Goal: Task Accomplishment & Management: Use online tool/utility

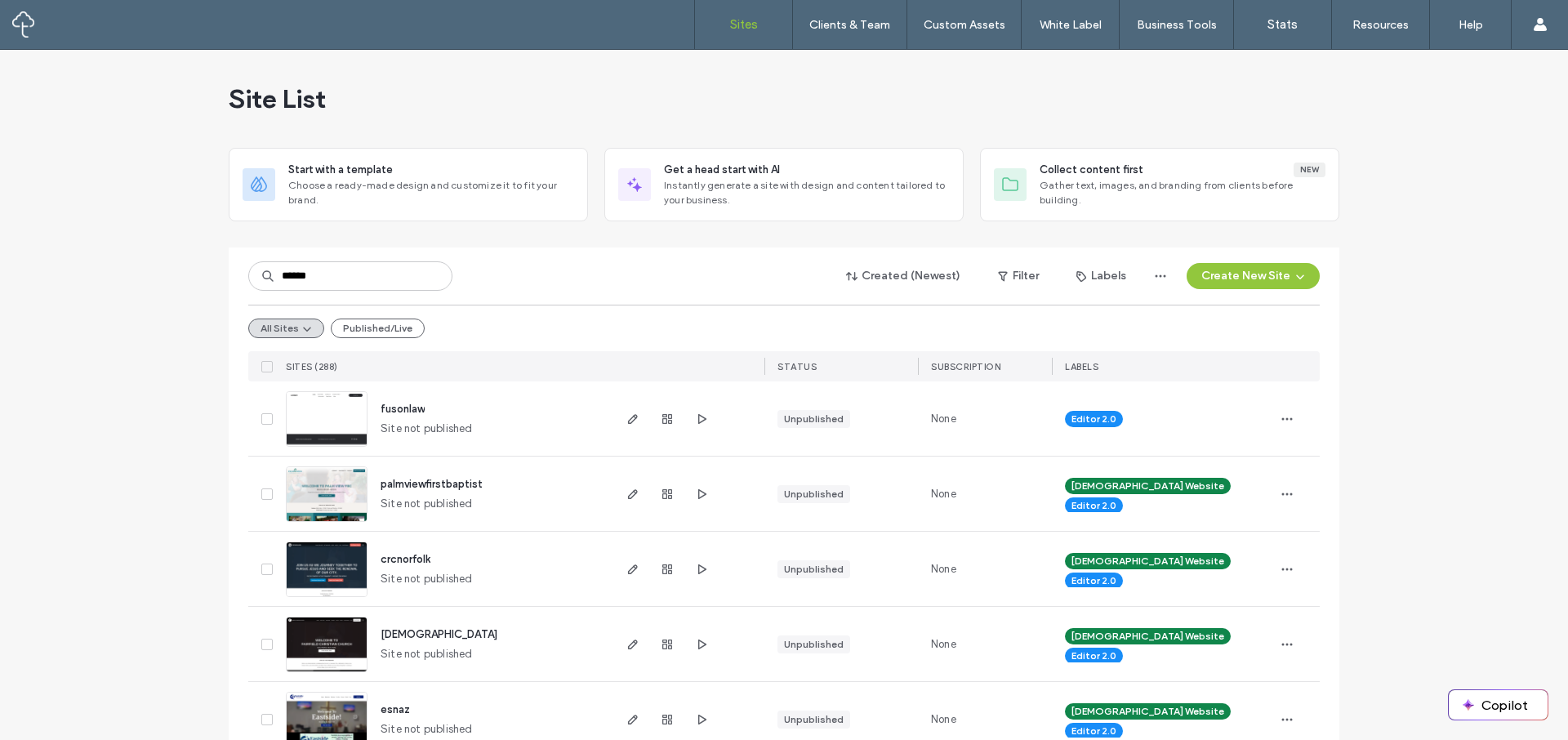
type input "******"
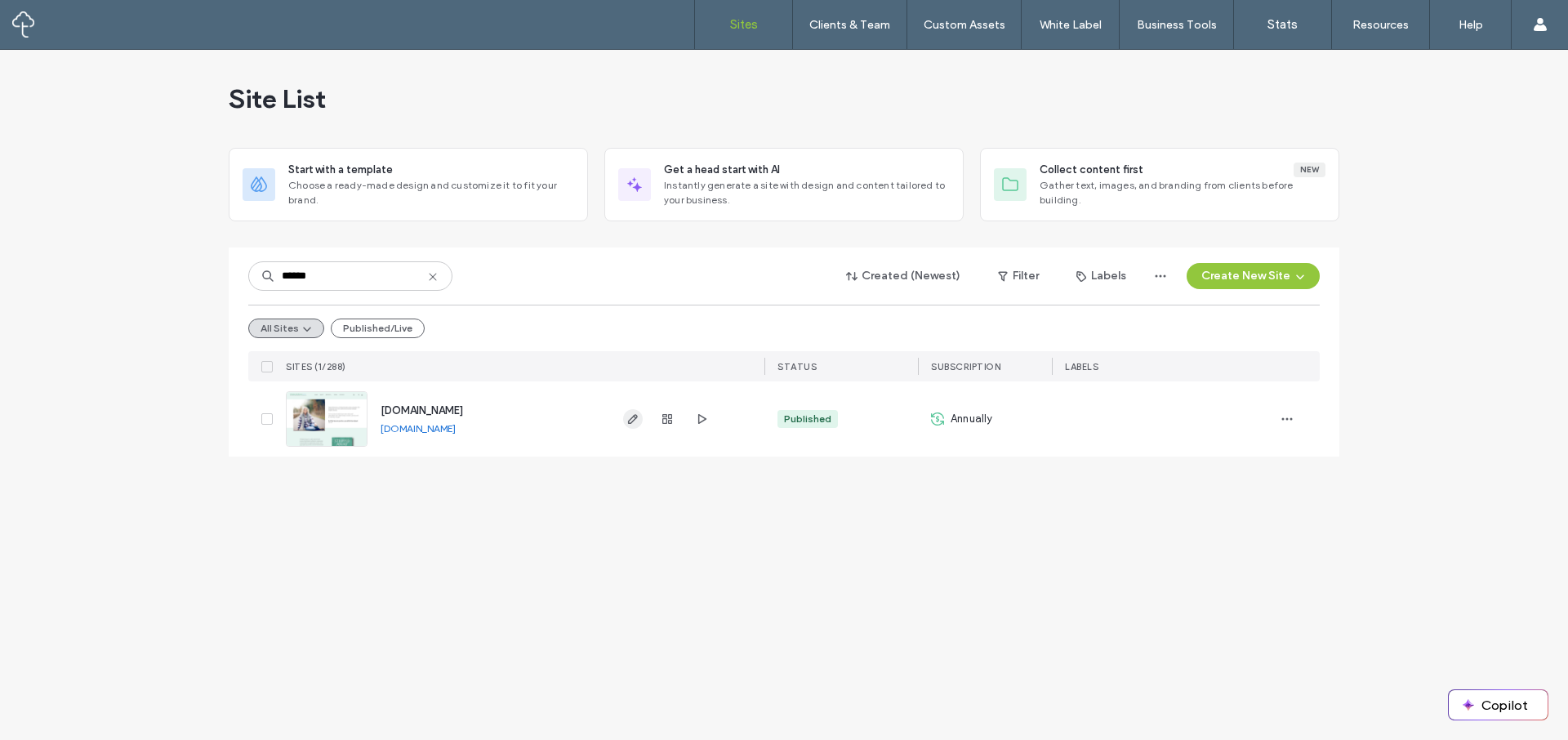
click at [631, 421] on icon "button" at bounding box center [633, 419] width 13 height 13
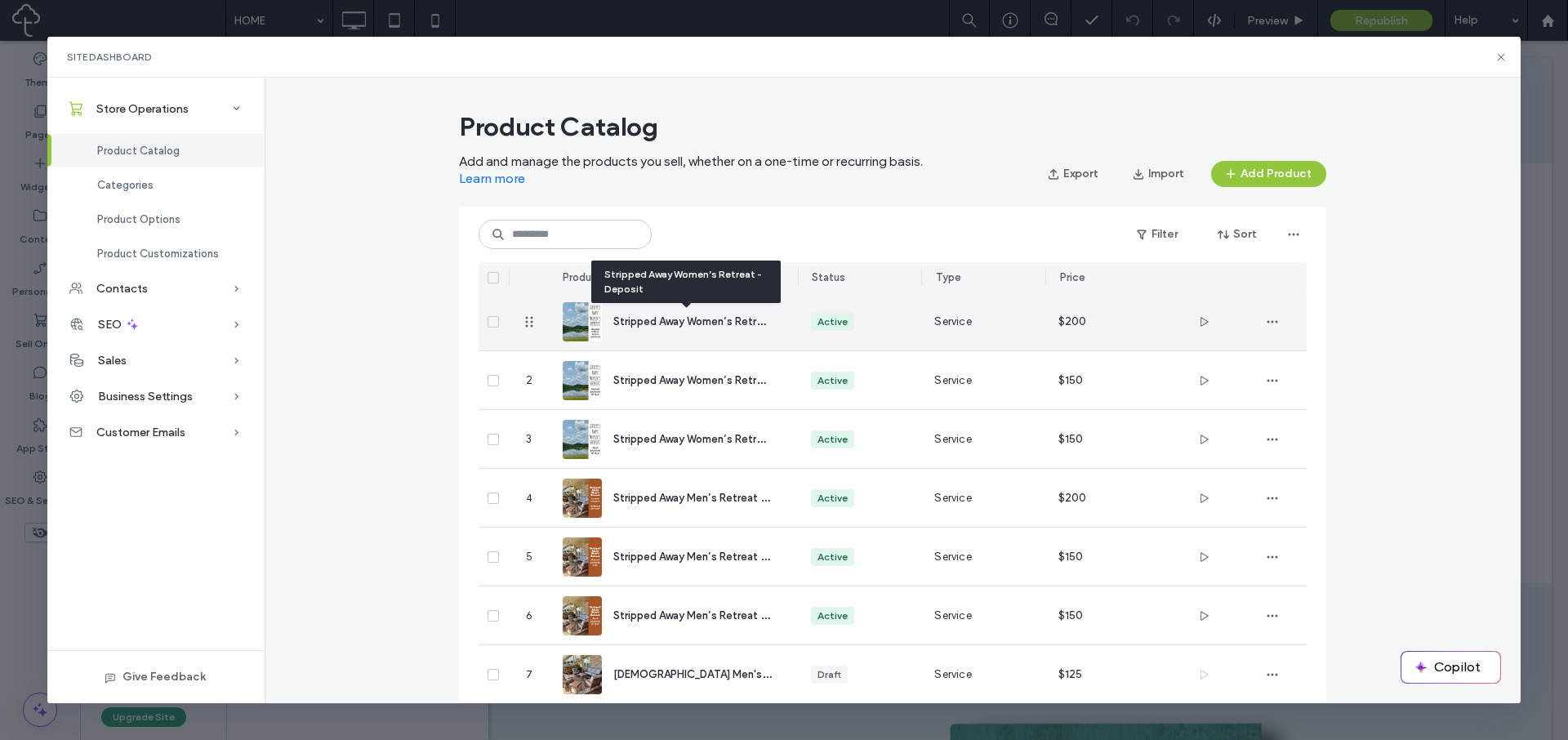
click at [685, 319] on span "Stripped Away Women’s Retreat - Deposit" at bounding box center [718, 320] width 210 height 16
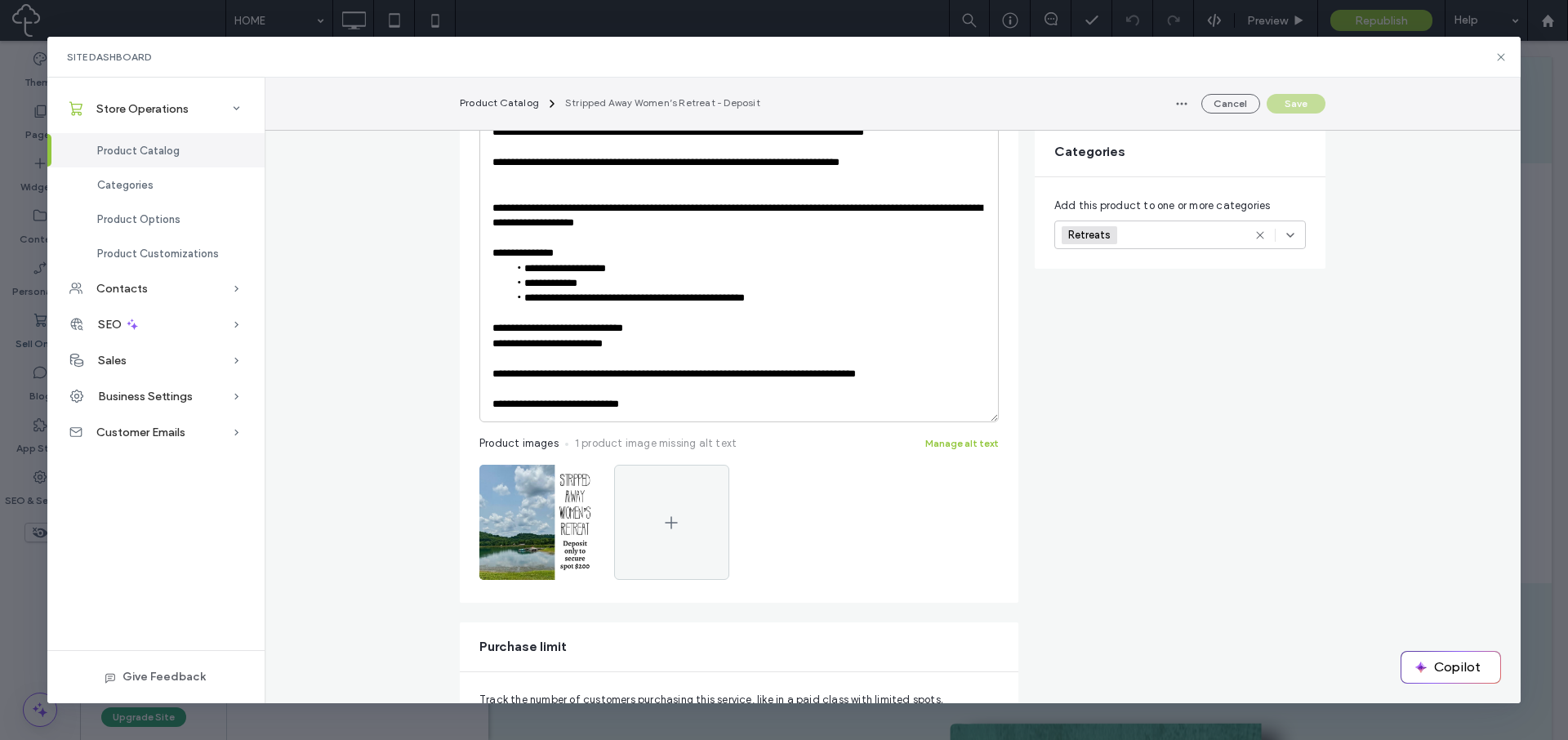
scroll to position [424, 0]
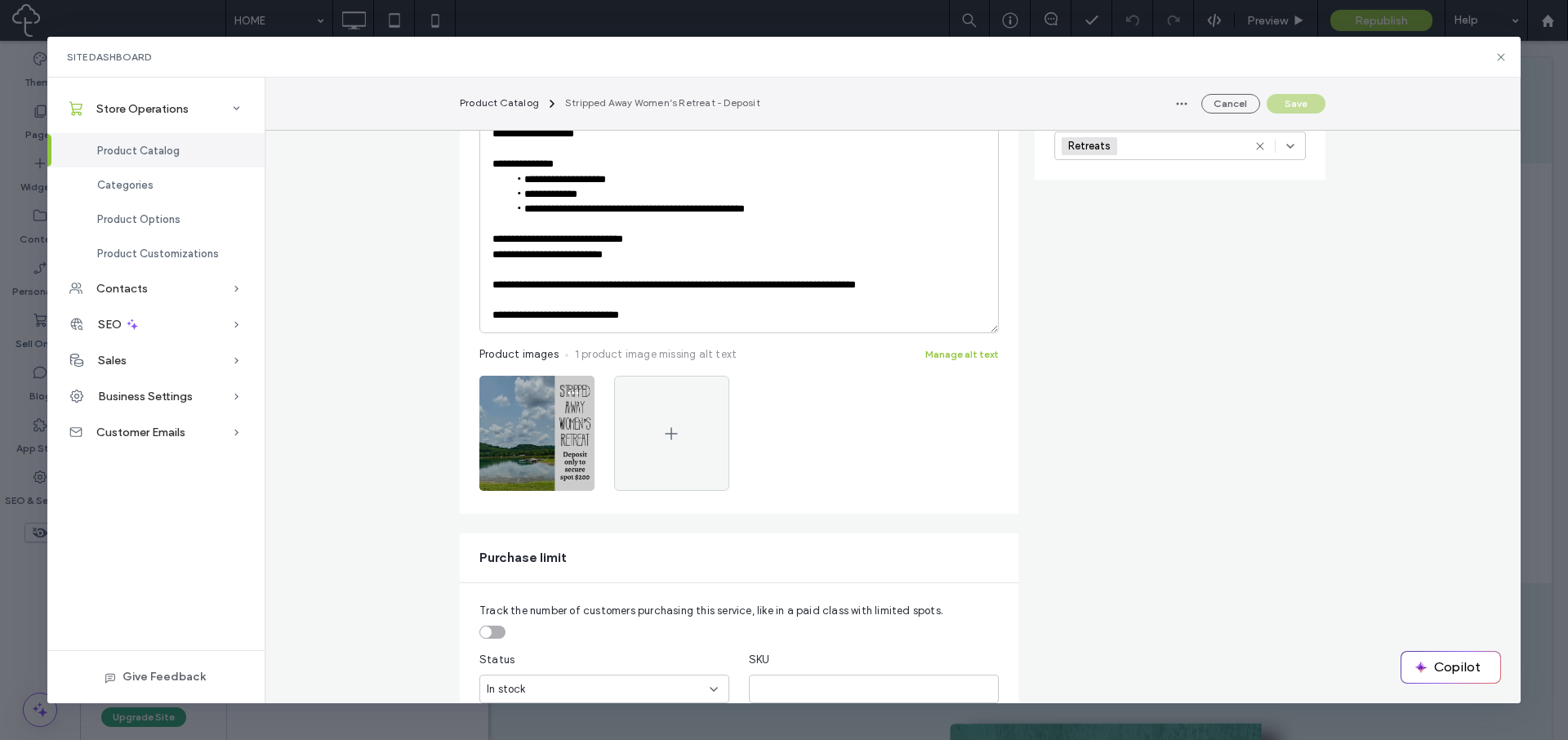
click at [543, 429] on img at bounding box center [537, 434] width 115 height 115
click at [571, 395] on icon "button" at bounding box center [573, 393] width 13 height 13
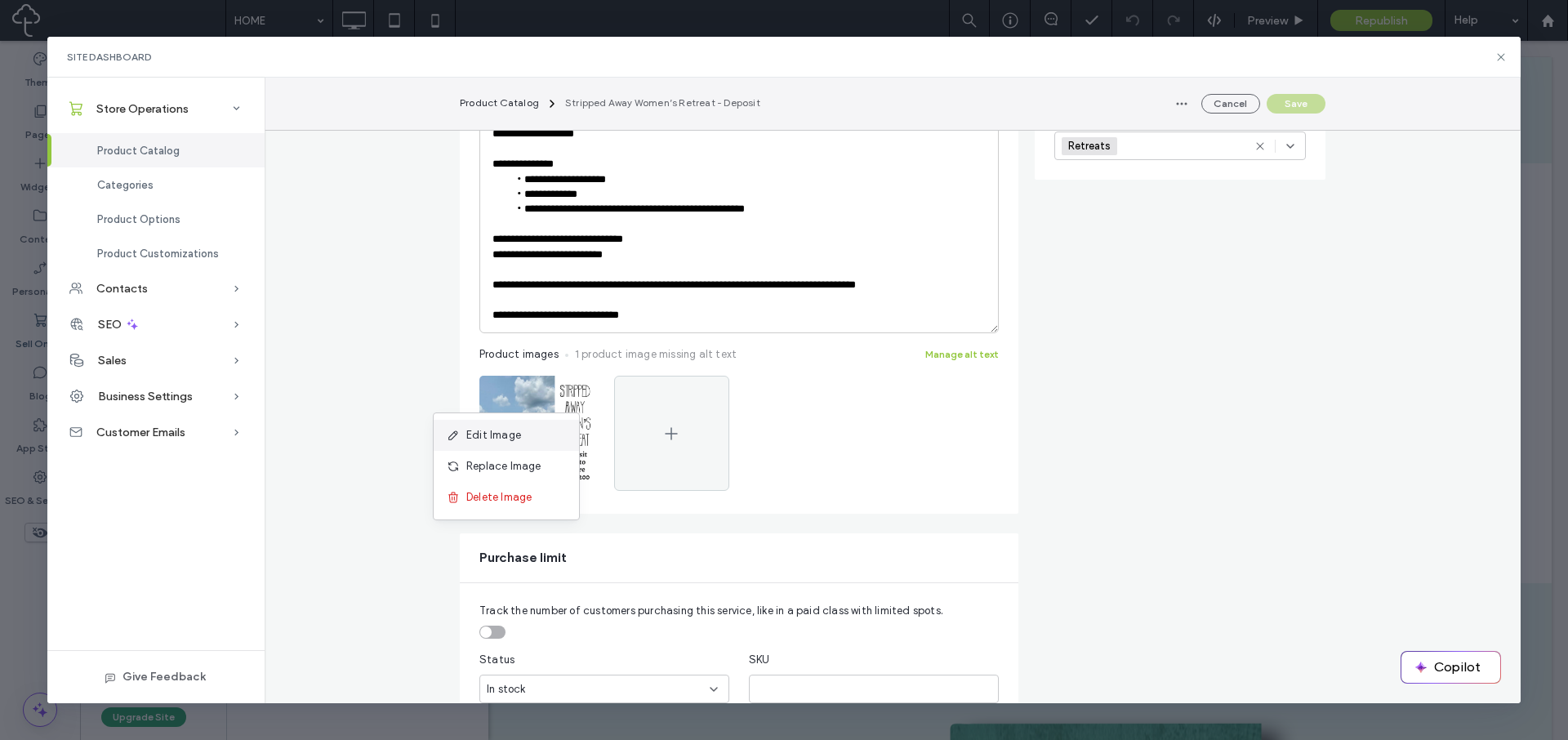
click at [539, 431] on div "Edit Image" at bounding box center [506, 435] width 145 height 31
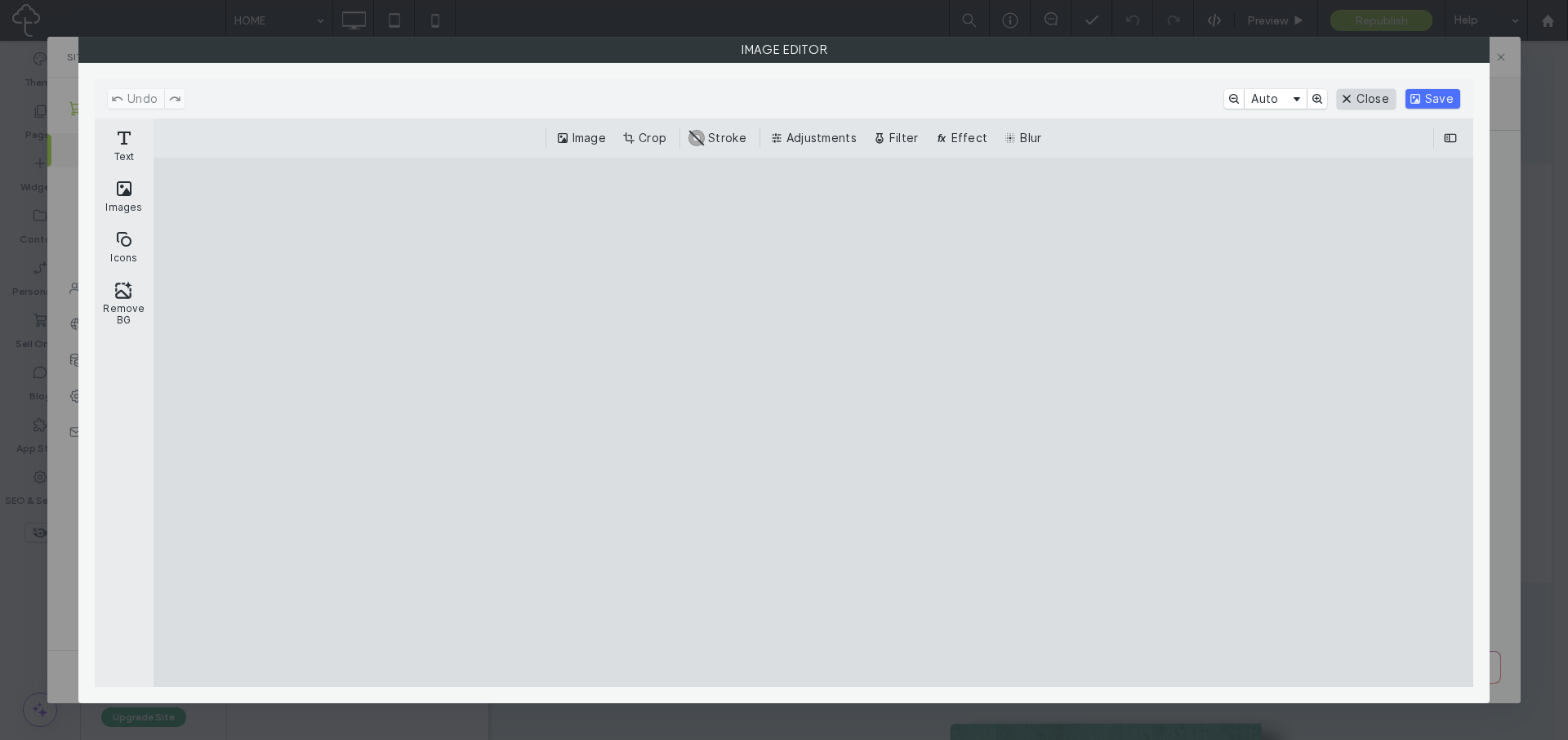
click at [1363, 96] on button "Close" at bounding box center [1366, 99] width 58 height 20
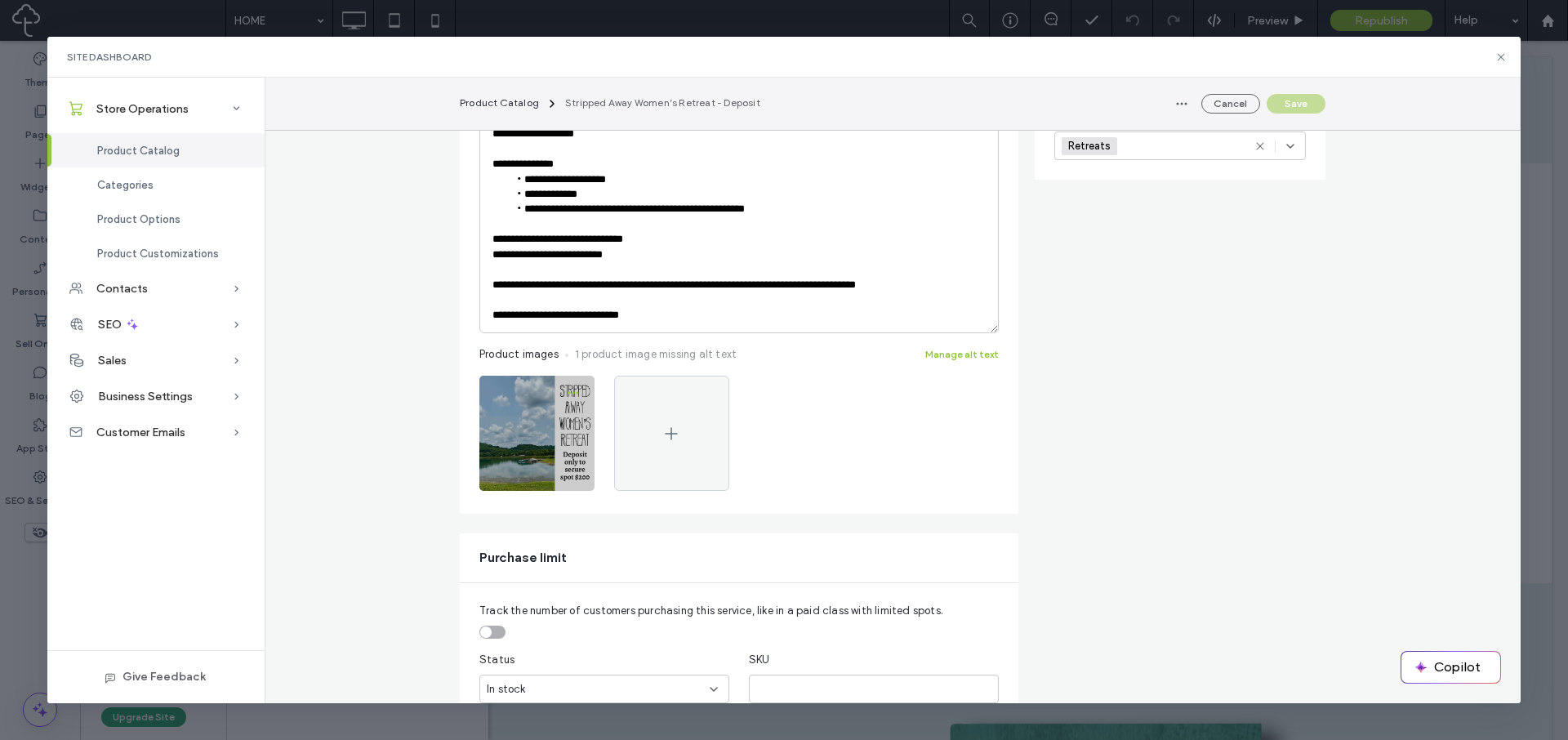
click at [576, 388] on span "button" at bounding box center [573, 393] width 26 height 26
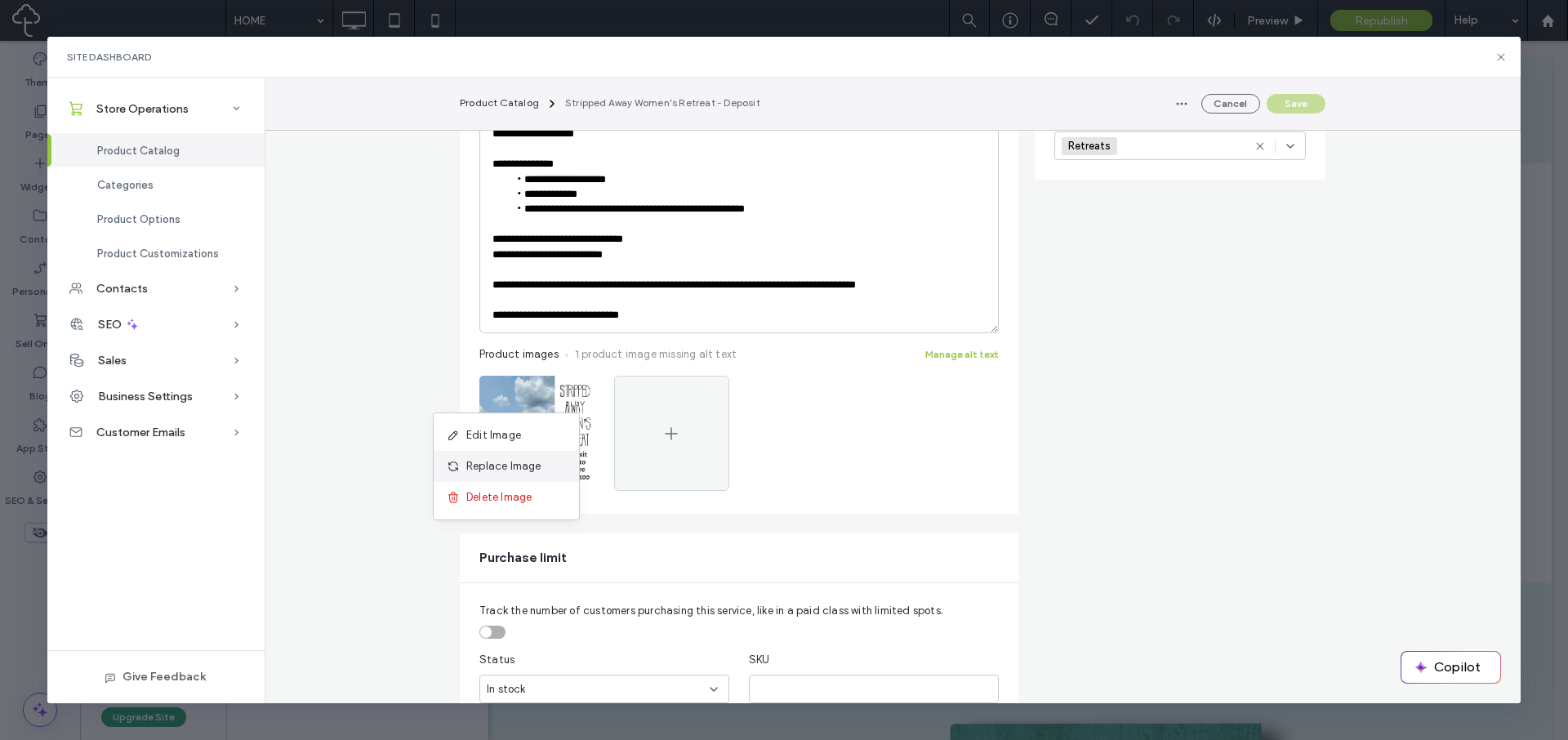
click at [537, 468] on span "Replace Image" at bounding box center [504, 467] width 76 height 16
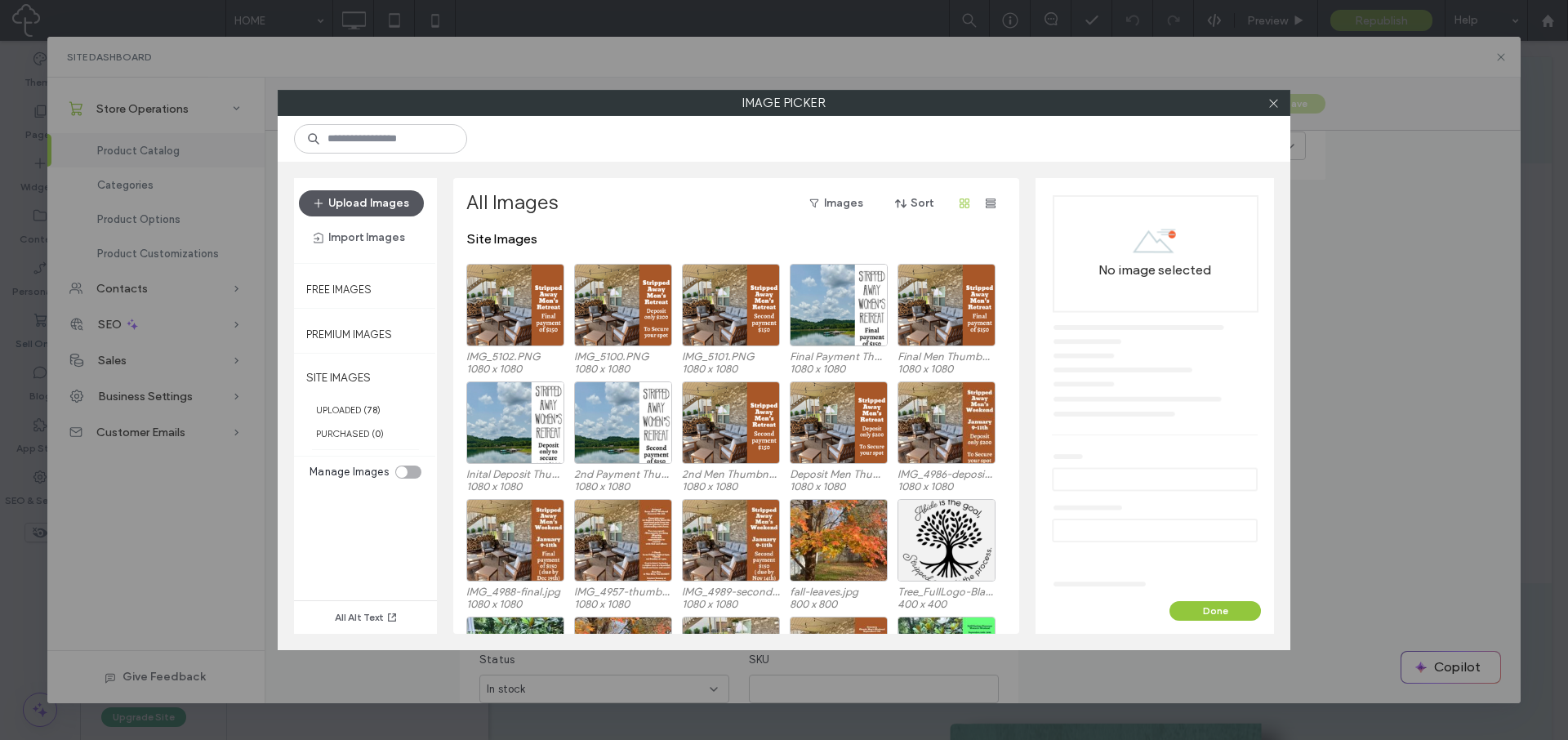
click at [396, 209] on button "Upload Images" at bounding box center [361, 204] width 125 height 26
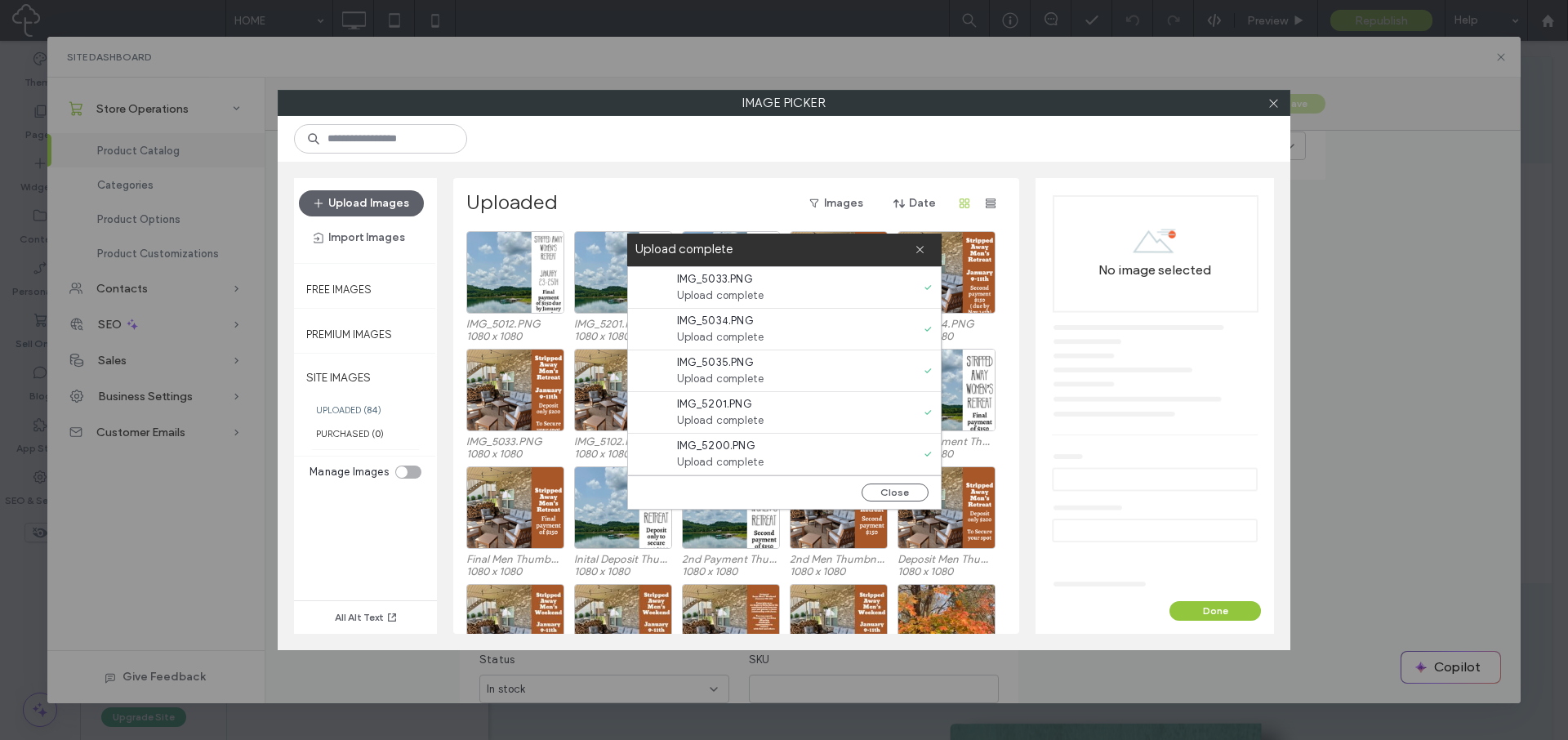
scroll to position [42, 0]
click at [895, 490] on button "Close" at bounding box center [896, 493] width 67 height 18
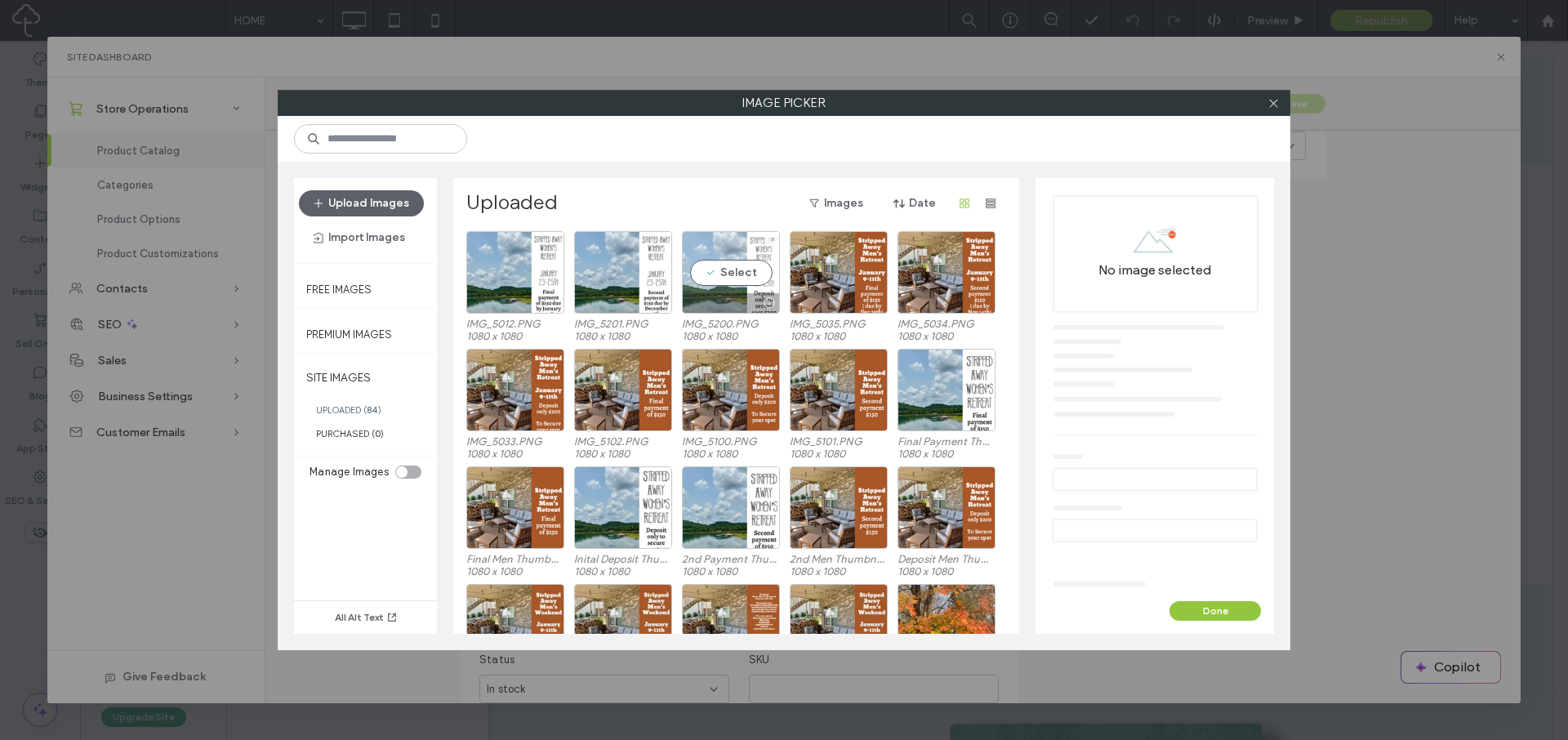
click at [749, 275] on div "Select" at bounding box center [731, 273] width 98 height 82
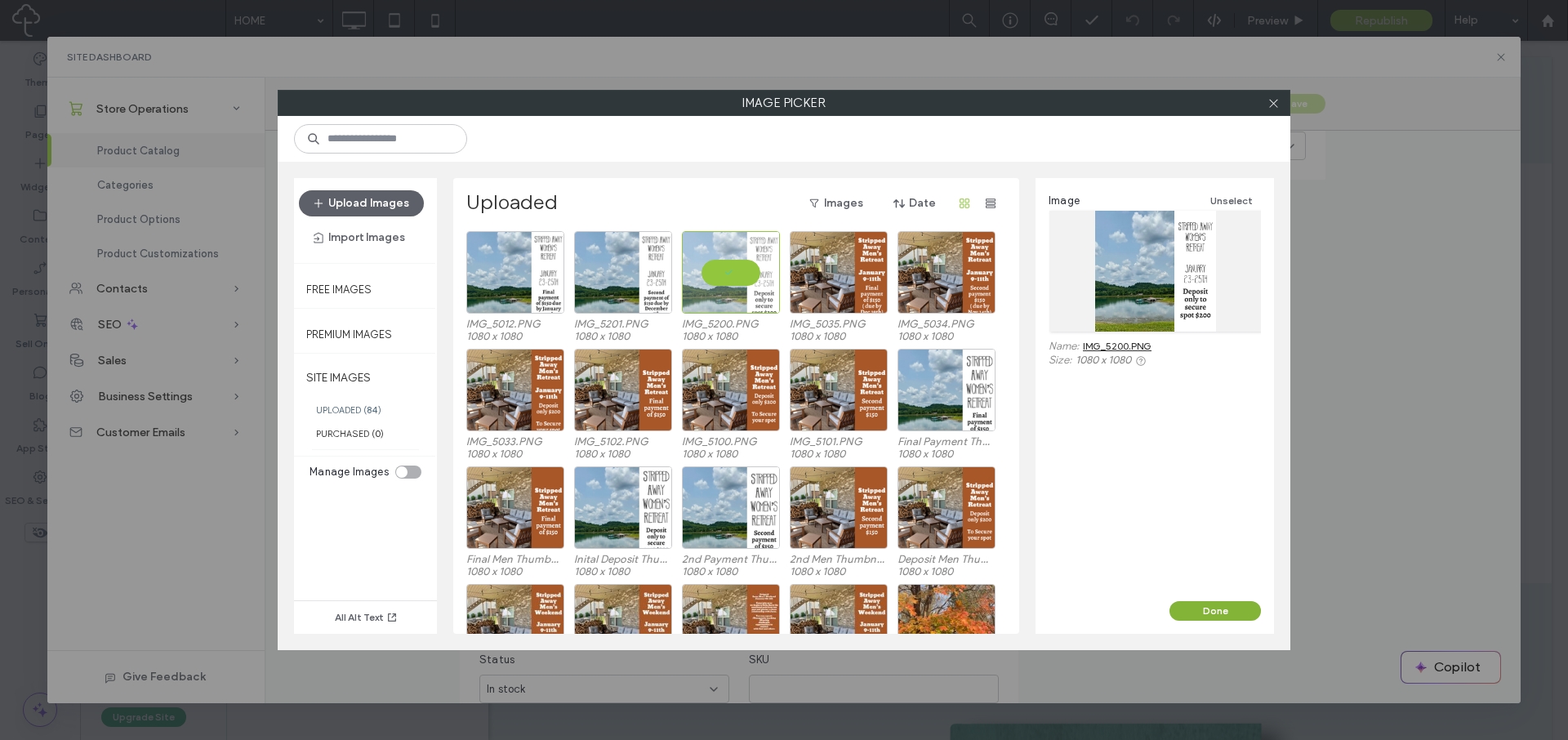
click at [1203, 608] on button "Done" at bounding box center [1215, 611] width 91 height 20
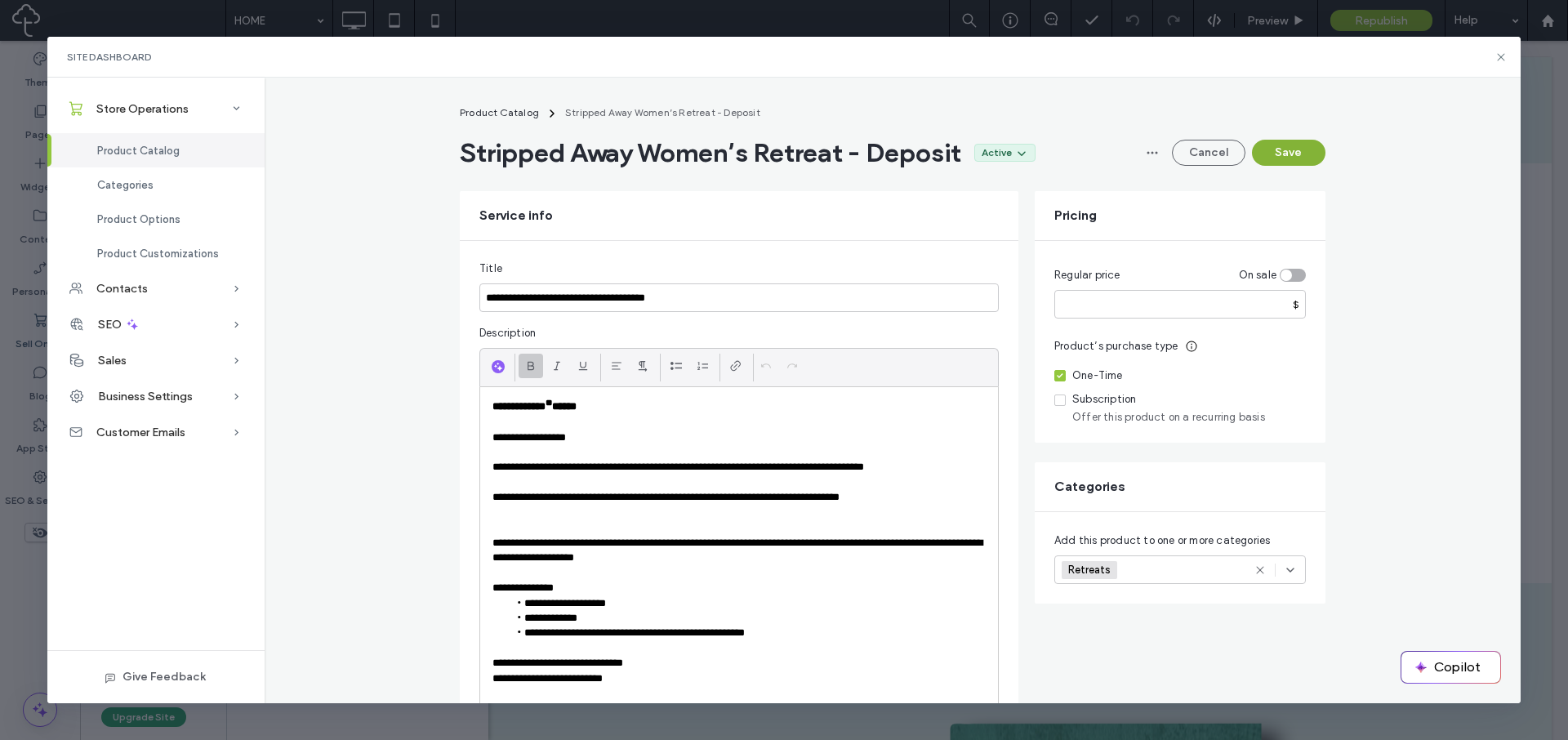
click at [1288, 153] on button "Save" at bounding box center [1289, 153] width 74 height 26
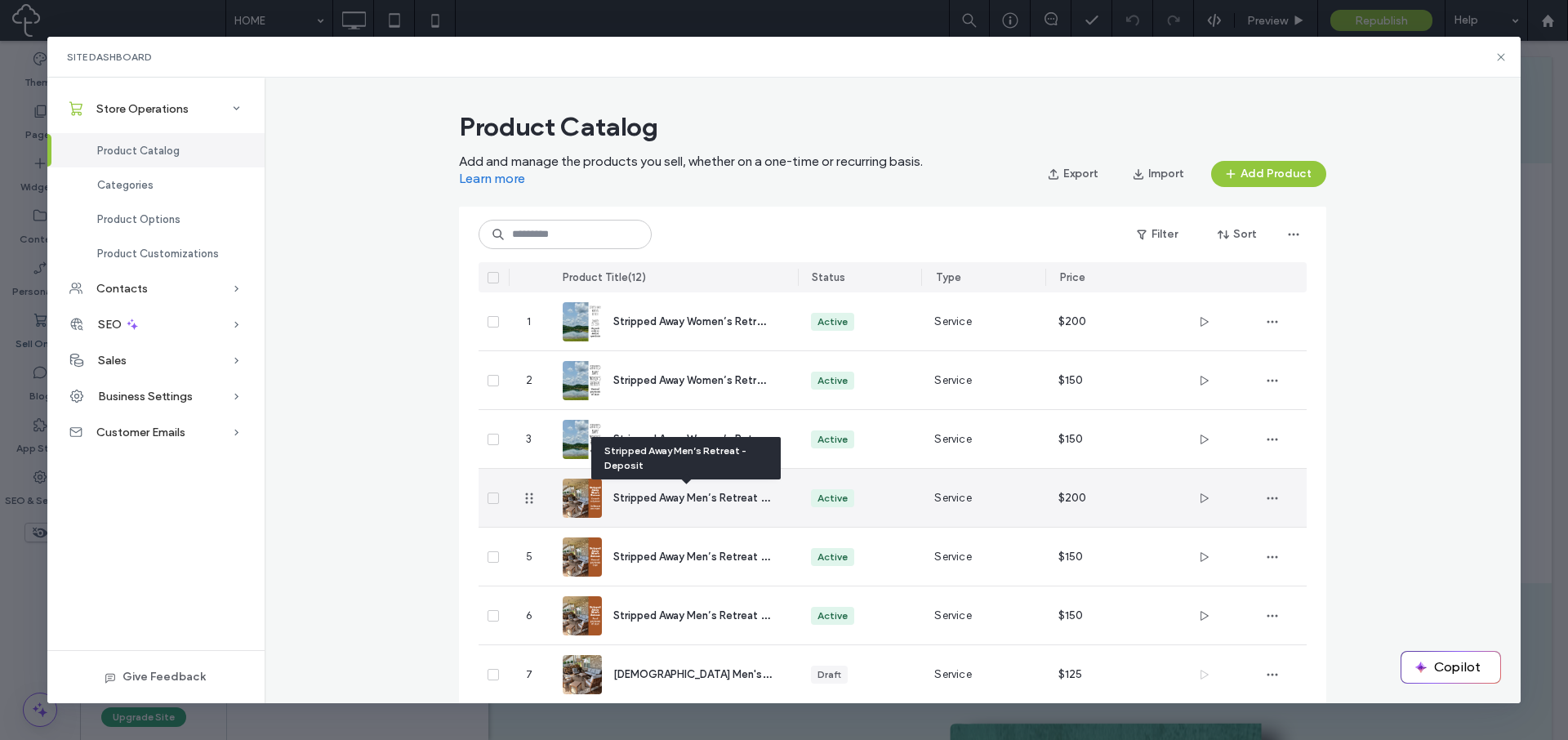
click at [714, 496] on span "Stripped Away Men’s Retreat - Deposit" at bounding box center [710, 497] width 195 height 16
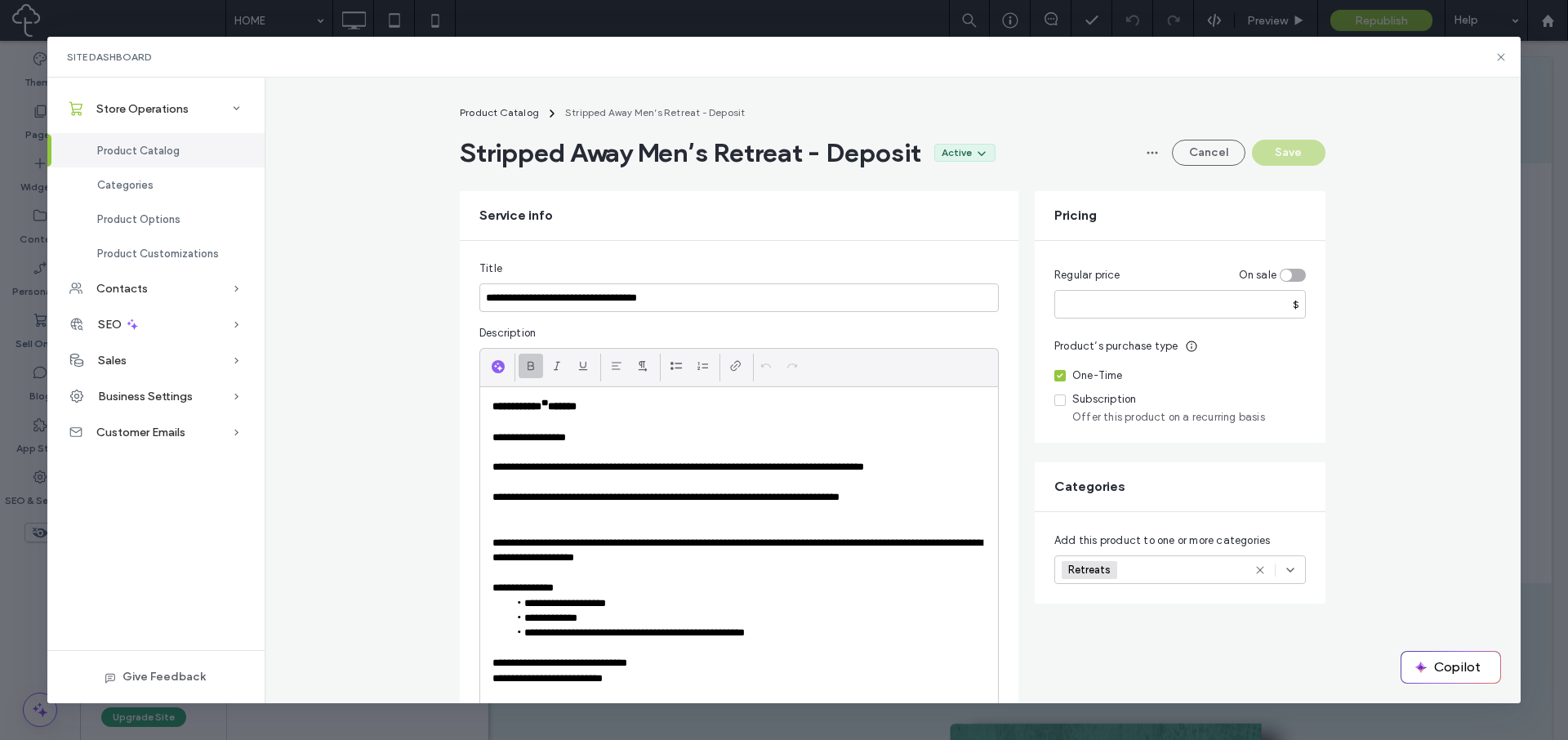
scroll to position [3, 0]
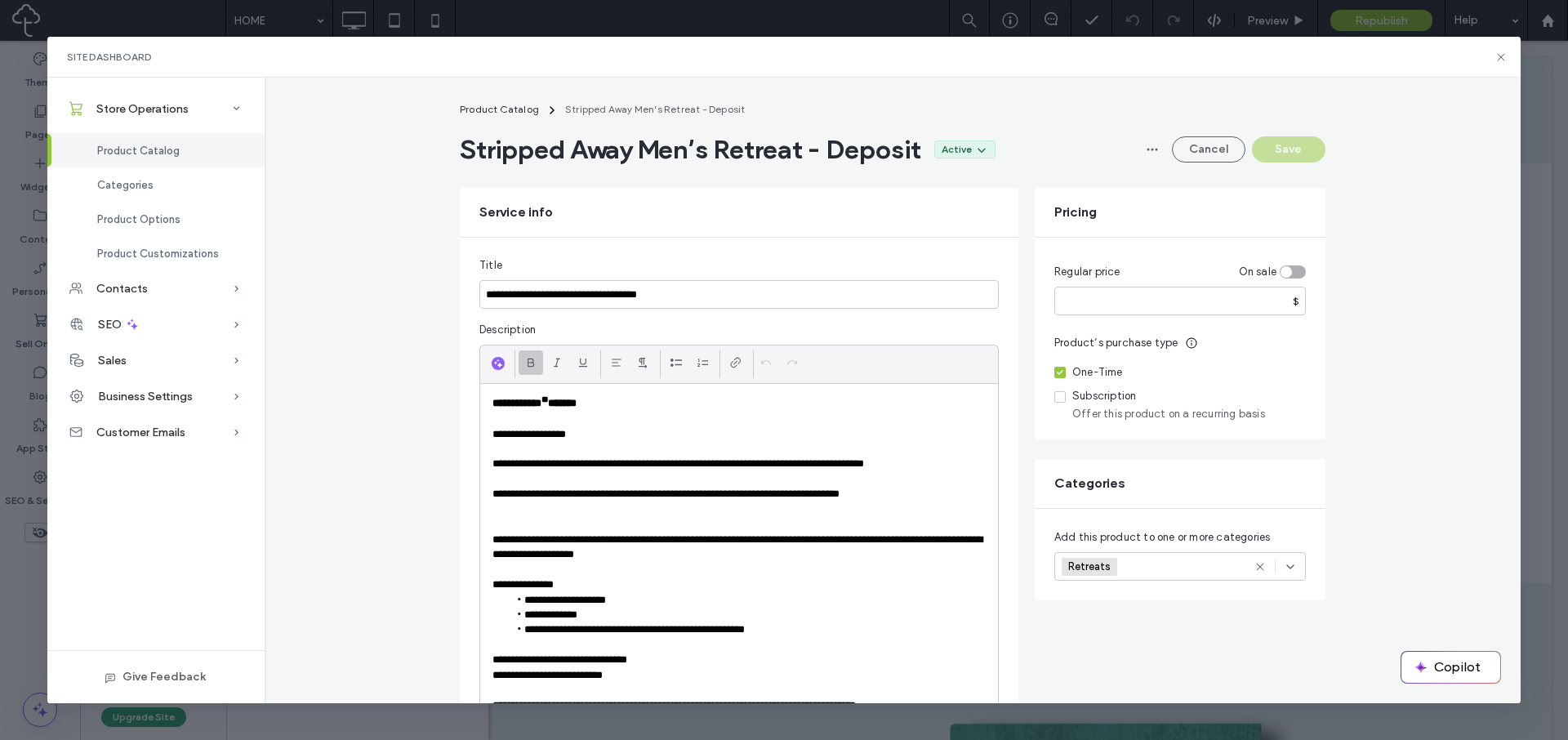
click at [149, 150] on span "Product Catalog" at bounding box center [138, 150] width 82 height 12
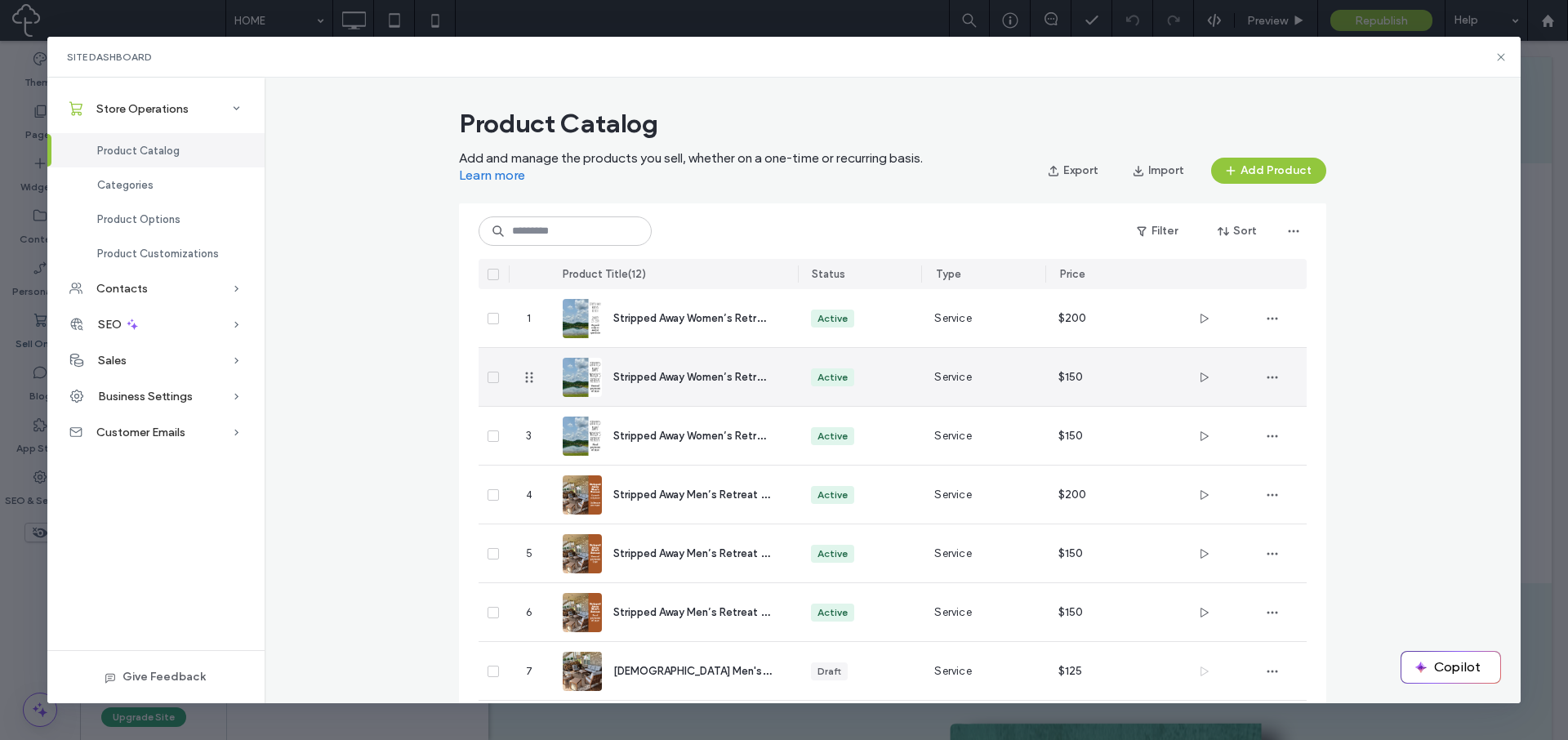
click at [670, 384] on div "Stripped Away Women’s Retreat - 2nd Payment" at bounding box center [692, 377] width 158 height 17
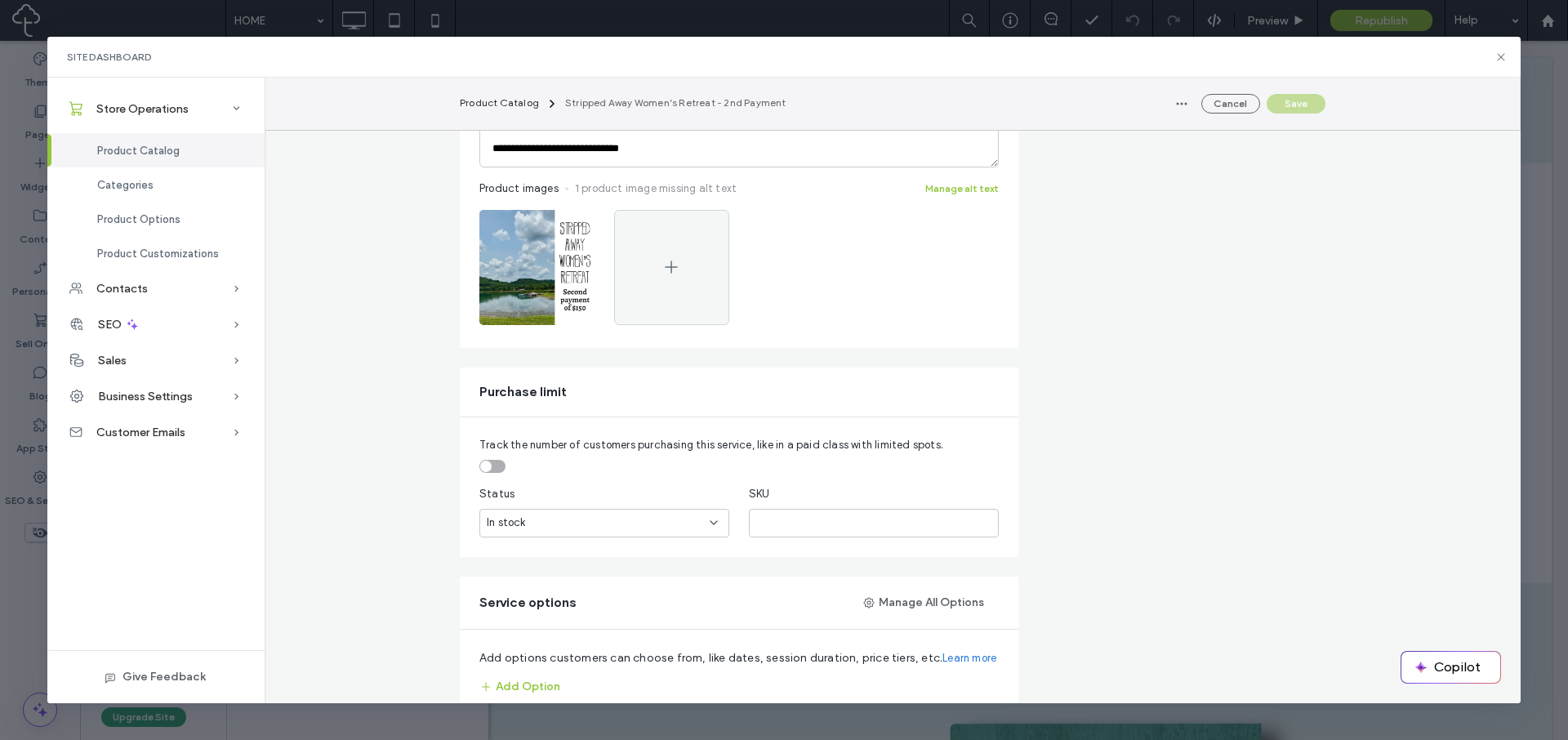
scroll to position [552, 0]
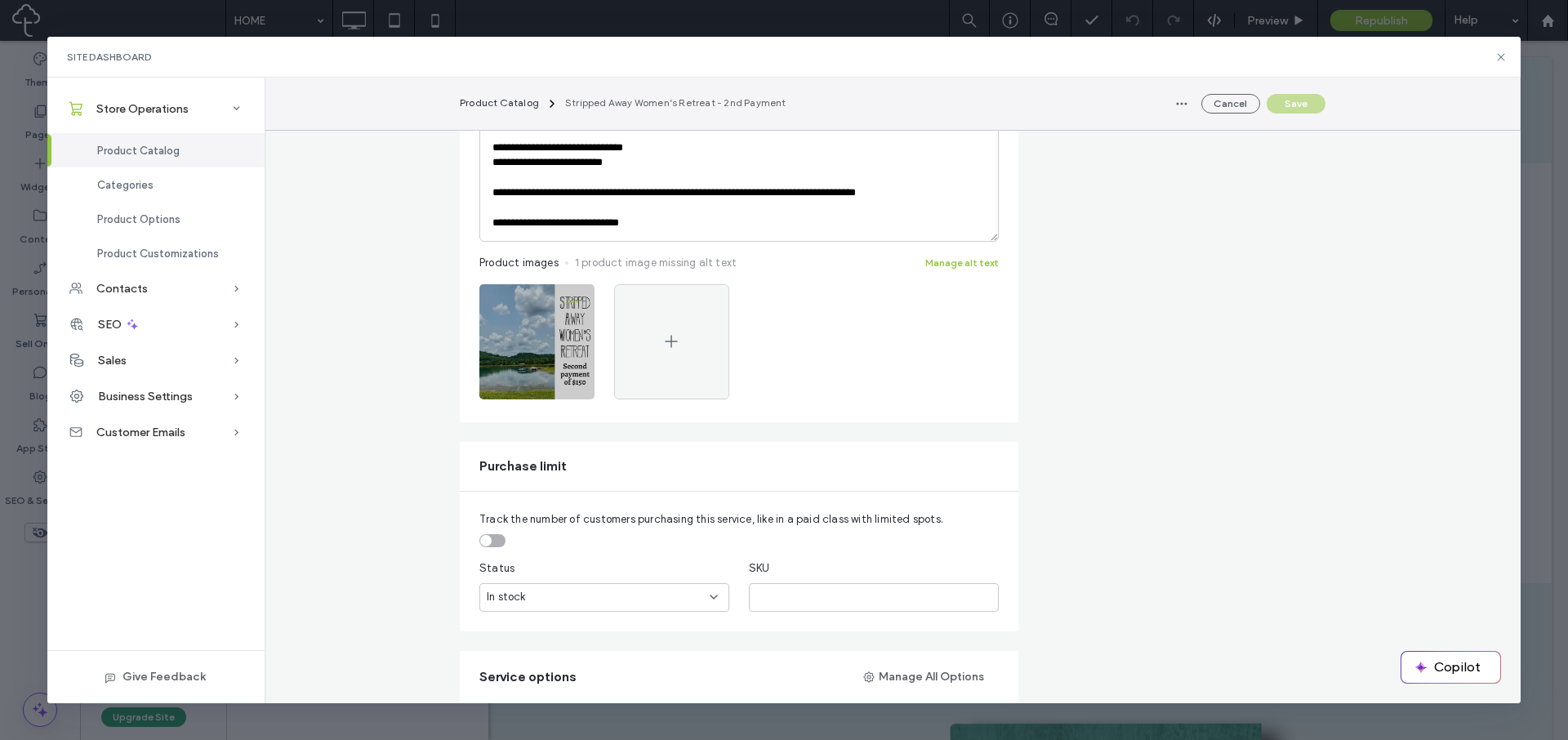
click at [574, 300] on span "button" at bounding box center [573, 301] width 26 height 26
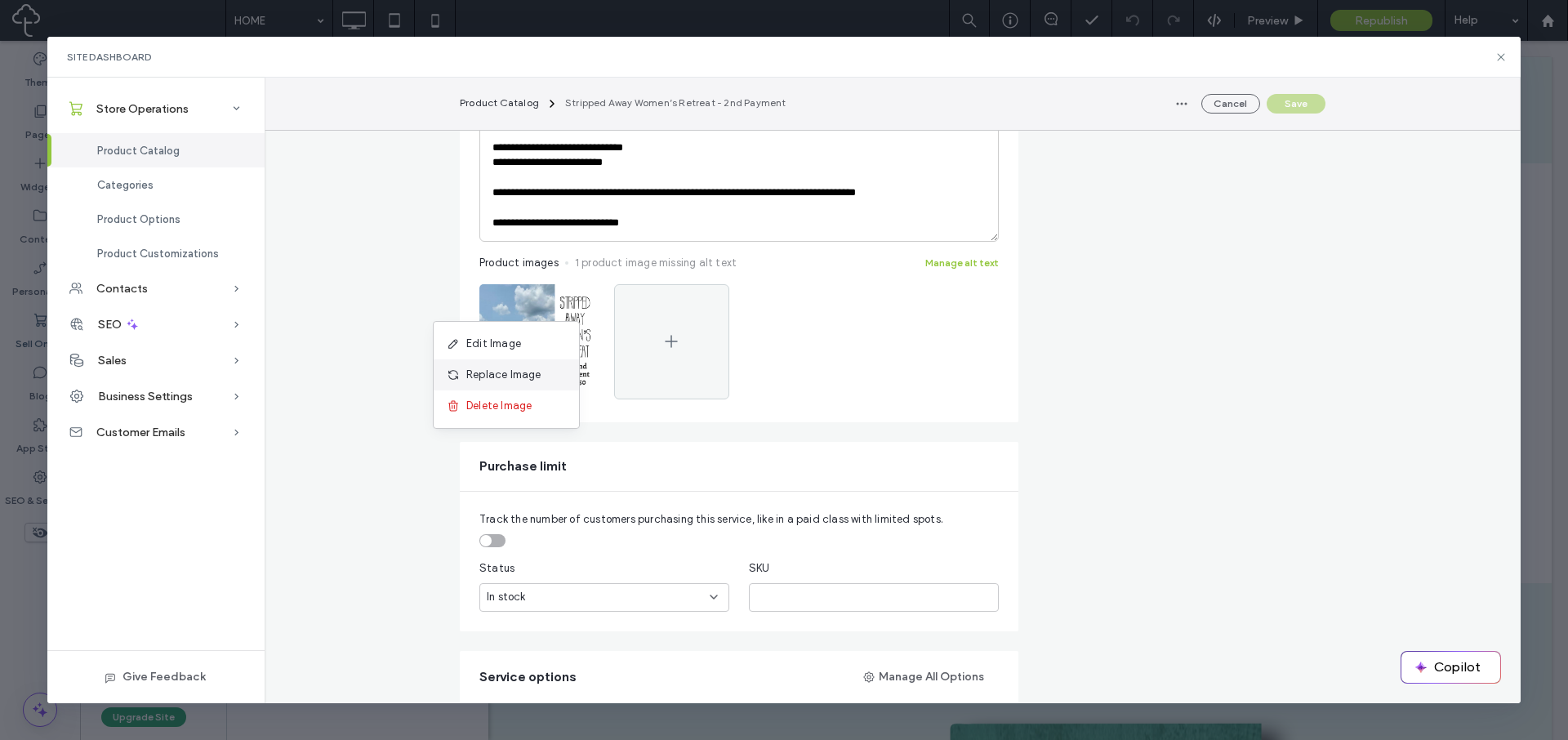
click at [529, 378] on span "Replace Image" at bounding box center [504, 375] width 76 height 16
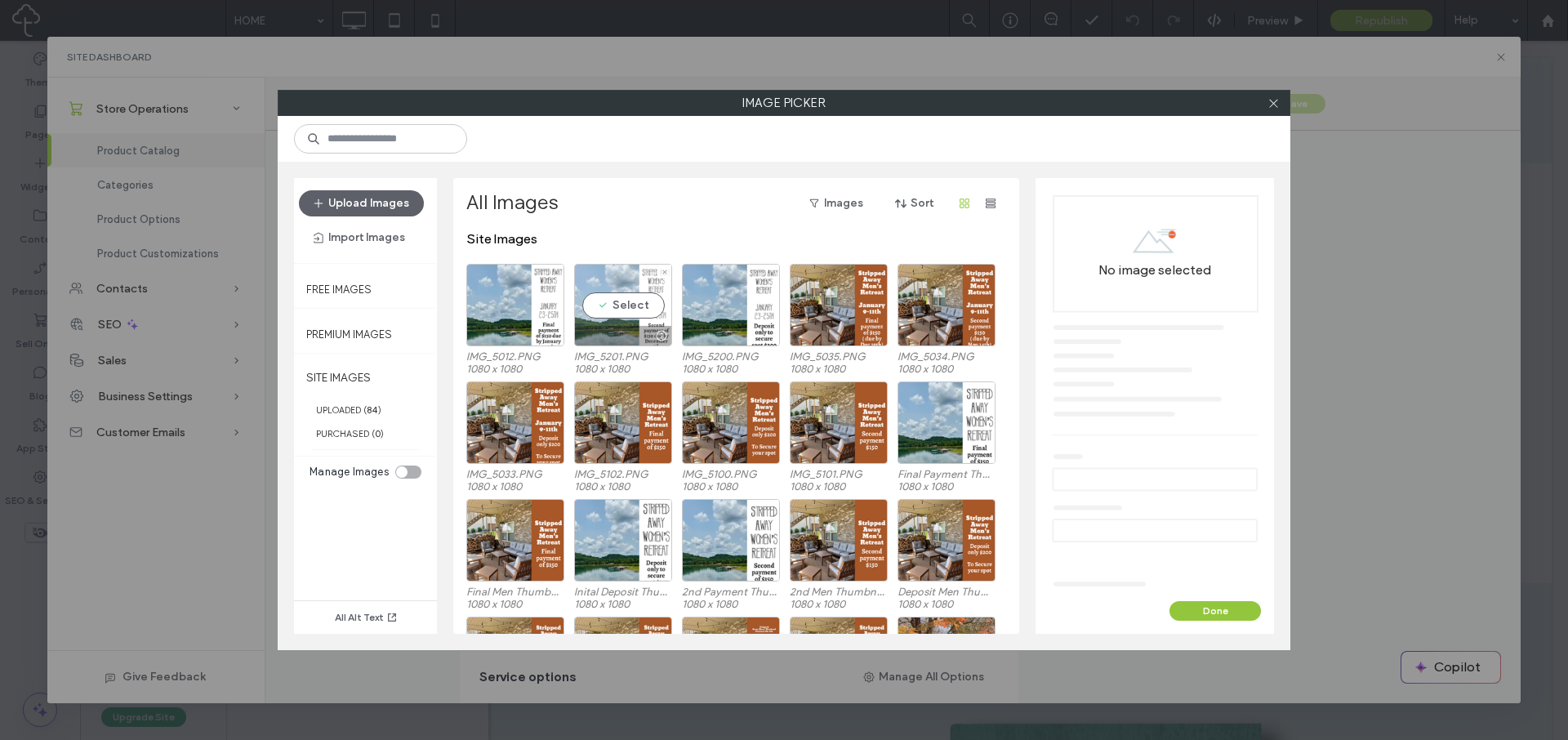
click at [631, 304] on div "Select" at bounding box center [622, 305] width 98 height 82
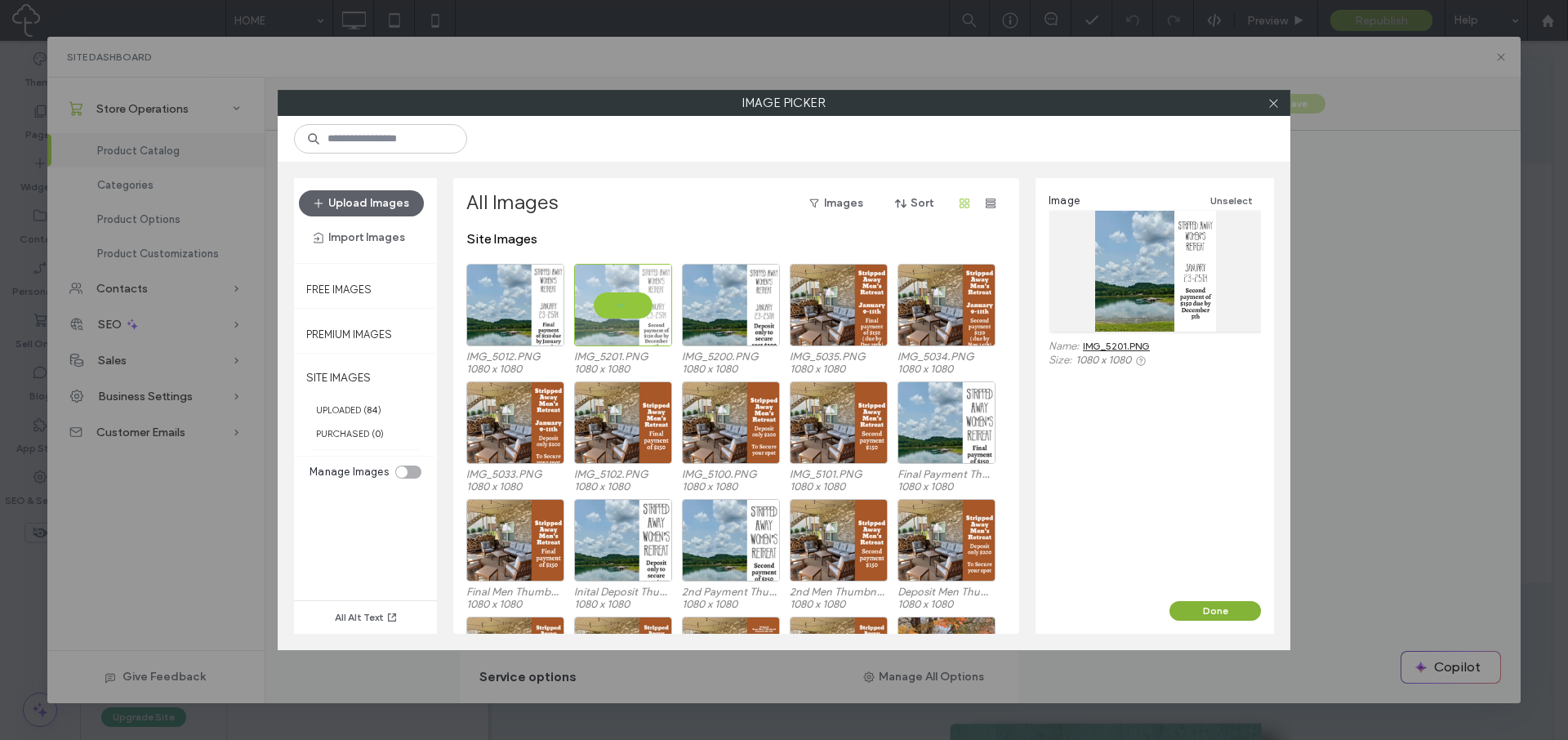
click at [1221, 607] on button "Done" at bounding box center [1215, 611] width 91 height 20
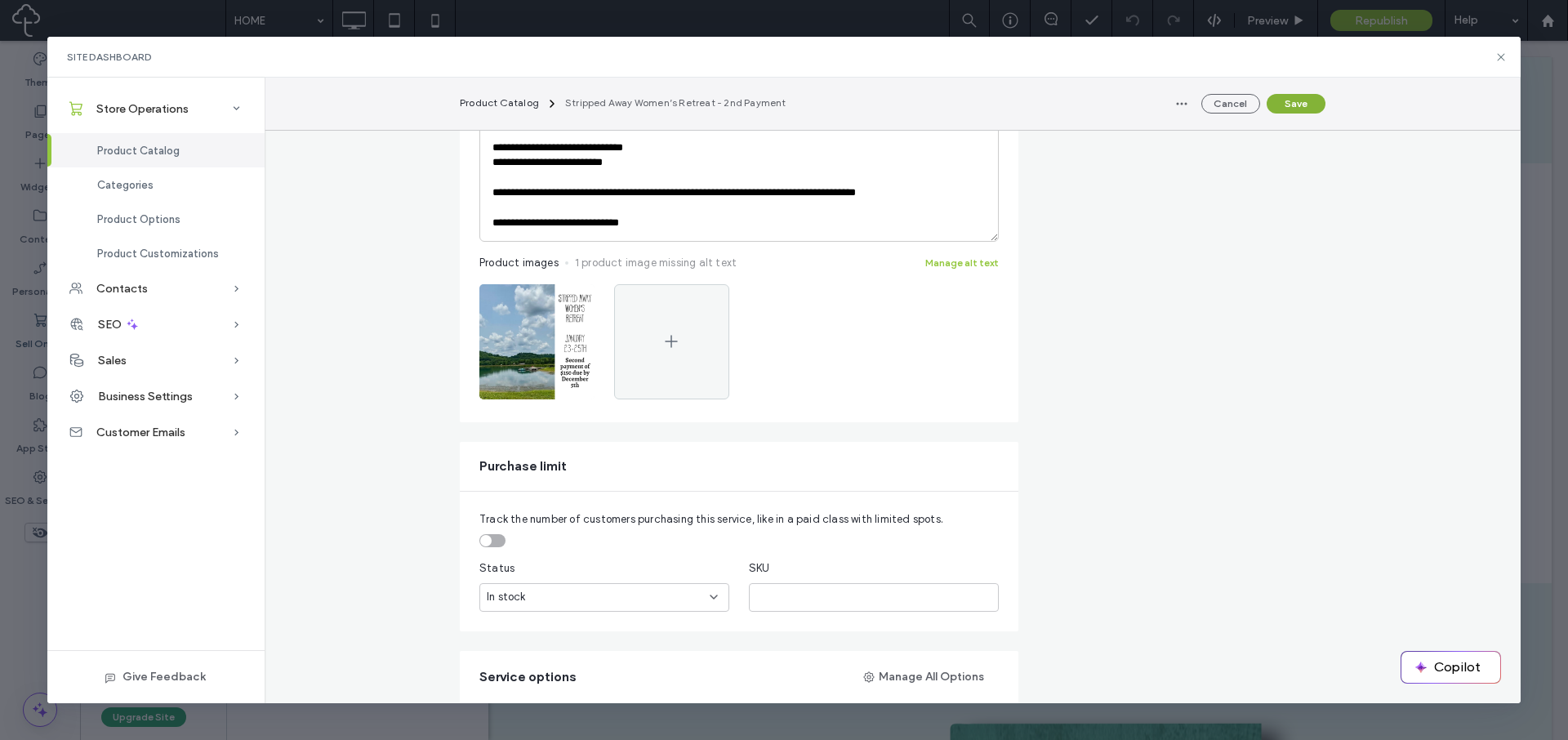
click at [1305, 102] on button "Save" at bounding box center [1296, 103] width 59 height 20
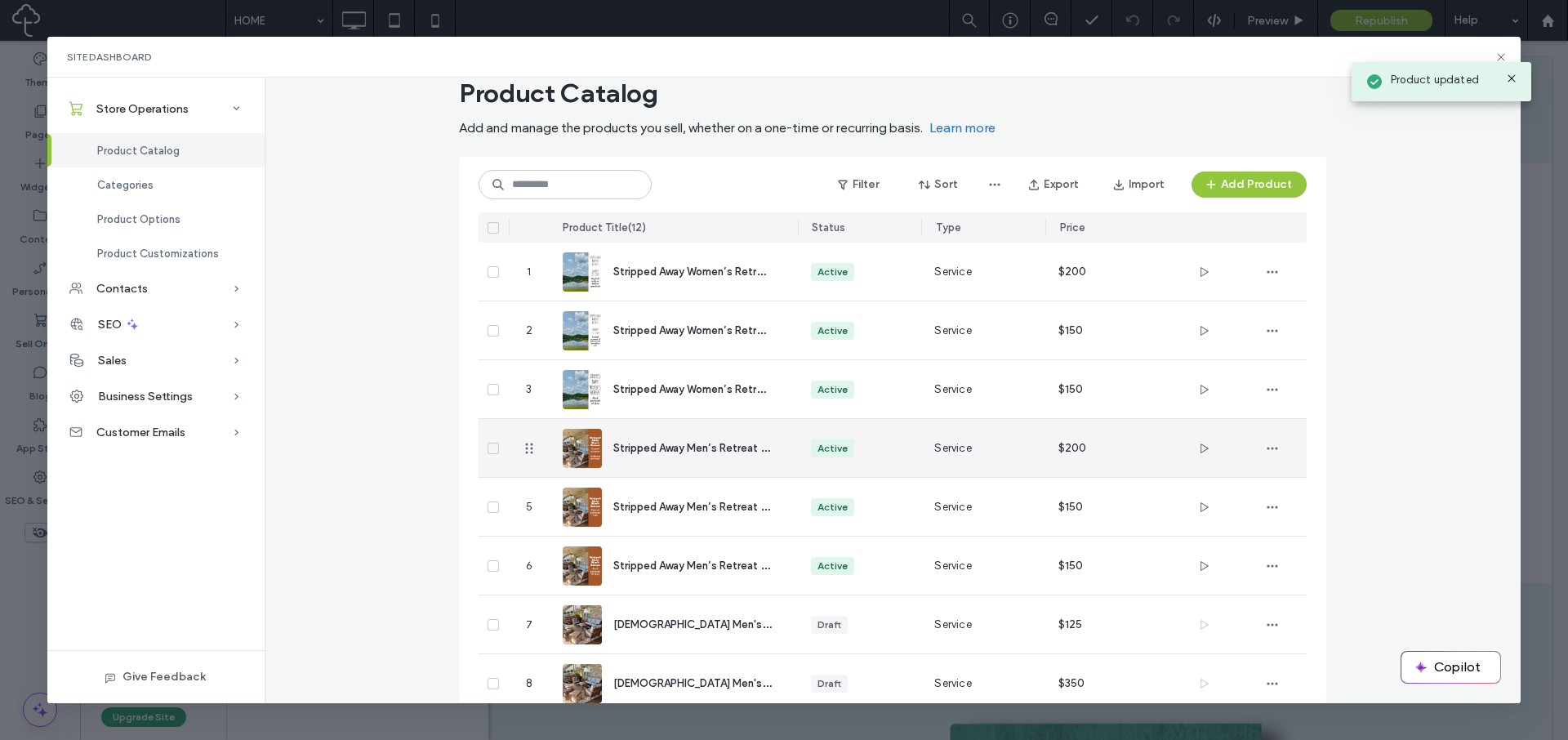
scroll to position [0, 0]
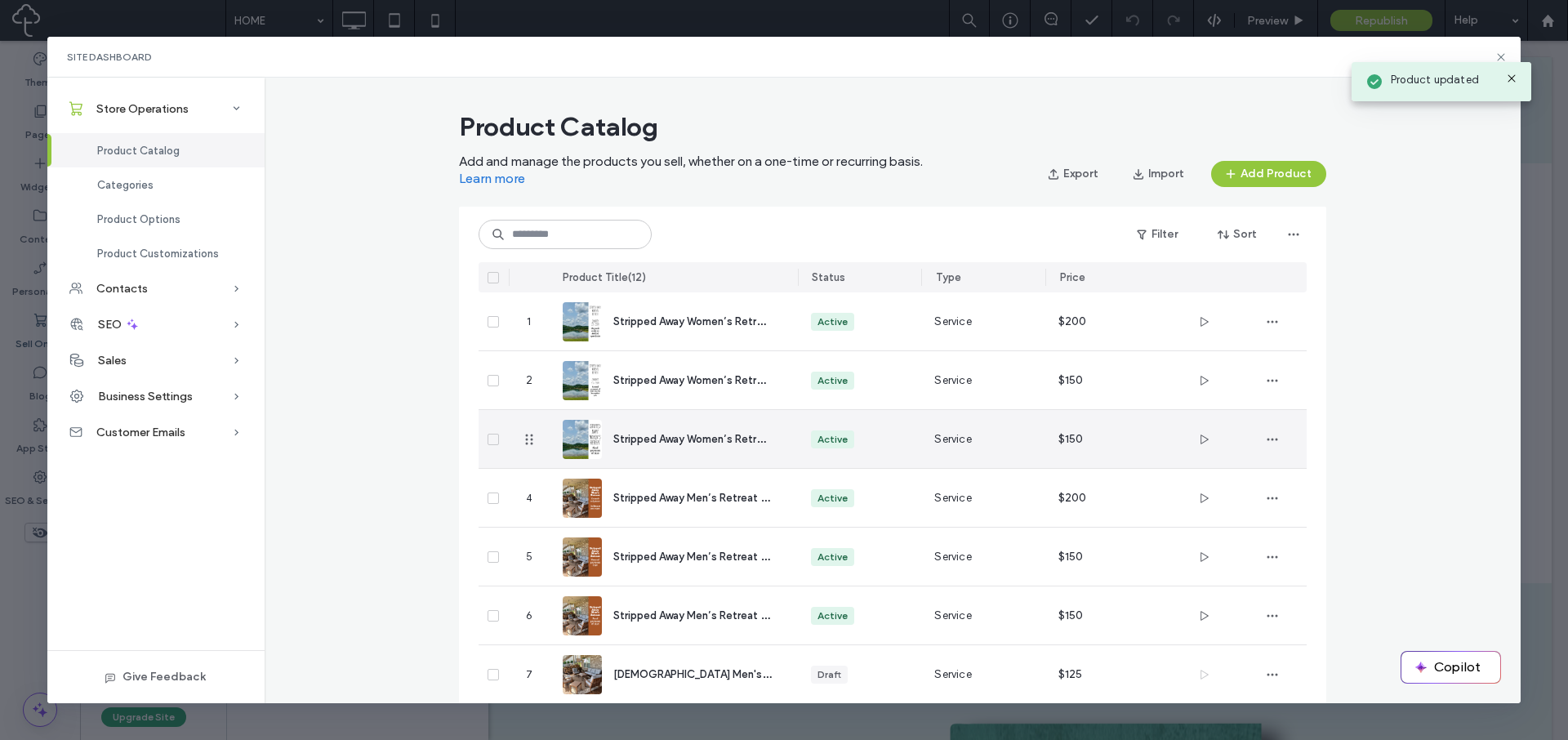
click at [642, 444] on span "Stripped Away Women’s Retreat - Final Payment" at bounding box center [732, 438] width 239 height 16
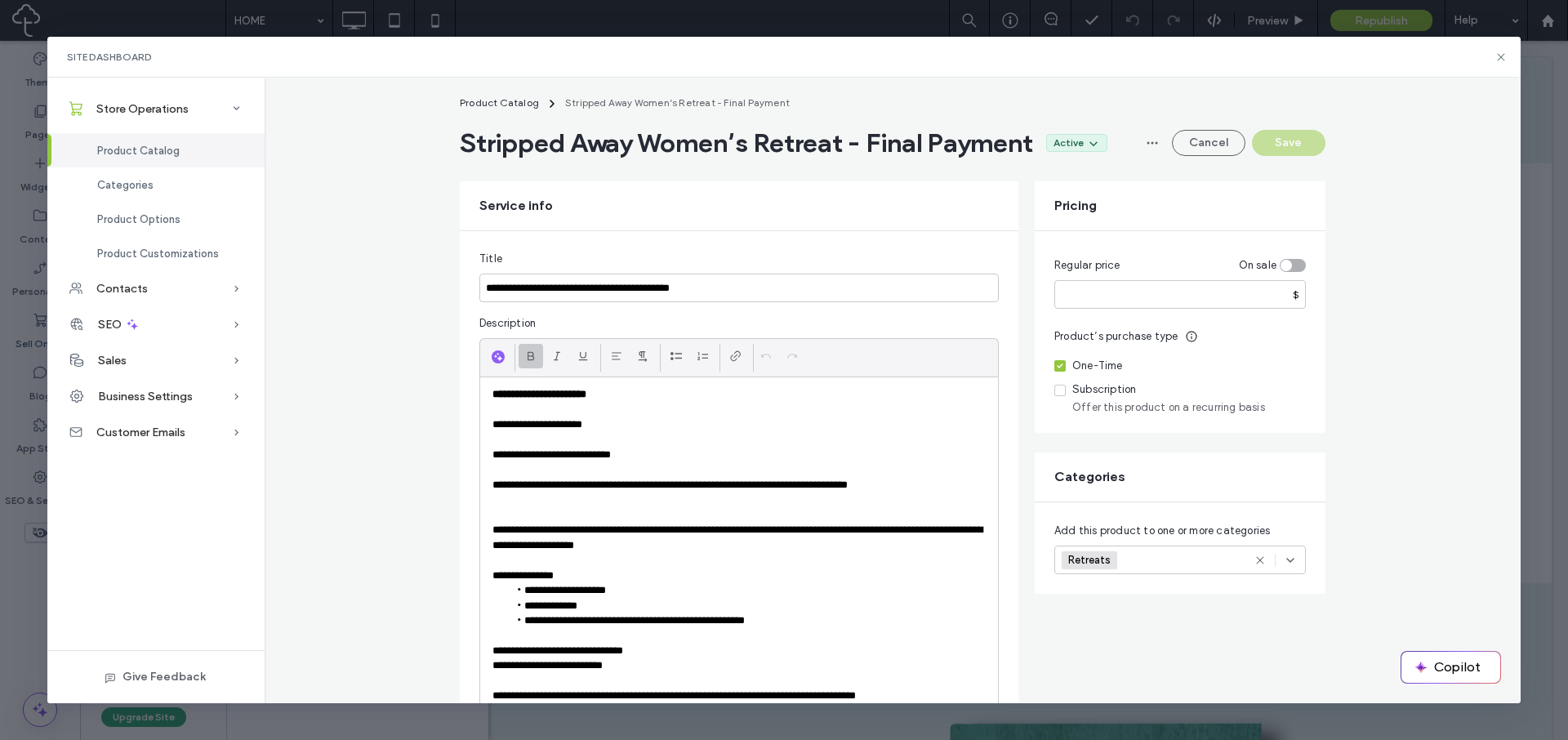
scroll to position [480, 0]
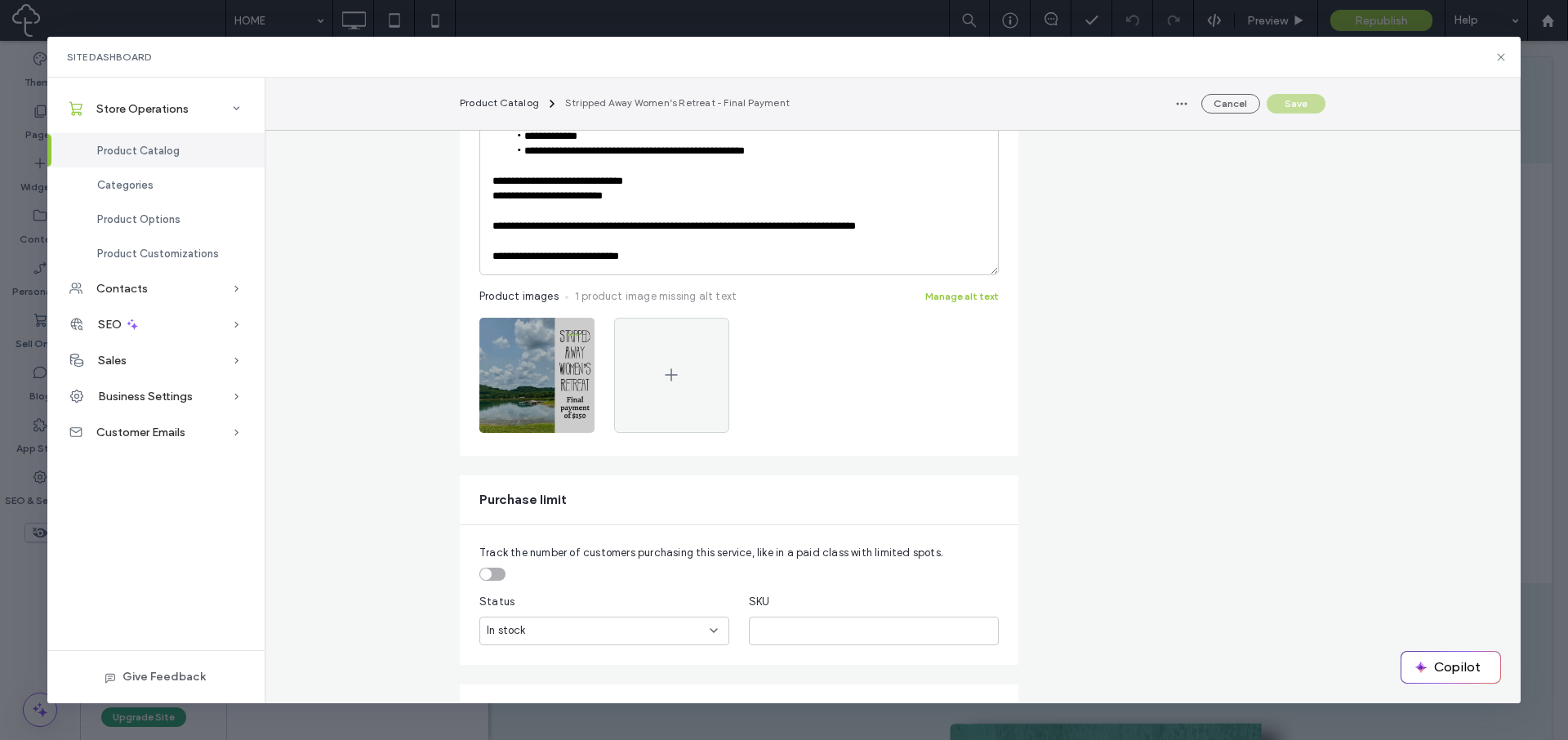
click at [569, 333] on icon "button" at bounding box center [573, 335] width 13 height 13
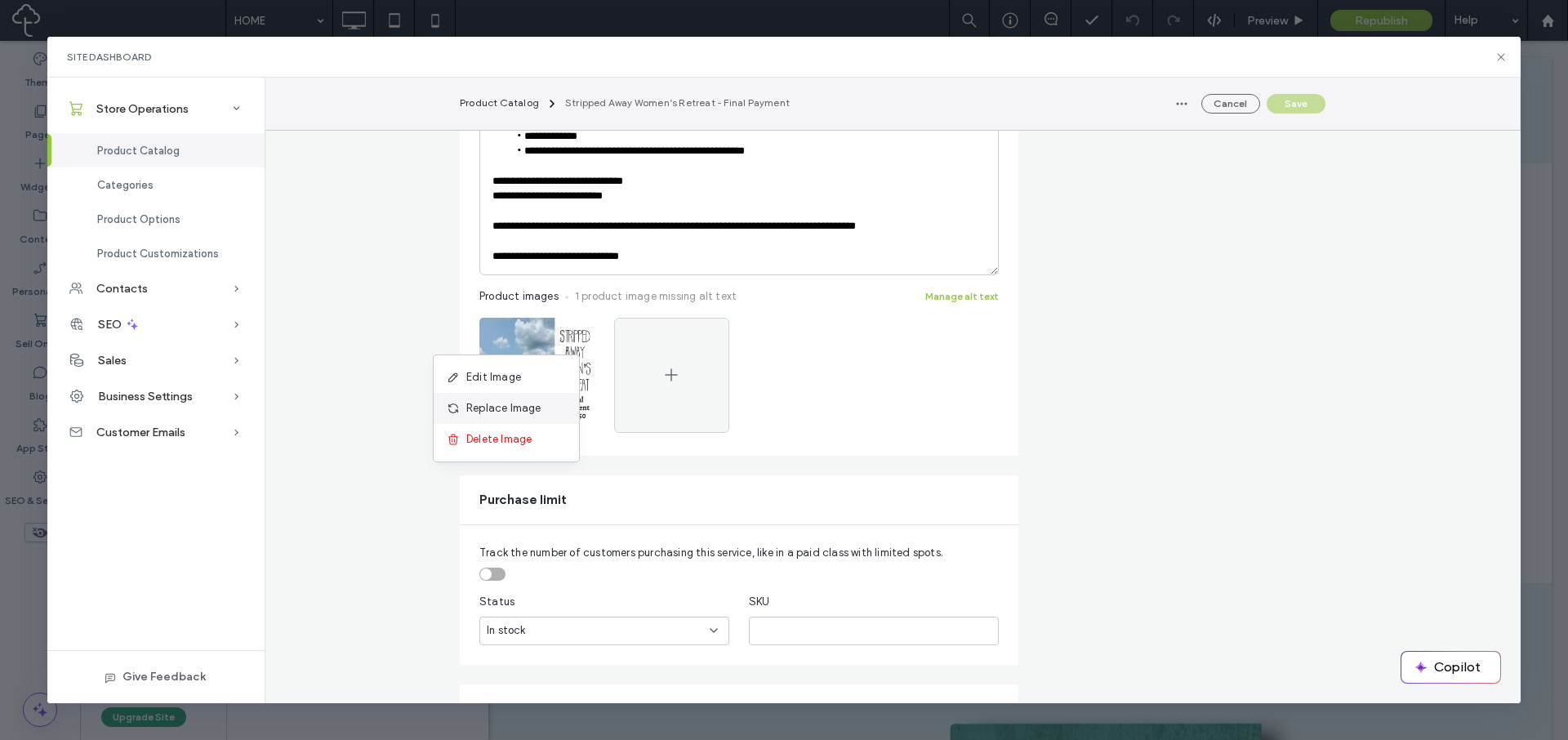
click at [532, 409] on span "Replace Image" at bounding box center [504, 408] width 76 height 16
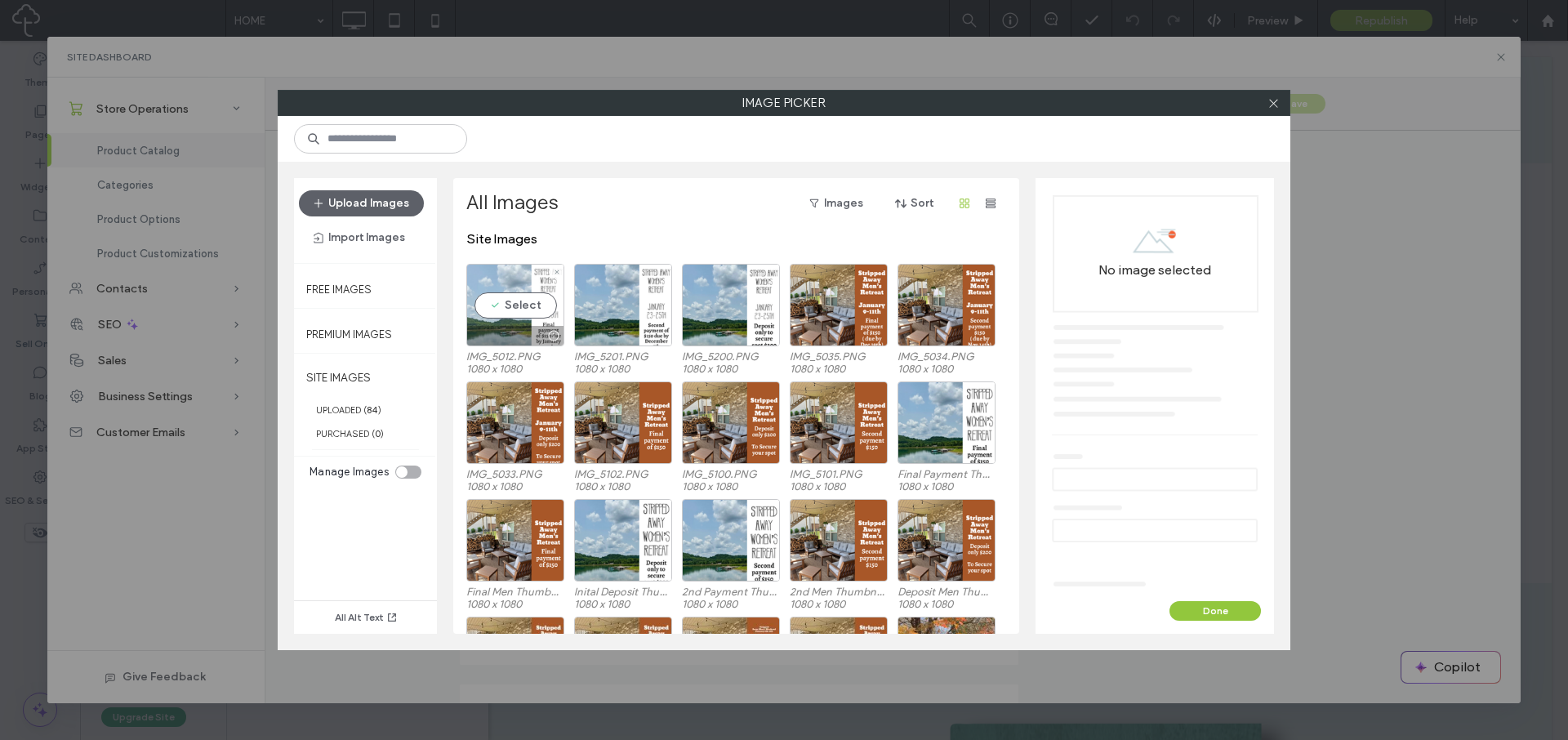
click at [518, 305] on div "Select" at bounding box center [515, 305] width 98 height 82
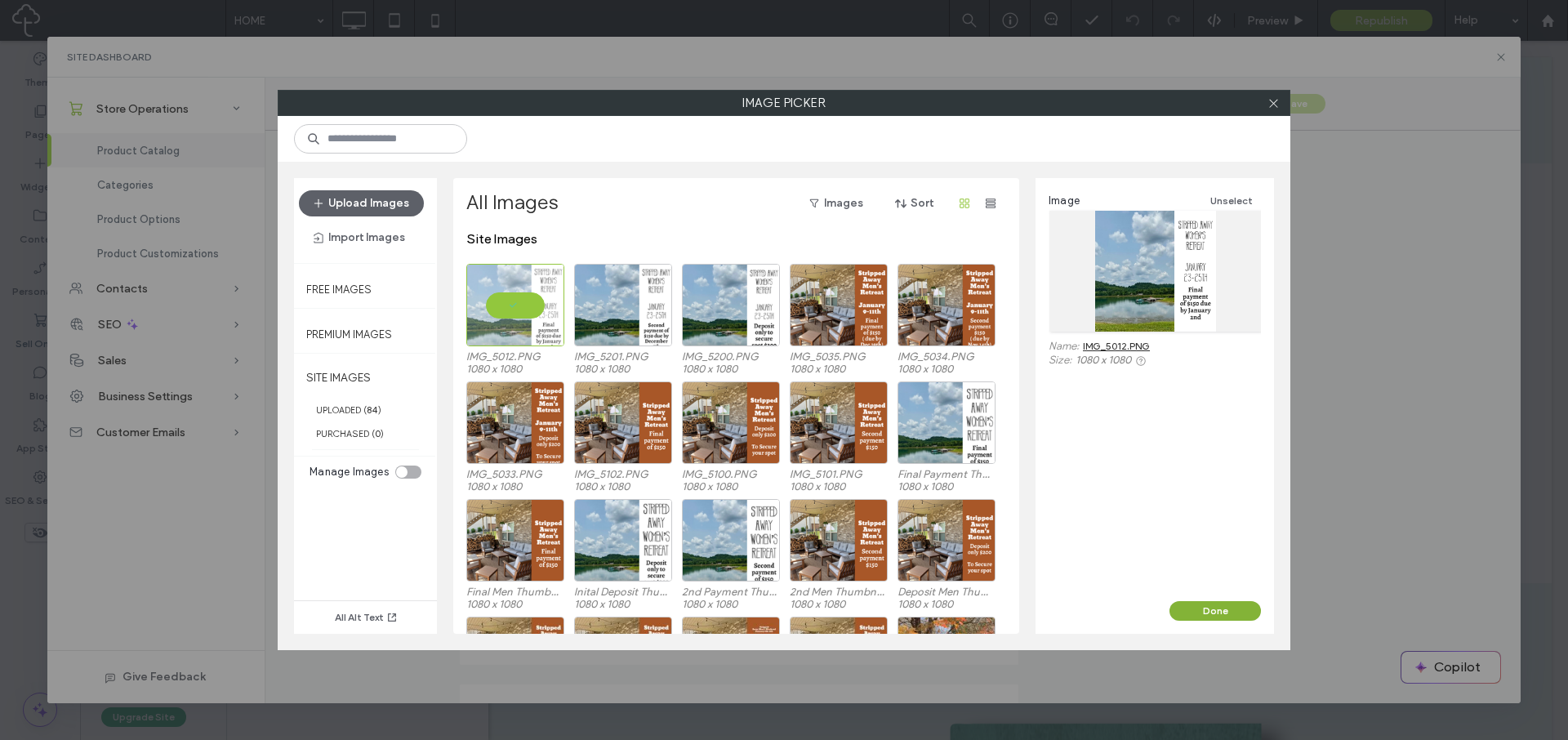
click at [1199, 607] on button "Done" at bounding box center [1215, 611] width 91 height 20
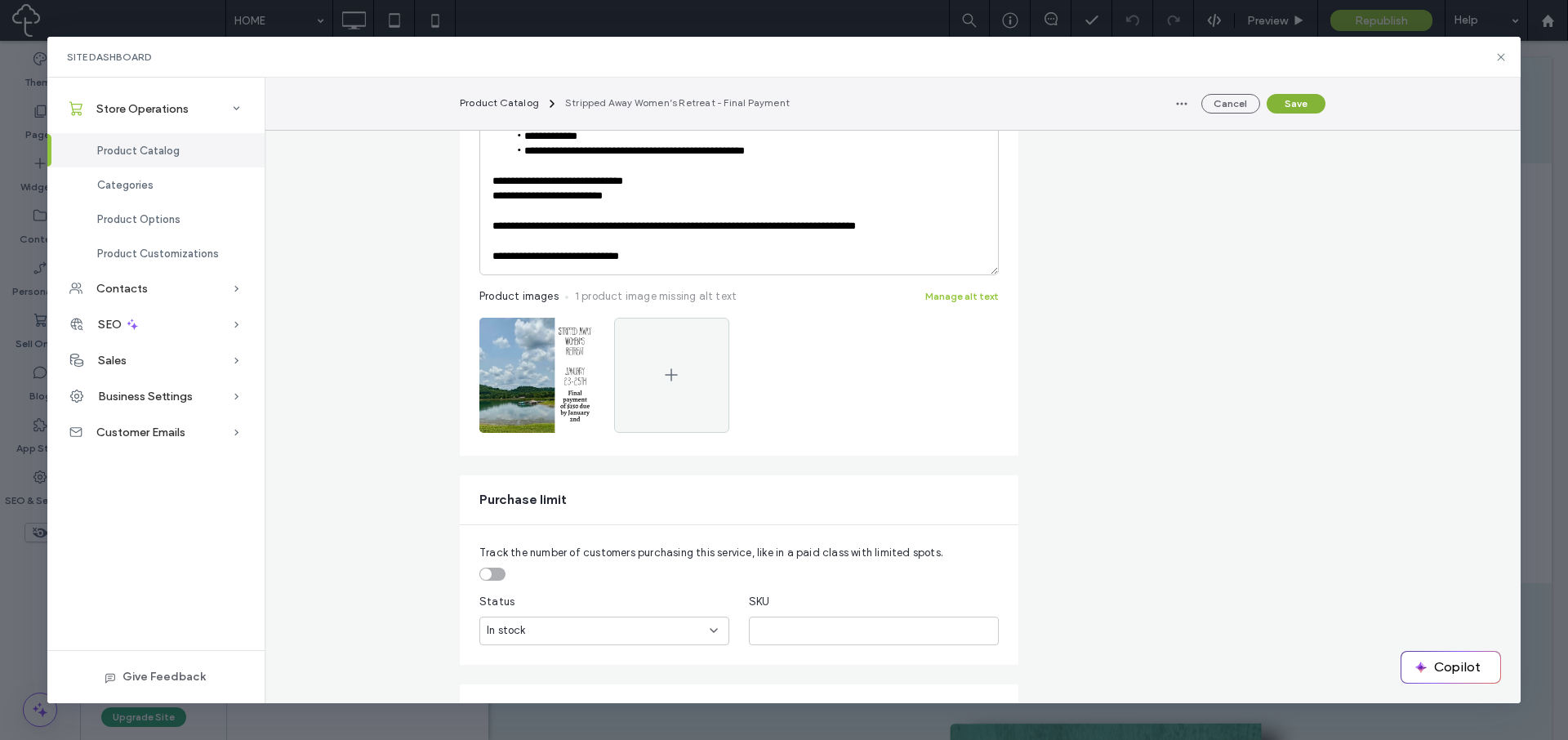
click at [1297, 105] on button "Save" at bounding box center [1296, 103] width 59 height 20
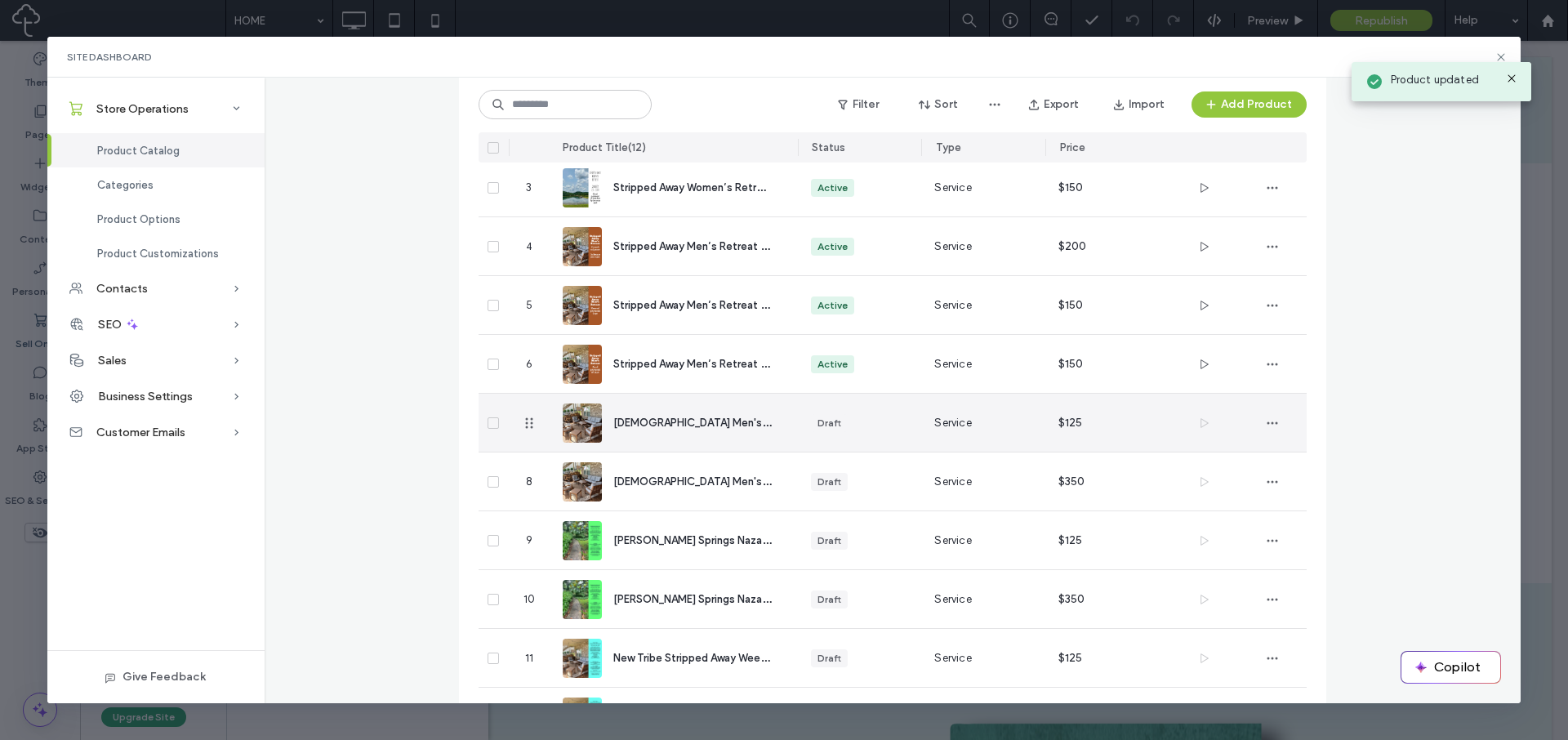
scroll to position [204, 0]
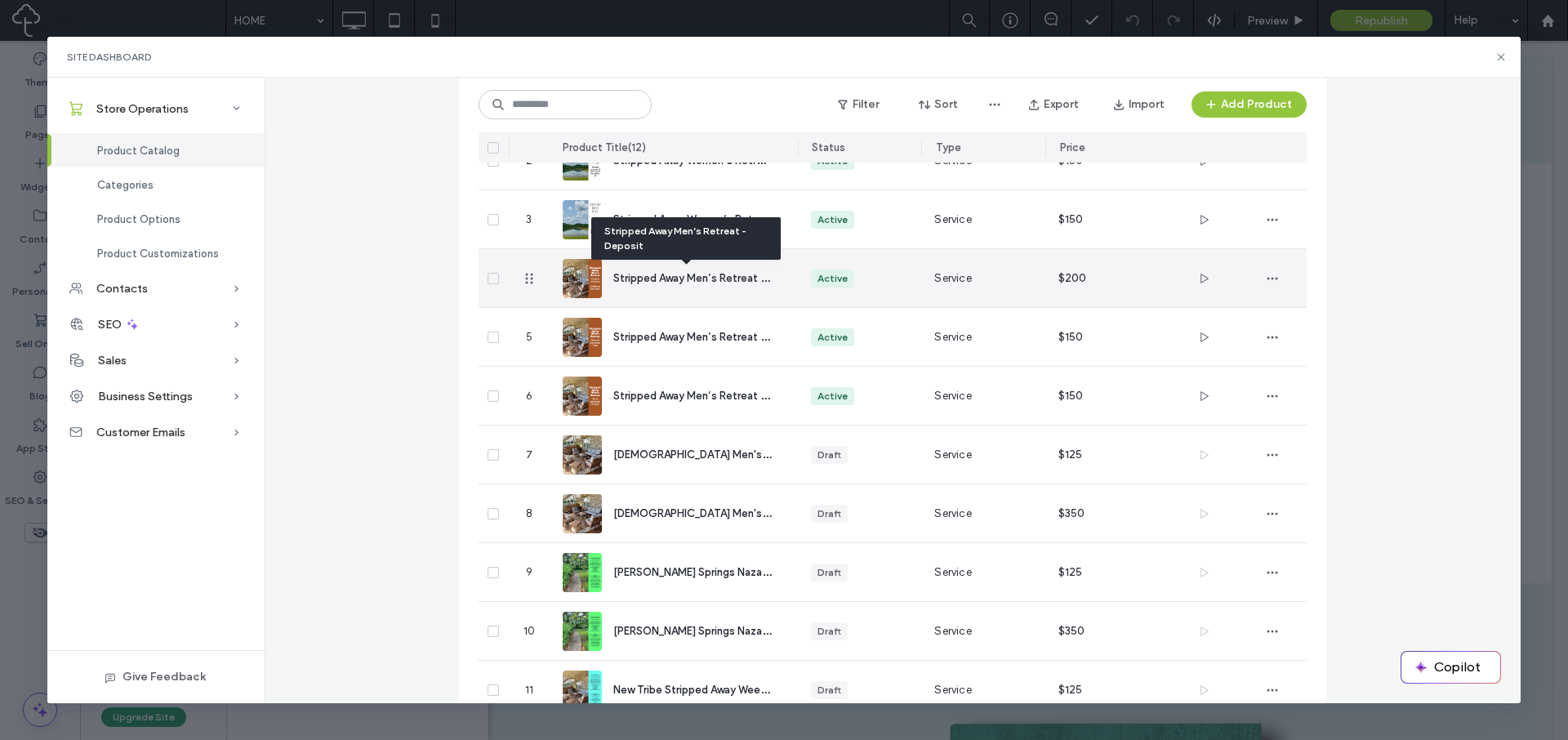
click at [658, 277] on span "Stripped Away Men’s Retreat - Deposit" at bounding box center [710, 277] width 195 height 16
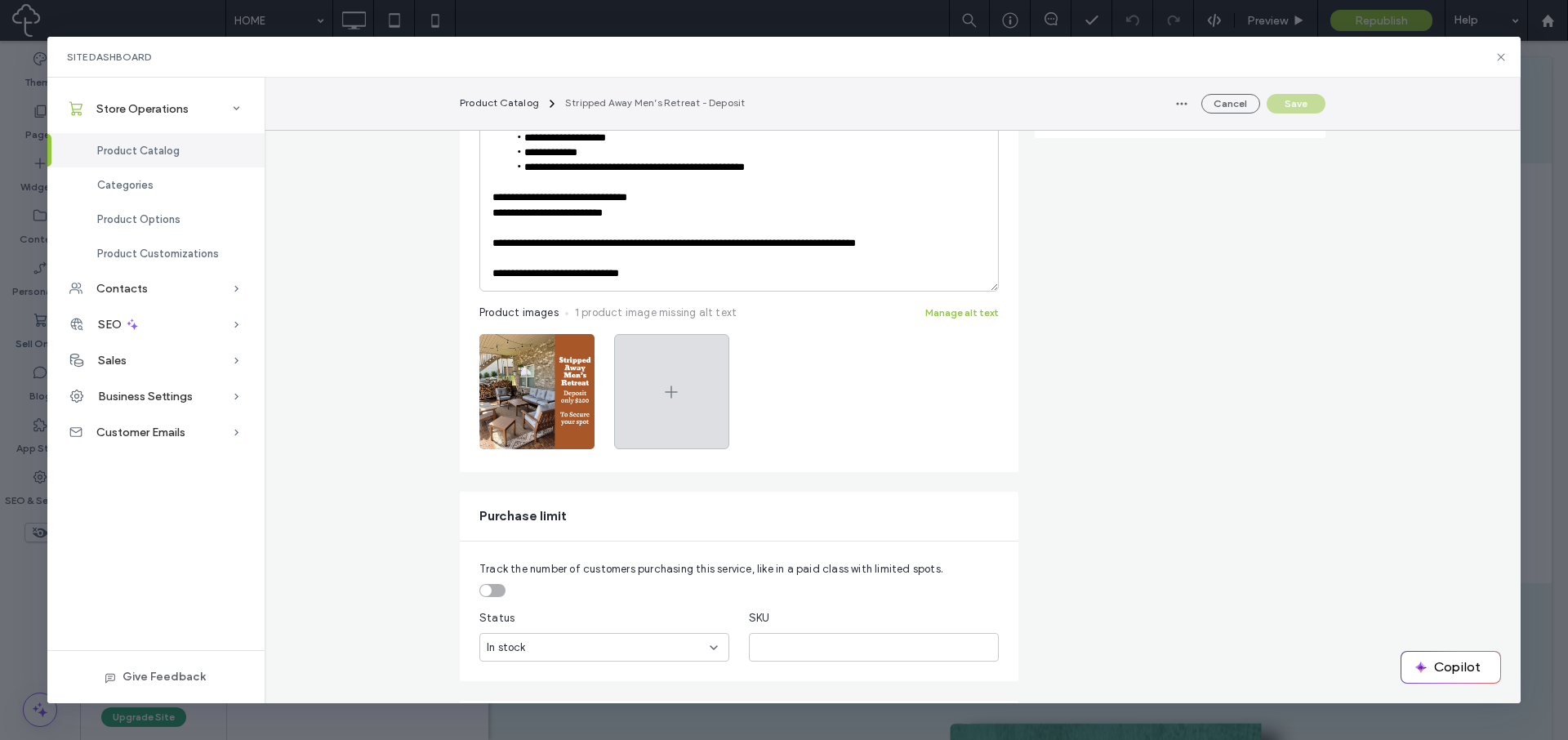
scroll to position [468, 0]
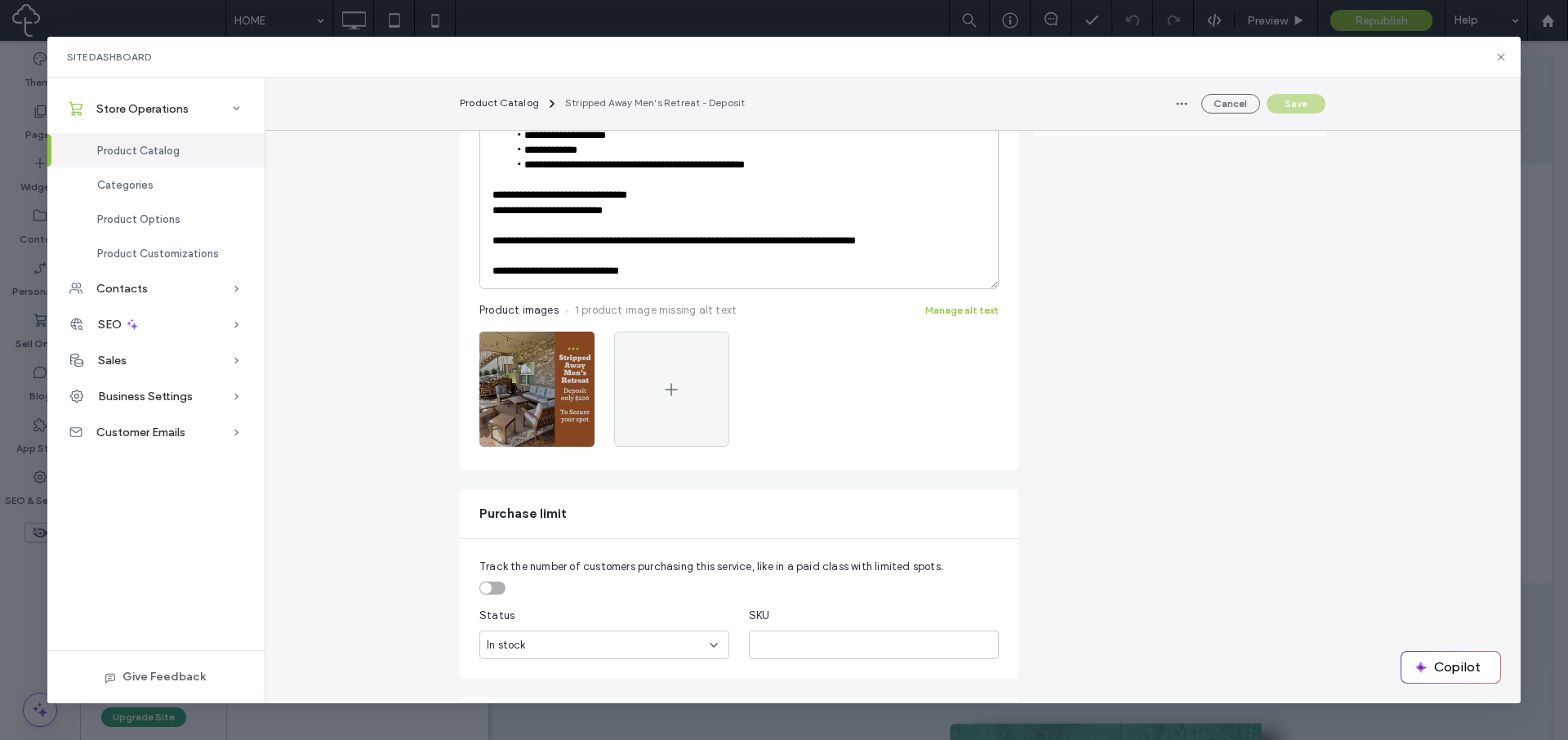
click at [567, 348] on use "button" at bounding box center [572, 349] width 11 height 2
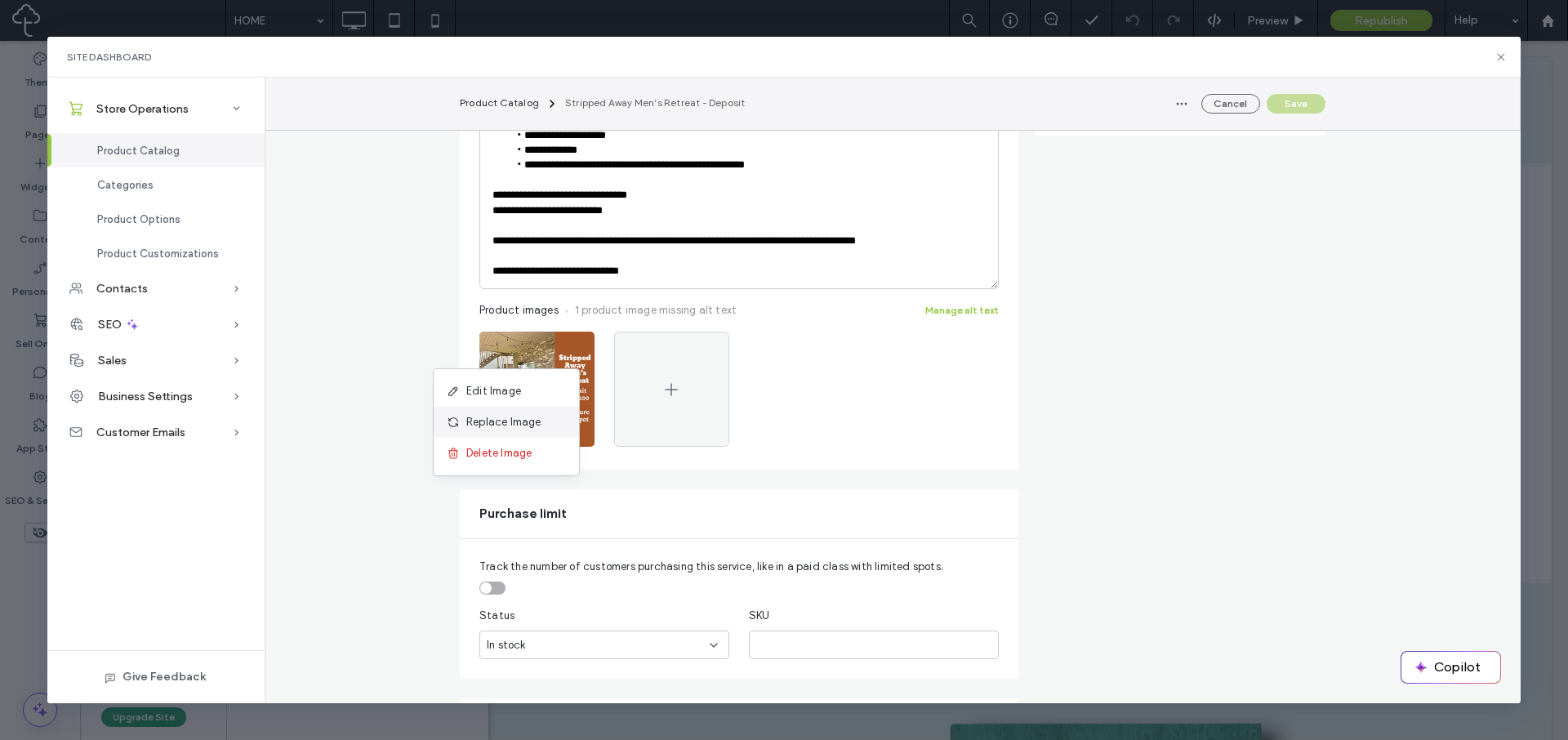
click at [543, 422] on div "Replace Image" at bounding box center [506, 422] width 145 height 31
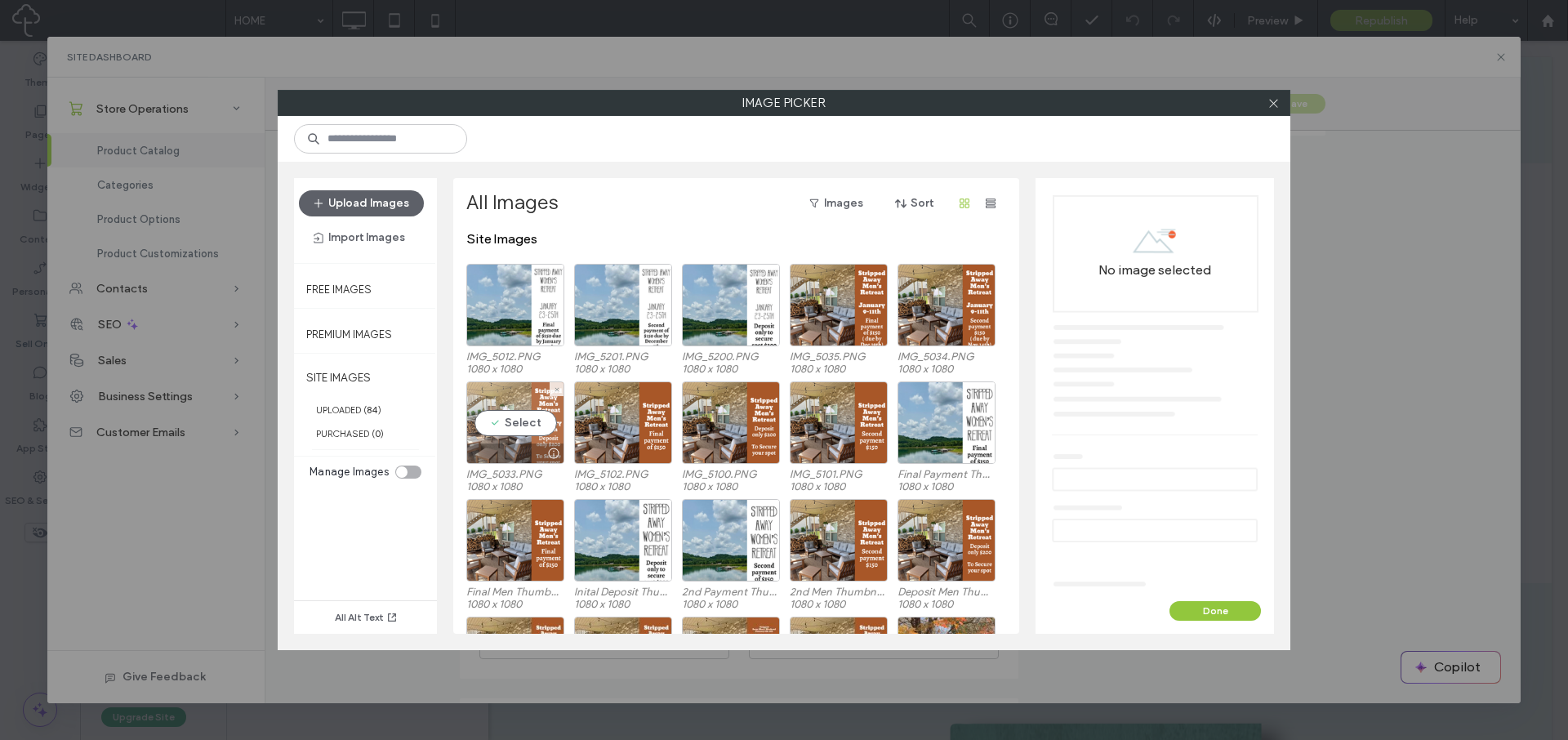
click at [520, 423] on div "Select" at bounding box center [515, 423] width 98 height 82
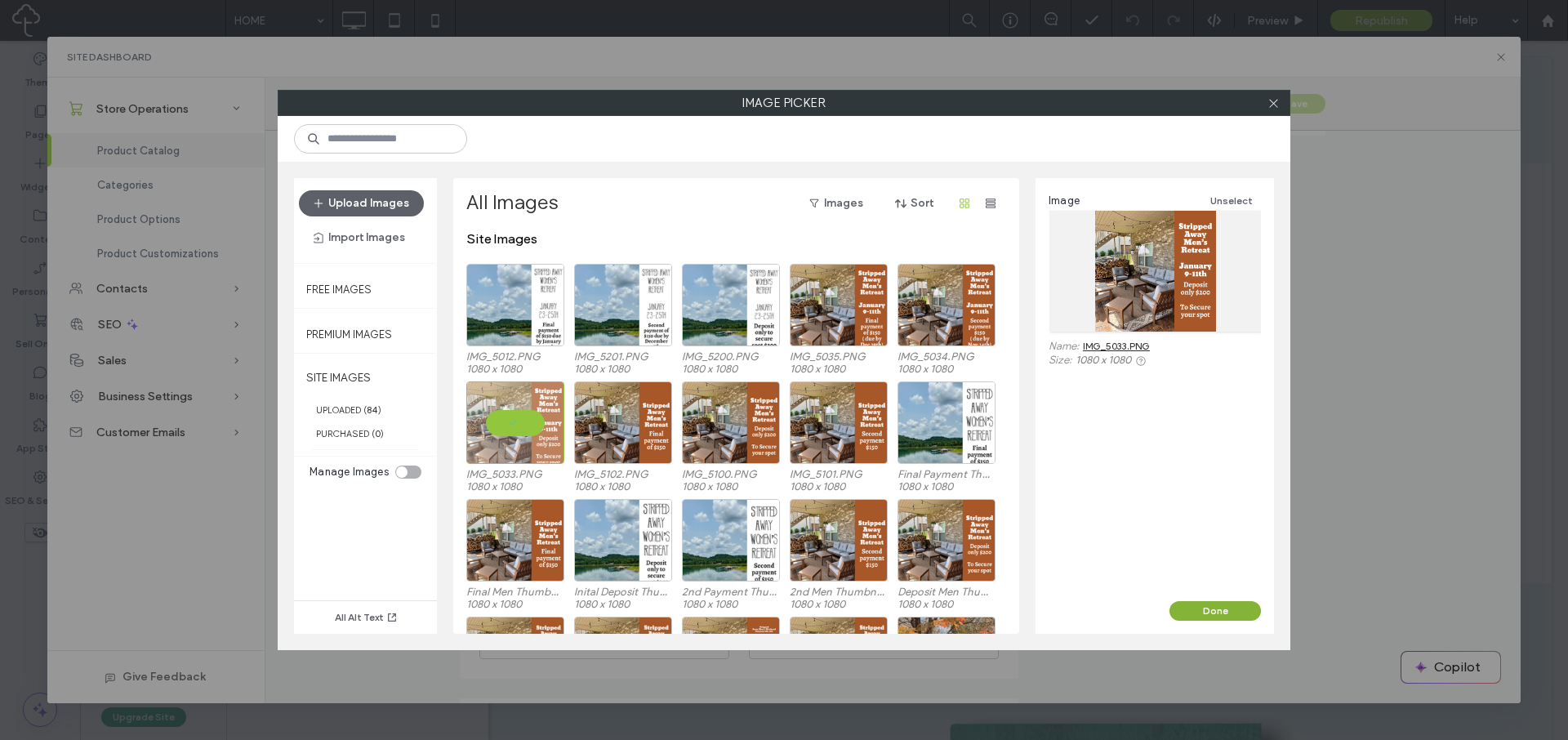
click at [1216, 615] on button "Done" at bounding box center [1215, 611] width 91 height 20
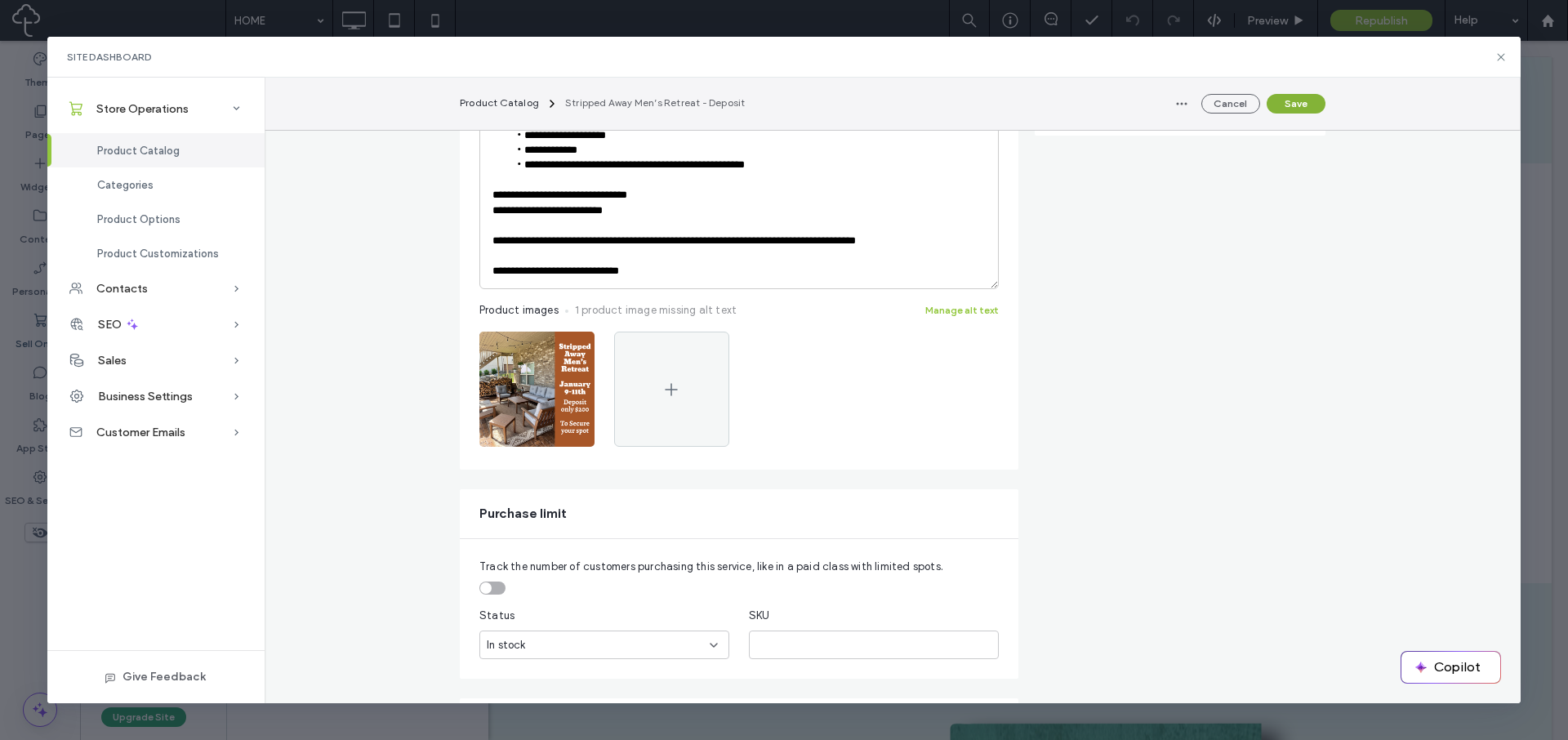
click at [1291, 104] on button "Save" at bounding box center [1296, 103] width 59 height 20
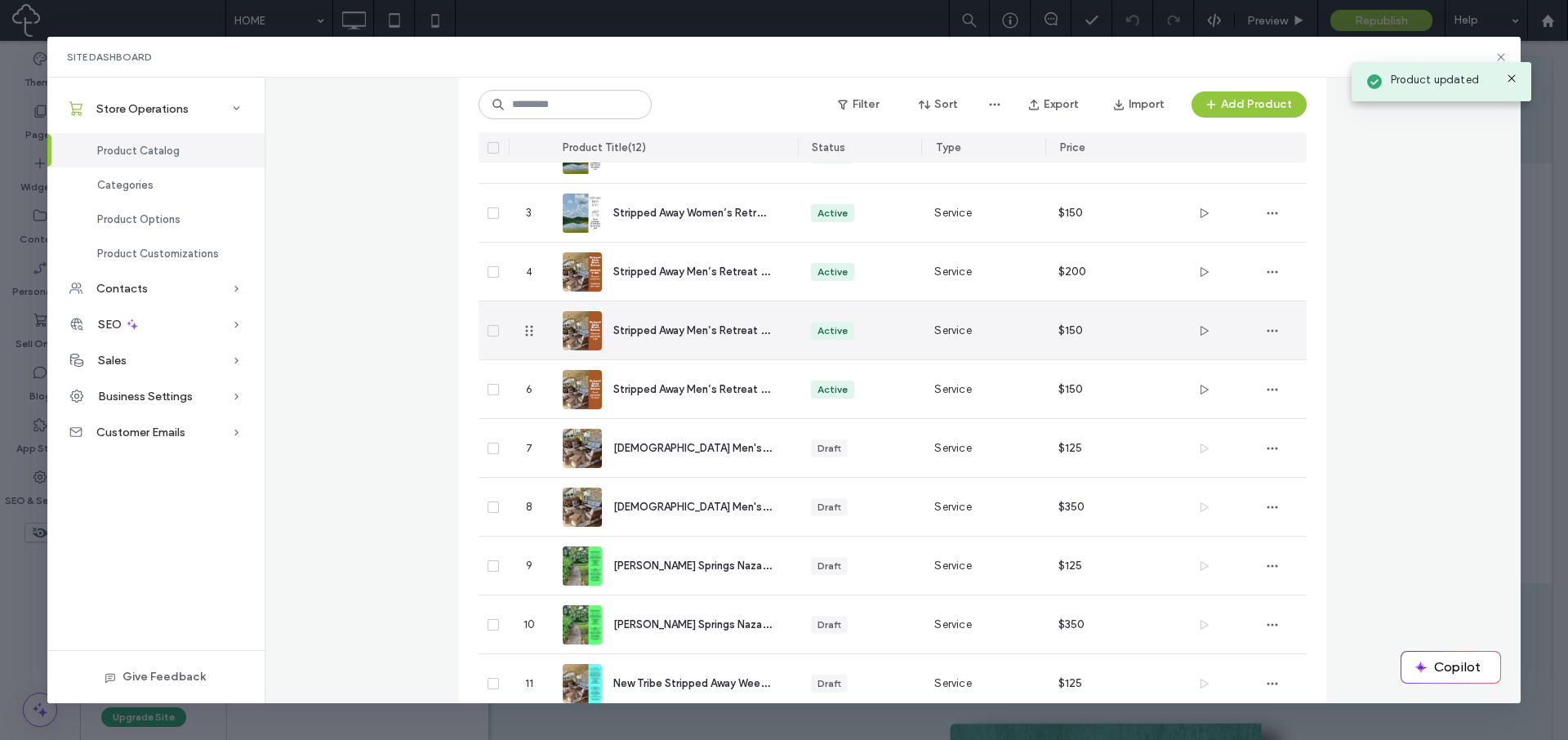
scroll to position [193, 0]
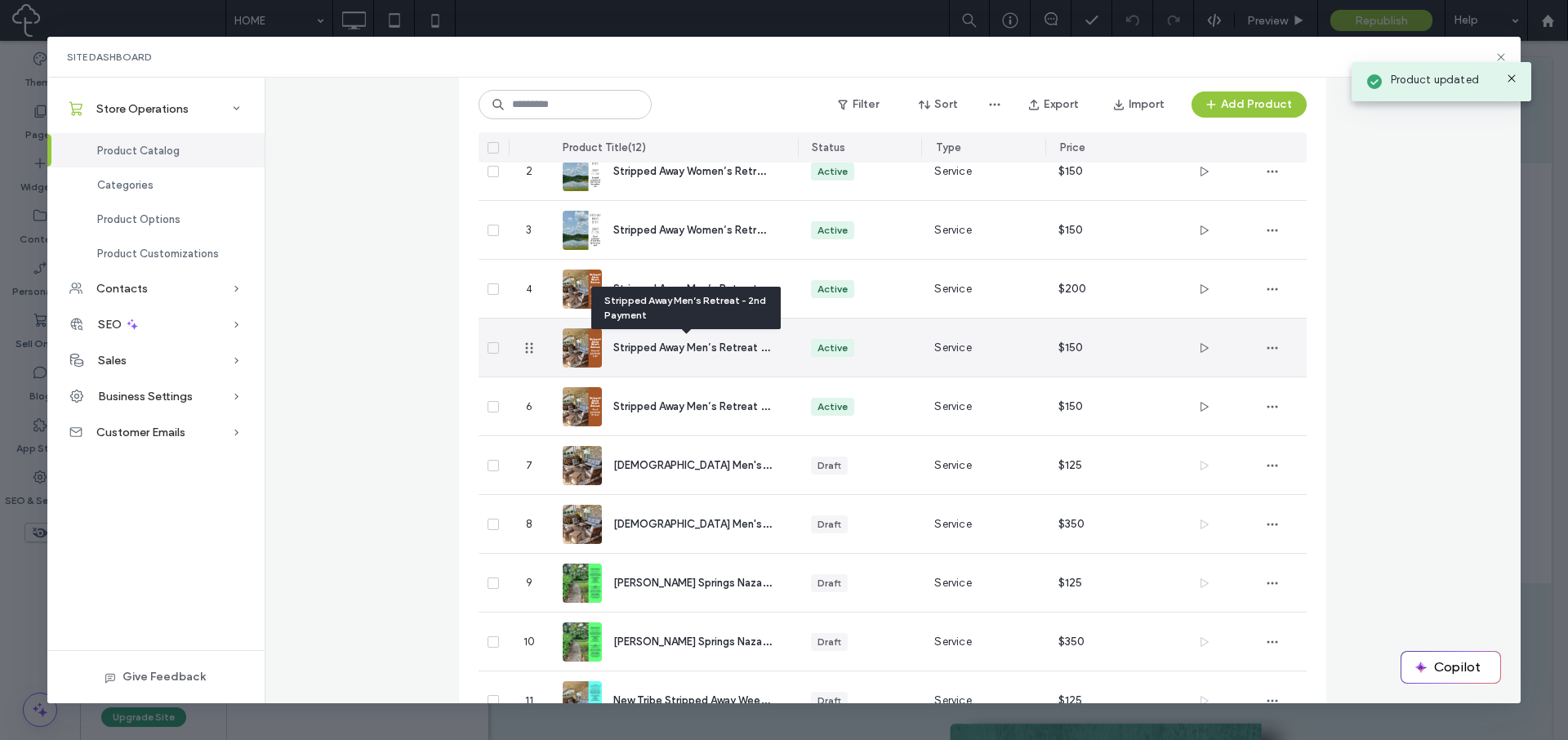
click at [672, 351] on span "Stripped Away Men’s Retreat - 2nd Payment" at bounding box center [723, 347] width 220 height 16
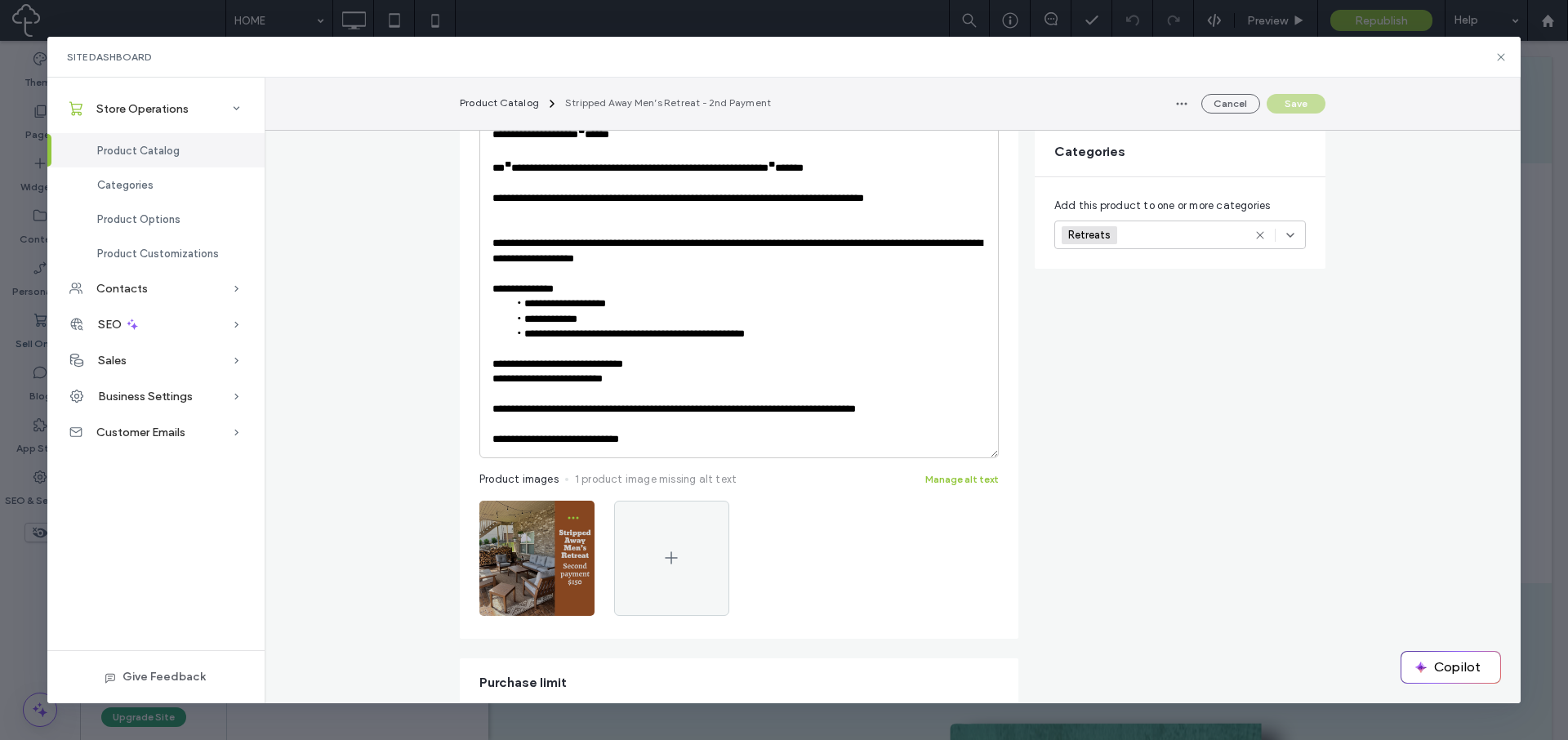
scroll to position [336, 0]
click at [570, 513] on icon "button" at bounding box center [573, 517] width 13 height 13
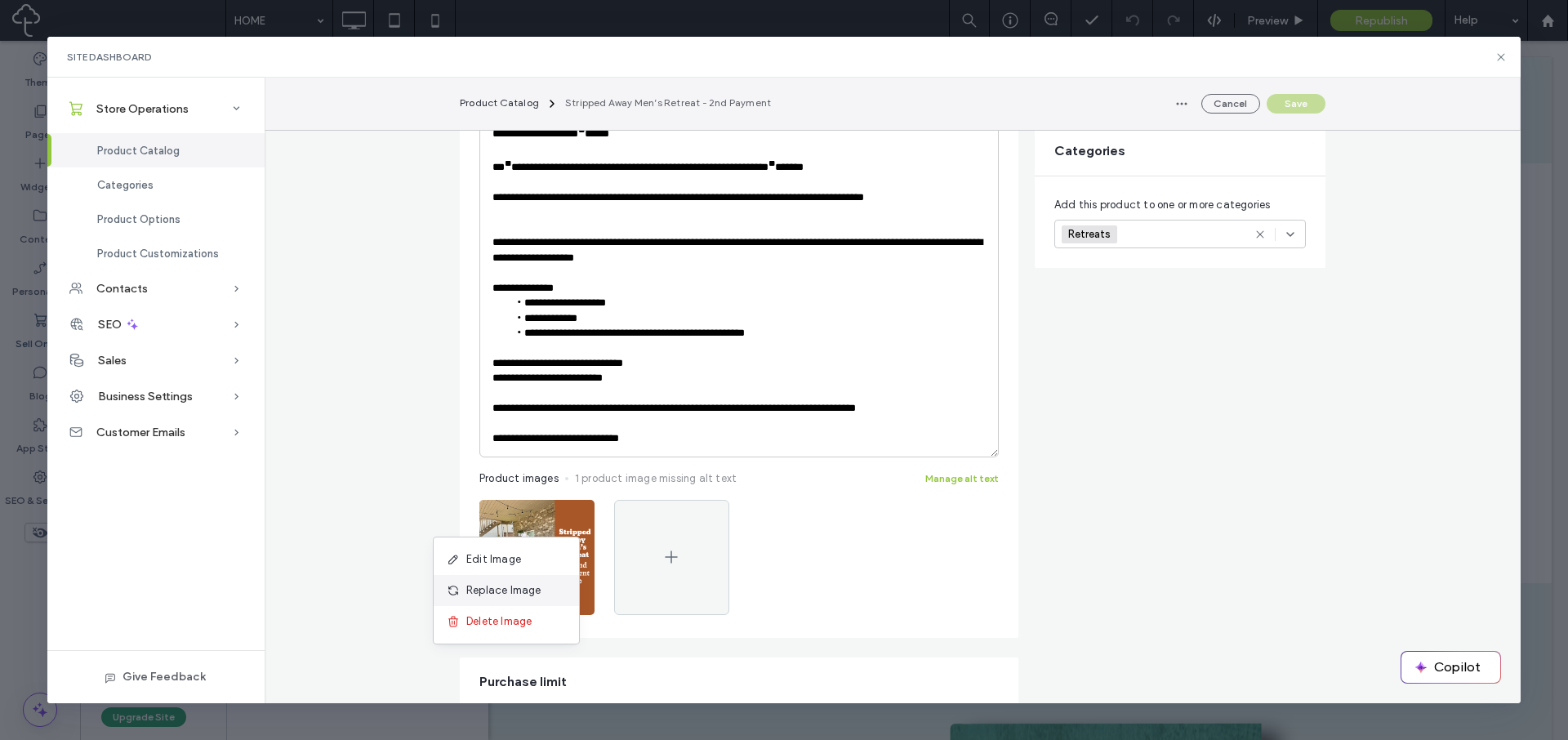
click at [540, 588] on div "Replace Image" at bounding box center [506, 591] width 145 height 31
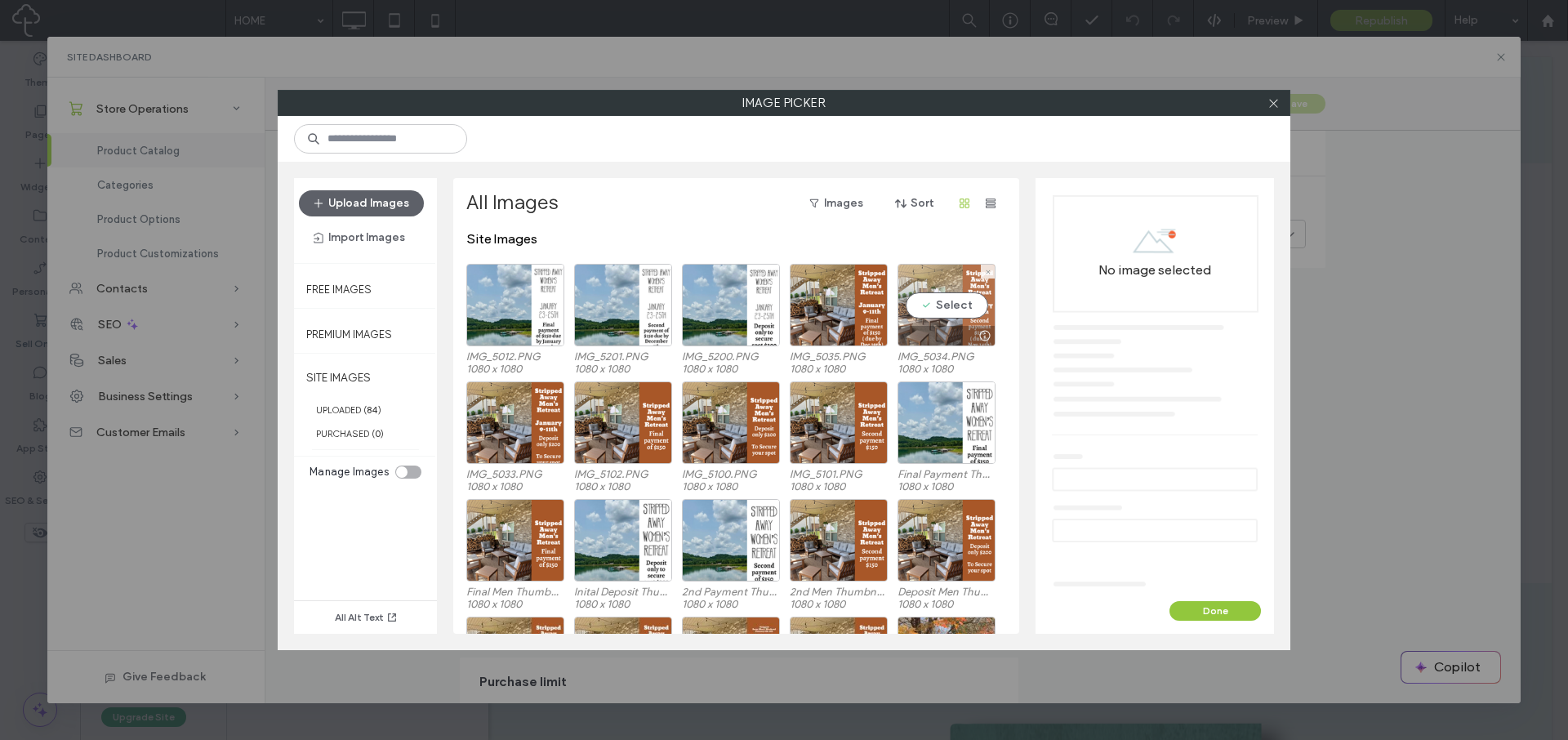
click at [942, 304] on div "Select" at bounding box center [946, 305] width 98 height 82
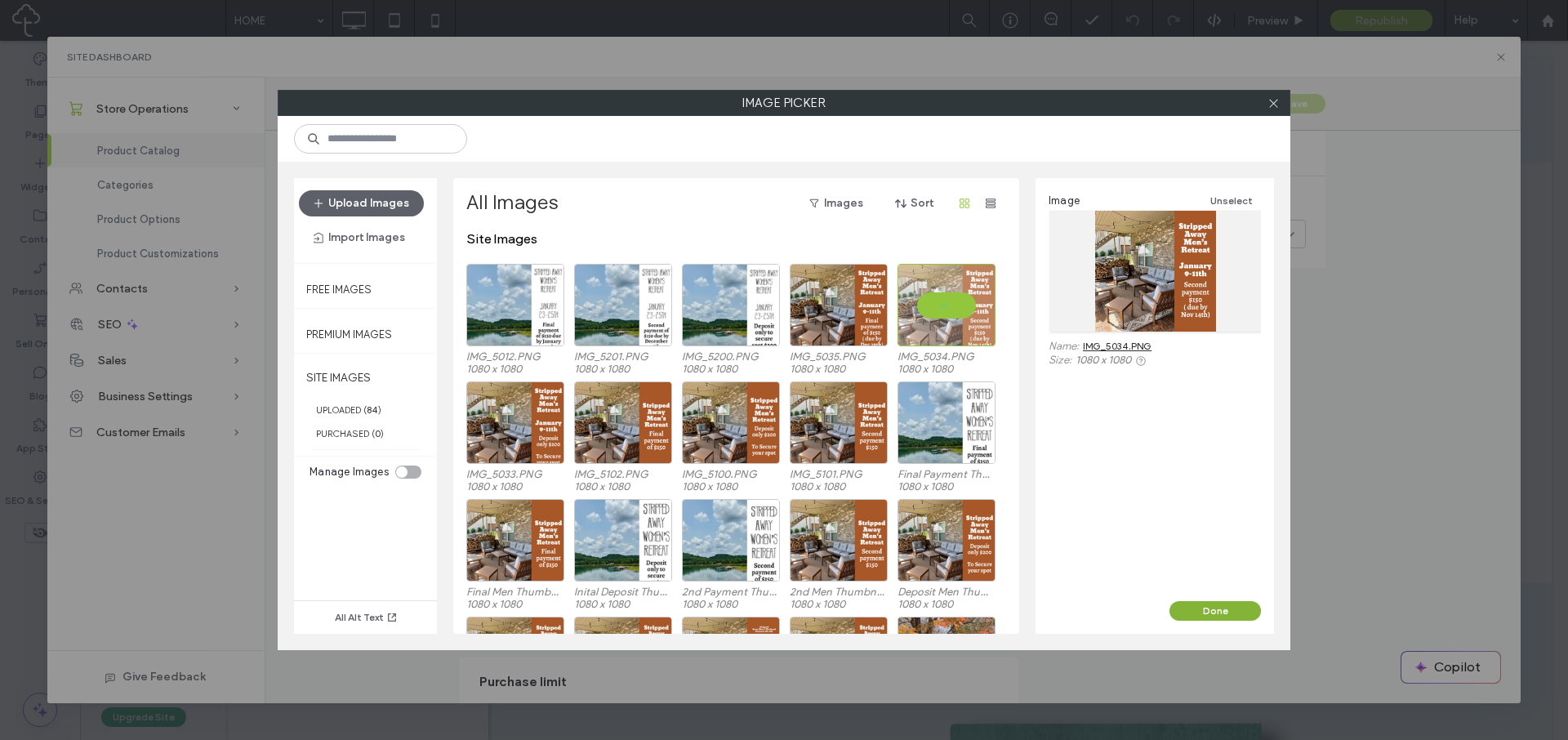
click at [1209, 609] on button "Done" at bounding box center [1215, 611] width 91 height 20
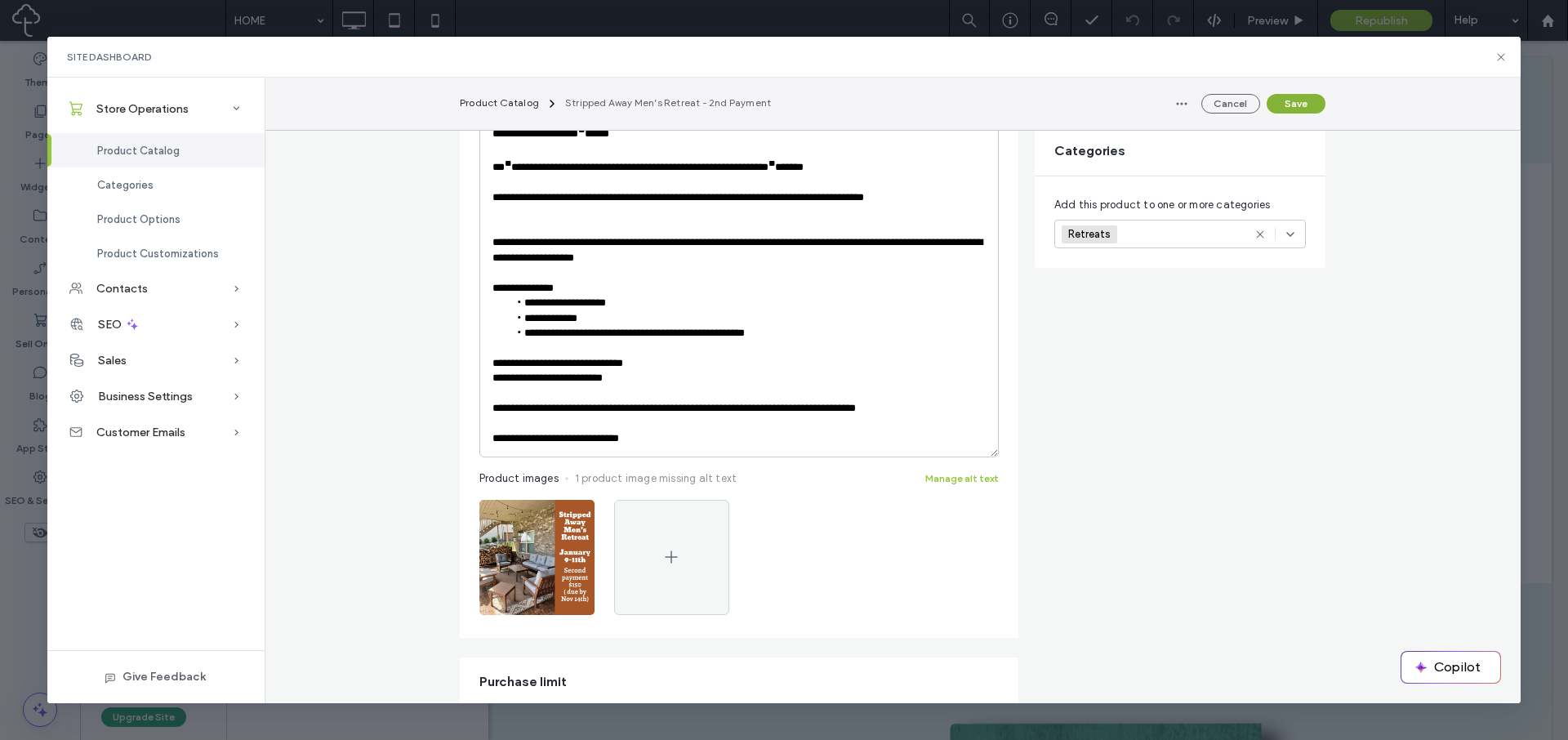
click at [1310, 98] on button "Save" at bounding box center [1296, 103] width 59 height 20
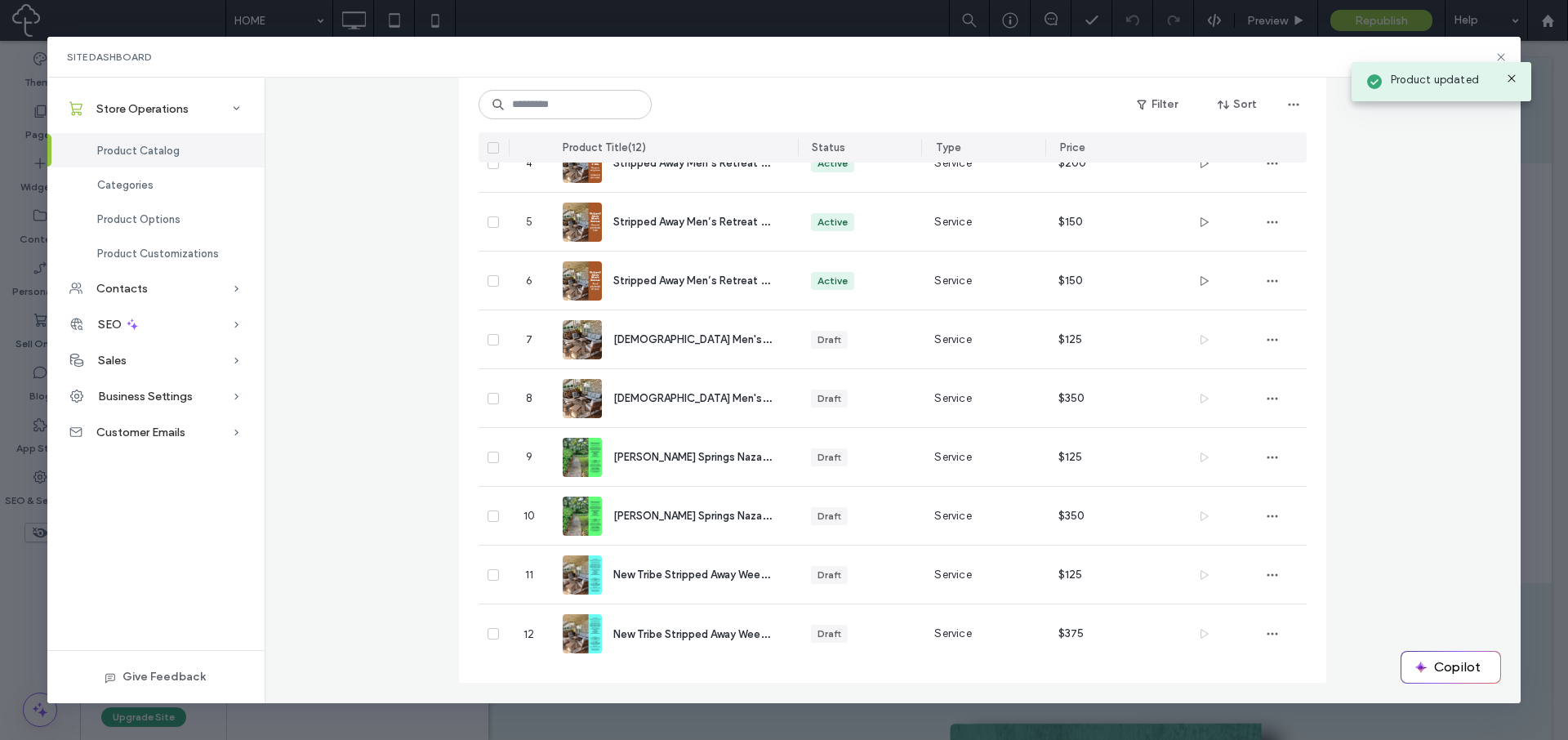
scroll to position [319, 0]
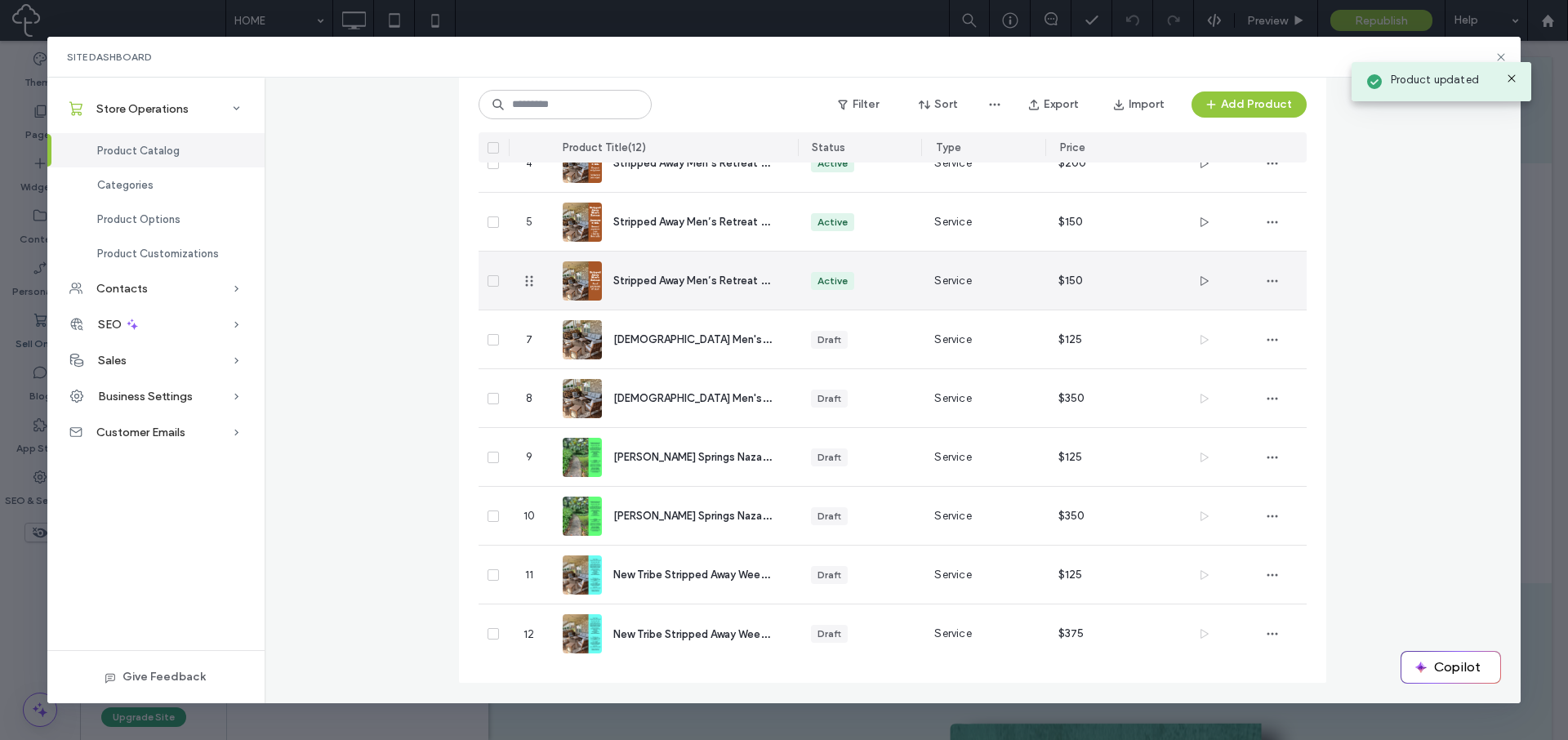
click at [630, 274] on span "Stripped Away Men’s Retreat - Final Payment" at bounding box center [725, 279] width 223 height 16
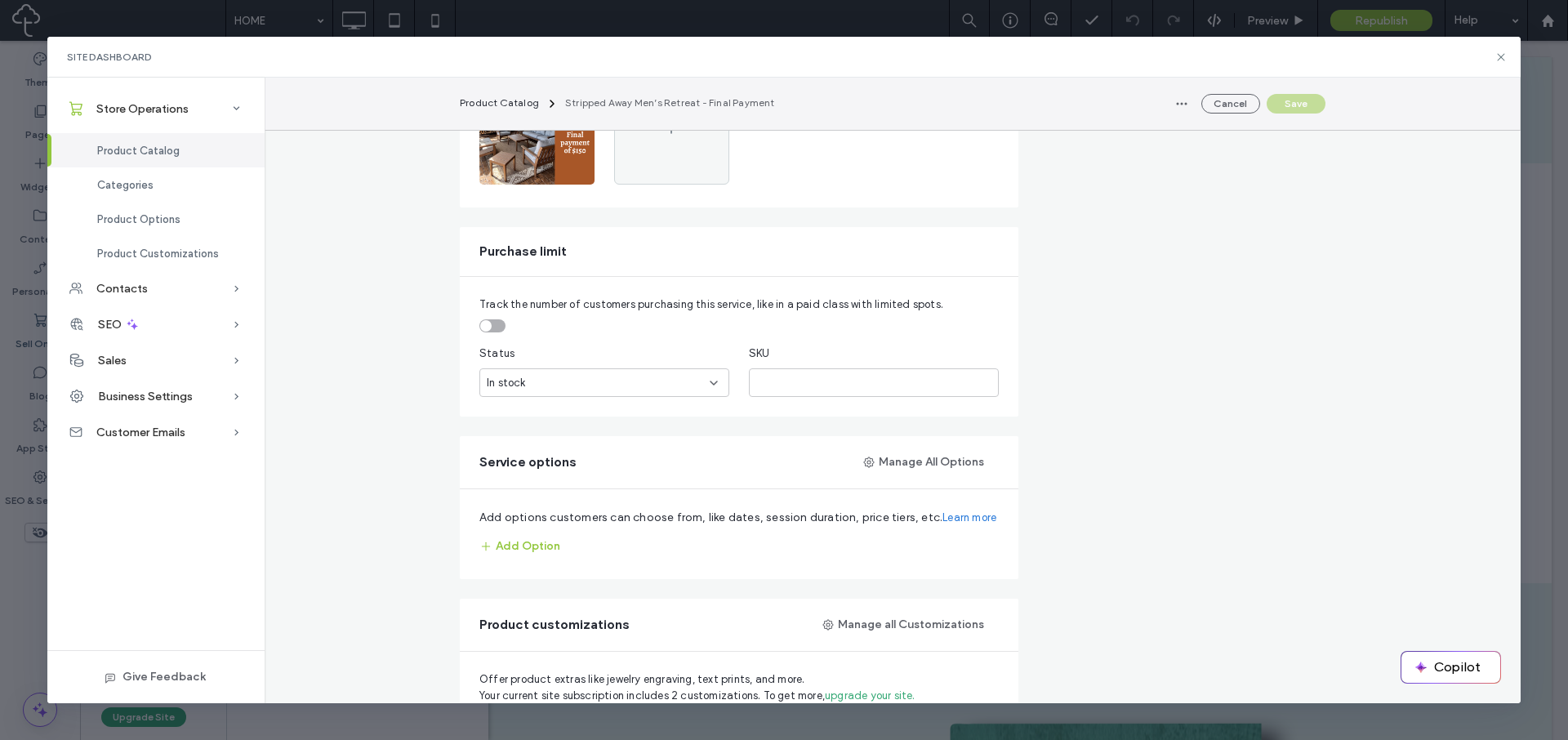
scroll to position [439, 0]
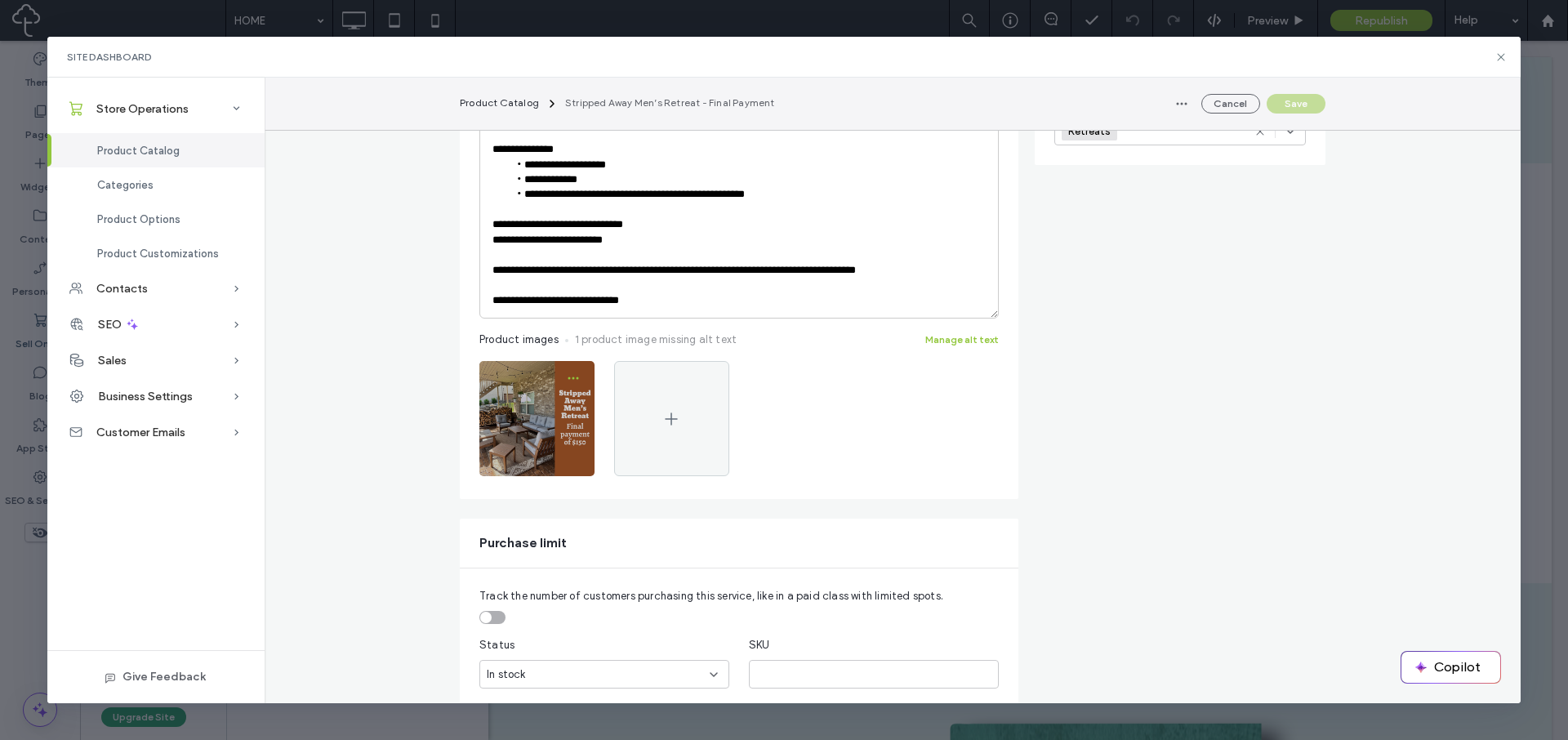
click at [571, 378] on use "button" at bounding box center [572, 379] width 11 height 2
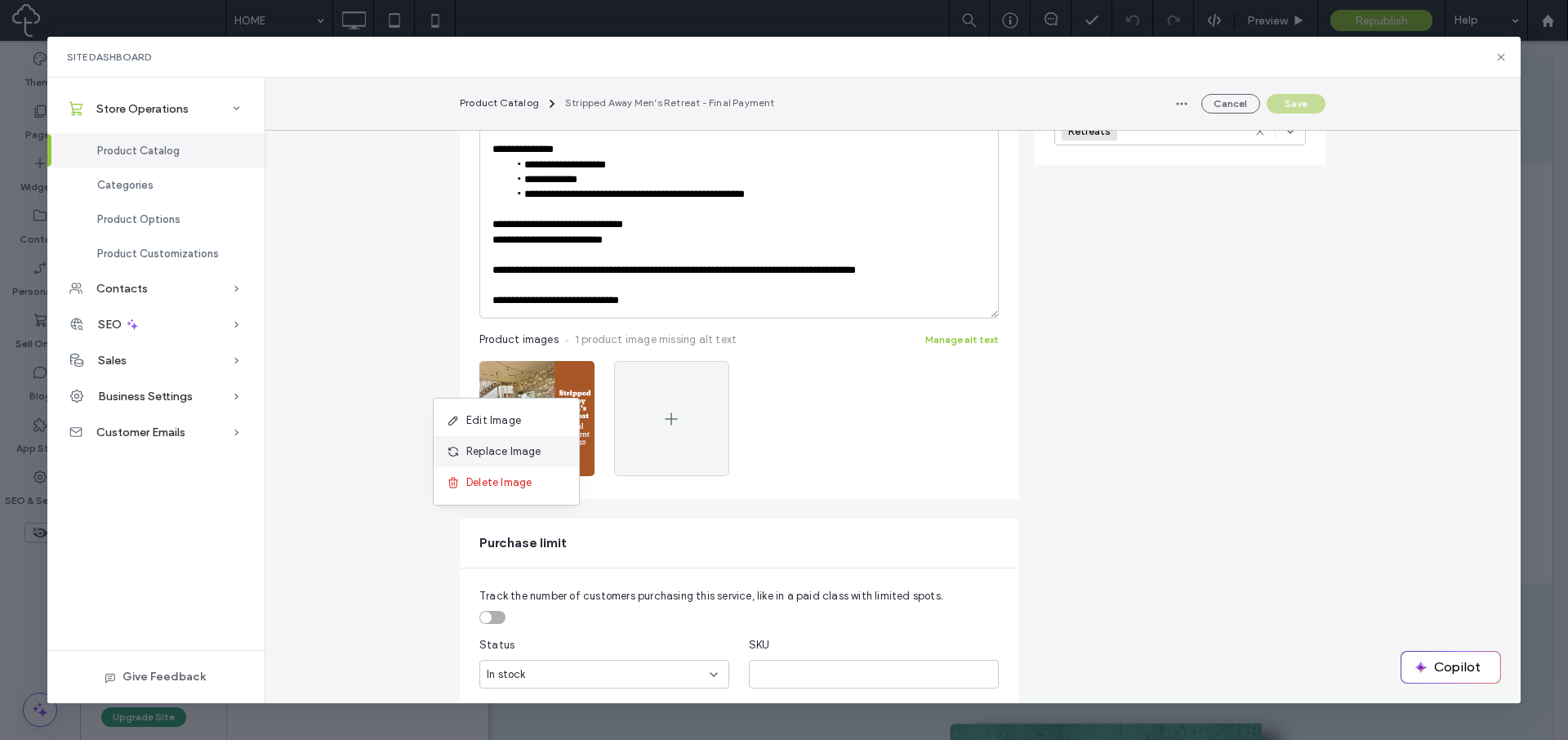
click at [547, 457] on div "Replace Image" at bounding box center [506, 452] width 145 height 31
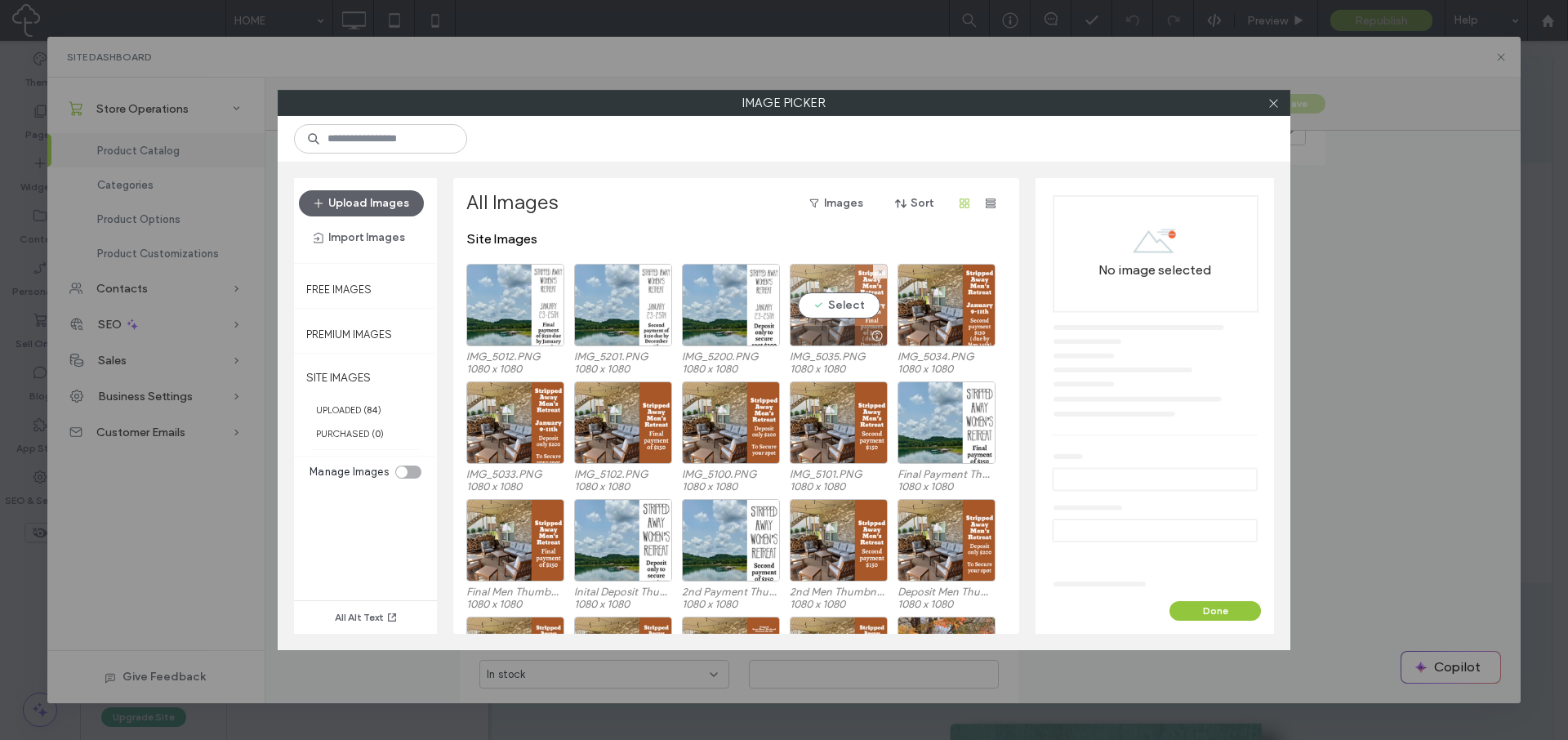
click at [837, 308] on div "Select" at bounding box center [838, 305] width 98 height 82
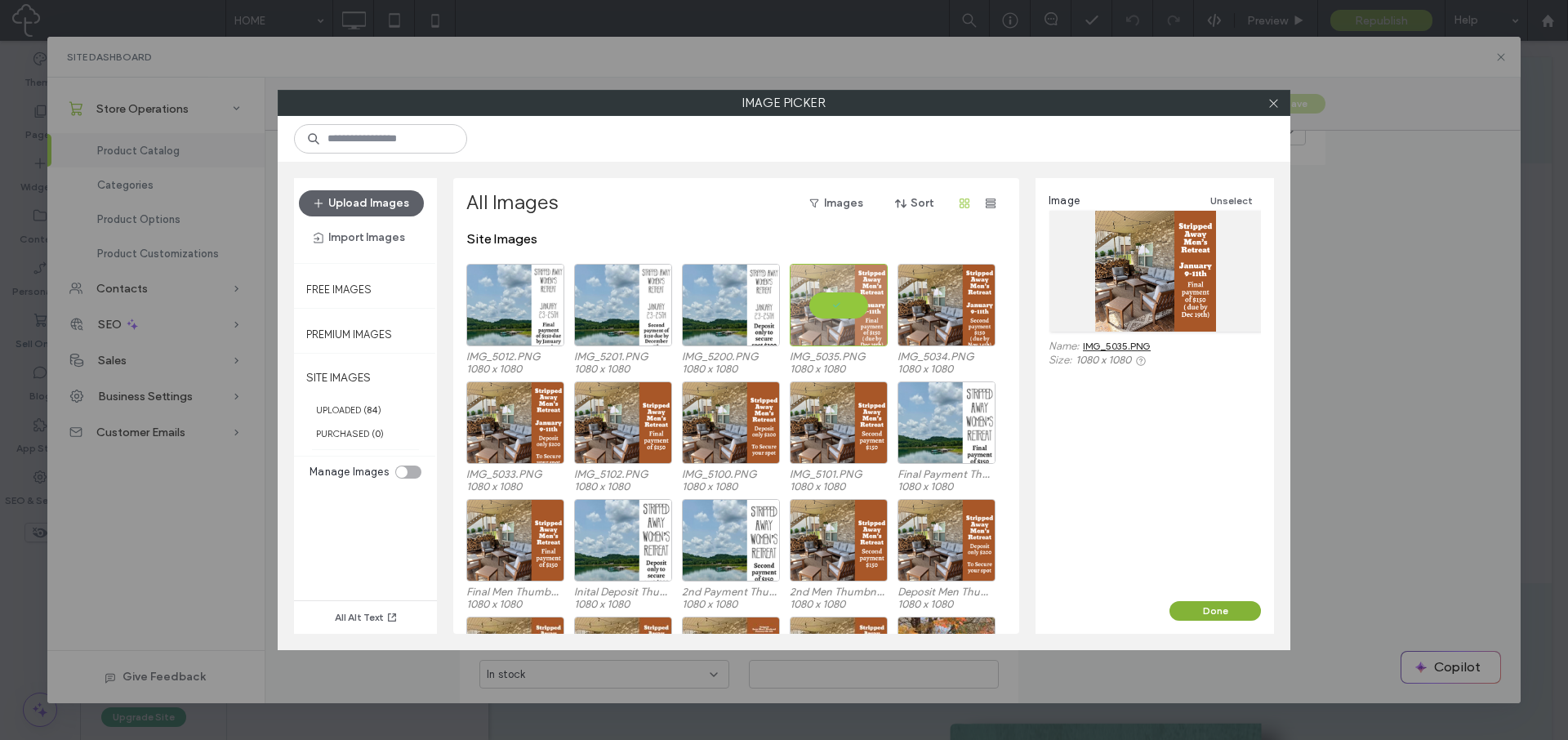
click at [1210, 616] on button "Done" at bounding box center [1215, 611] width 91 height 20
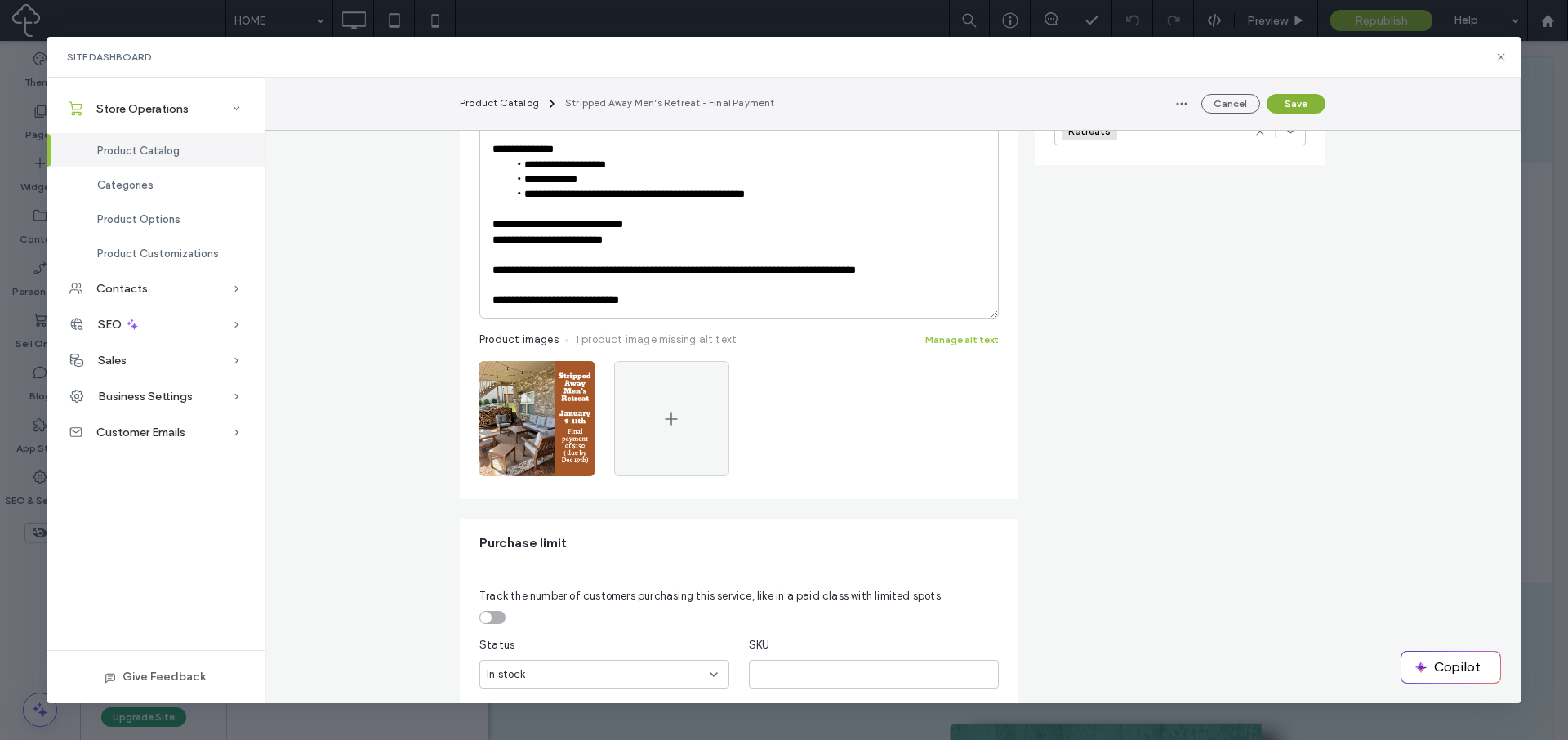
click at [1307, 106] on button "Save" at bounding box center [1296, 103] width 59 height 20
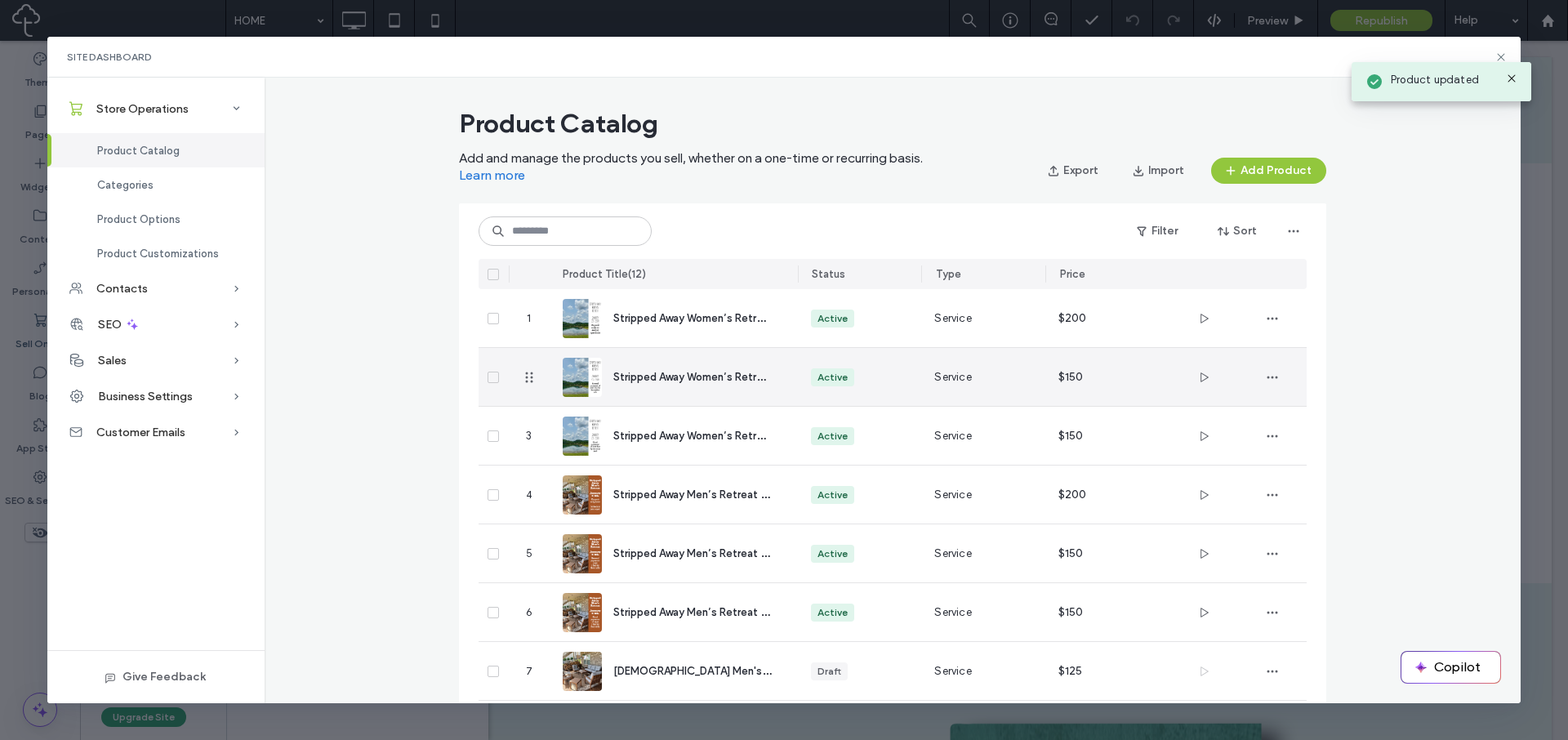
scroll to position [0, 0]
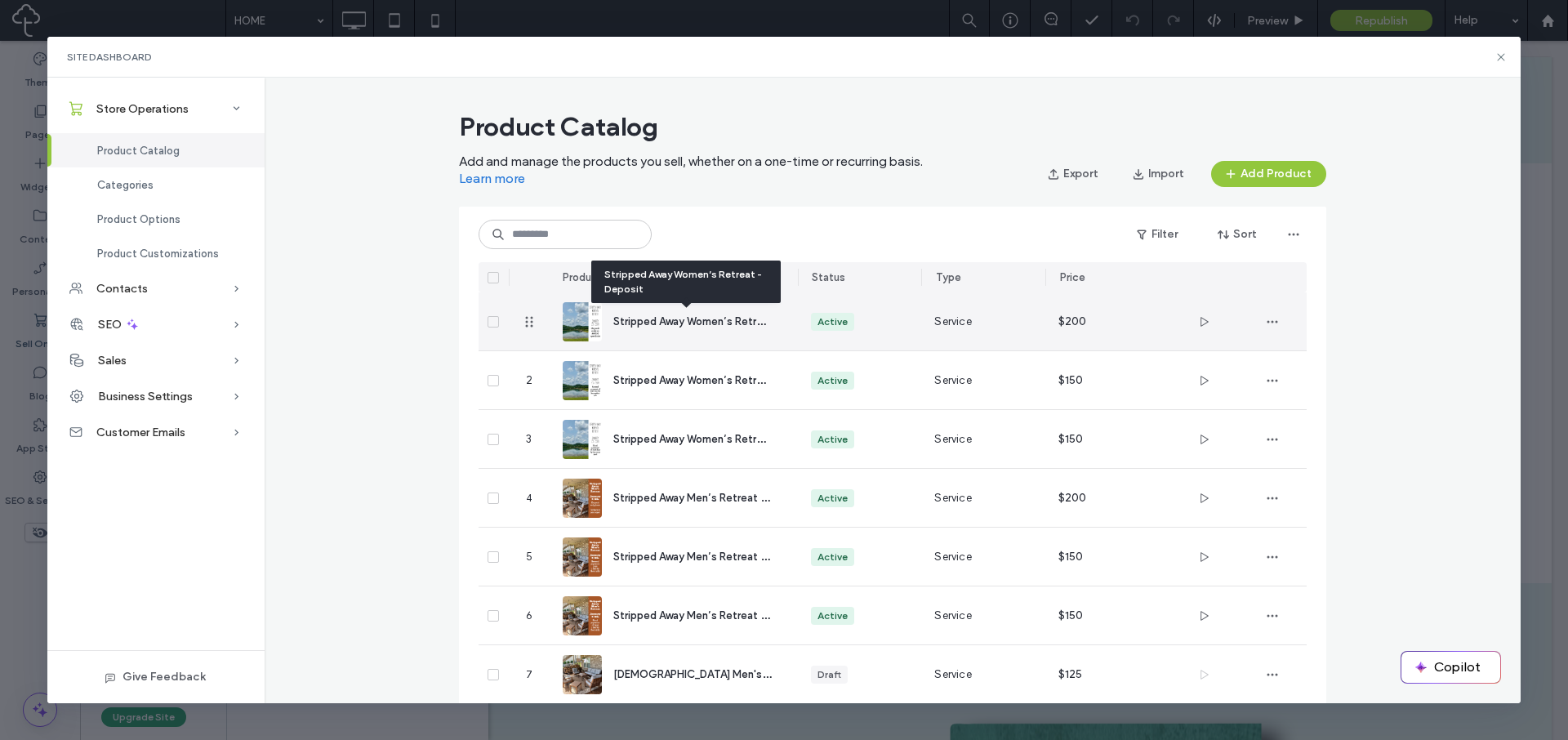
click at [705, 317] on span "Stripped Away Women’s Retreat - Deposit" at bounding box center [718, 320] width 210 height 16
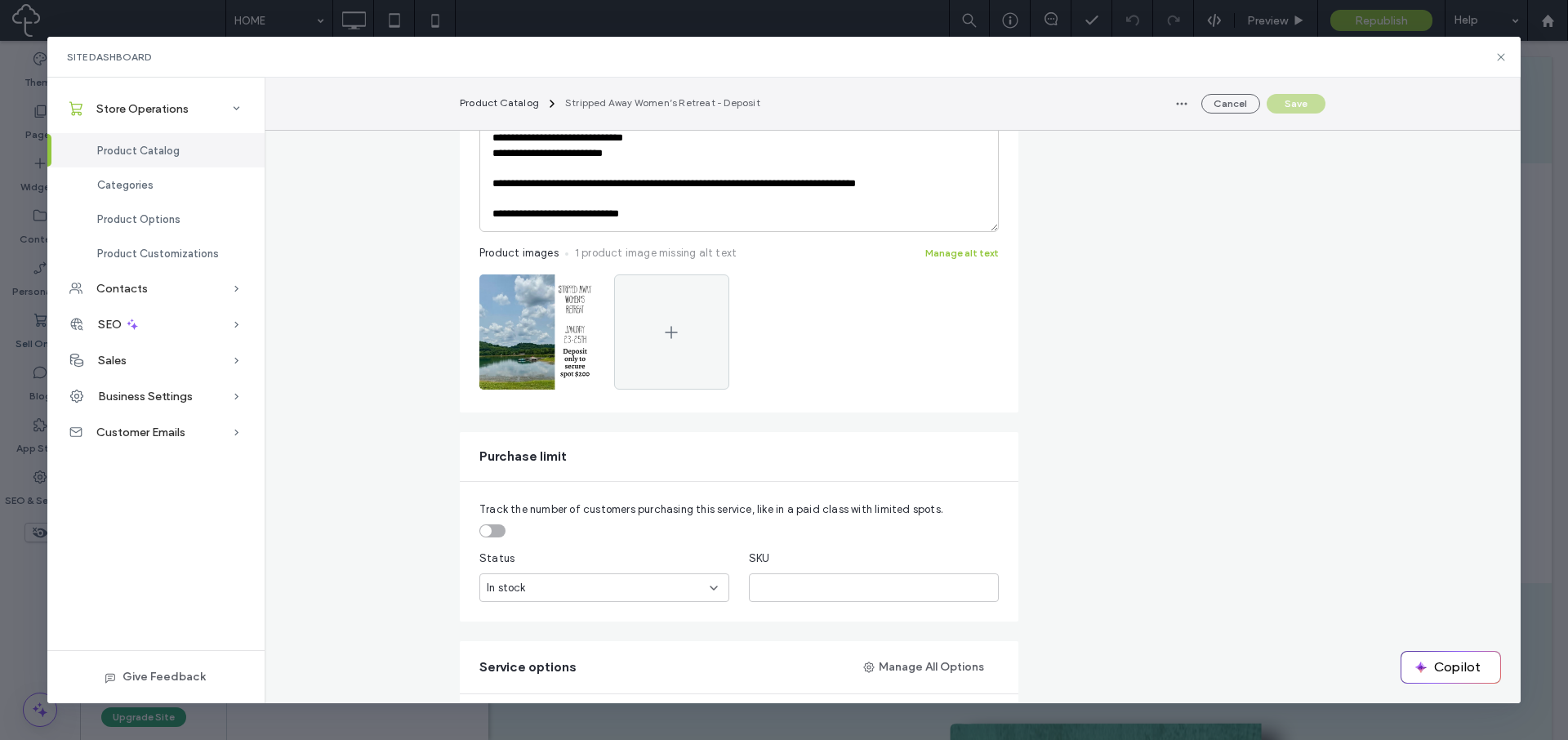
scroll to position [632, 0]
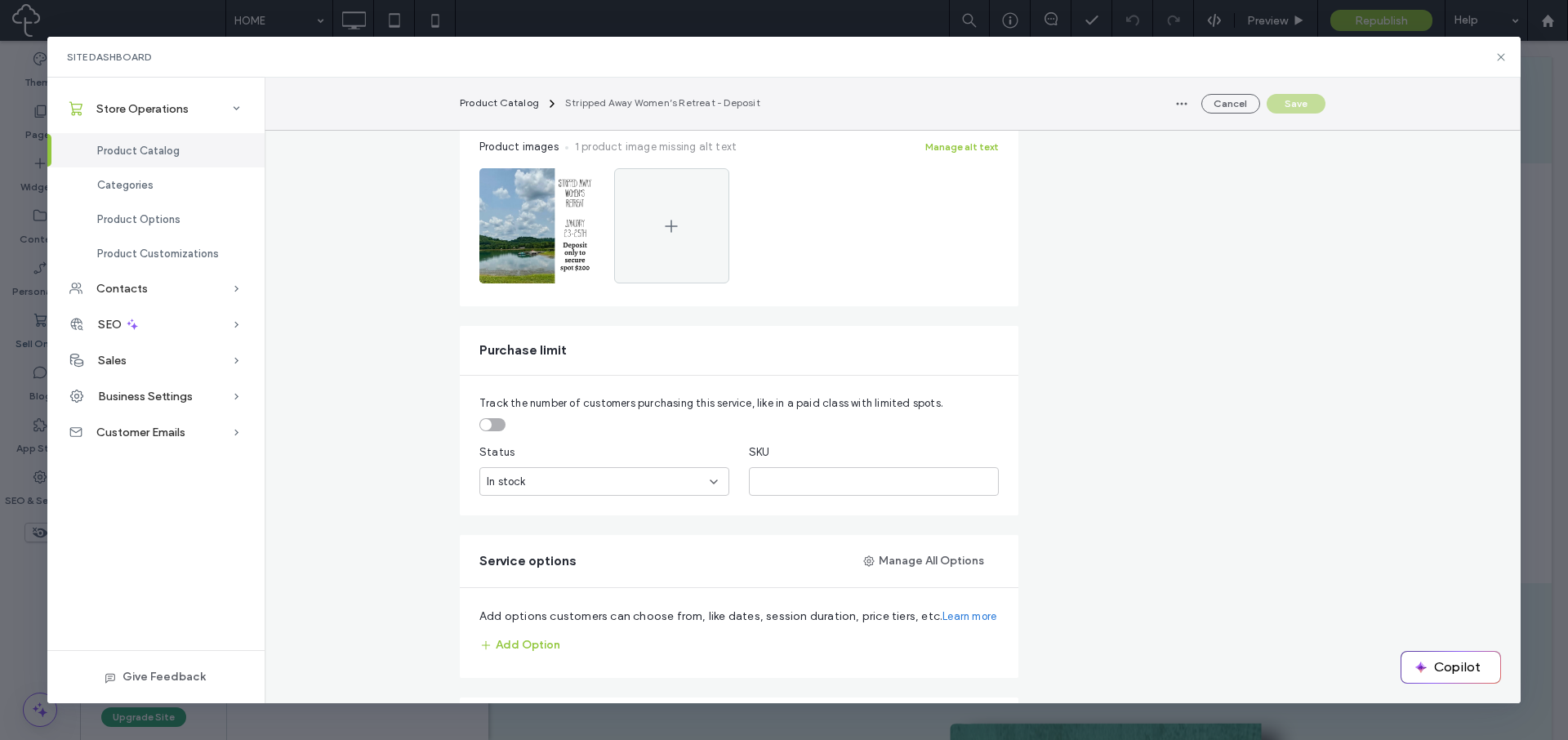
click at [488, 416] on fieldset "Track the number of customers purchasing this service, like in a paid class wit…" at bounding box center [739, 414] width 520 height 36
click at [492, 425] on div "toggle" at bounding box center [493, 425] width 26 height 13
drag, startPoint x: 541, startPoint y: 480, endPoint x: 440, endPoint y: 483, distance: 101.0
type input "**"
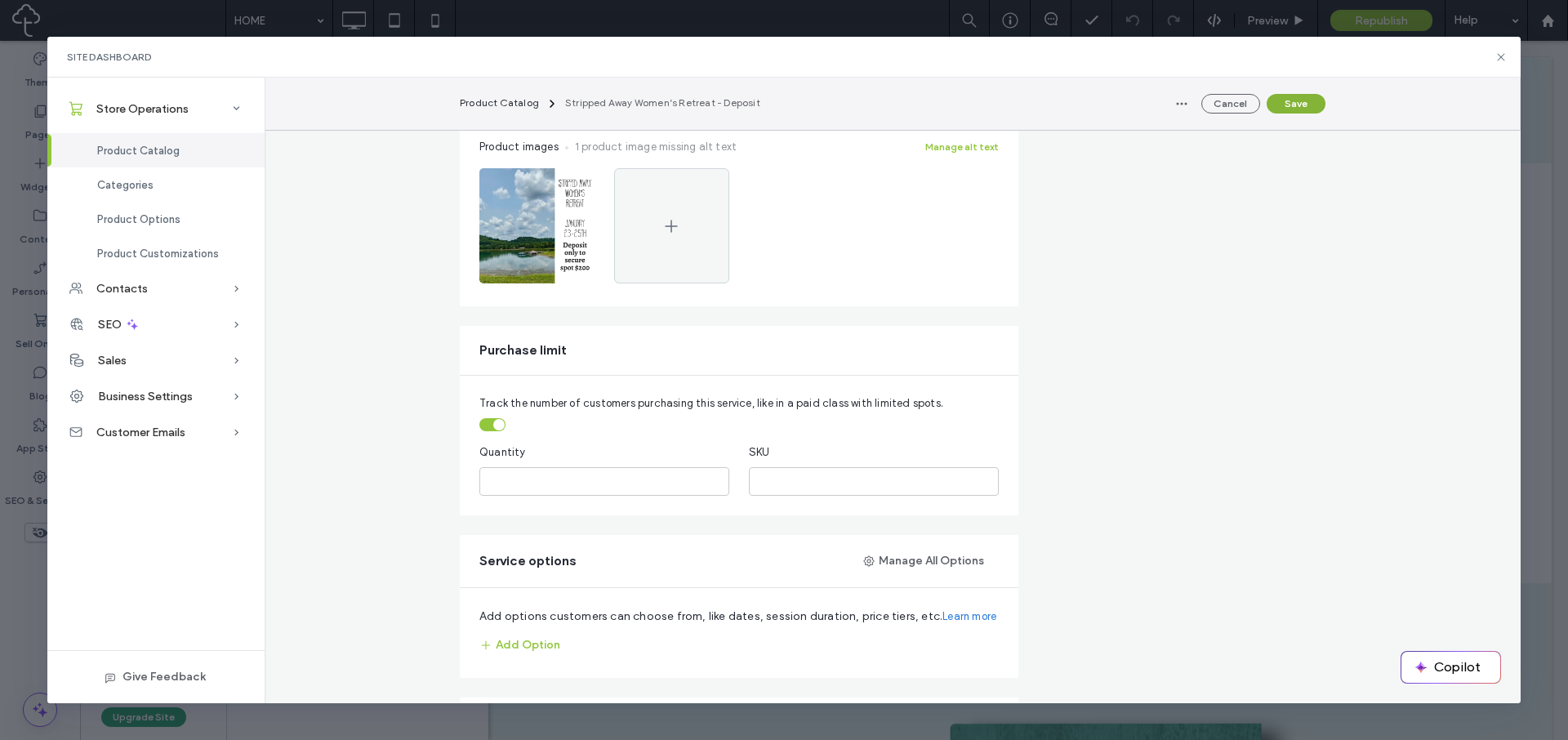
click at [1289, 110] on button "Save" at bounding box center [1296, 103] width 59 height 20
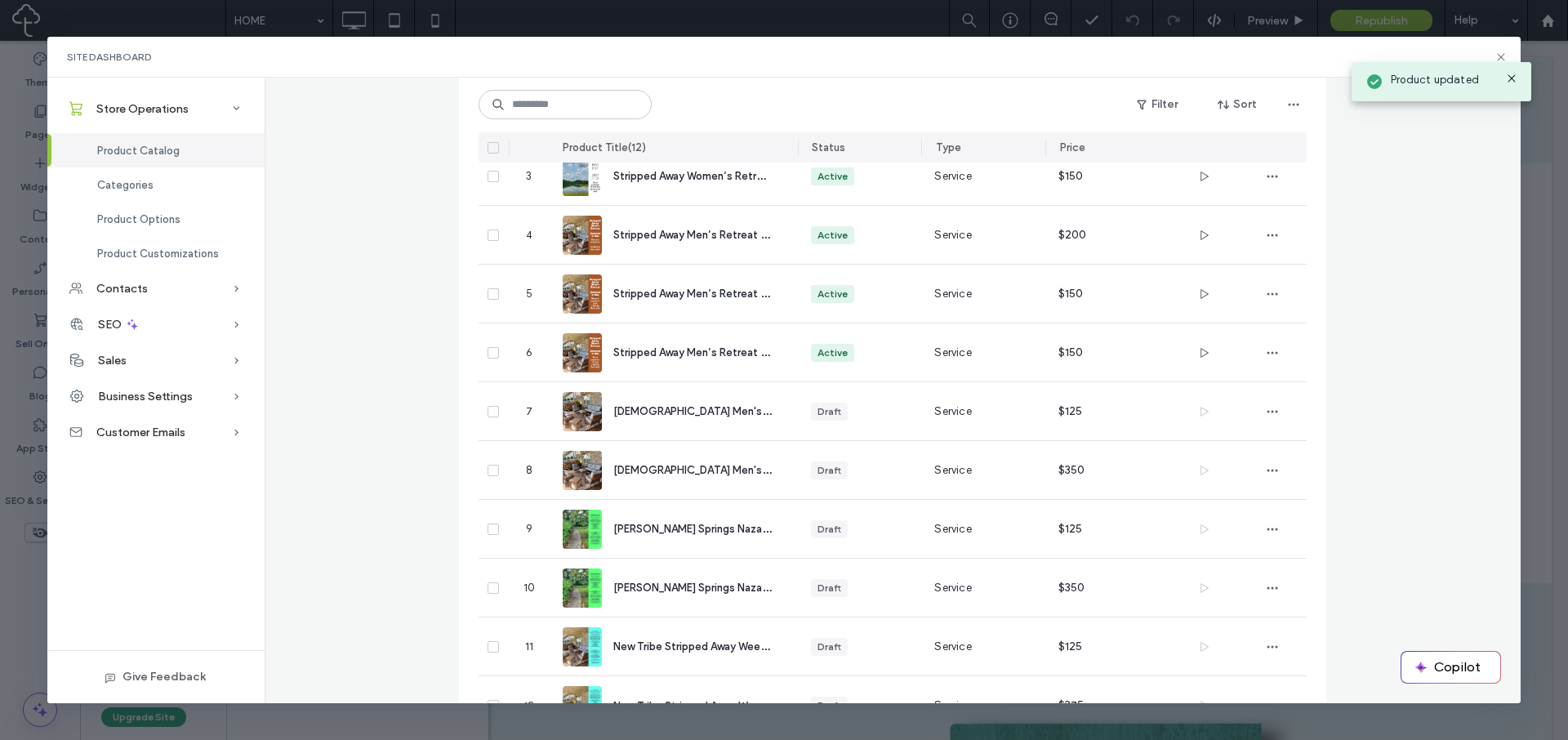
scroll to position [0, 0]
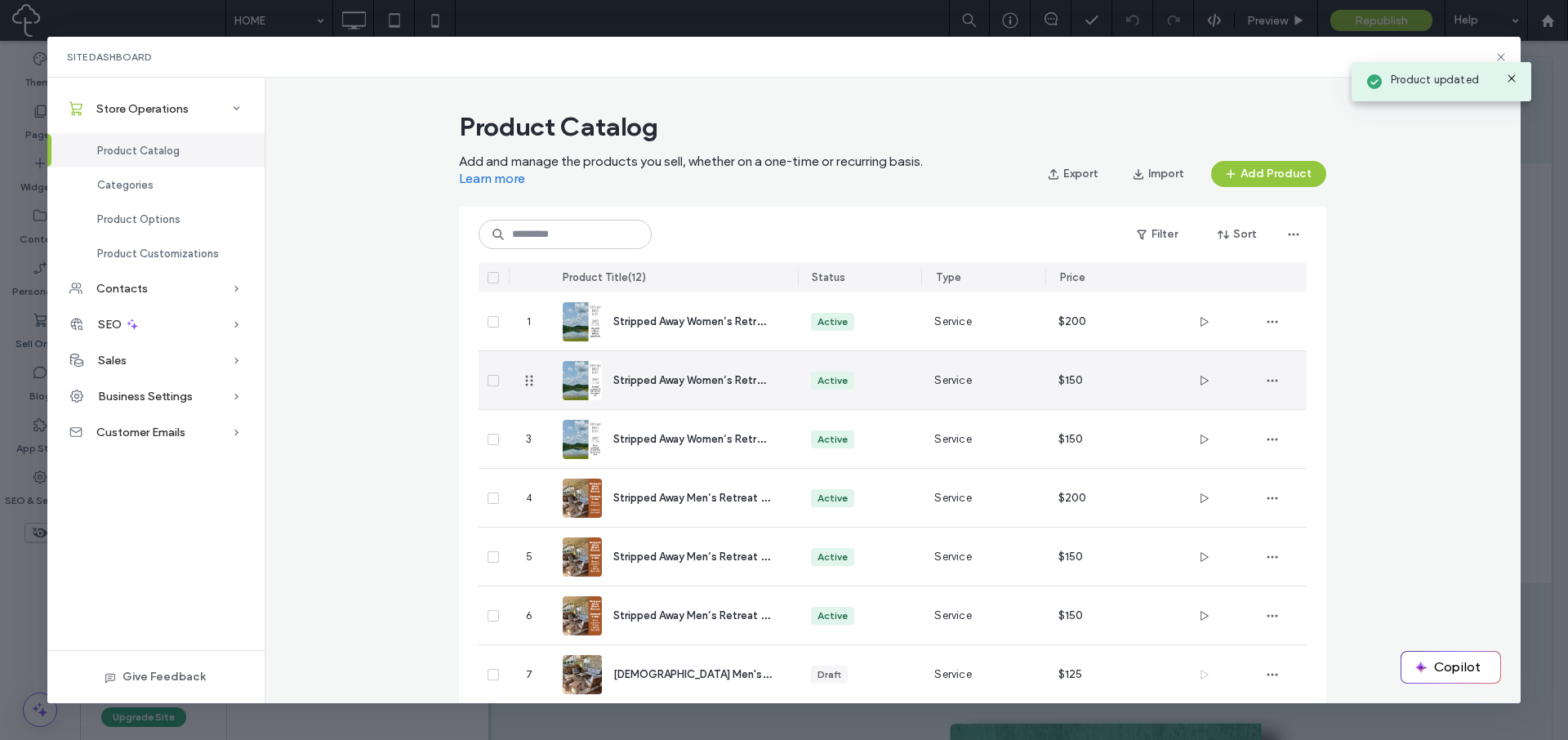
click at [659, 377] on span "Stripped Away Women’s Retreat - 2nd Payment" at bounding box center [731, 379] width 236 height 16
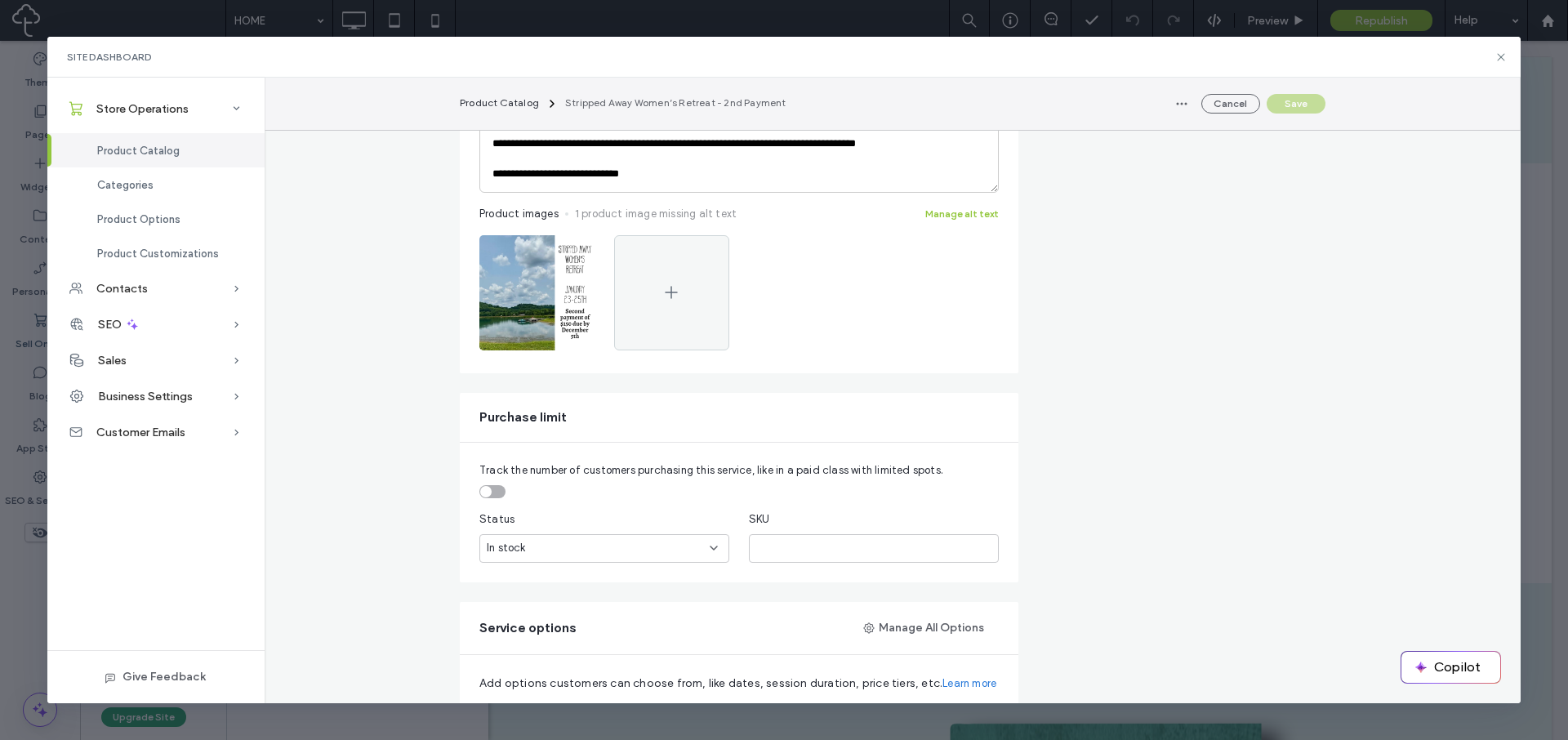
scroll to position [604, 0]
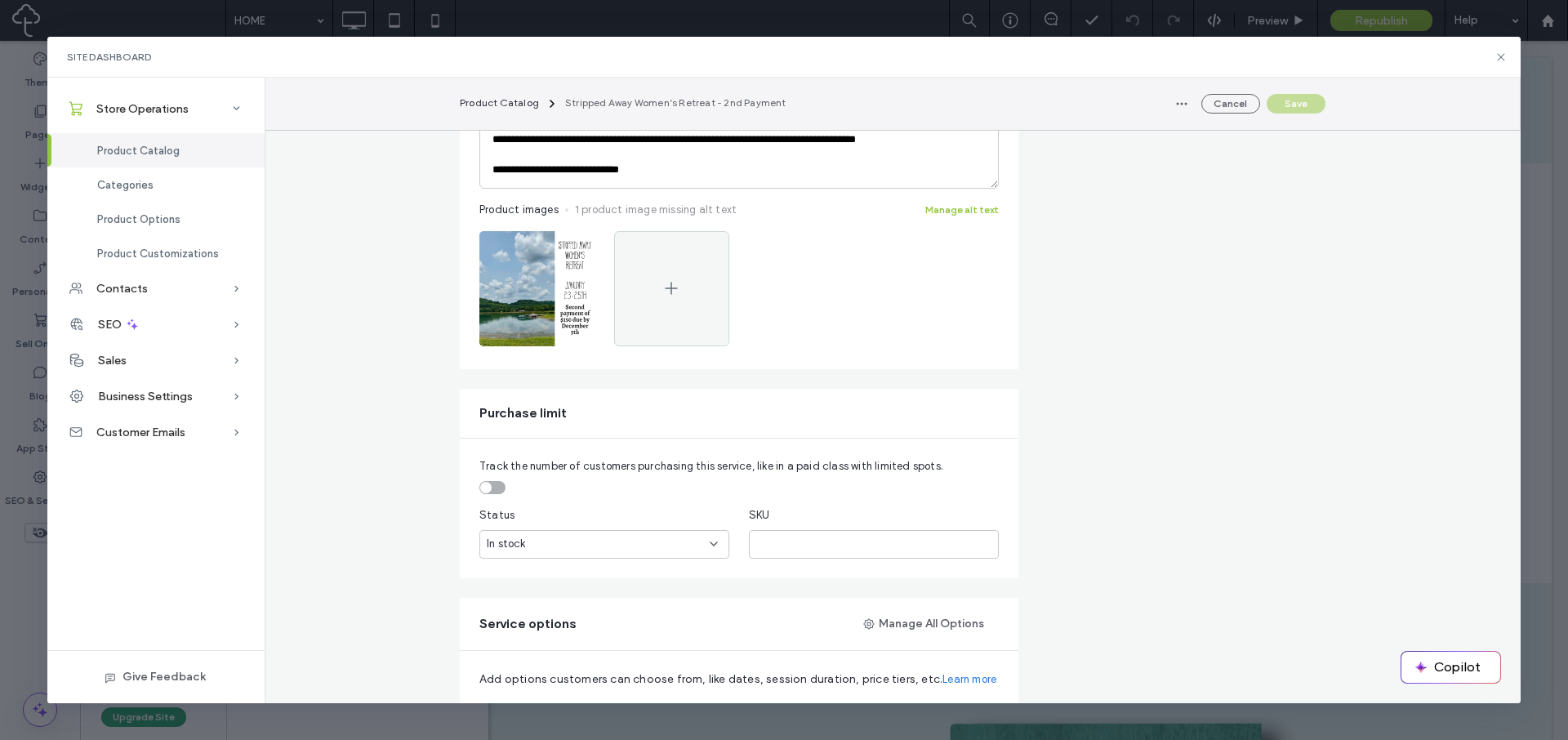
click at [488, 483] on div "toggle" at bounding box center [493, 488] width 26 height 13
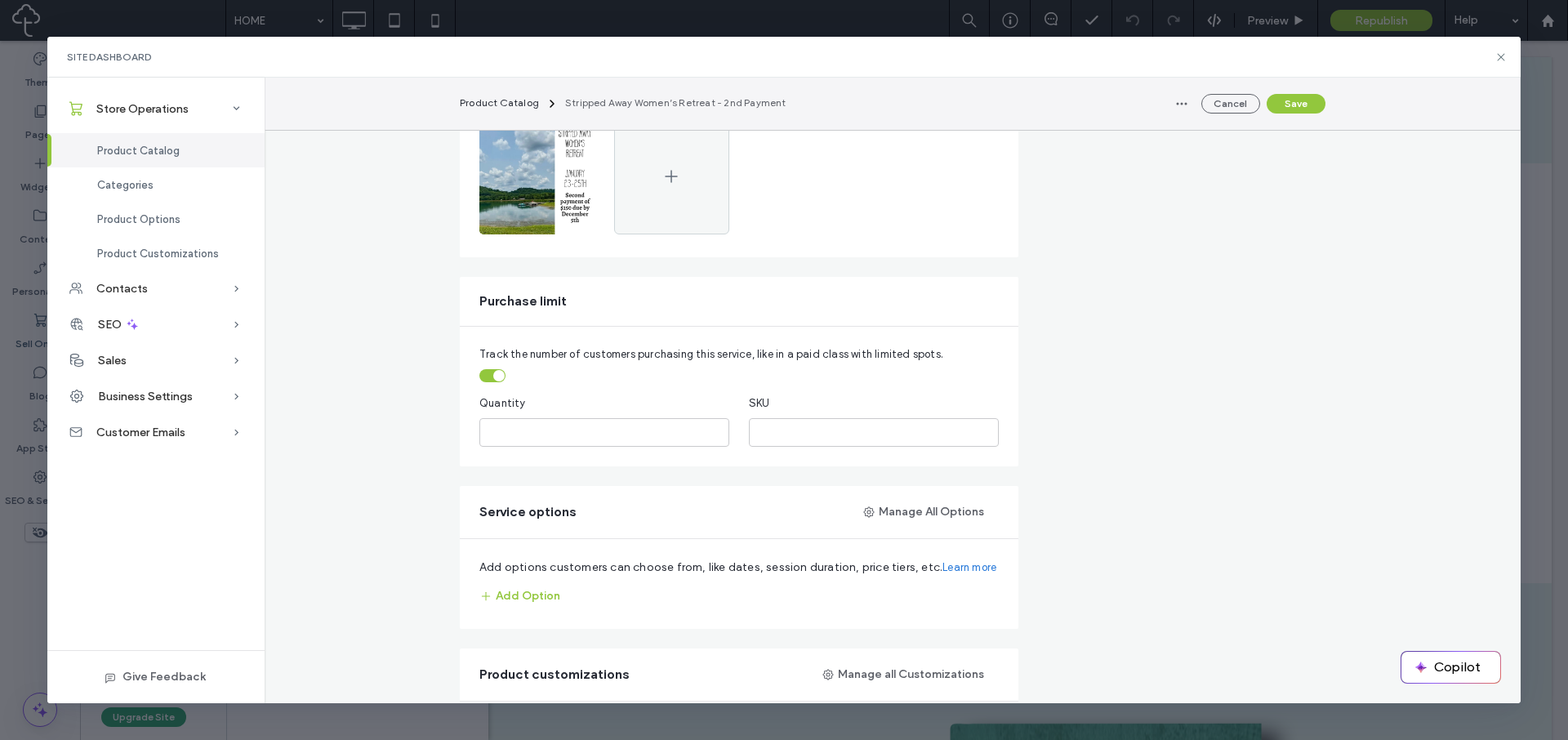
scroll to position [727, 0]
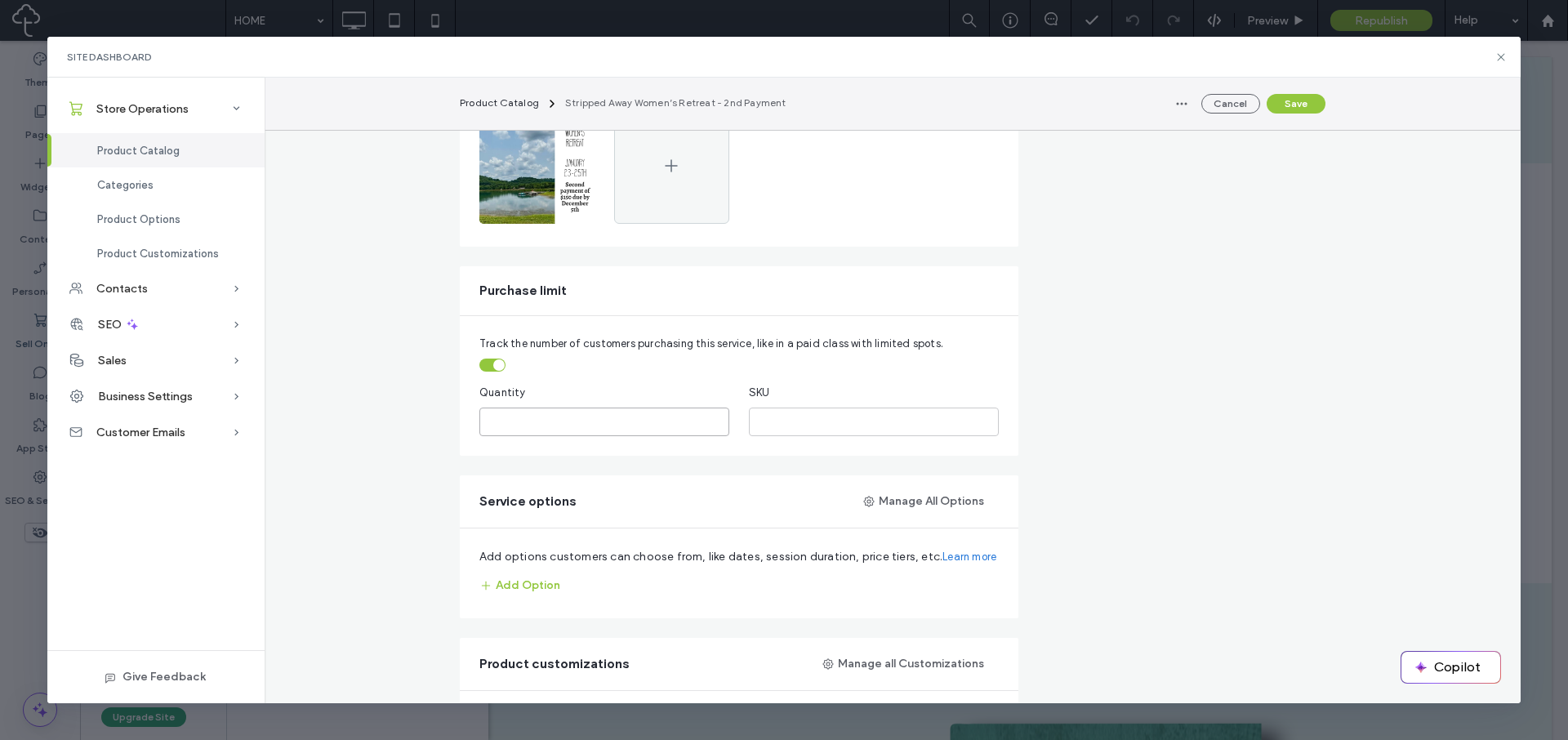
drag, startPoint x: 484, startPoint y: 420, endPoint x: 456, endPoint y: 415, distance: 28.4
click at [460, 415] on div "Track the number of customers purchasing this service, like in a paid class wit…" at bounding box center [739, 386] width 559 height 140
type input "**"
click at [1293, 108] on button "Save" at bounding box center [1296, 103] width 59 height 20
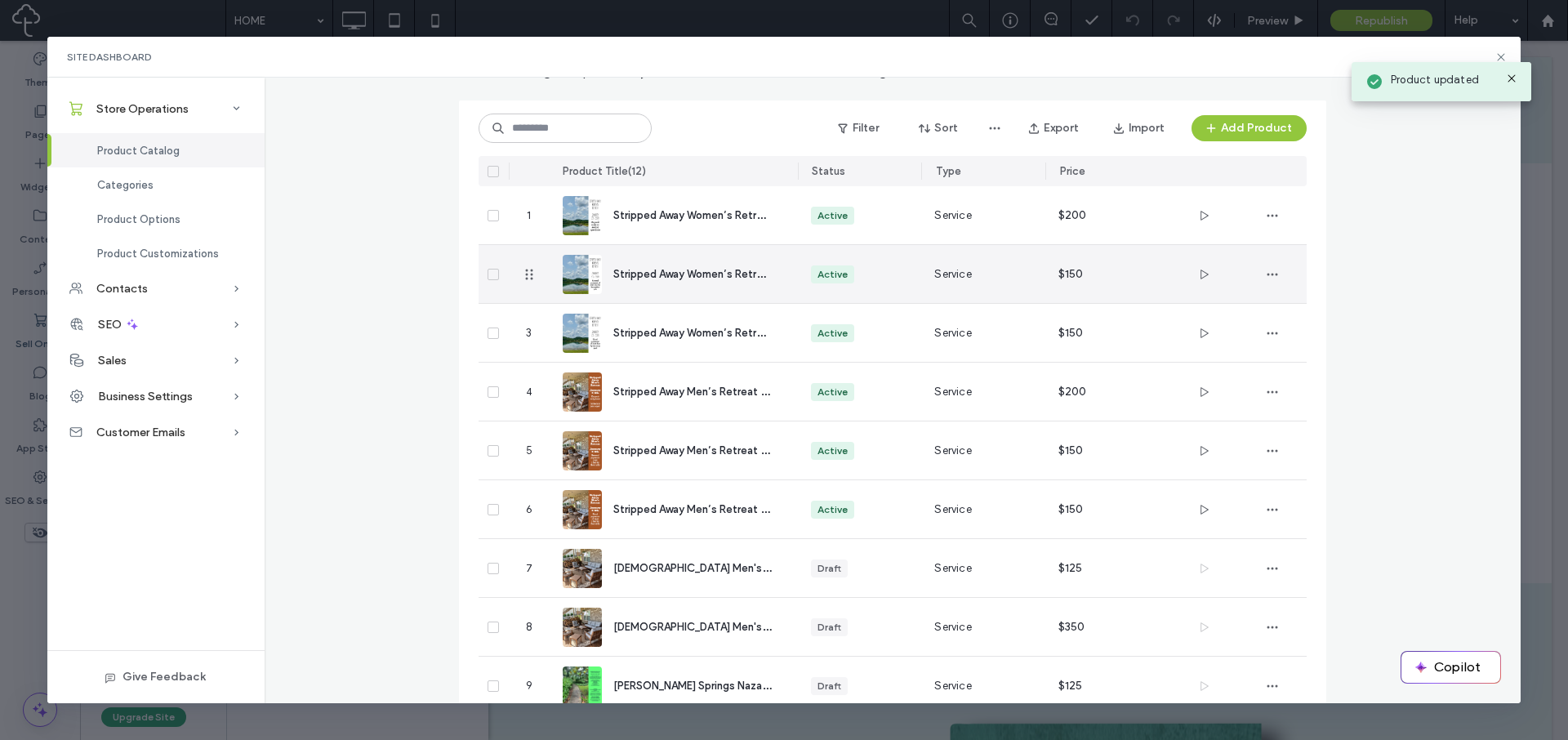
scroll to position [39, 0]
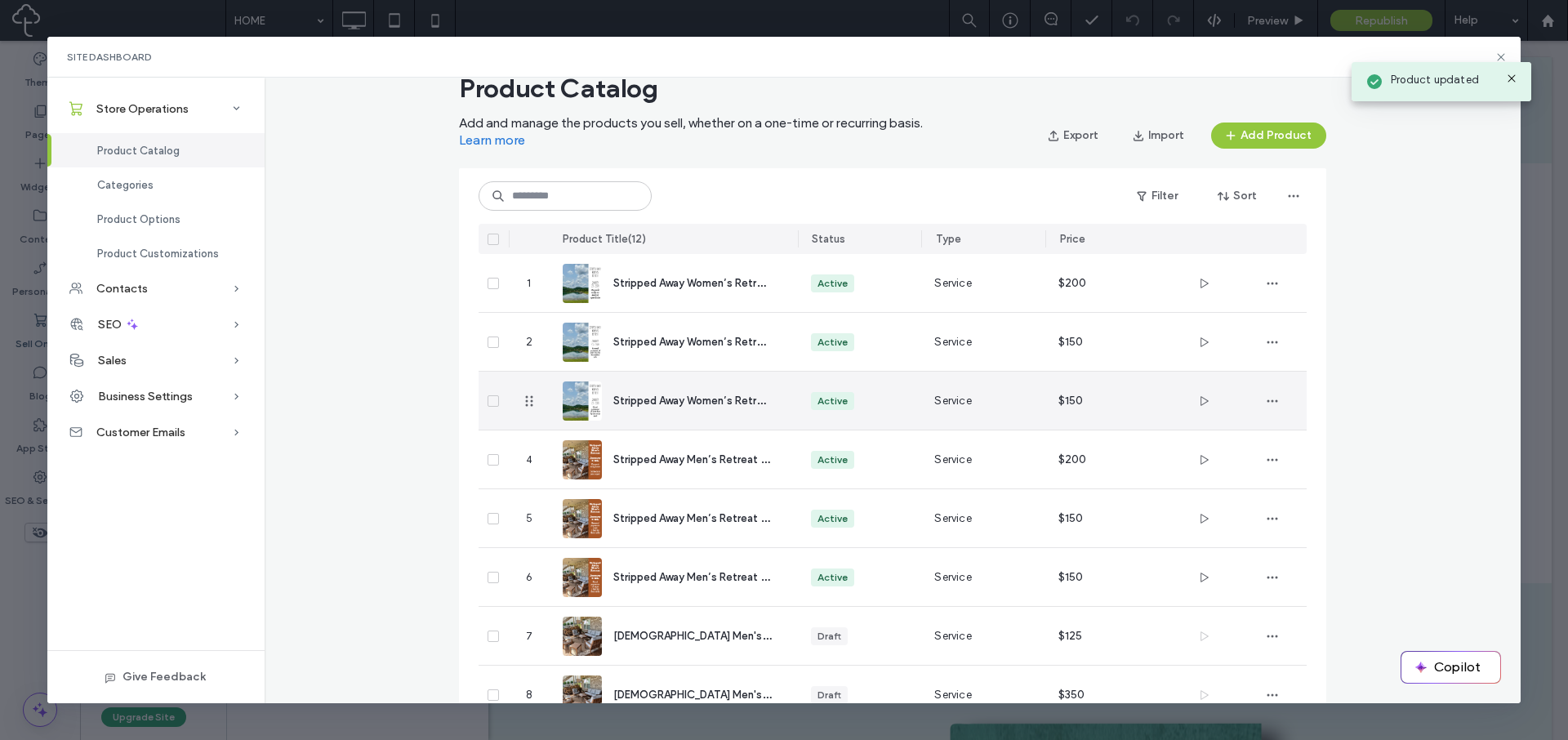
click at [633, 400] on span "Stripped Away Women’s Retreat - Final Payment" at bounding box center [732, 400] width 239 height 16
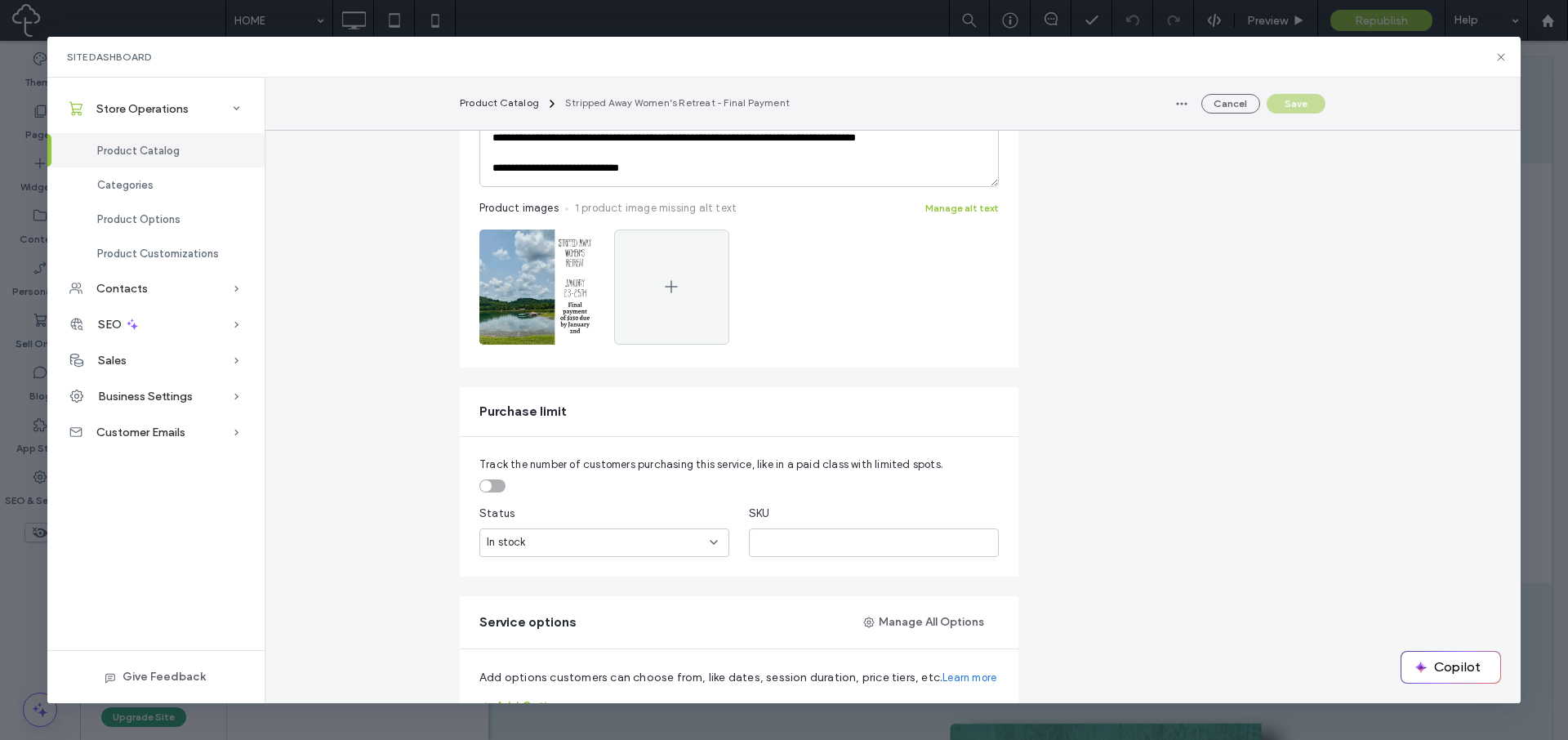
scroll to position [570, 0]
click at [488, 485] on div "toggle" at bounding box center [493, 484] width 26 height 13
drag, startPoint x: 525, startPoint y: 544, endPoint x: 470, endPoint y: 541, distance: 55.1
click at [470, 541] on div "Track the number of customers purchasing this service, like in a paid class wit…" at bounding box center [739, 504] width 559 height 140
type input "**"
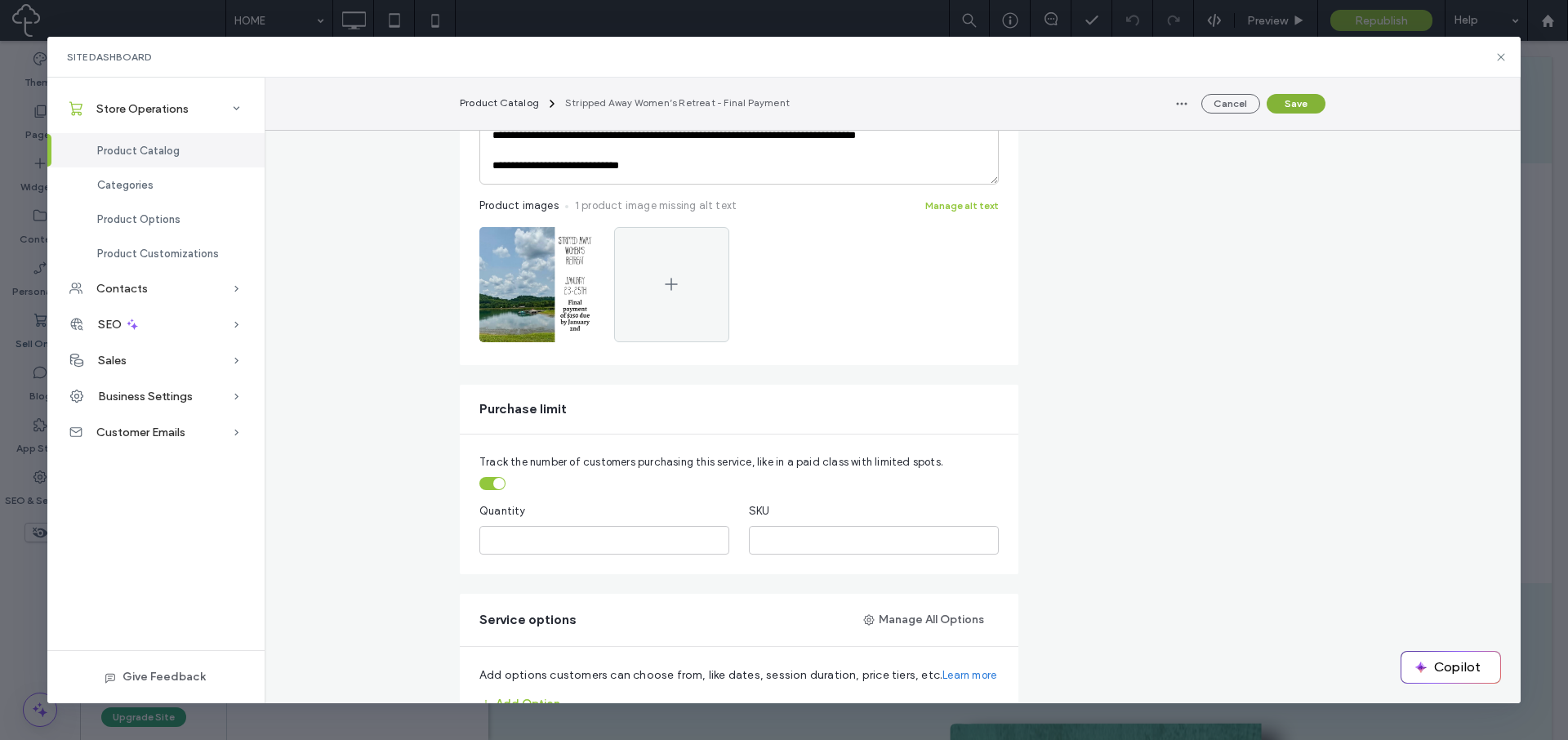
click at [1291, 99] on button "Save" at bounding box center [1296, 103] width 59 height 20
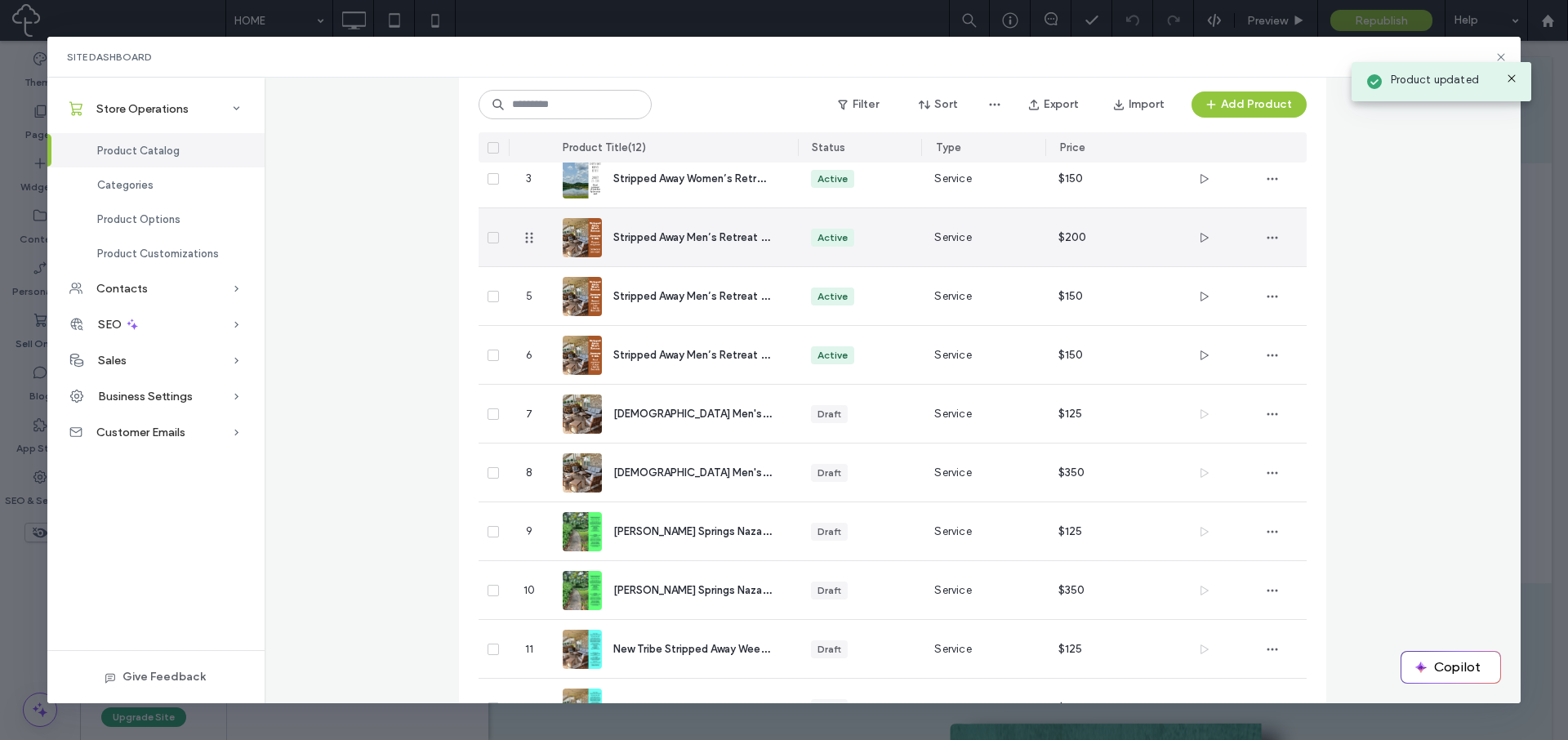
scroll to position [217, 0]
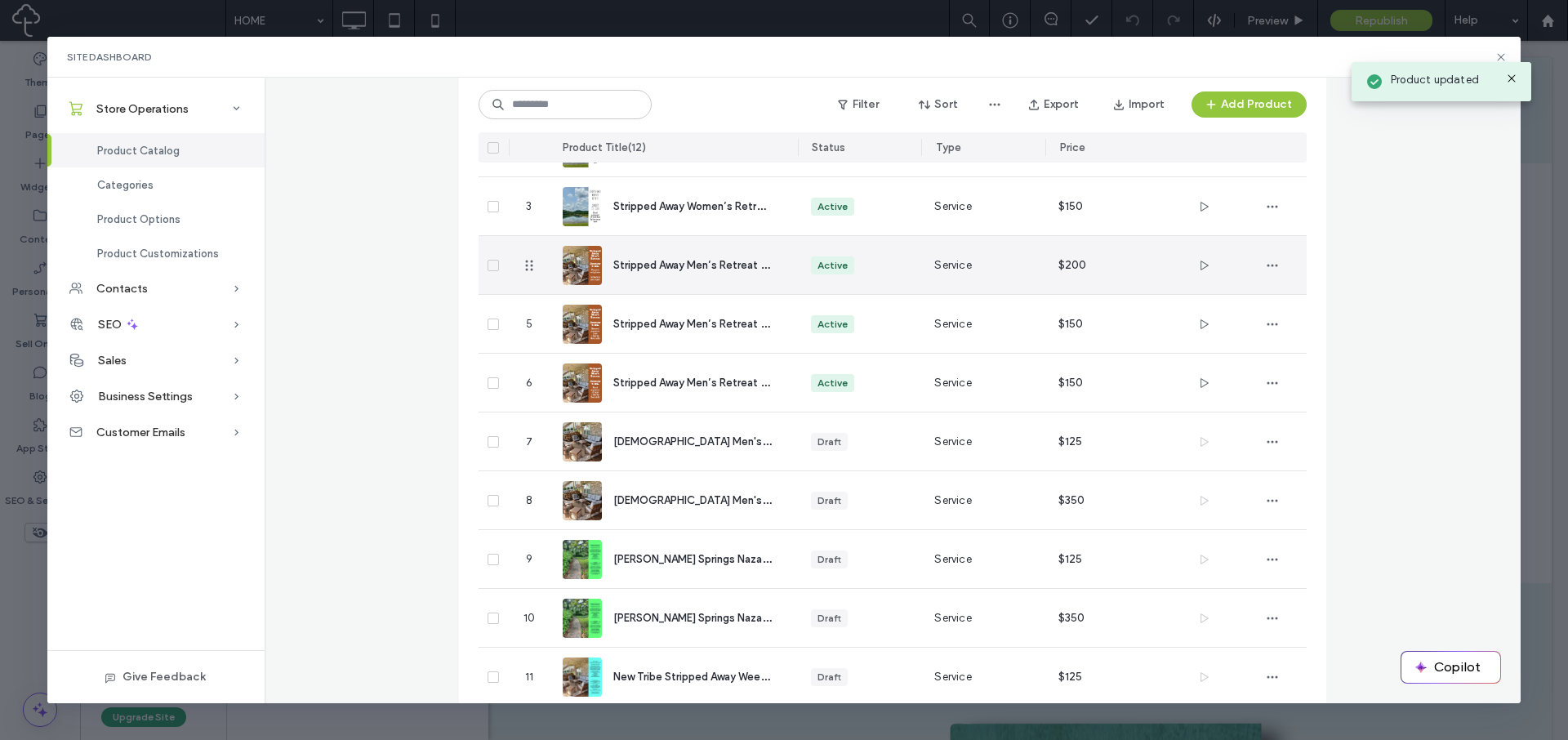
click at [662, 265] on span "Stripped Away Men’s Retreat - Deposit" at bounding box center [710, 264] width 195 height 16
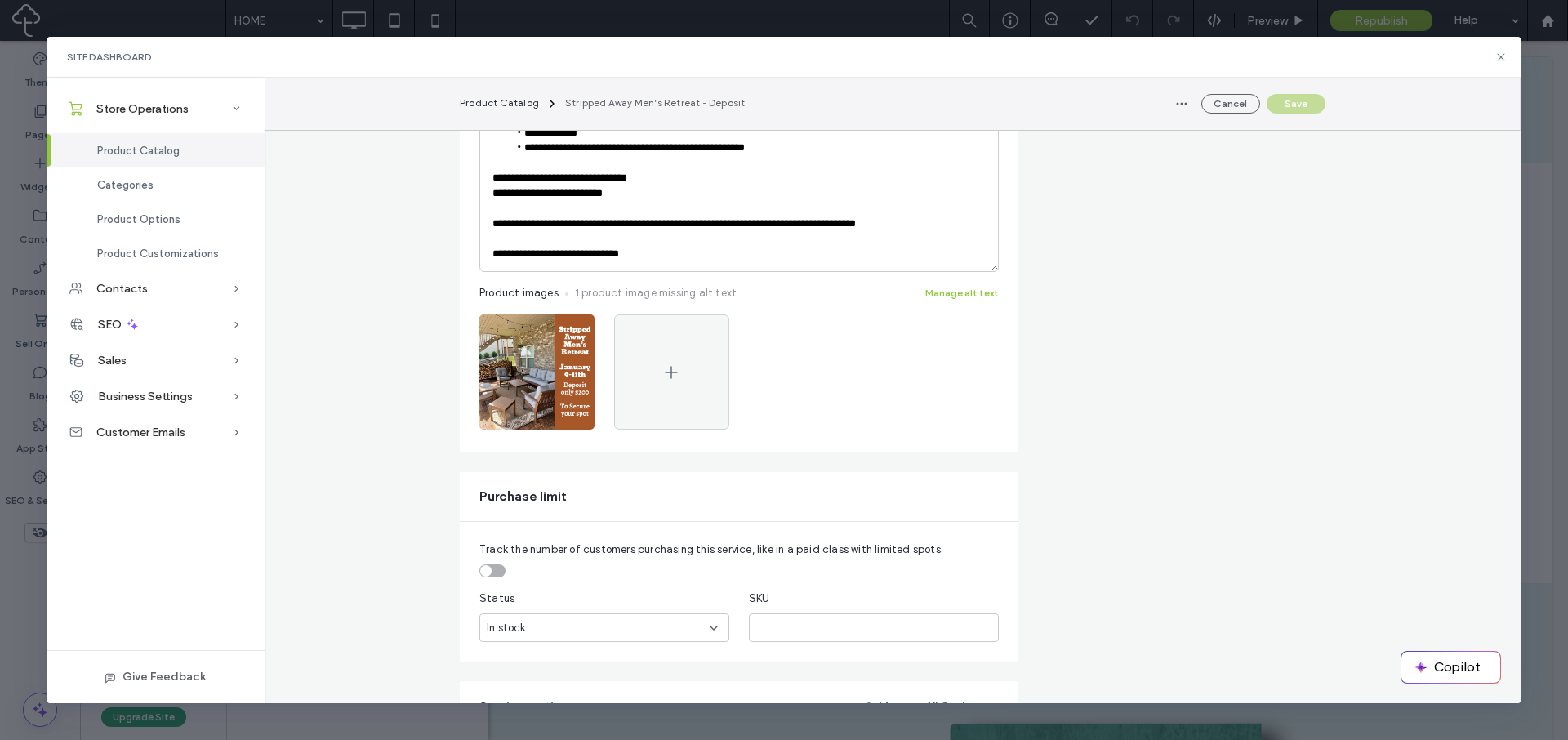
scroll to position [488, 0]
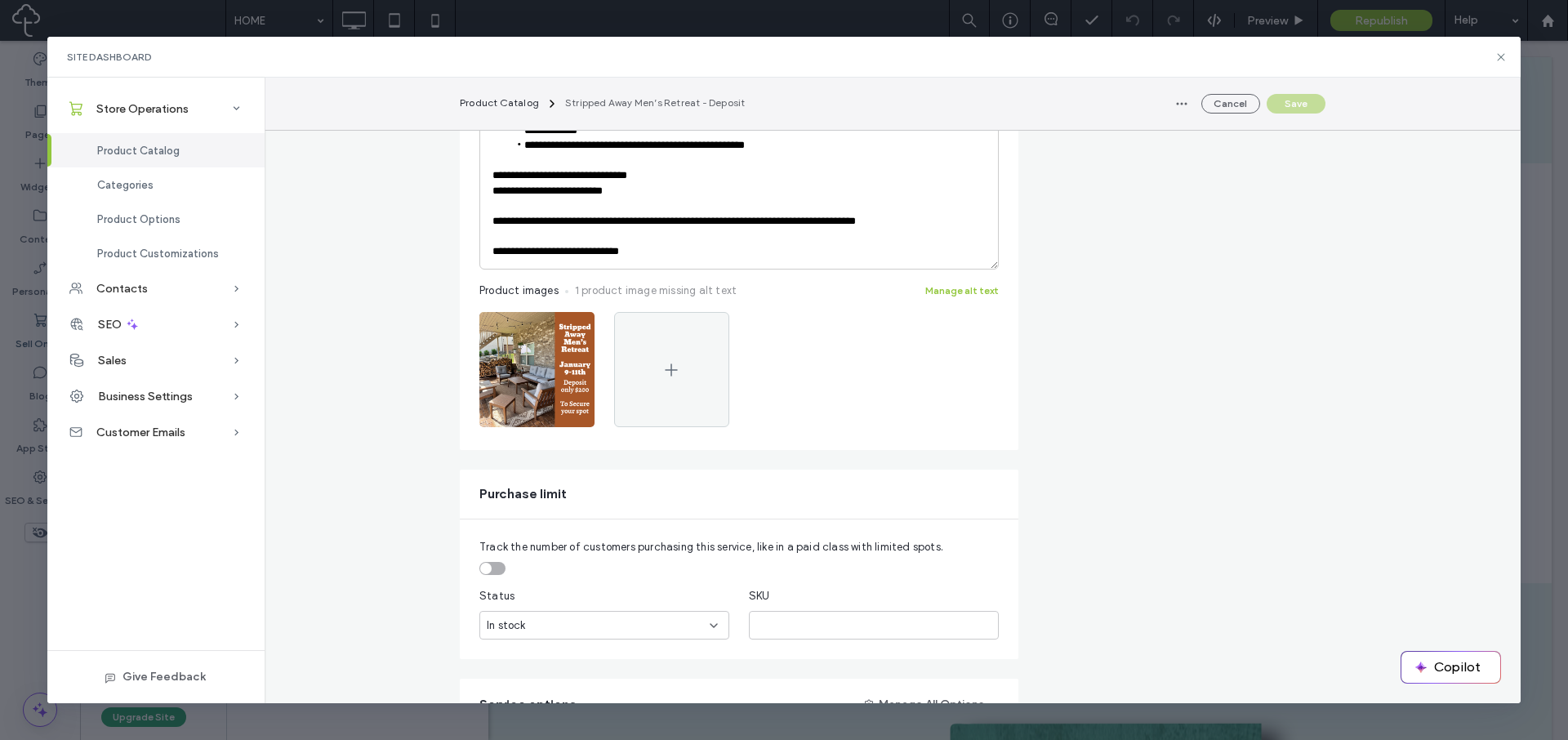
click at [490, 565] on div "toggle" at bounding box center [493, 568] width 26 height 13
drag, startPoint x: 507, startPoint y: 623, endPoint x: 461, endPoint y: 619, distance: 46.2
click at [460, 620] on div "Track the number of customers purchasing this service, like in a paid class wit…" at bounding box center [739, 590] width 559 height 140
type input "*"
click at [1293, 100] on button "Save" at bounding box center [1296, 103] width 59 height 20
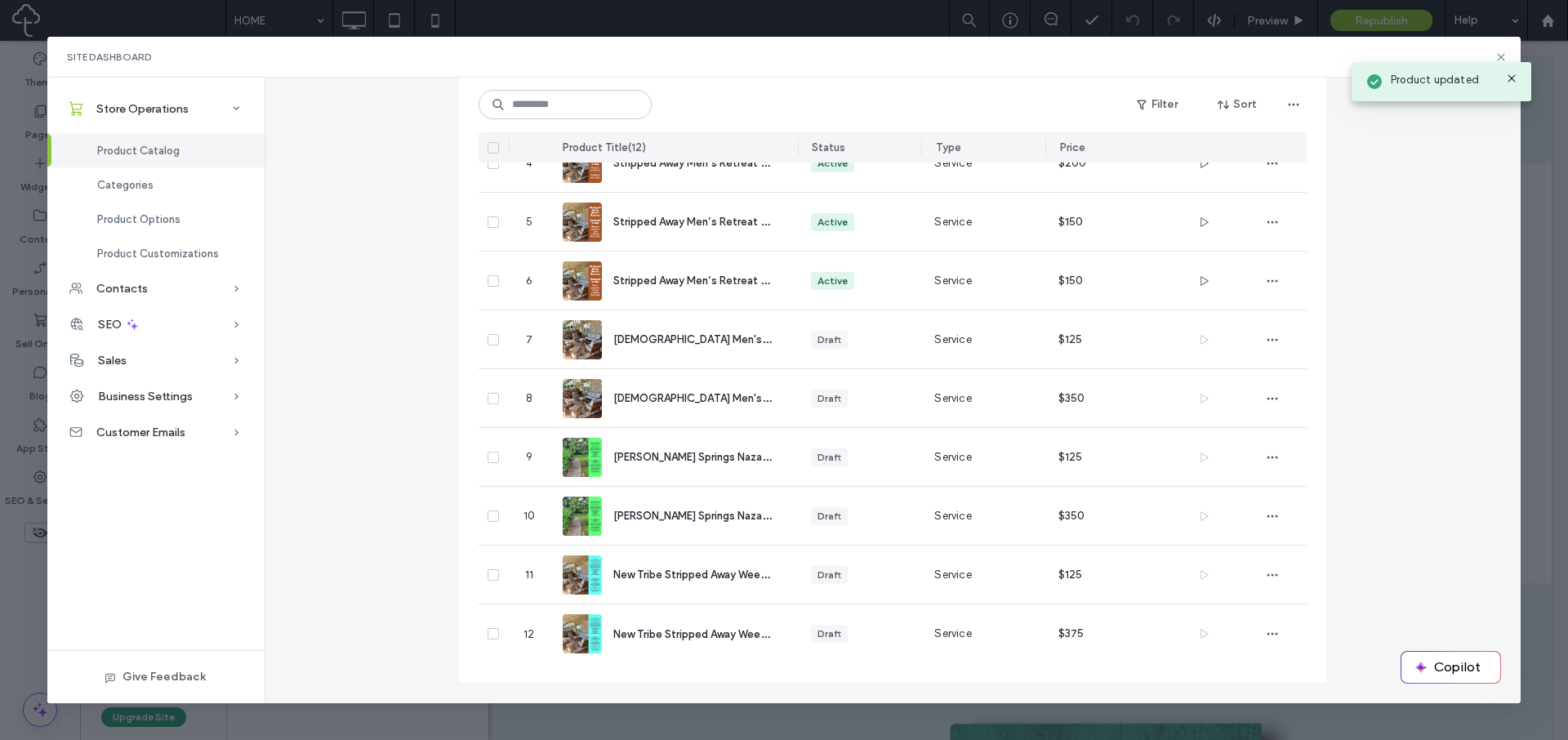
scroll to position [319, 0]
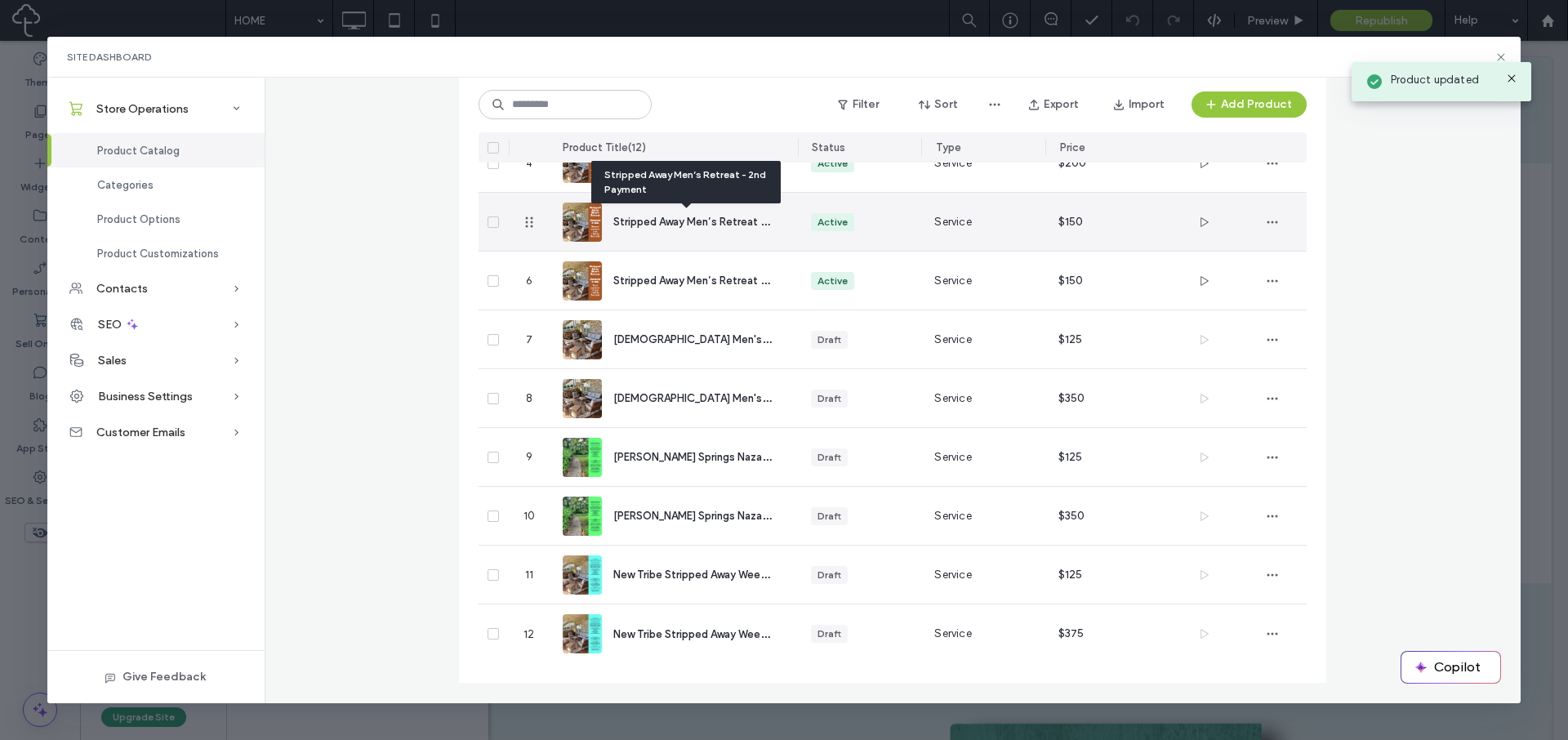
click at [625, 222] on span "Stripped Away Men’s Retreat - 2nd Payment" at bounding box center [723, 221] width 220 height 16
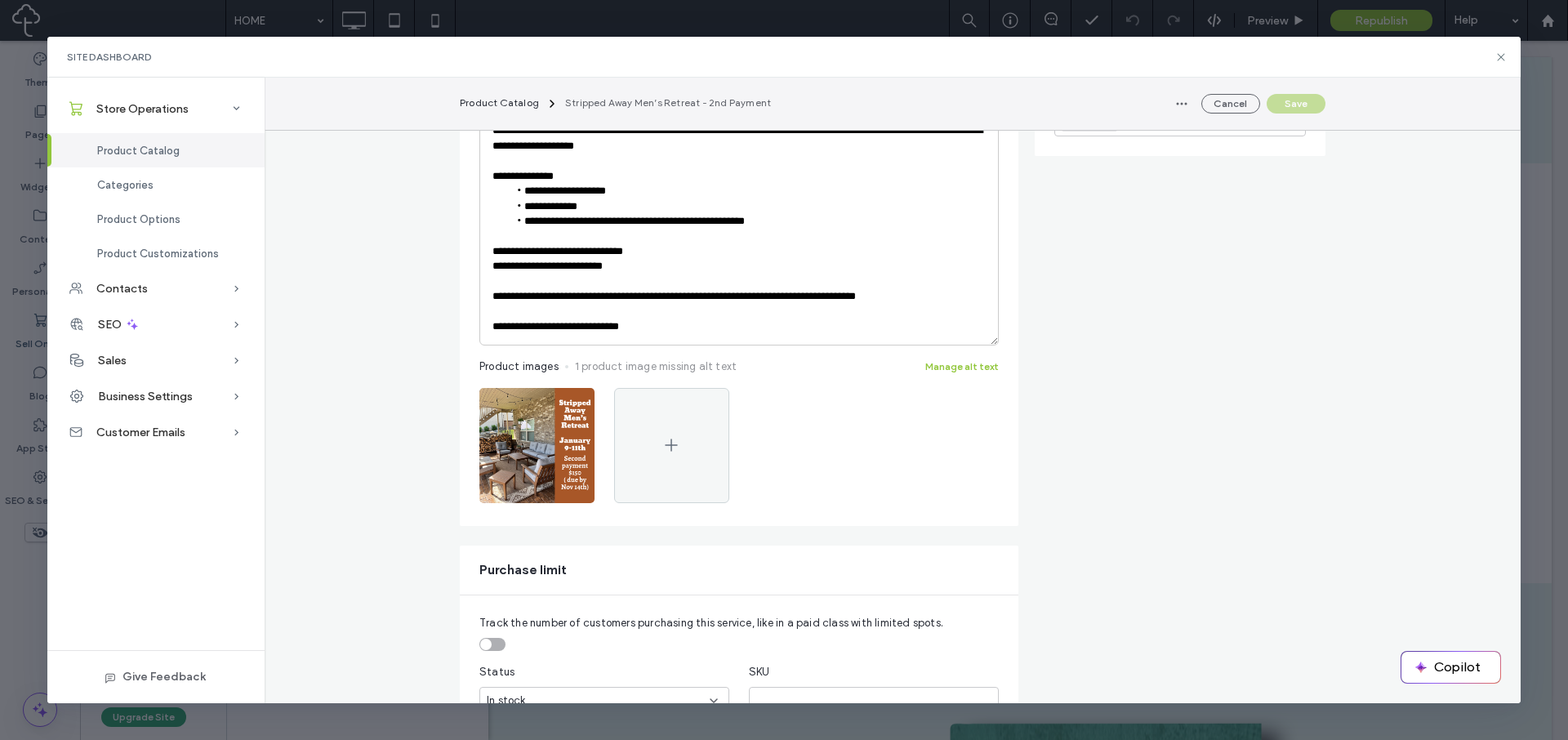
scroll to position [530, 0]
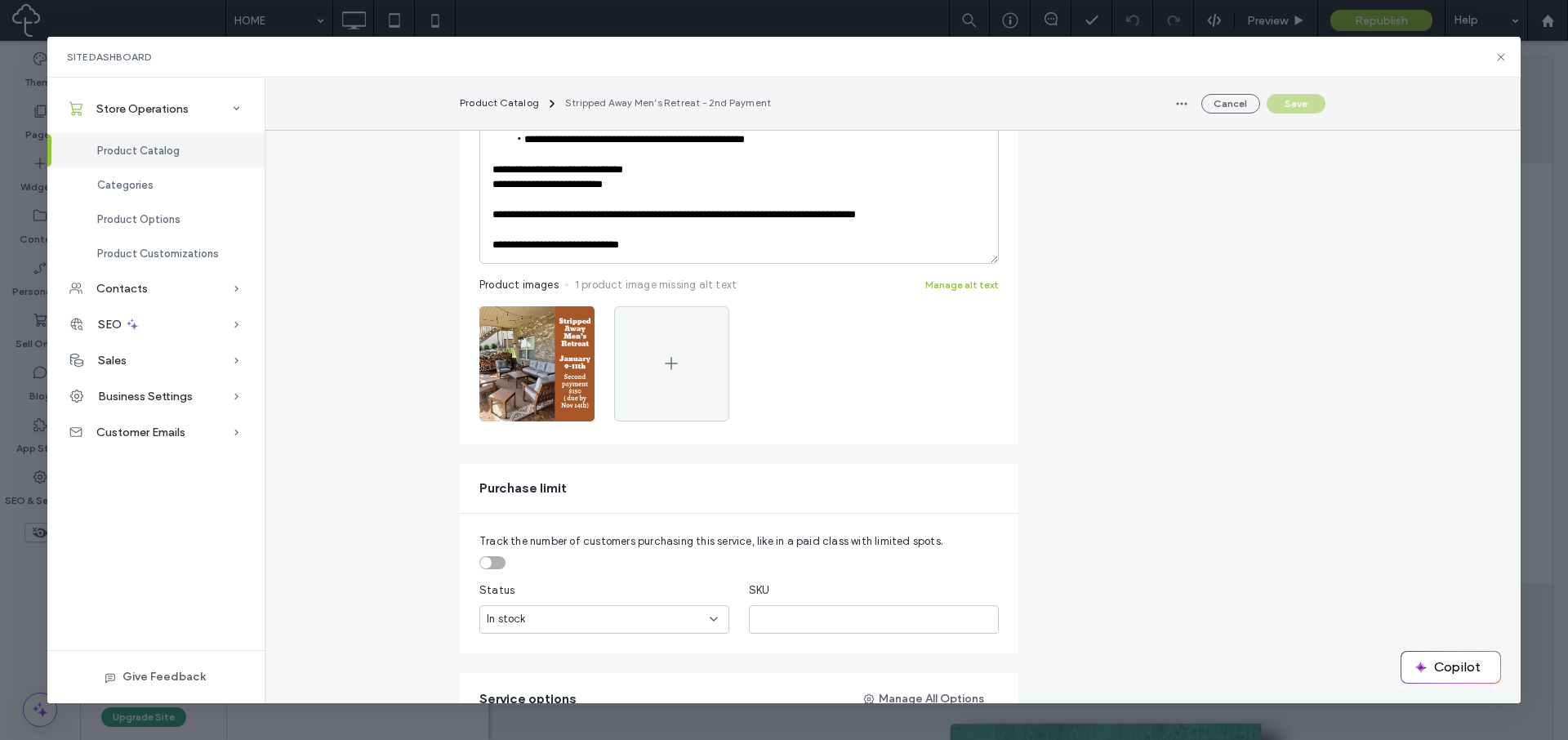
click at [490, 561] on div "toggle" at bounding box center [493, 563] width 26 height 13
drag, startPoint x: 488, startPoint y: 621, endPoint x: 455, endPoint y: 618, distance: 33.1
click at [460, 618] on div "Track the number of customers purchasing this service, like in a paid class wit…" at bounding box center [739, 584] width 559 height 140
type input "*"
click at [1307, 108] on button "Save" at bounding box center [1296, 103] width 59 height 20
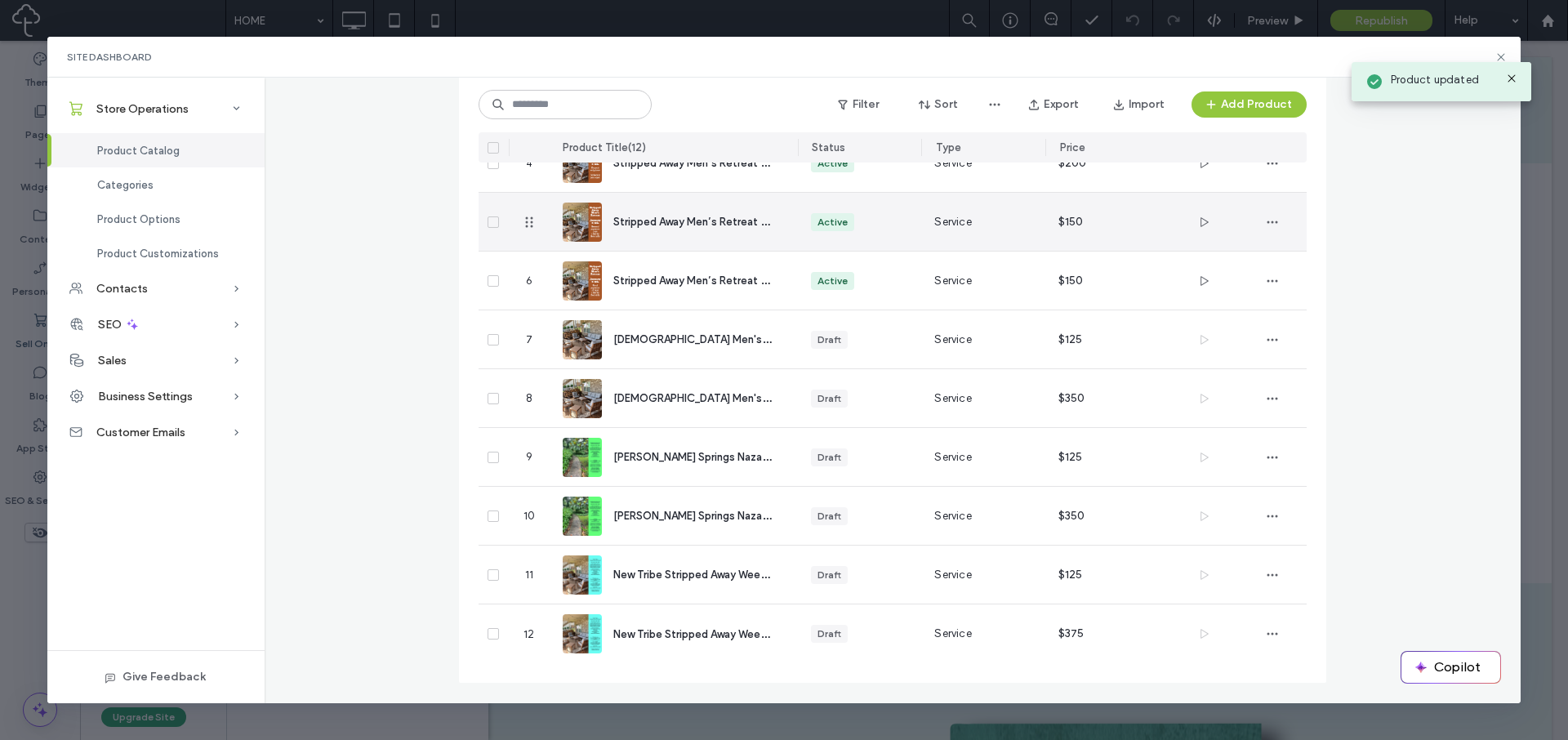
scroll to position [319, 0]
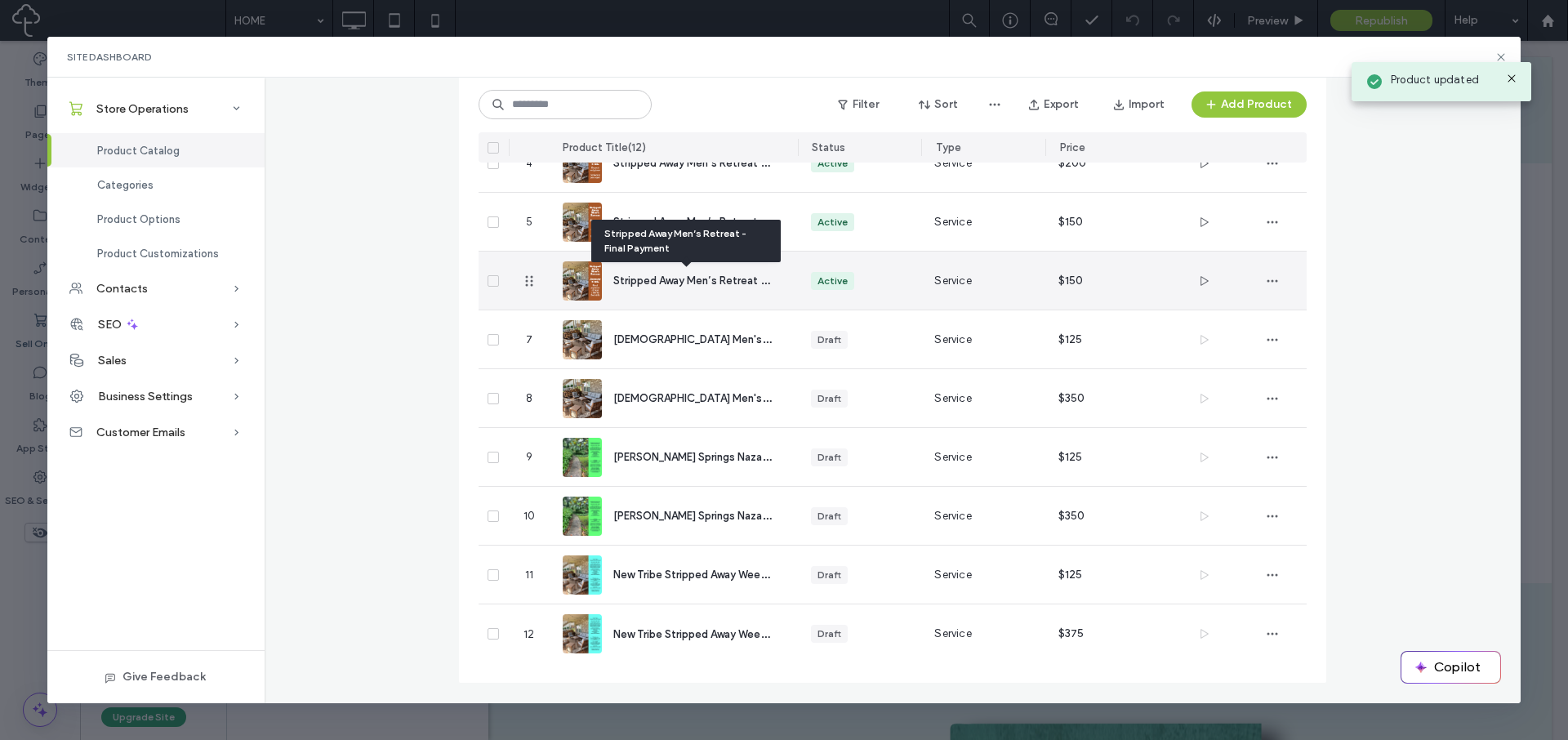
click at [658, 278] on span "Stripped Away Men’s Retreat - Final Payment" at bounding box center [725, 279] width 223 height 16
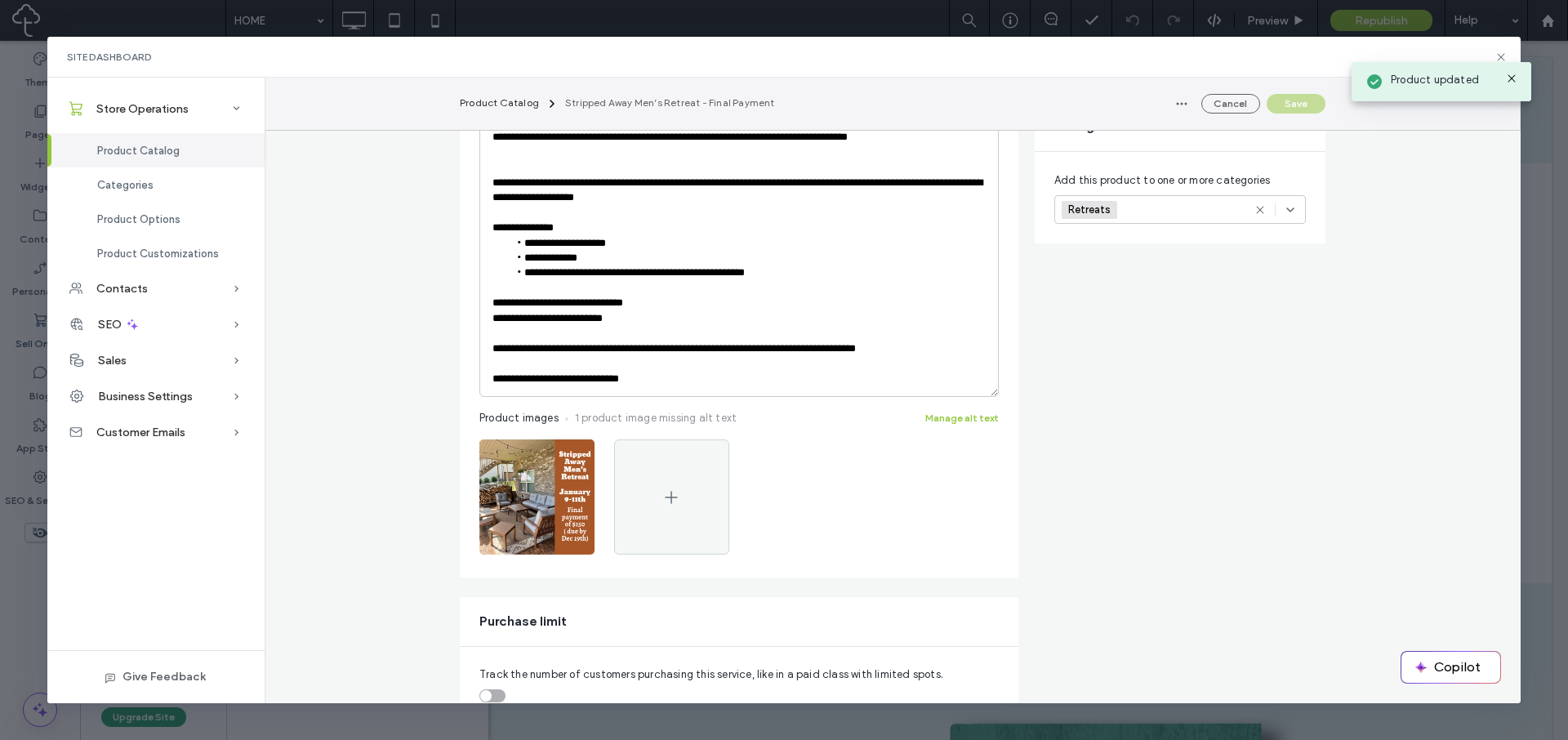
scroll to position [438, 0]
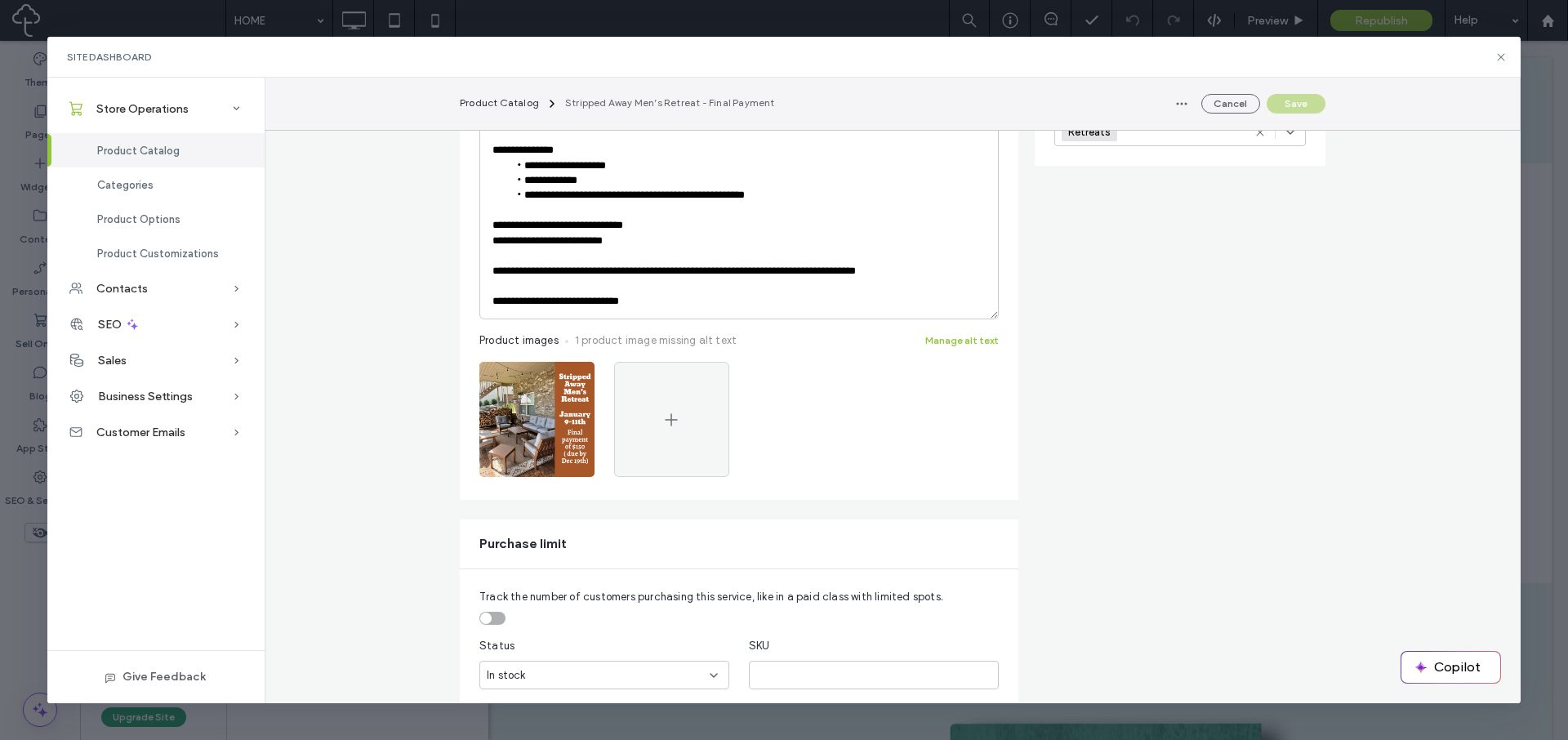
click at [484, 626] on div "Track the number of customers purchasing this service, like in a paid class wit…" at bounding box center [739, 639] width 559 height 140
click at [486, 622] on div "toggle" at bounding box center [493, 618] width 26 height 13
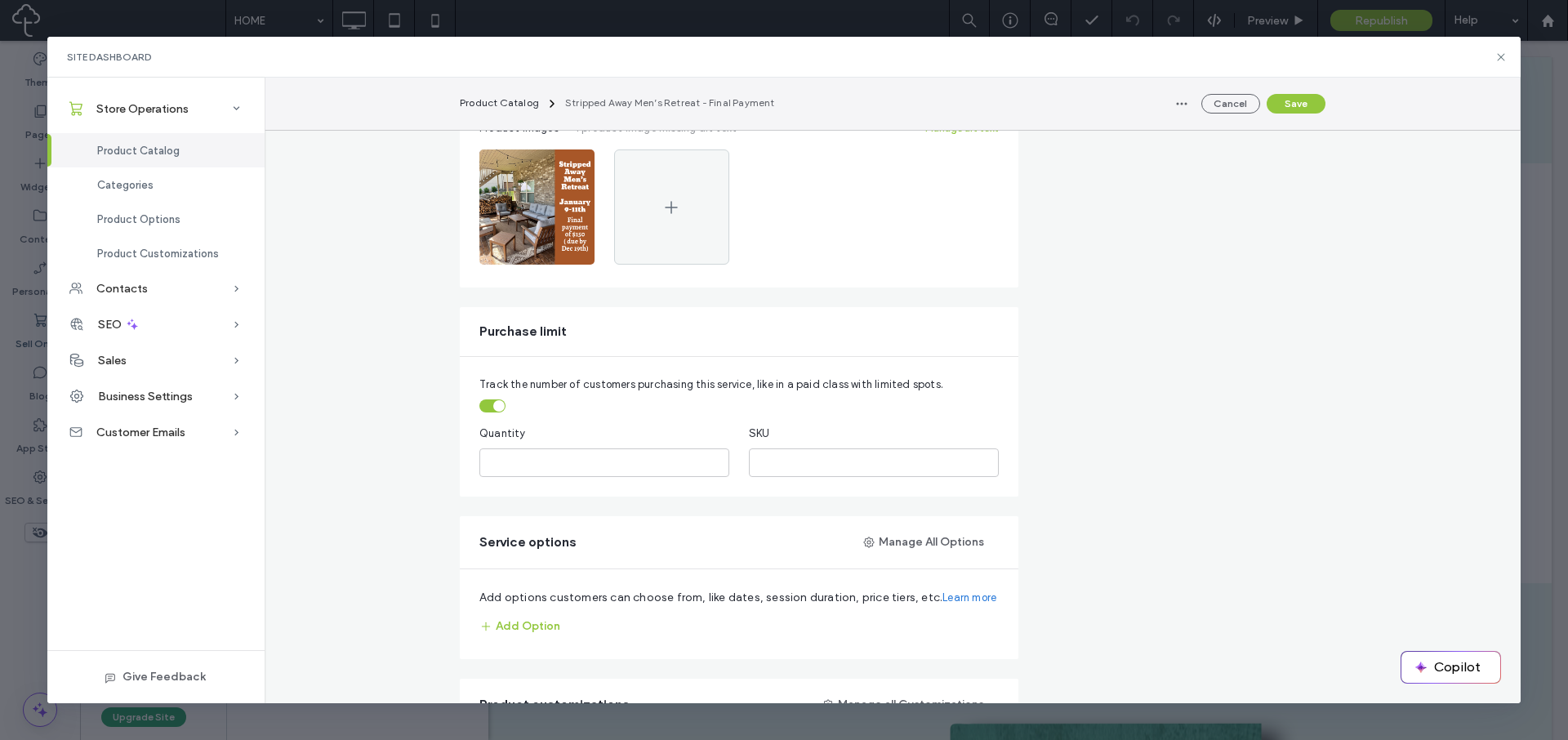
scroll to position [675, 0]
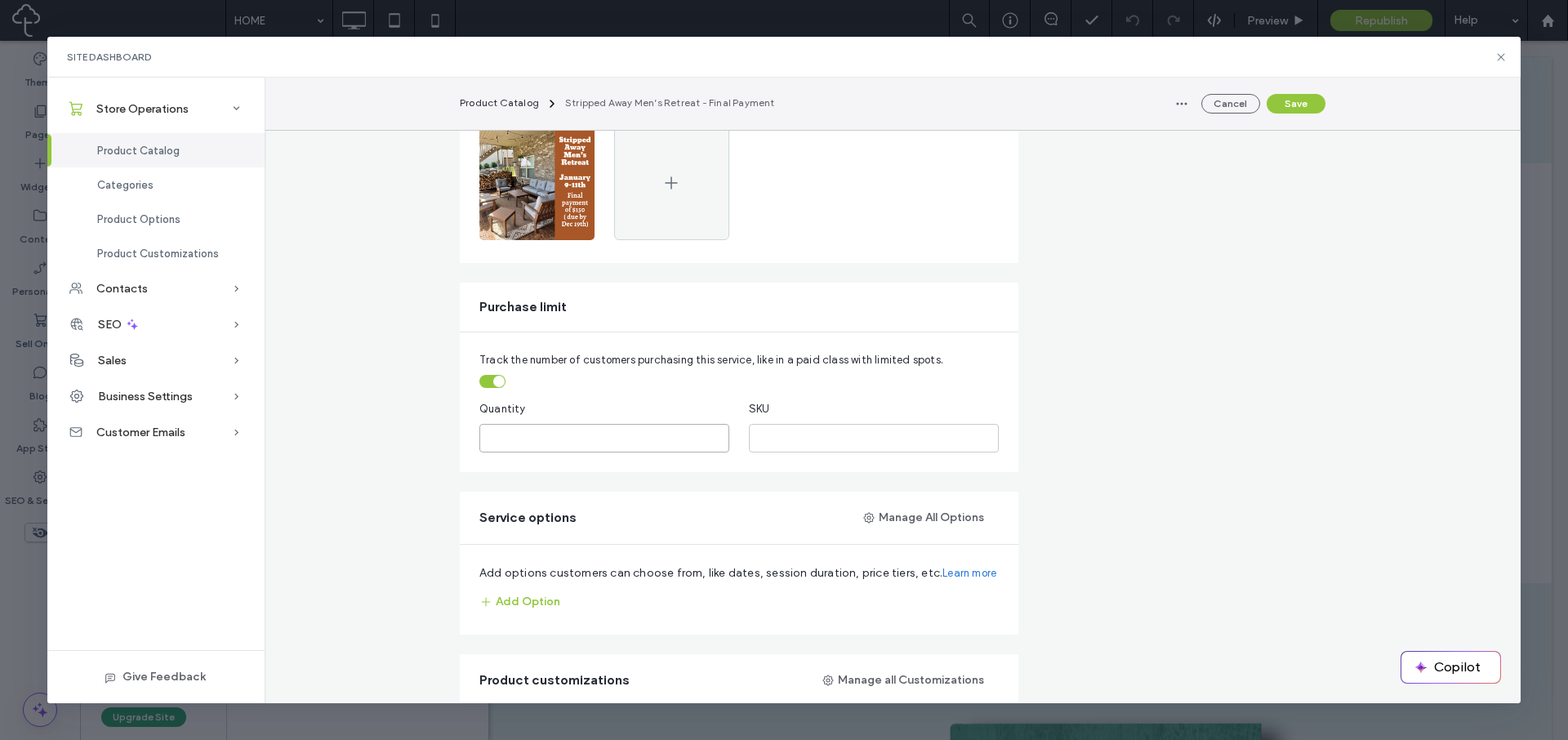
drag, startPoint x: 505, startPoint y: 431, endPoint x: 455, endPoint y: 428, distance: 50.1
click at [460, 428] on div "Track the number of customers purchasing this service, like in a paid class wit…" at bounding box center [739, 402] width 559 height 140
drag, startPoint x: 491, startPoint y: 437, endPoint x: 468, endPoint y: 431, distance: 23.8
click at [468, 431] on div "Track the number of customers purchasing this service, like in a paid class wit…" at bounding box center [739, 402] width 559 height 140
type input "*"
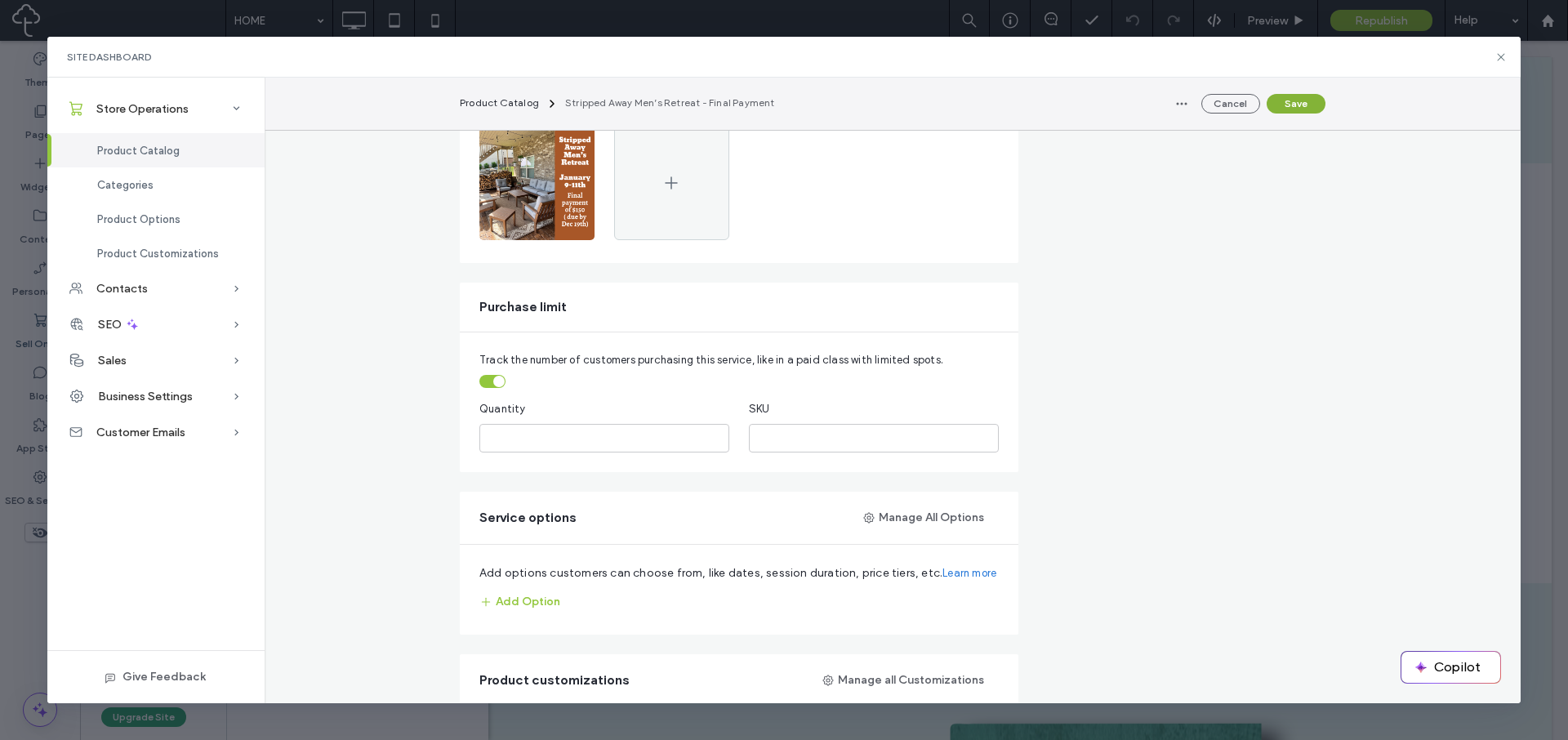
click at [1298, 98] on button "Save" at bounding box center [1296, 103] width 59 height 20
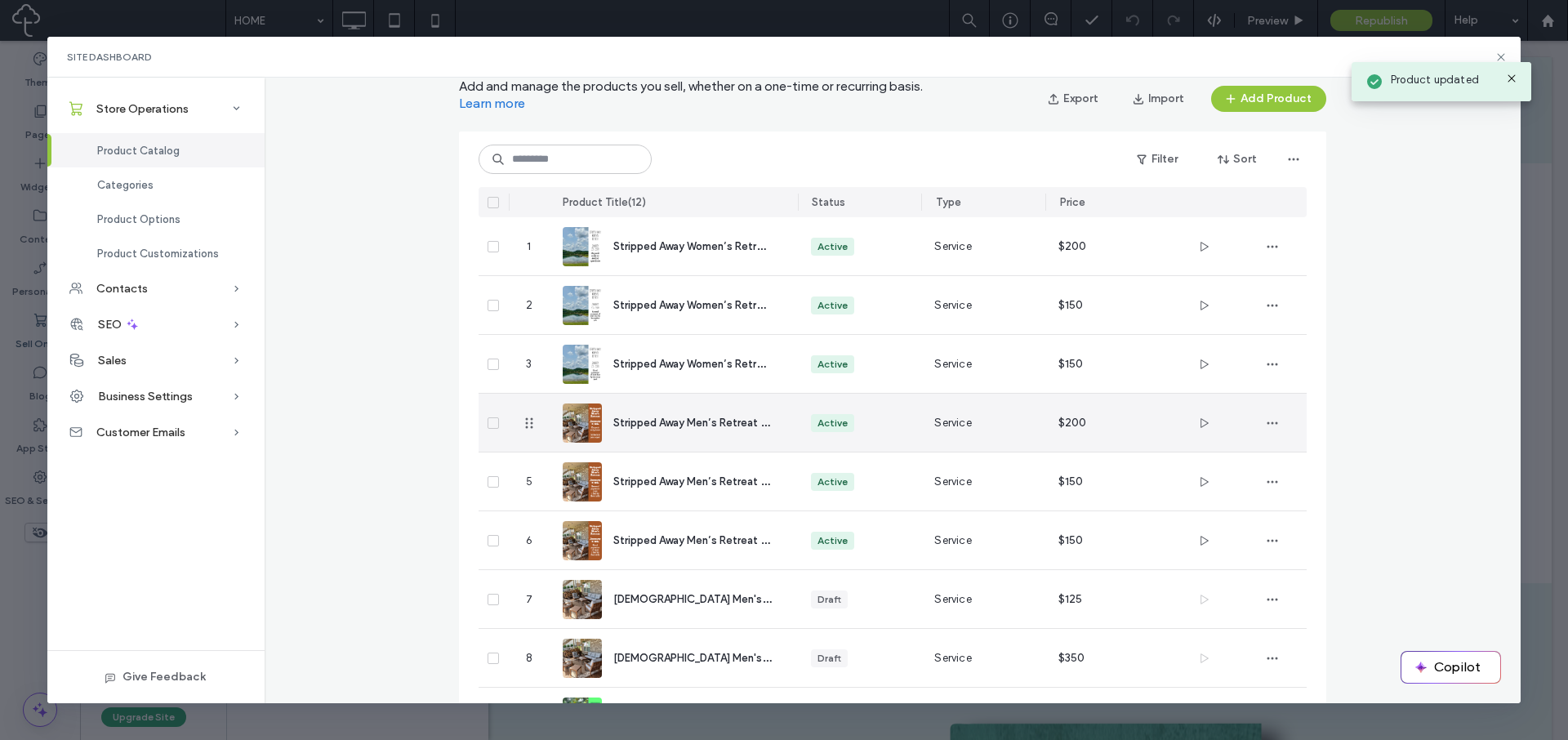
scroll to position [62, 0]
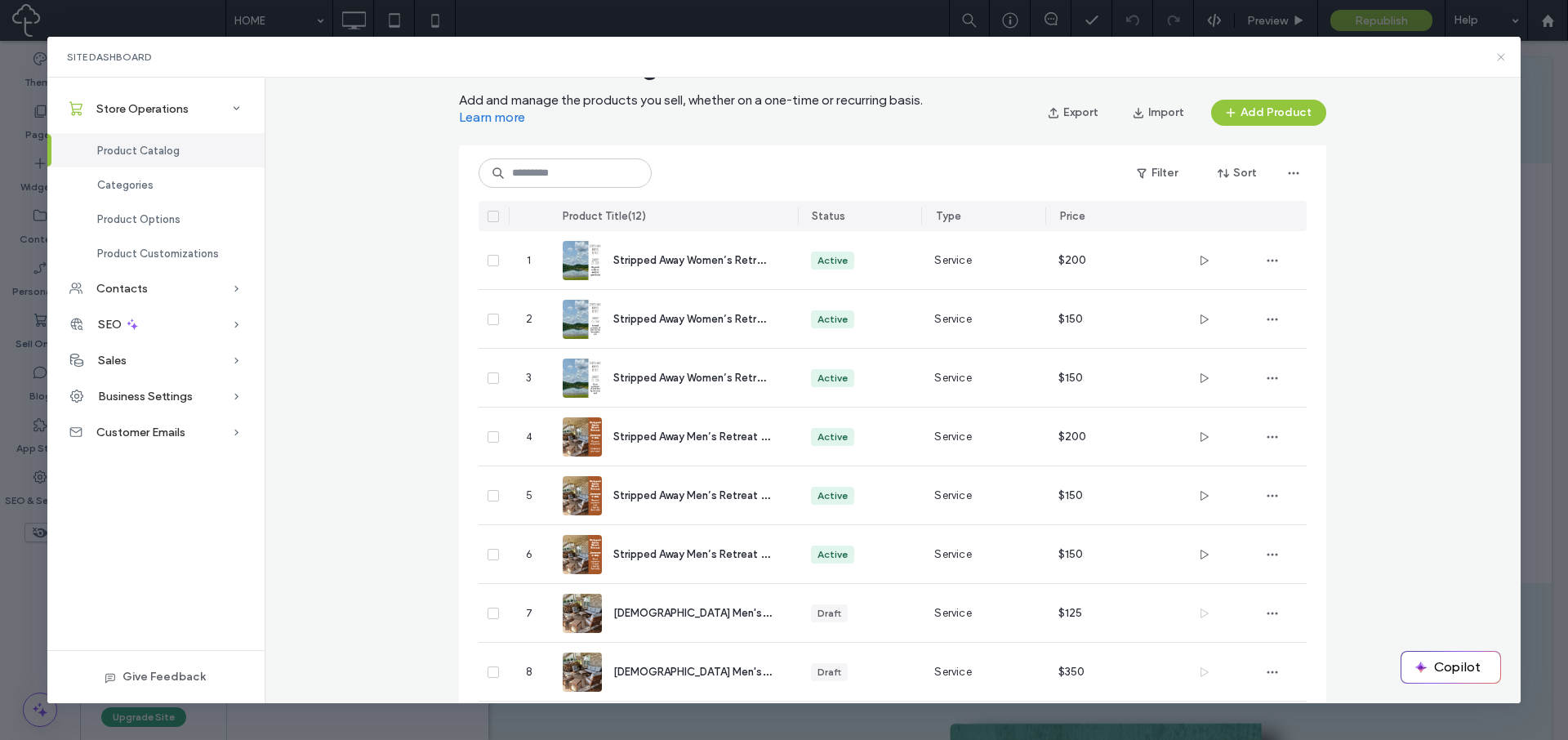
click at [1499, 58] on icon at bounding box center [1502, 57] width 13 height 13
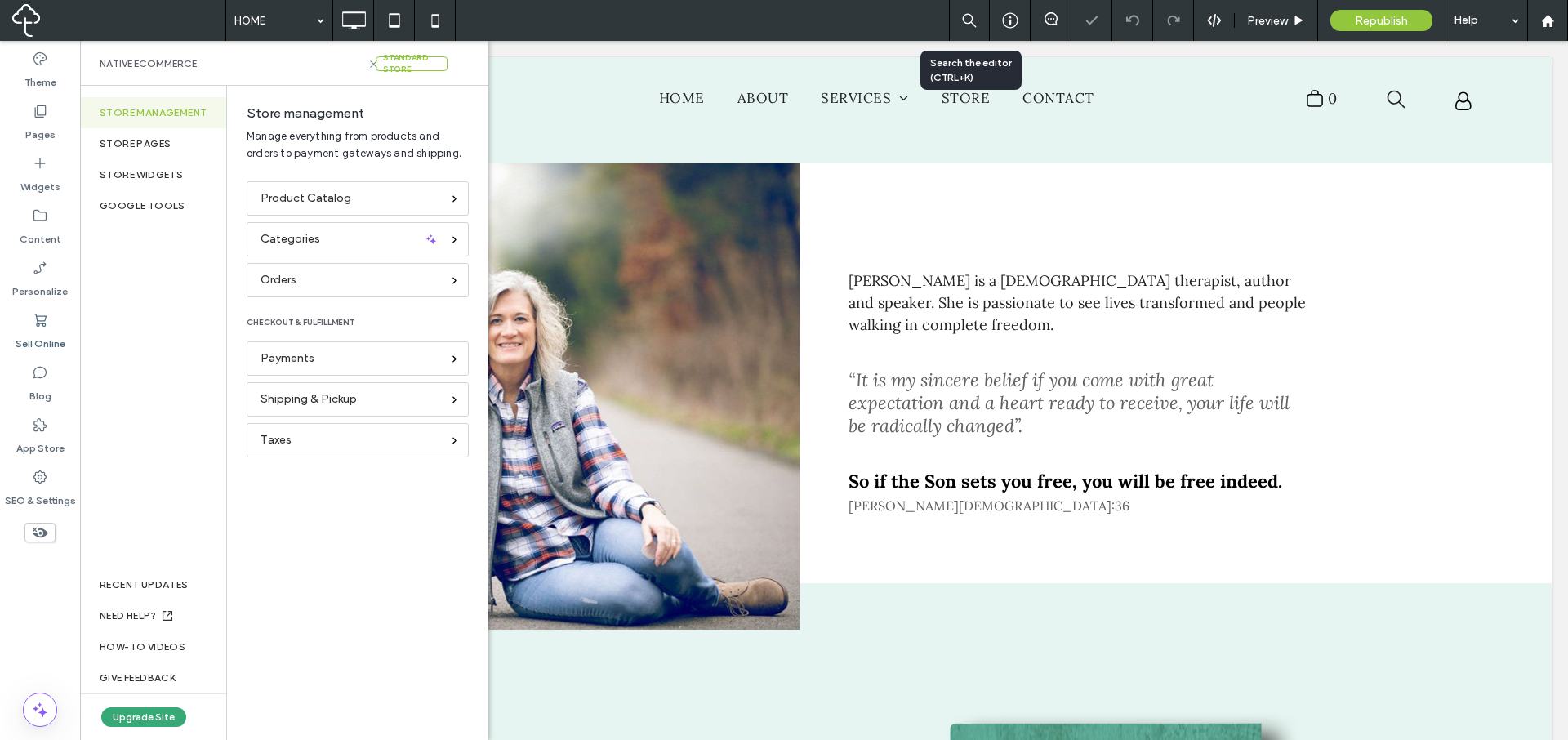
scroll to position [0, 0]
click at [1019, 23] on div at bounding box center [1010, 21] width 40 height 16
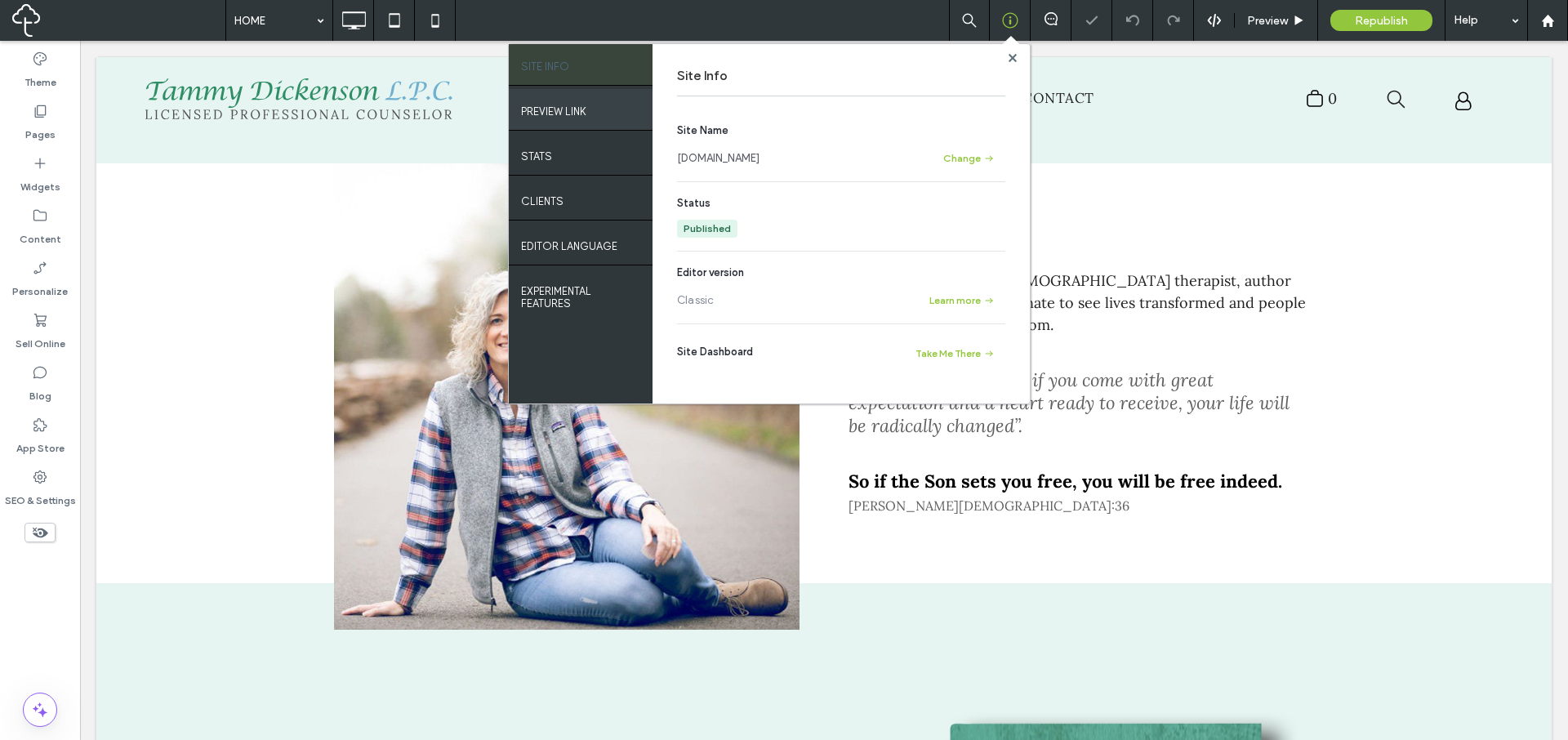
click at [582, 103] on label "PREVIEW LINK" at bounding box center [554, 107] width 66 height 21
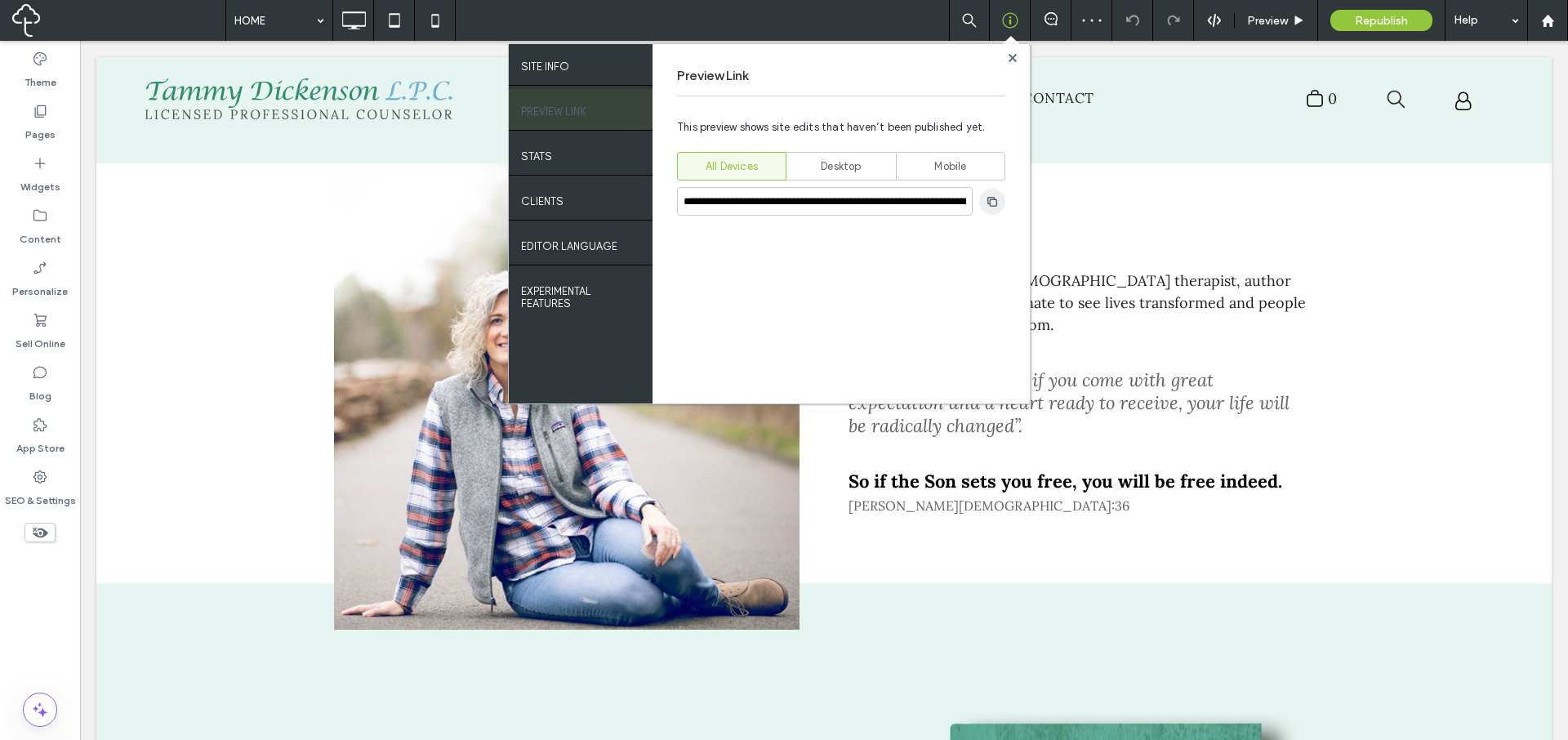
click at [997, 205] on use "button" at bounding box center [993, 201] width 10 height 10
drag, startPoint x: 1016, startPoint y: 55, endPoint x: 915, endPoint y: 15, distance: 108.6
click at [1016, 55] on use at bounding box center [1012, 57] width 8 height 8
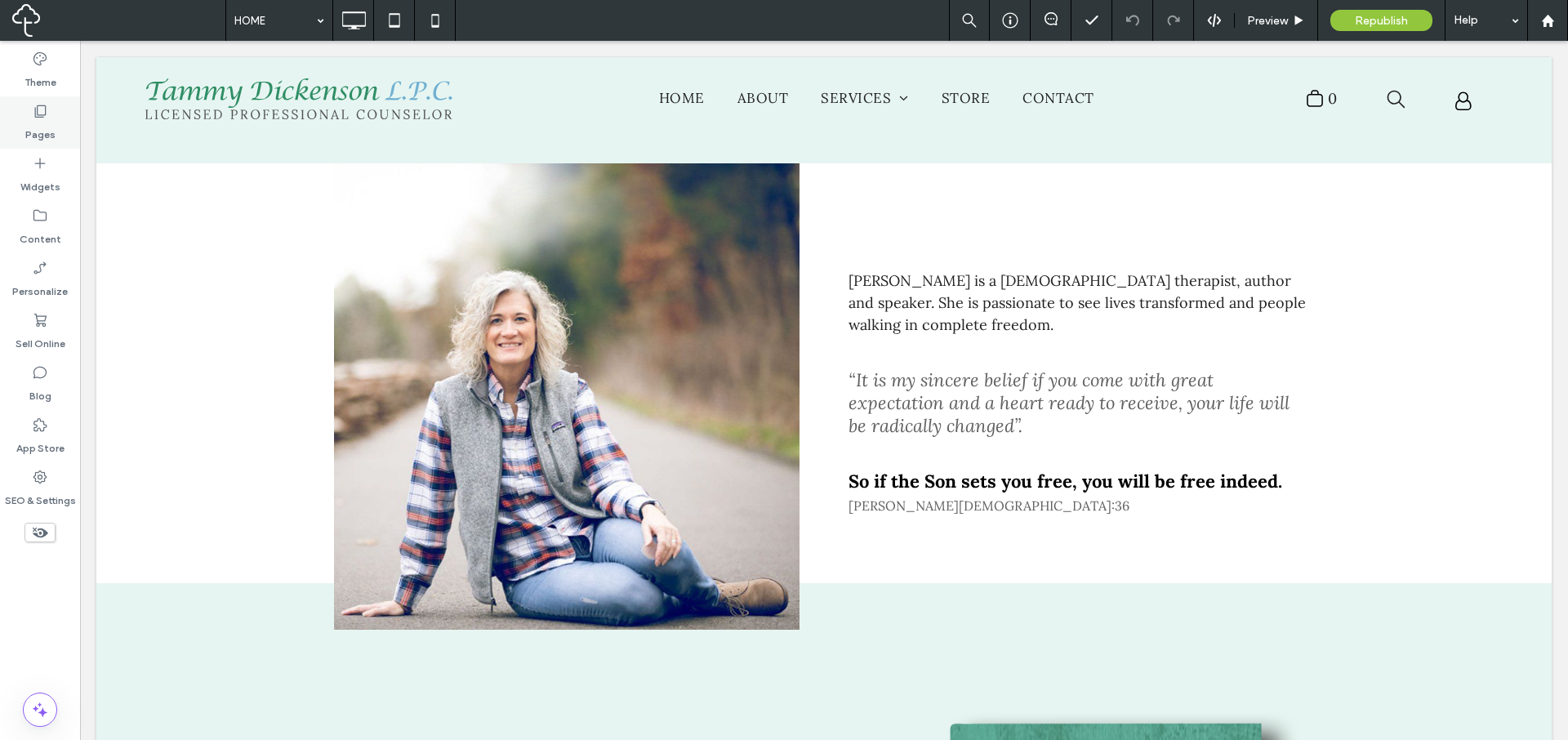
click at [40, 128] on label "Pages" at bounding box center [40, 131] width 30 height 23
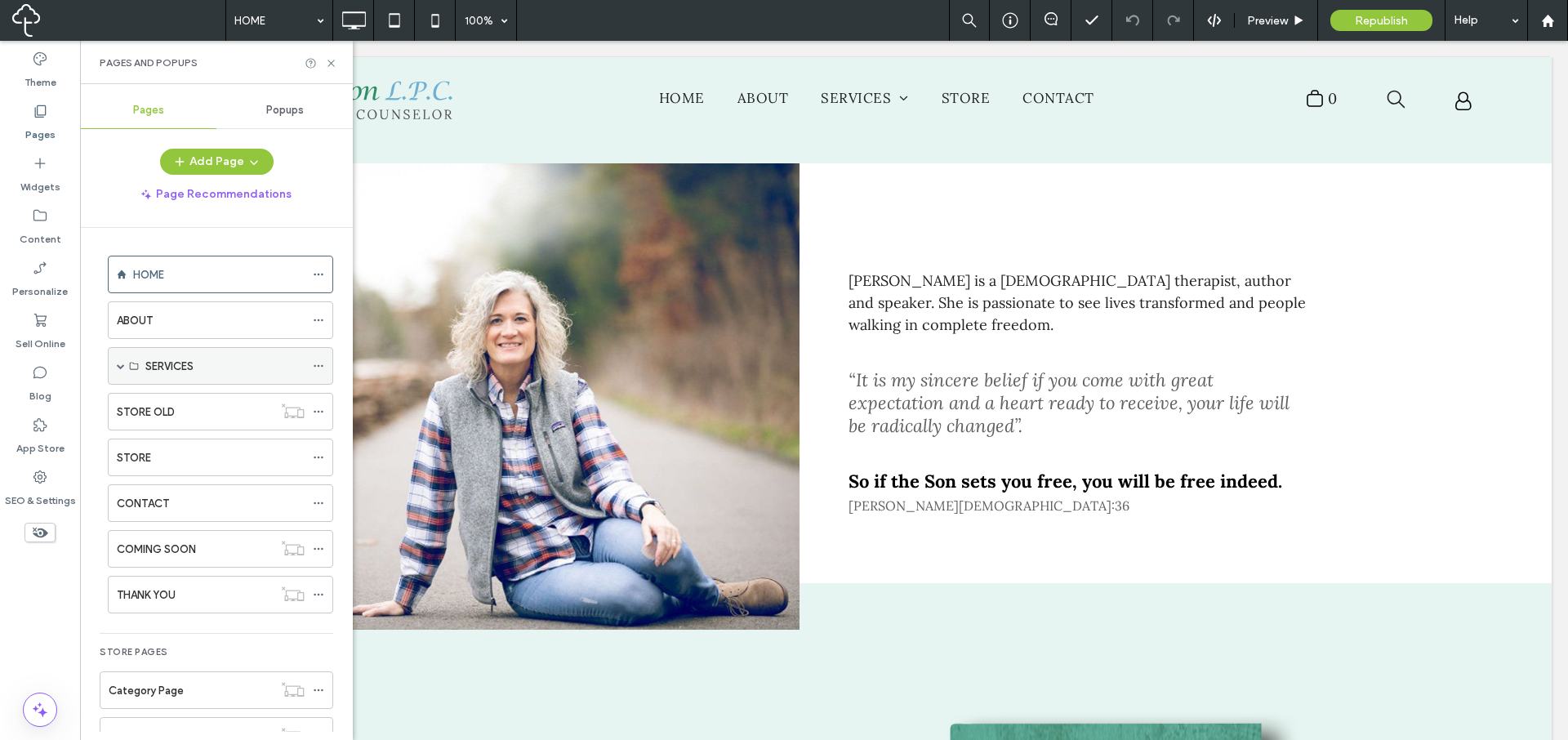
click at [122, 367] on span at bounding box center [121, 366] width 8 height 8
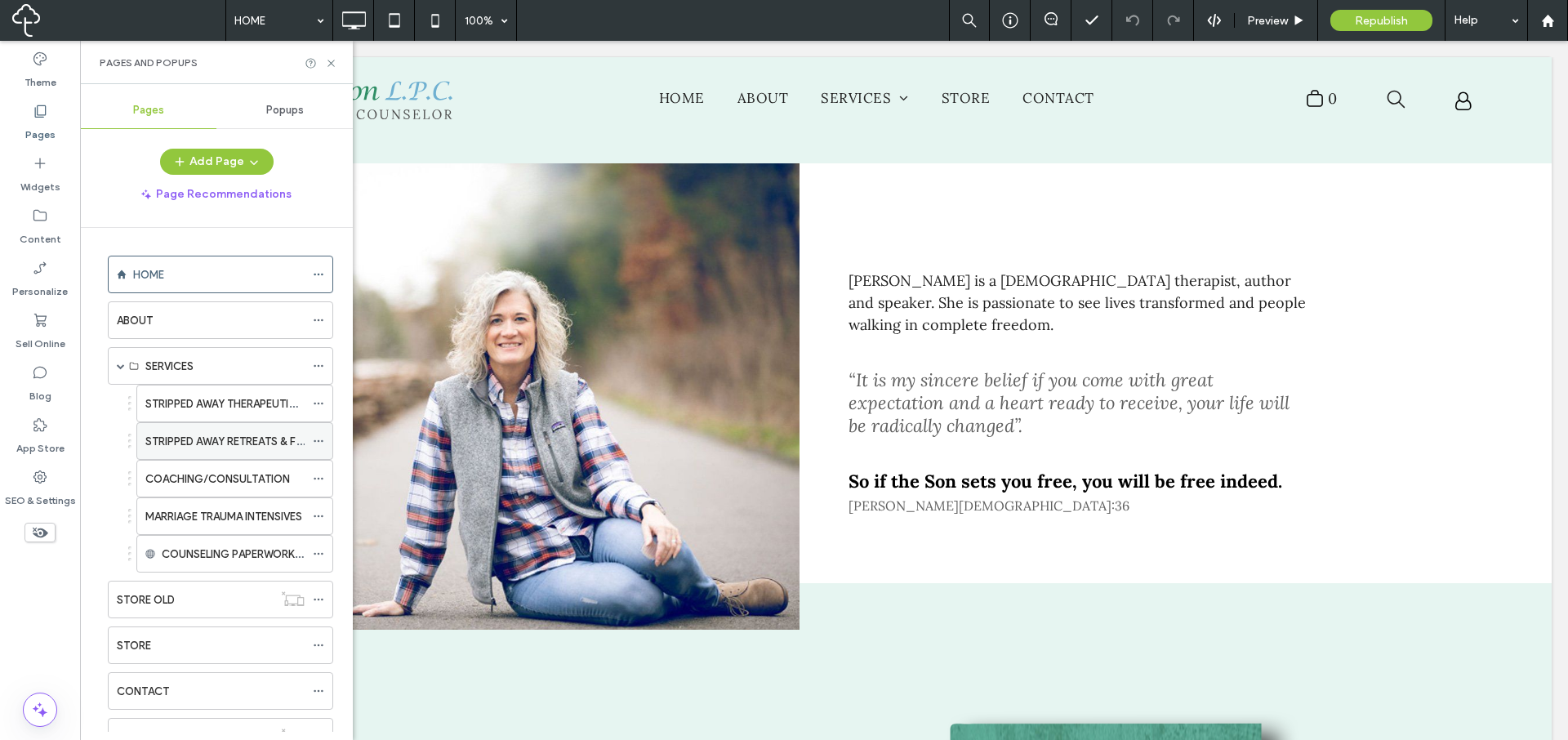
click at [187, 437] on label "STRIPPED AWAY RETREATS & FORMS" at bounding box center [236, 441] width 181 height 29
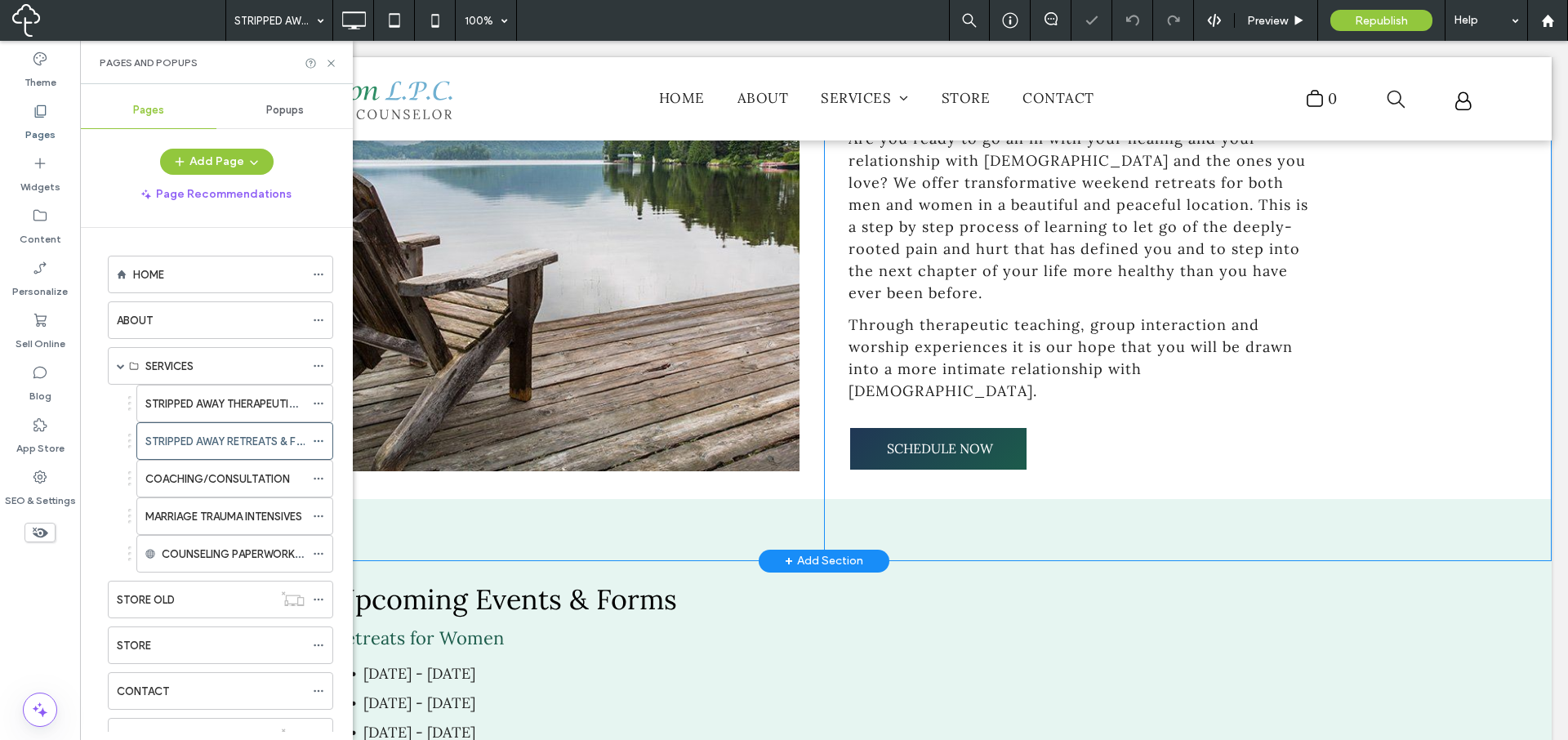
scroll to position [231, 0]
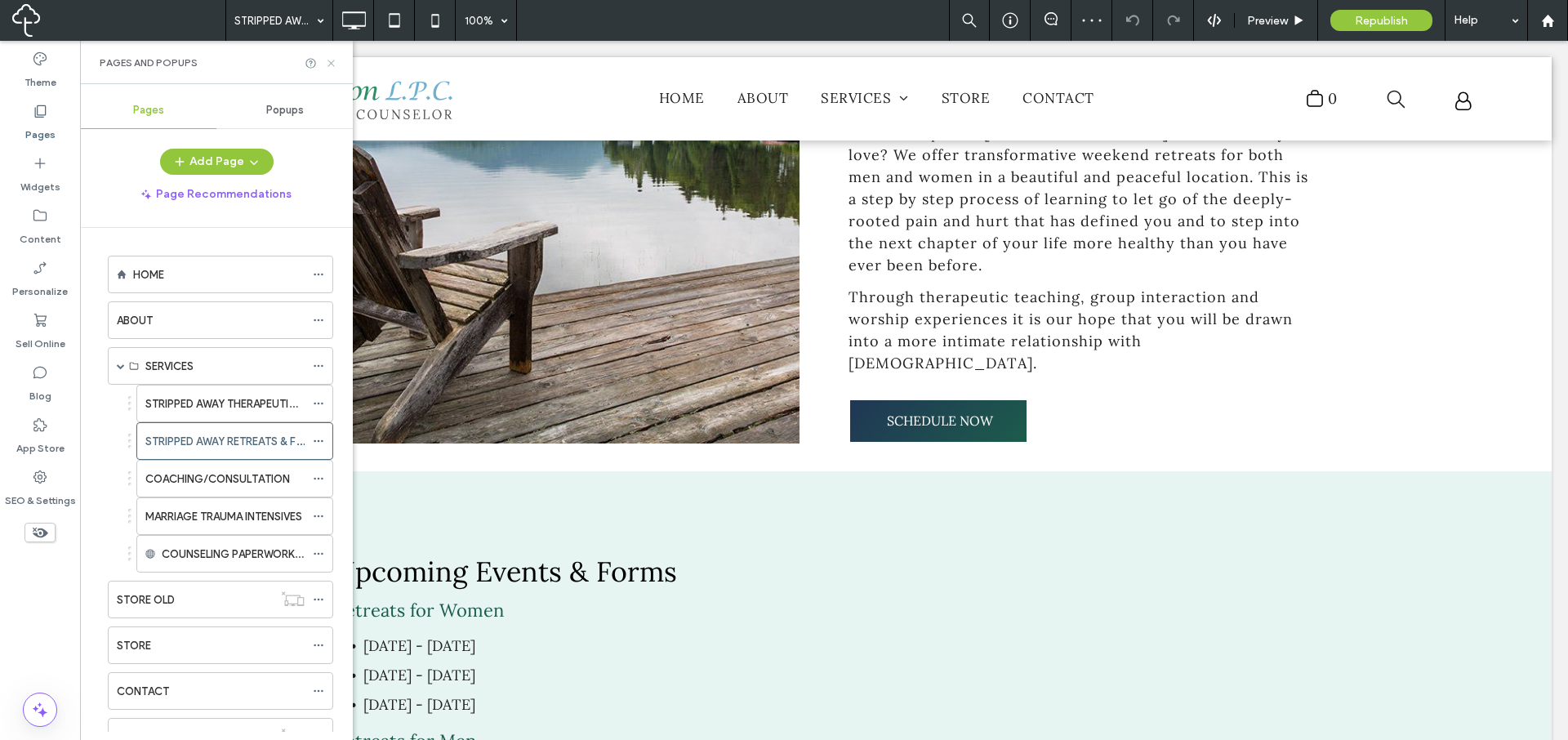
click at [334, 62] on icon at bounding box center [331, 63] width 12 height 12
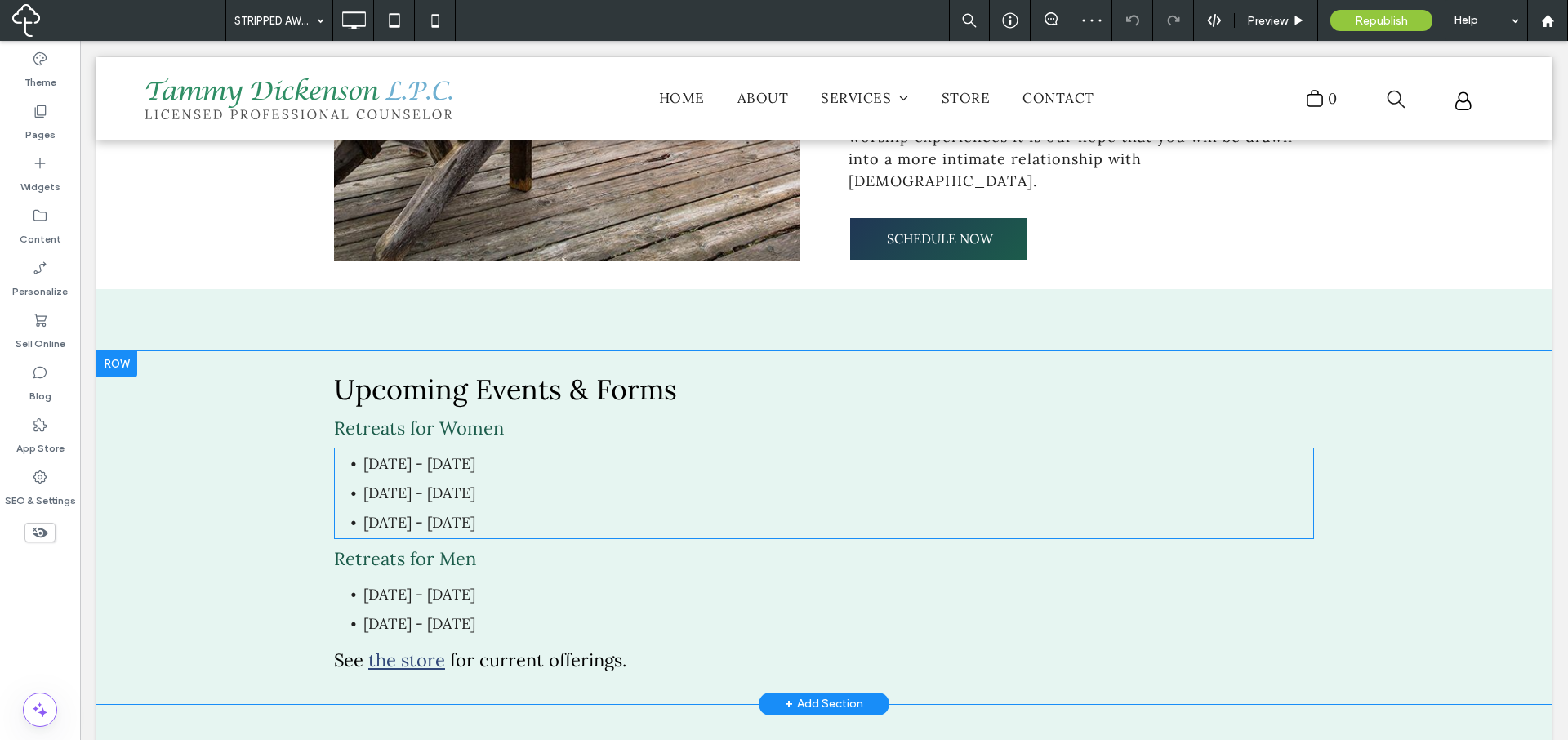
scroll to position [493, 0]
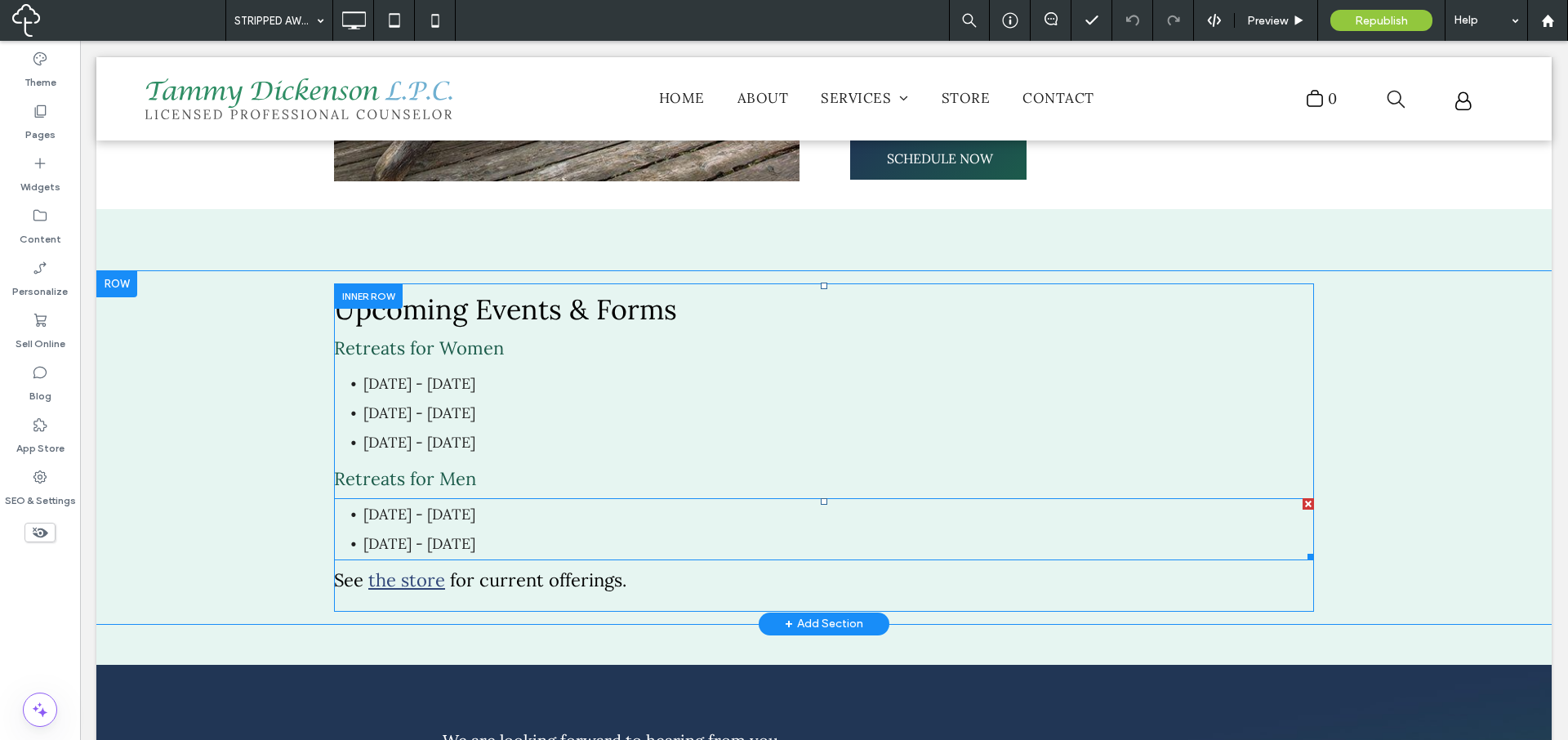
click at [475, 505] on span "September 5th - 7th, 2025" at bounding box center [420, 514] width 112 height 19
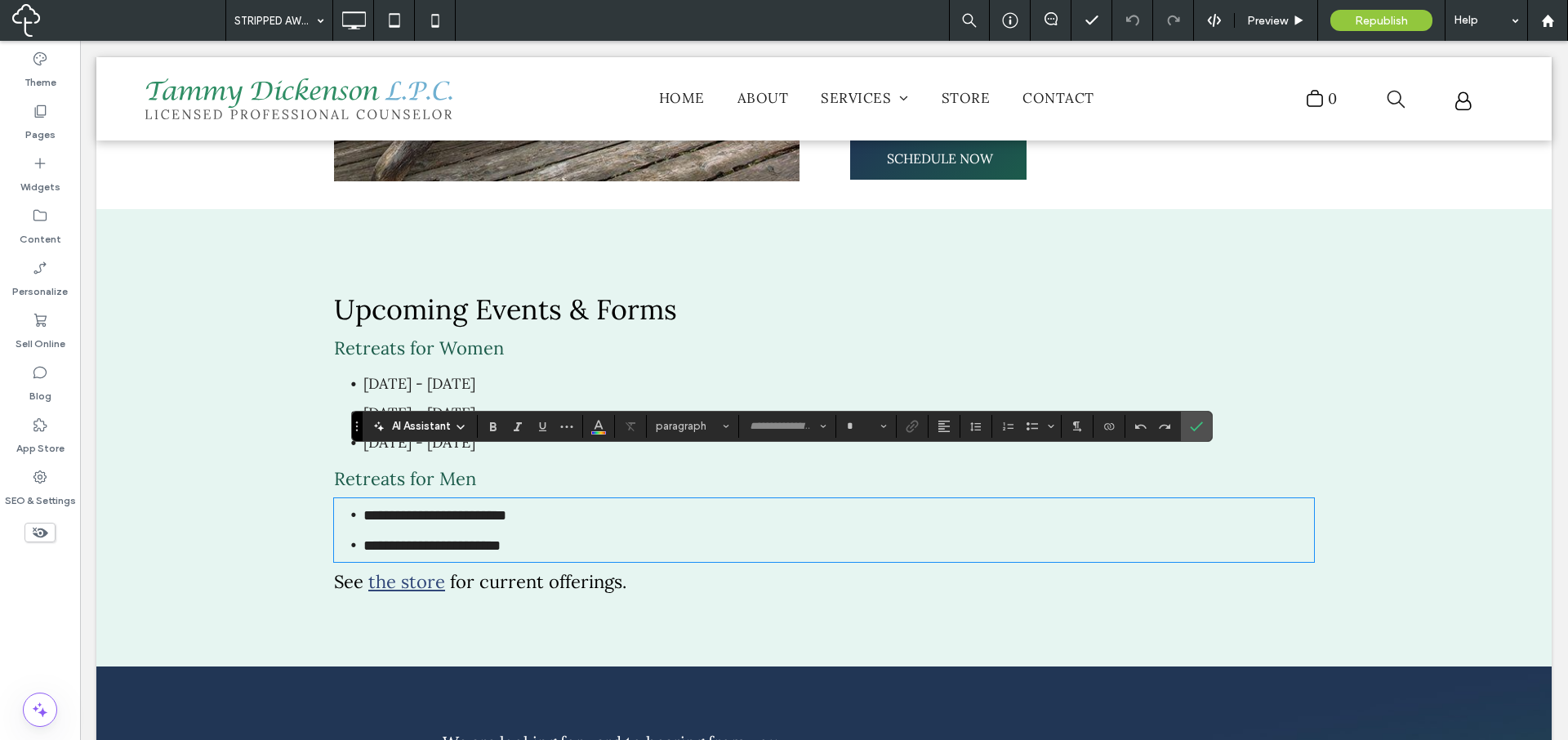
type input "****"
type input "**"
click at [507, 508] on span "**********" at bounding box center [435, 516] width 143 height 15
drag, startPoint x: 559, startPoint y: 472, endPoint x: 368, endPoint y: 480, distance: 191.2
click at [364, 500] on li "**********" at bounding box center [839, 515] width 951 height 30
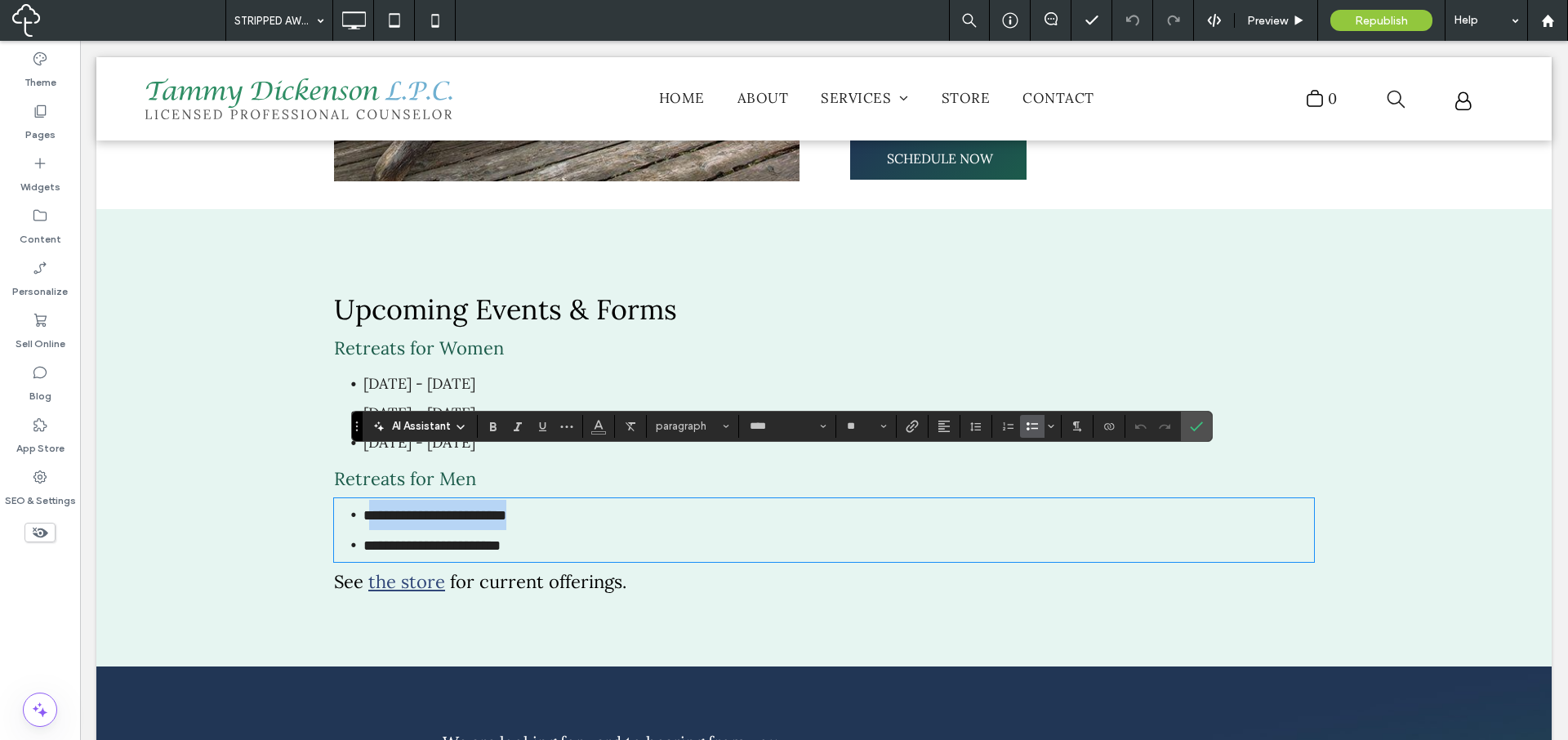
click at [580, 500] on li "**********" at bounding box center [839, 515] width 951 height 30
drag, startPoint x: 1200, startPoint y: 430, endPoint x: 1077, endPoint y: 403, distance: 125.9
click at [1200, 430] on icon "Confirm" at bounding box center [1197, 426] width 13 height 13
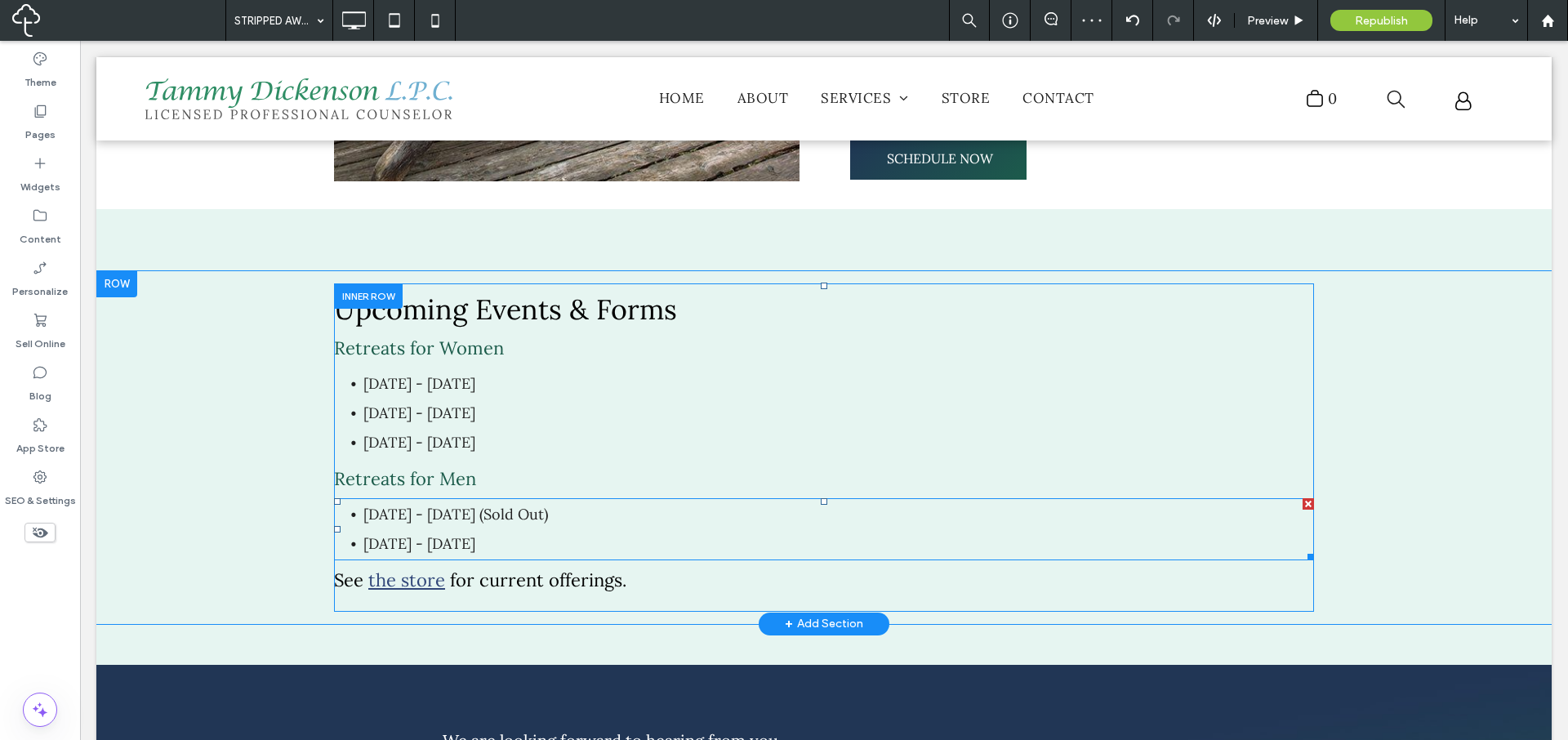
click at [608, 500] on li "September 5th - 7th, 2025 (Sold Out)" at bounding box center [839, 515] width 951 height 30
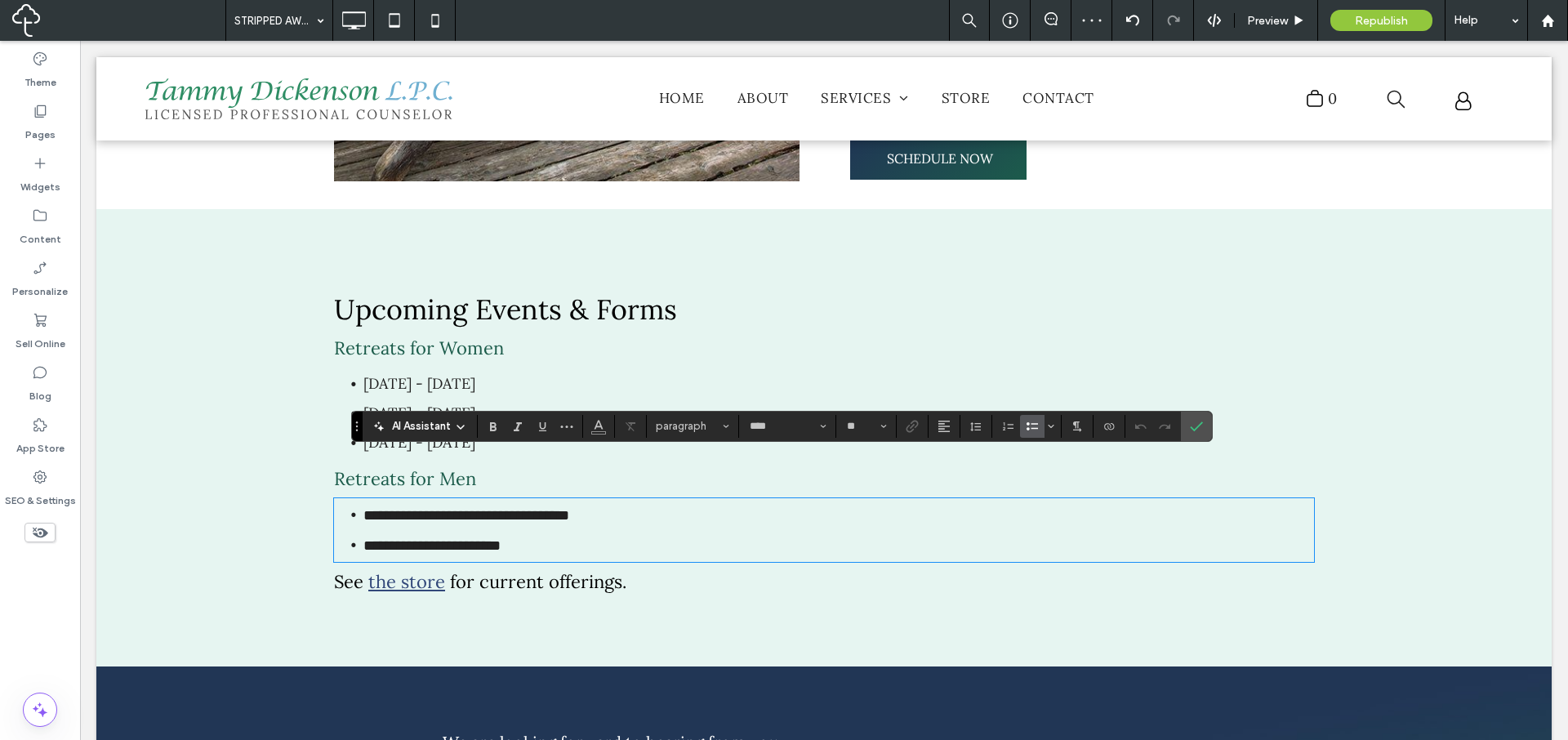
click at [607, 500] on li "**********" at bounding box center [839, 515] width 951 height 30
drag, startPoint x: 602, startPoint y: 472, endPoint x: 548, endPoint y: 470, distance: 54.0
click at [548, 508] on span "**********" at bounding box center [466, 516] width 206 height 15
drag, startPoint x: 501, startPoint y: 431, endPoint x: 488, endPoint y: 404, distance: 30.0
click at [501, 431] on label "Bold" at bounding box center [493, 426] width 25 height 23
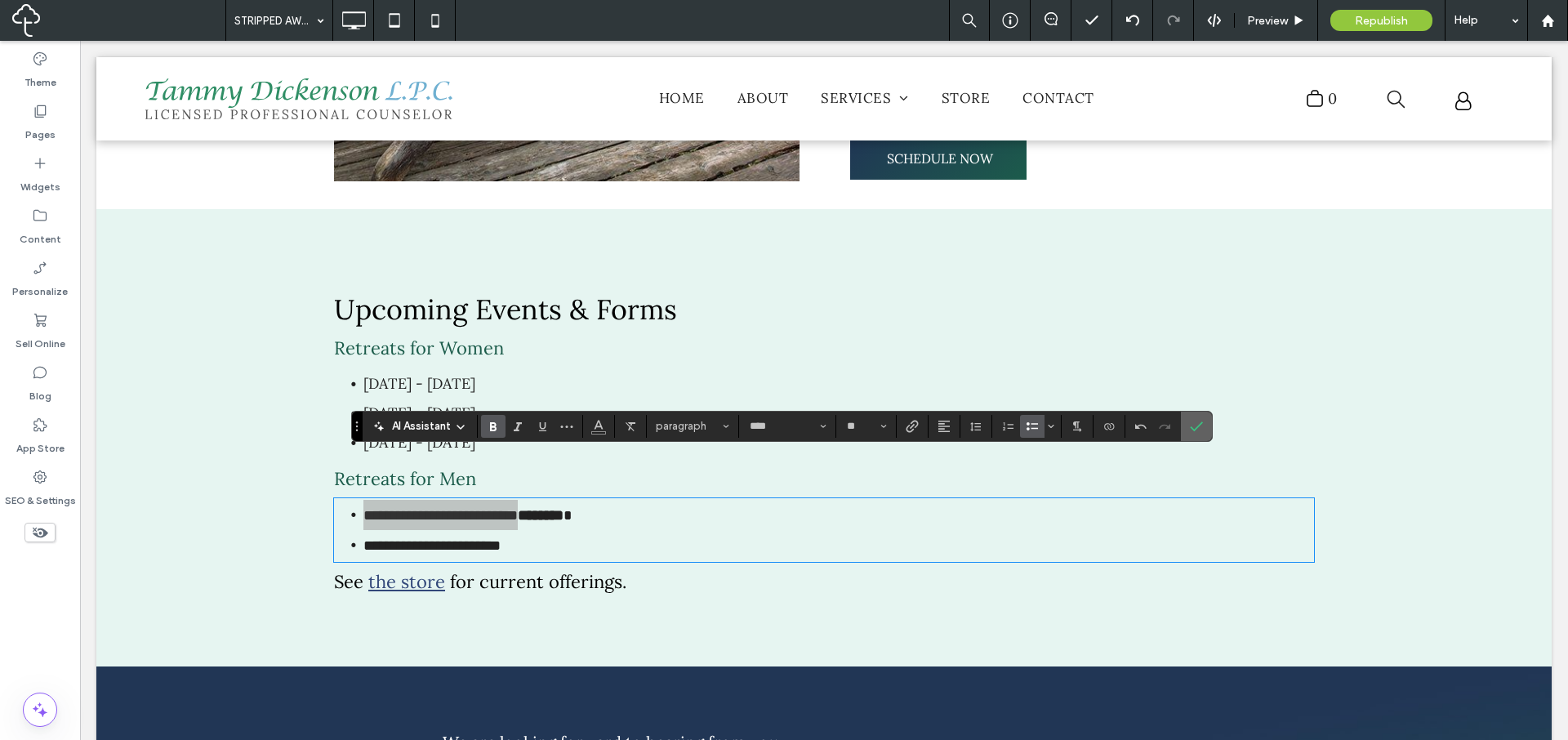
click at [1191, 425] on icon "Confirm" at bounding box center [1197, 426] width 13 height 13
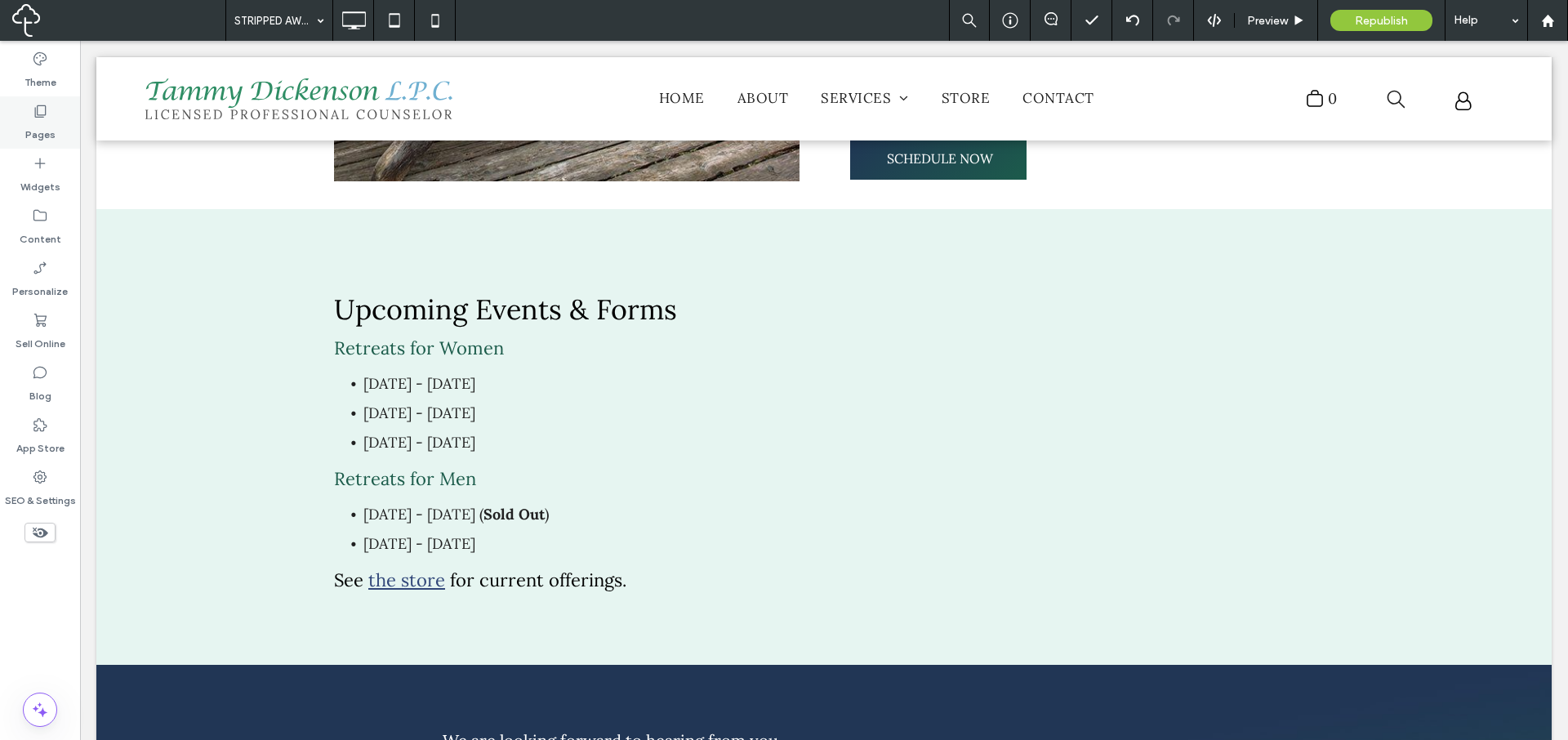
click at [44, 136] on label "Pages" at bounding box center [40, 131] width 30 height 23
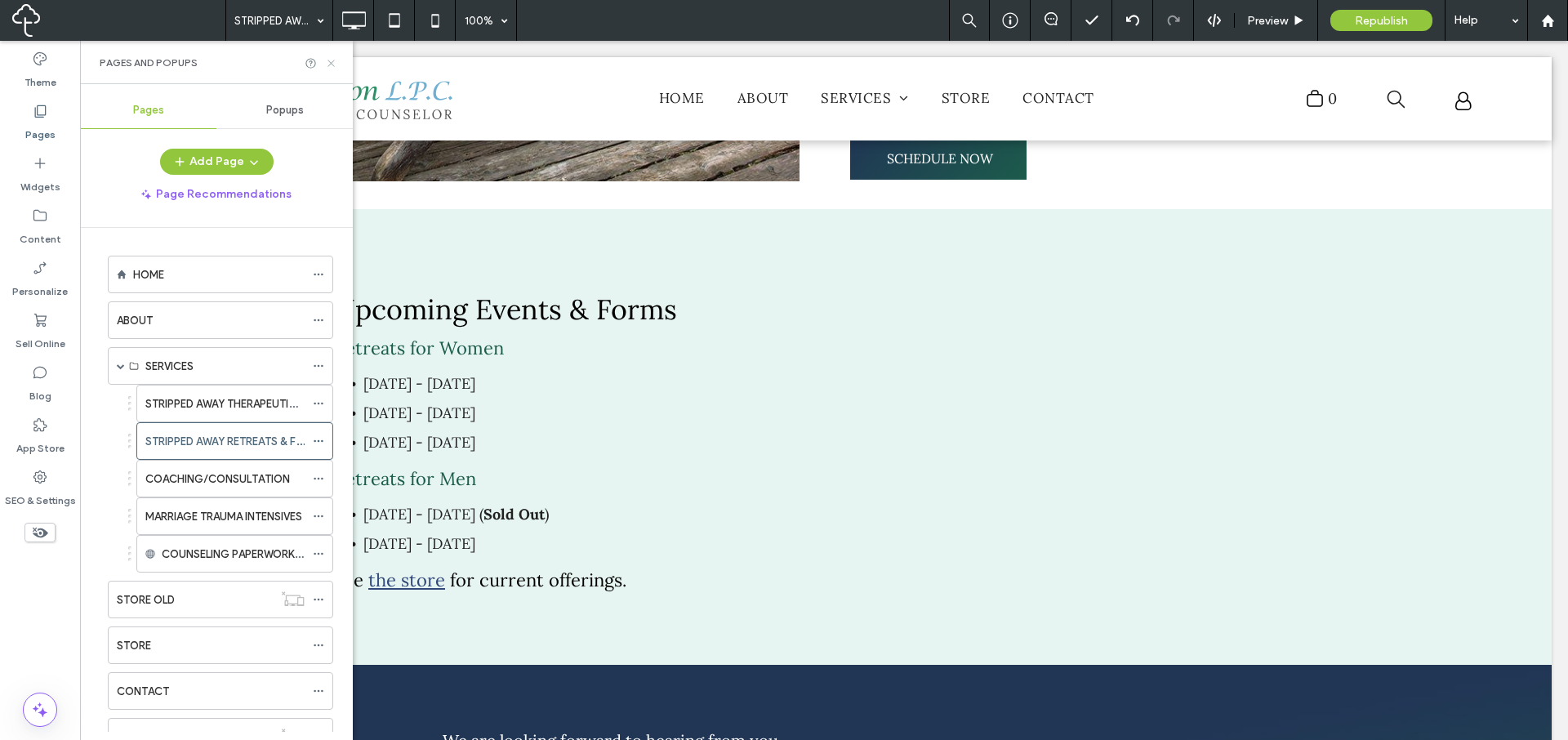
click at [329, 65] on icon at bounding box center [331, 63] width 12 height 12
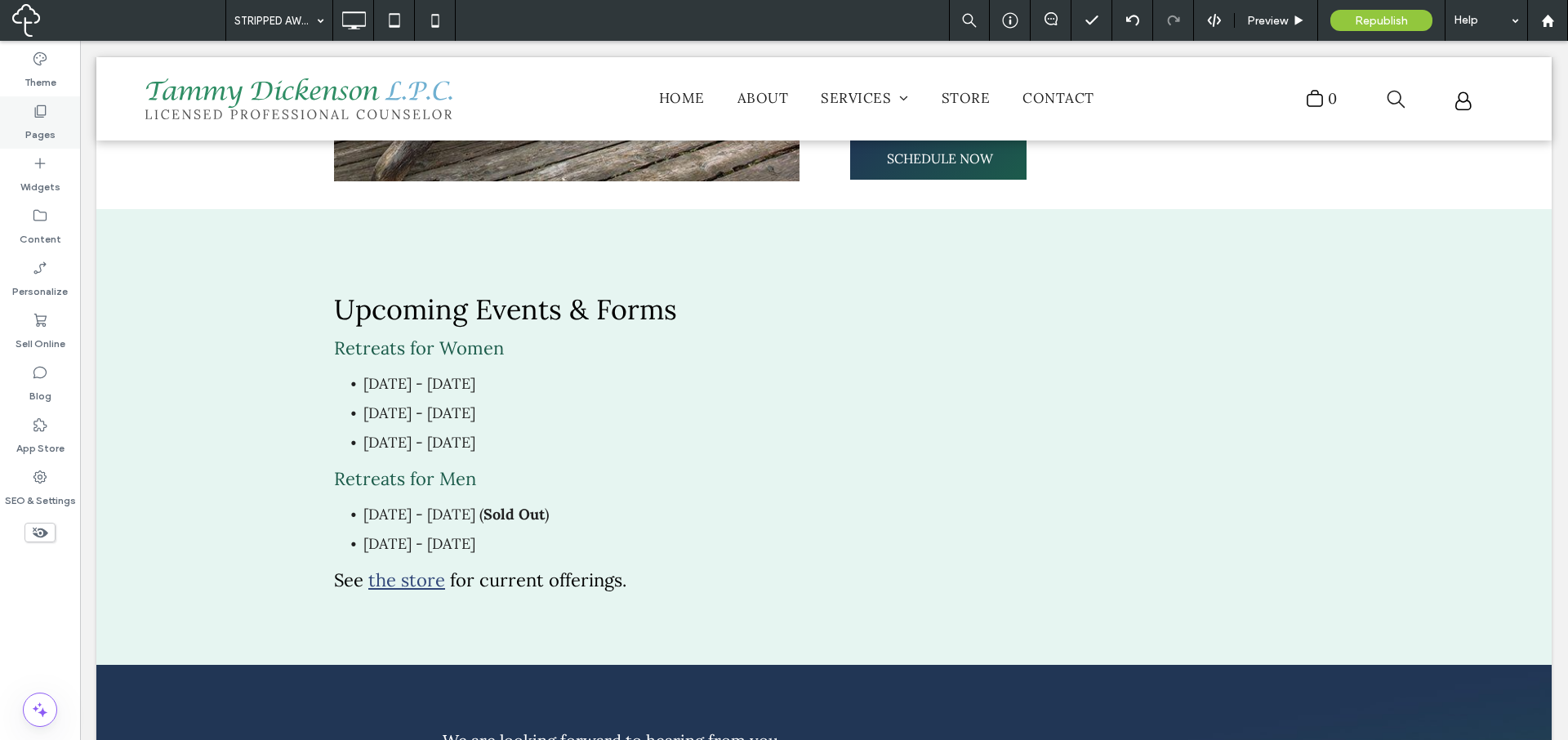
click at [48, 121] on label "Pages" at bounding box center [40, 131] width 30 height 23
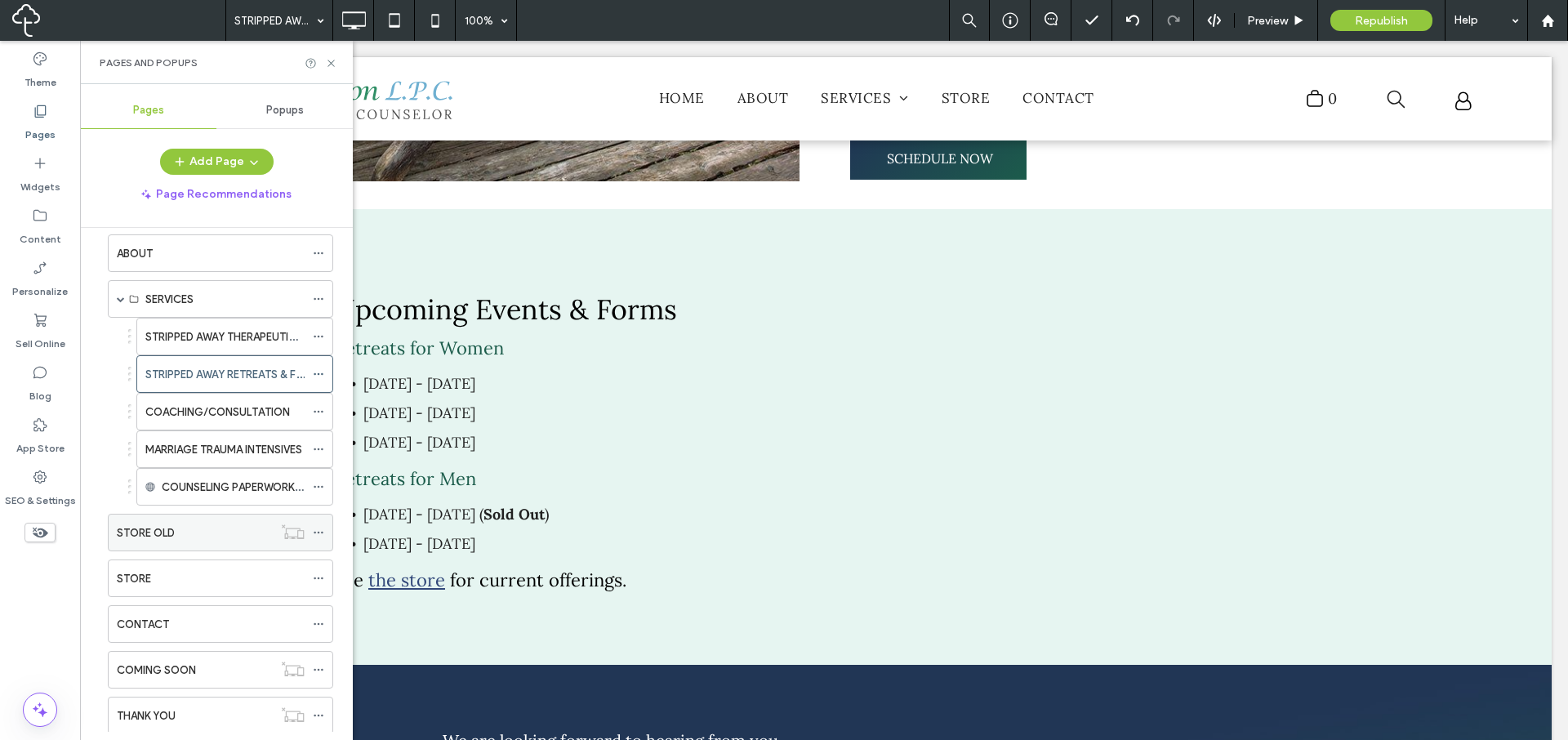
scroll to position [82, 0]
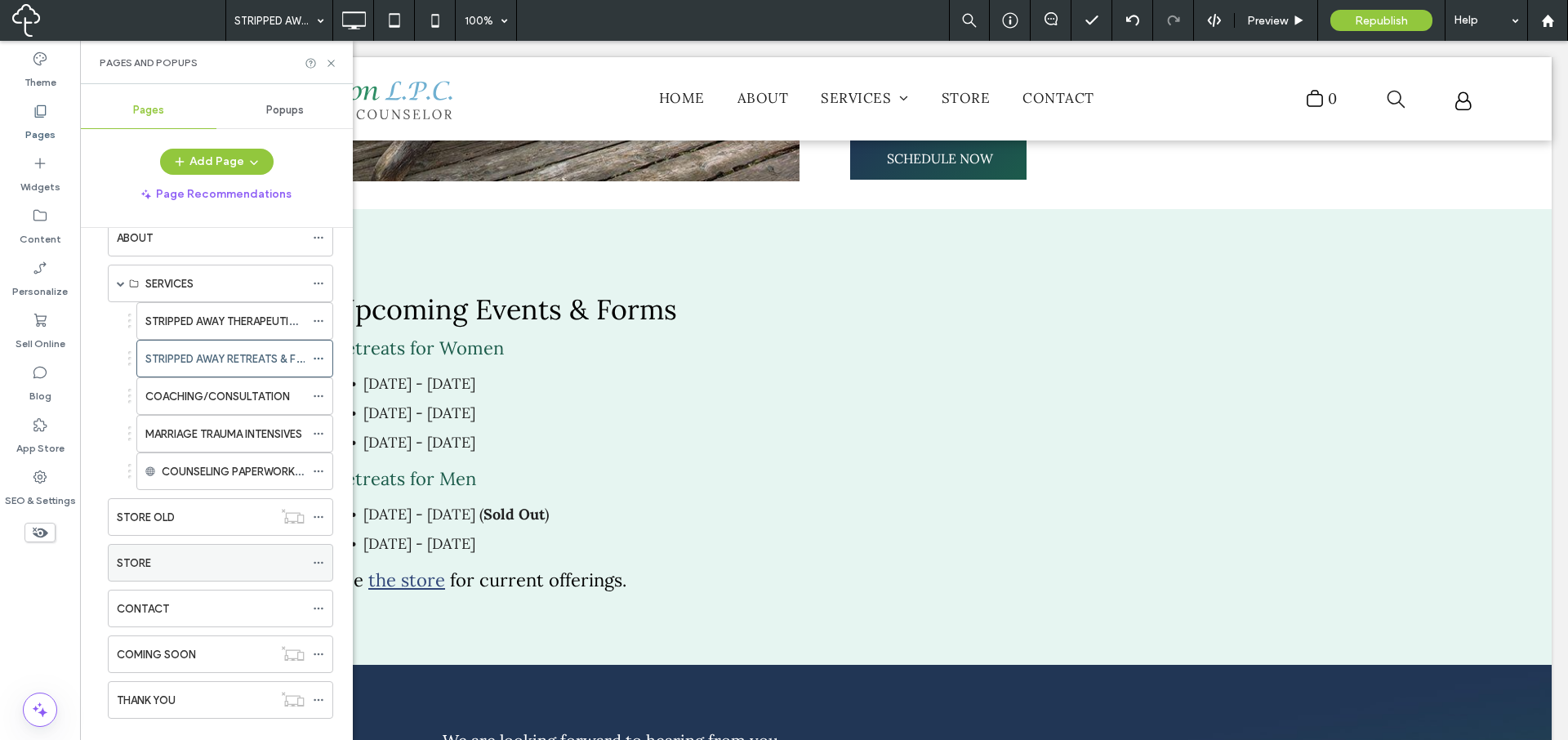
click at [225, 557] on div "STORE" at bounding box center [210, 563] width 188 height 17
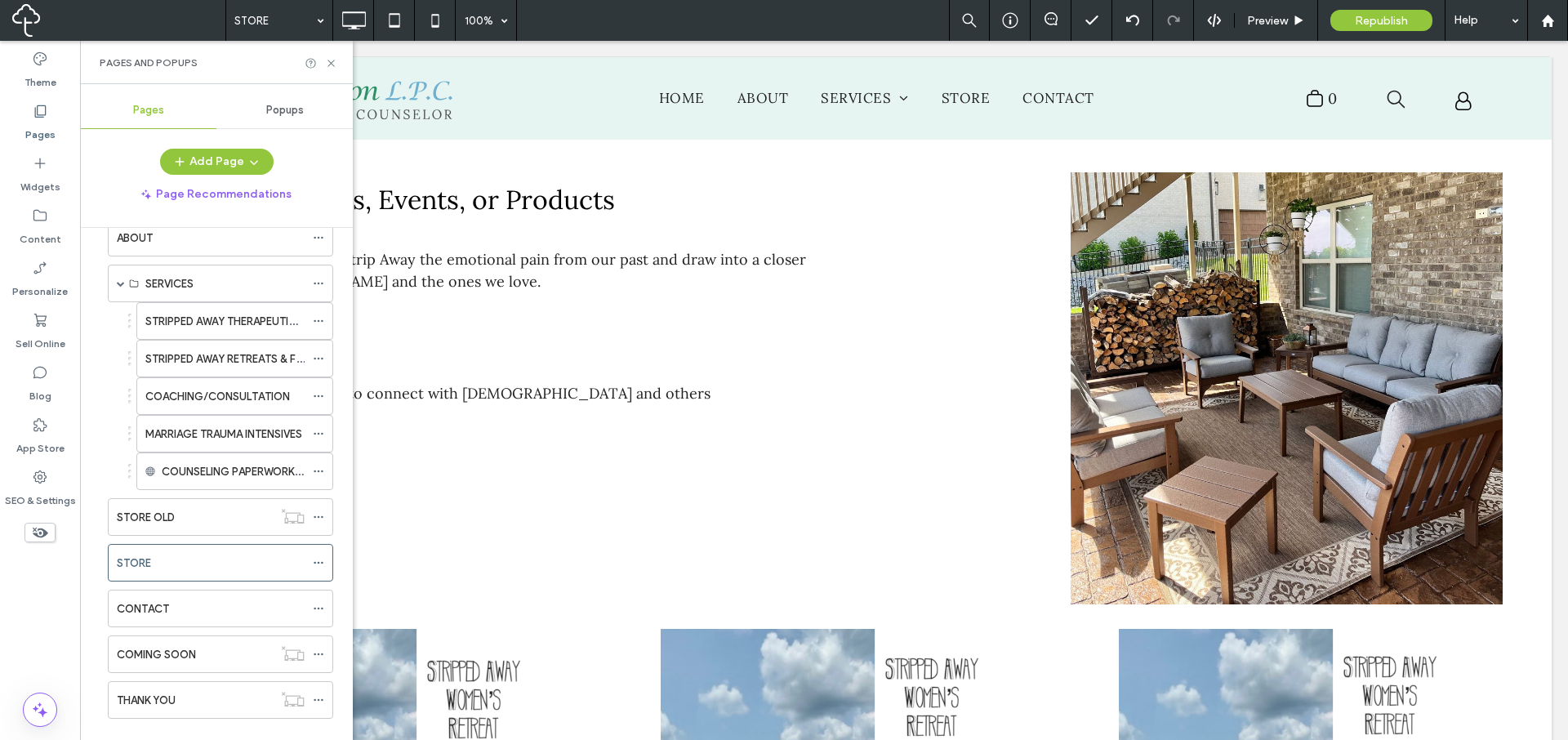
scroll to position [0, 0]
click at [314, 563] on use at bounding box center [318, 563] width 9 height 2
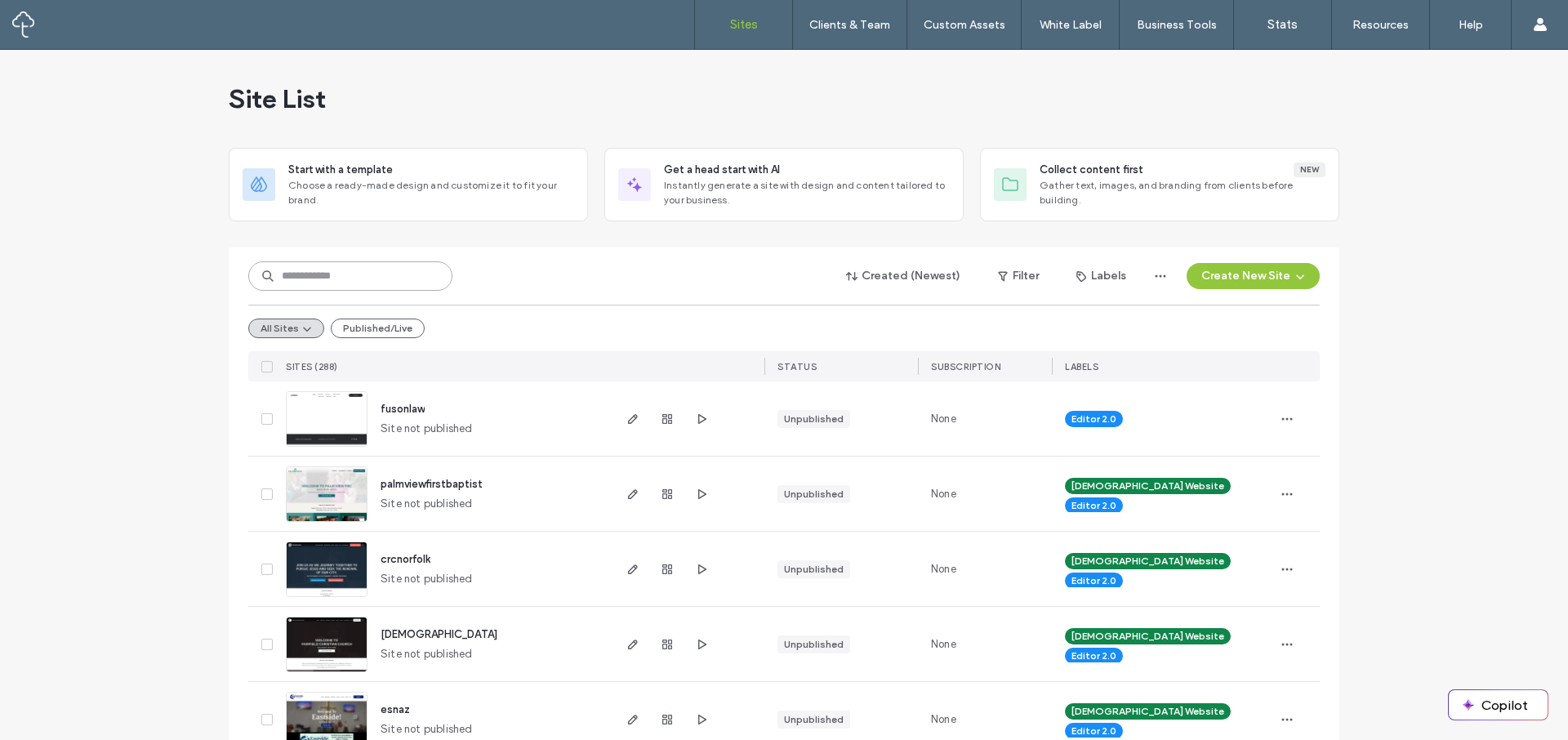
click at [391, 278] on input at bounding box center [350, 276] width 204 height 30
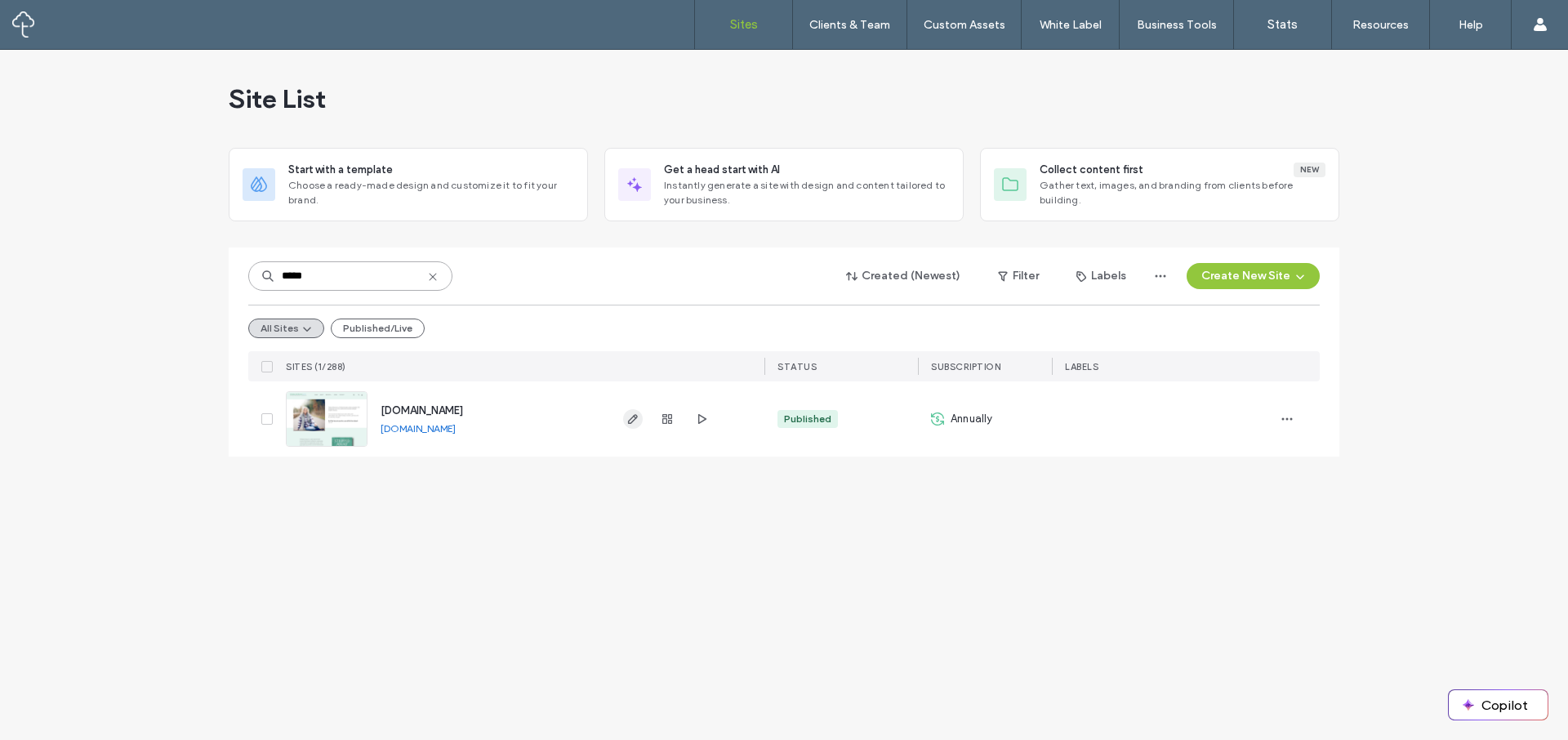
type input "*****"
click at [629, 421] on use "button" at bounding box center [633, 419] width 10 height 10
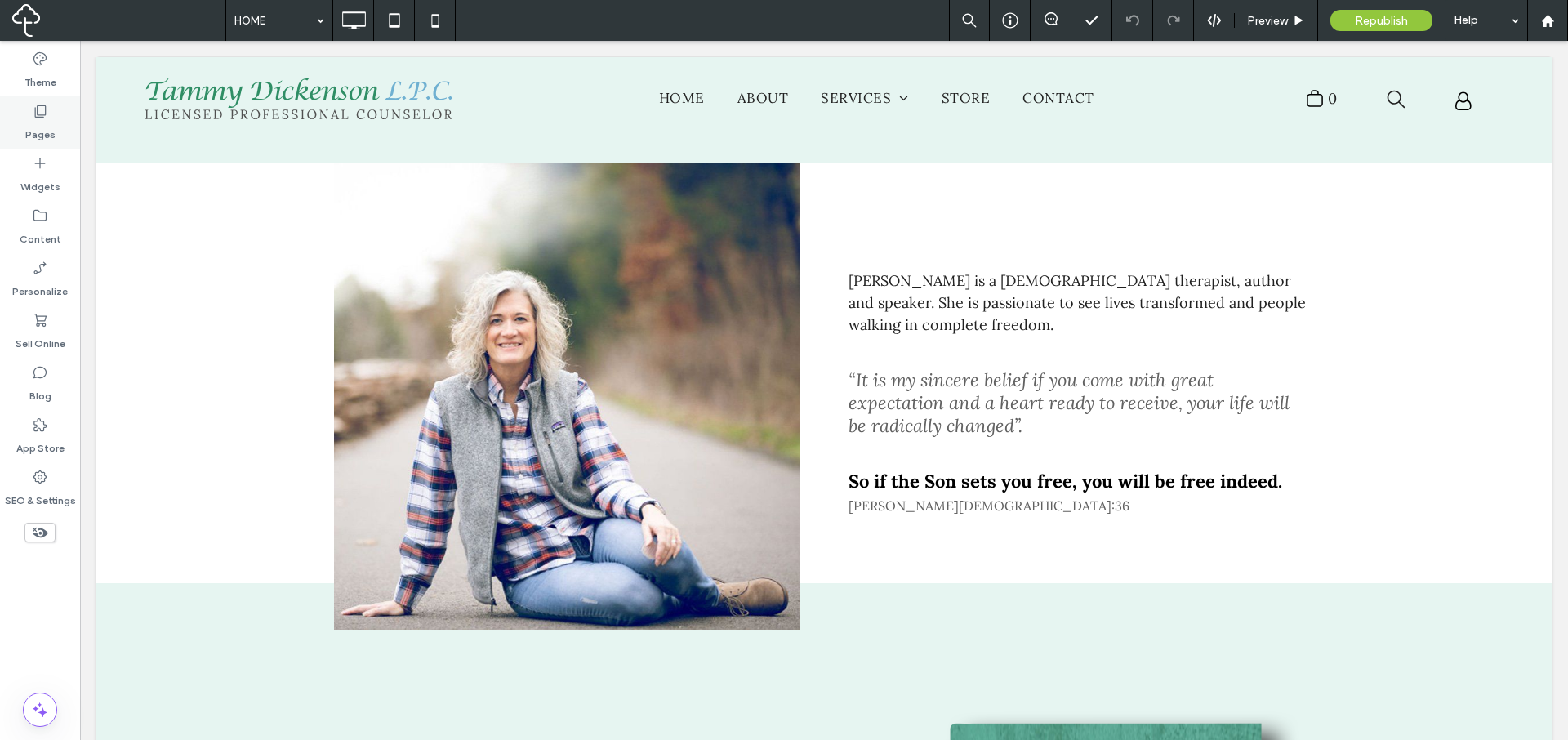
click at [28, 121] on label "Pages" at bounding box center [40, 131] width 30 height 23
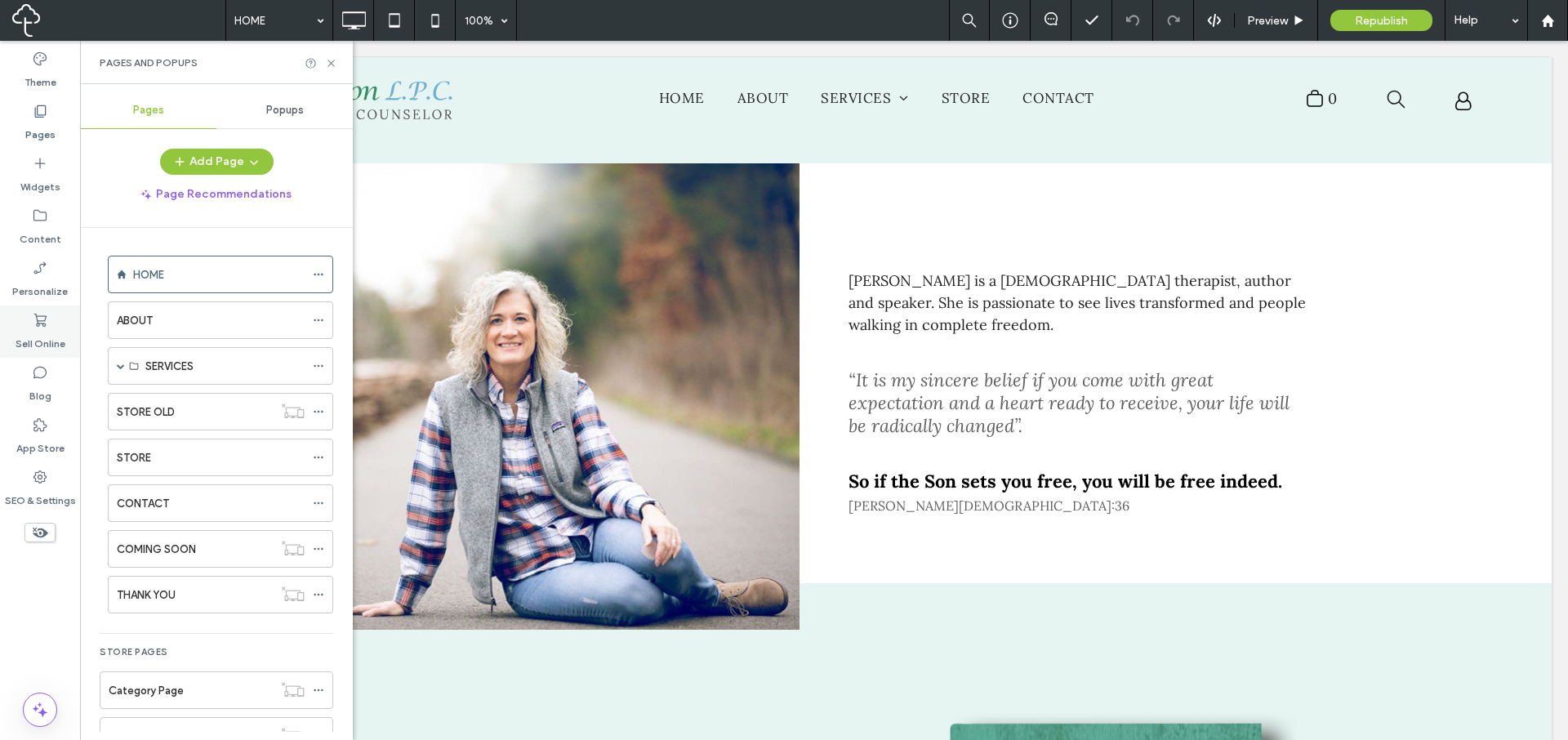
click at [41, 330] on label "Sell Online" at bounding box center [40, 340] width 50 height 23
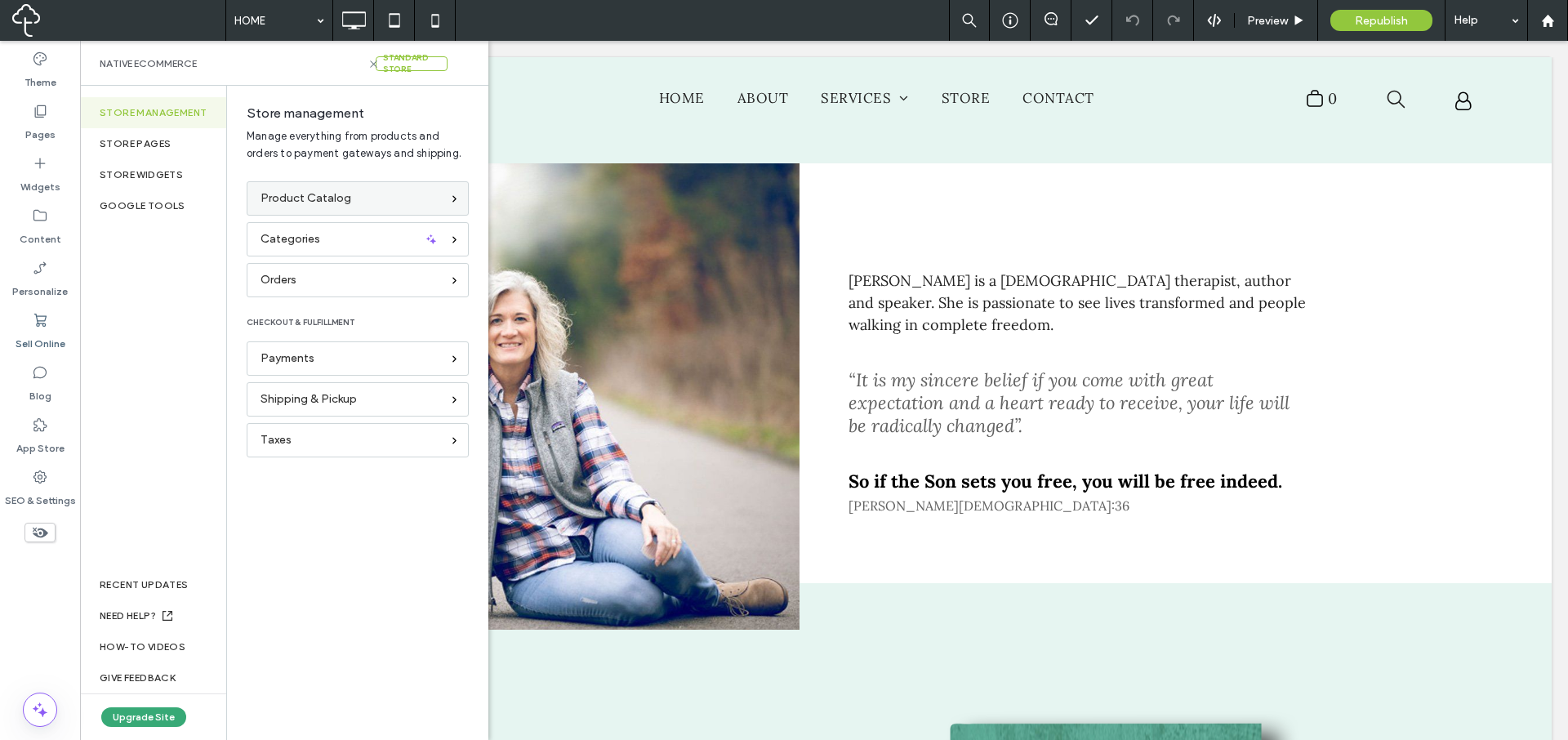
click at [304, 198] on span "Product Catalog" at bounding box center [305, 199] width 90 height 18
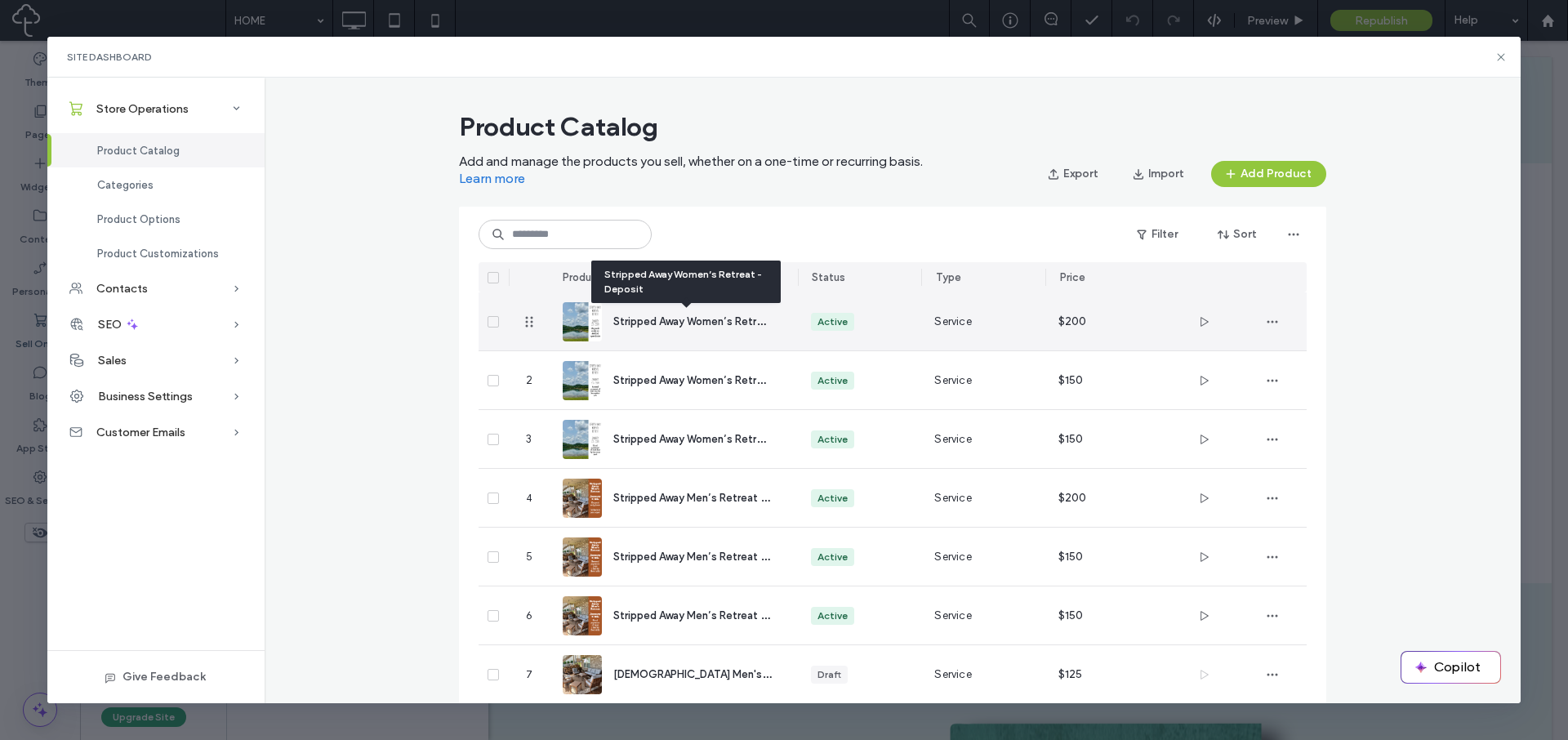
click at [724, 318] on span "Stripped Away Women’s Retreat - Deposit" at bounding box center [718, 320] width 210 height 16
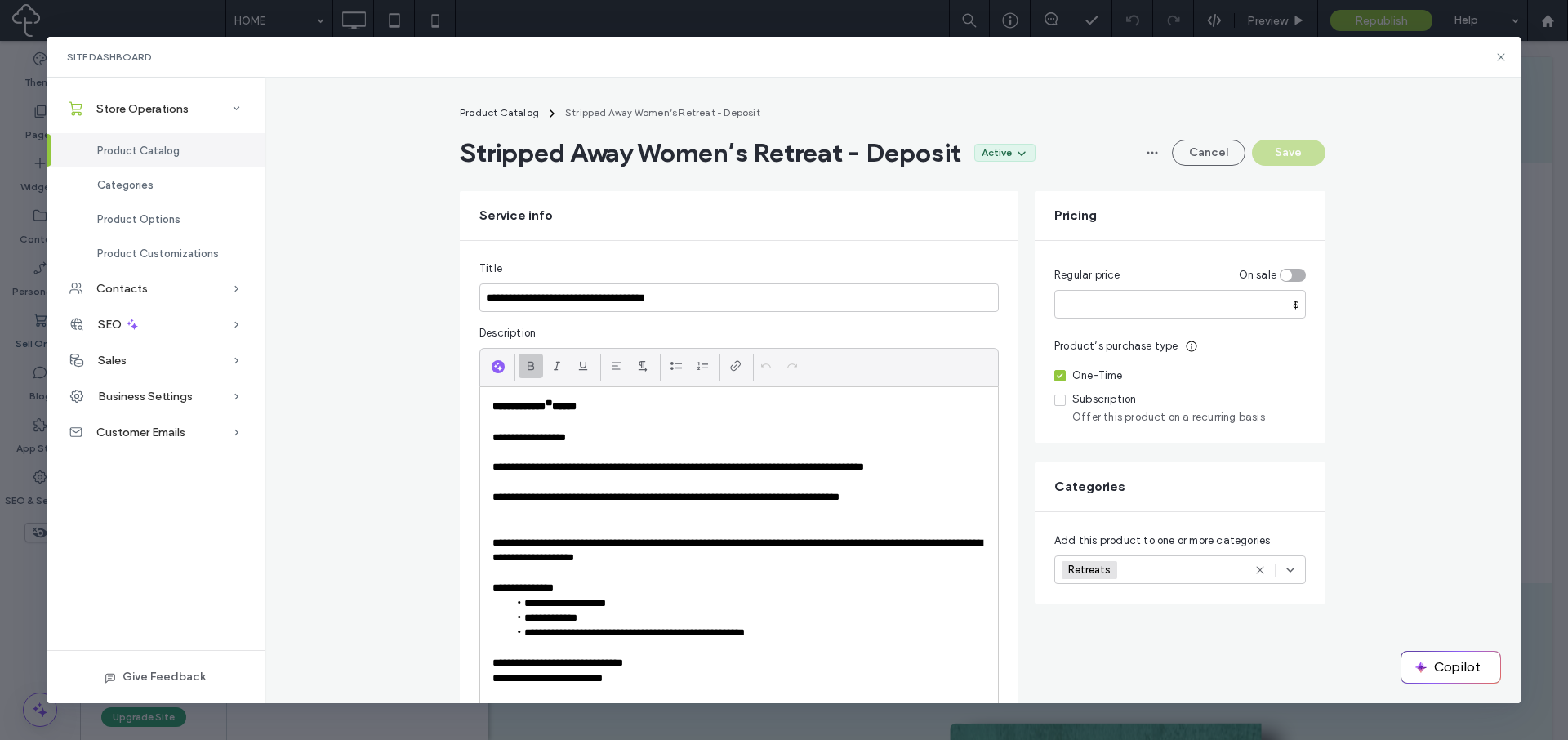
click at [1202, 567] on div "Retreats +0 Retreats +0" at bounding box center [1160, 570] width 198 height 27
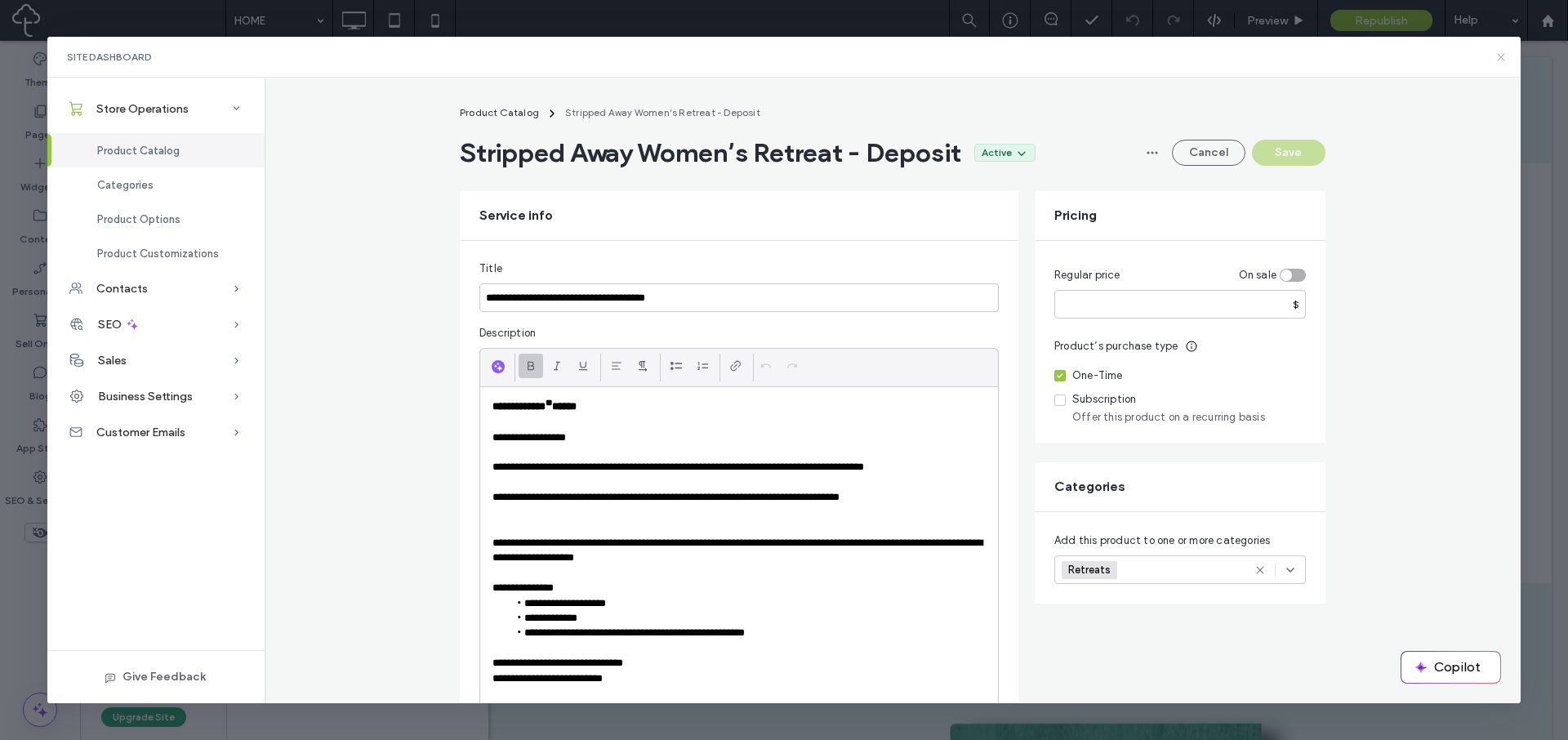
click at [1505, 55] on icon at bounding box center [1502, 57] width 13 height 13
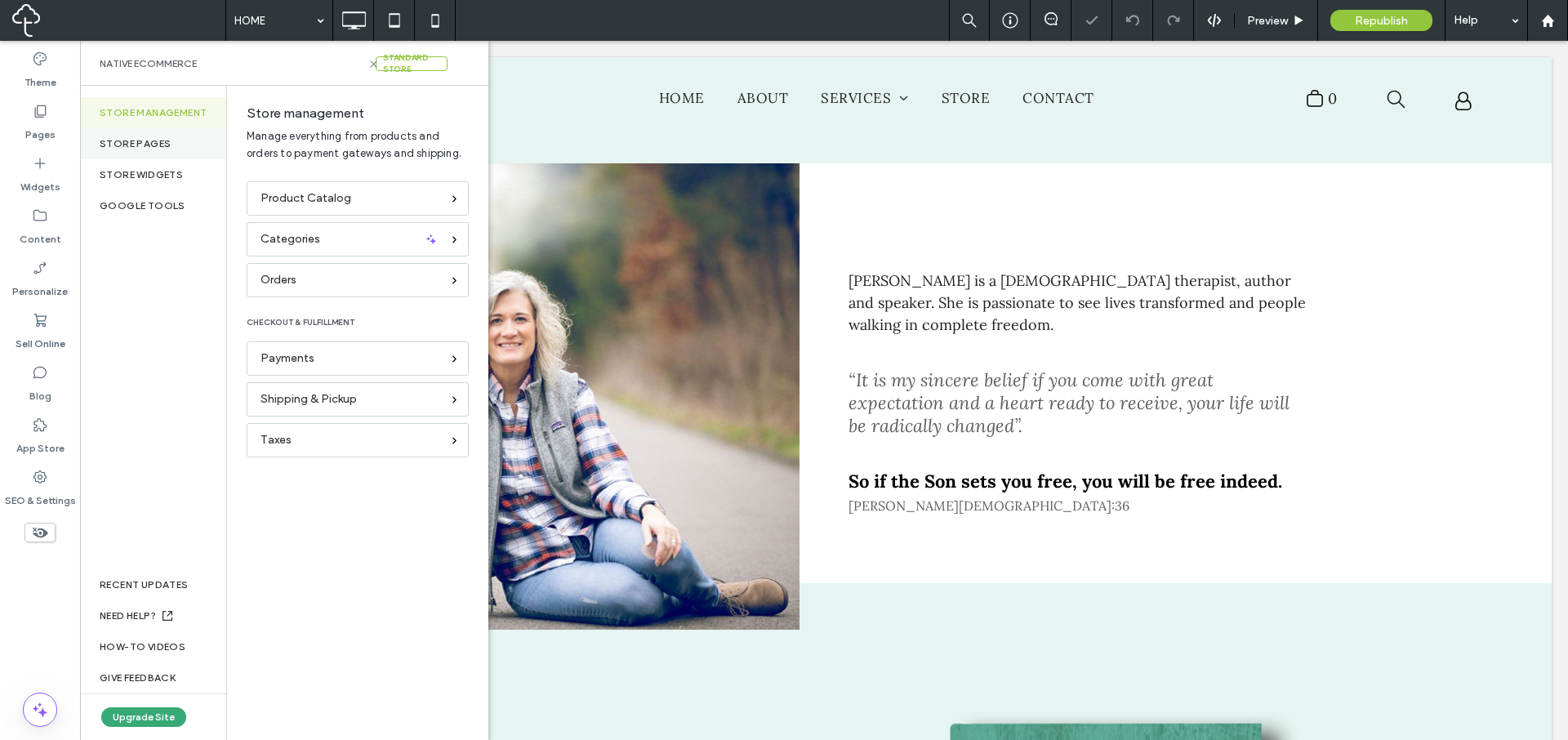
click at [163, 152] on div "Store pages" at bounding box center [153, 144] width 146 height 31
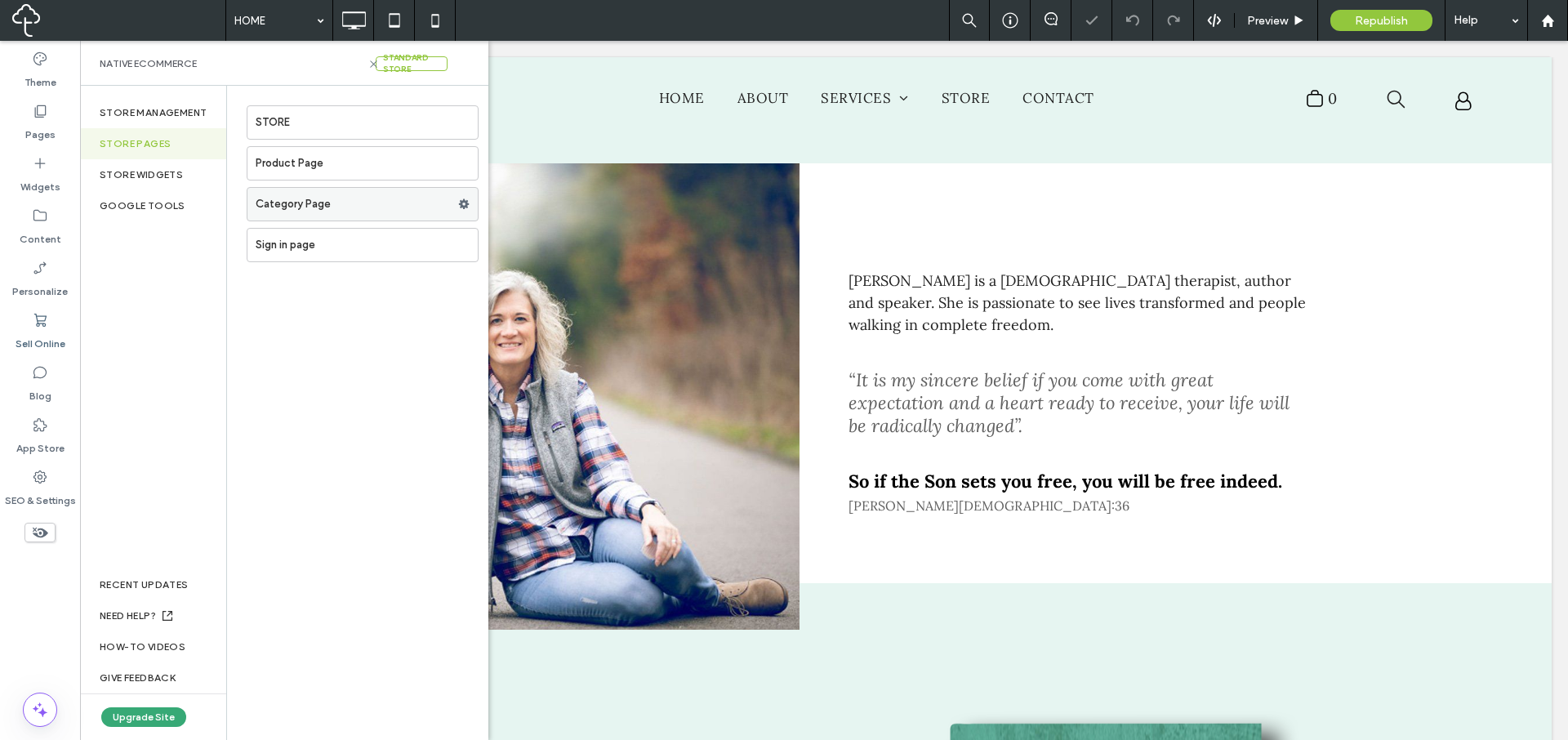
click at [311, 197] on label "Category Page" at bounding box center [356, 205] width 203 height 33
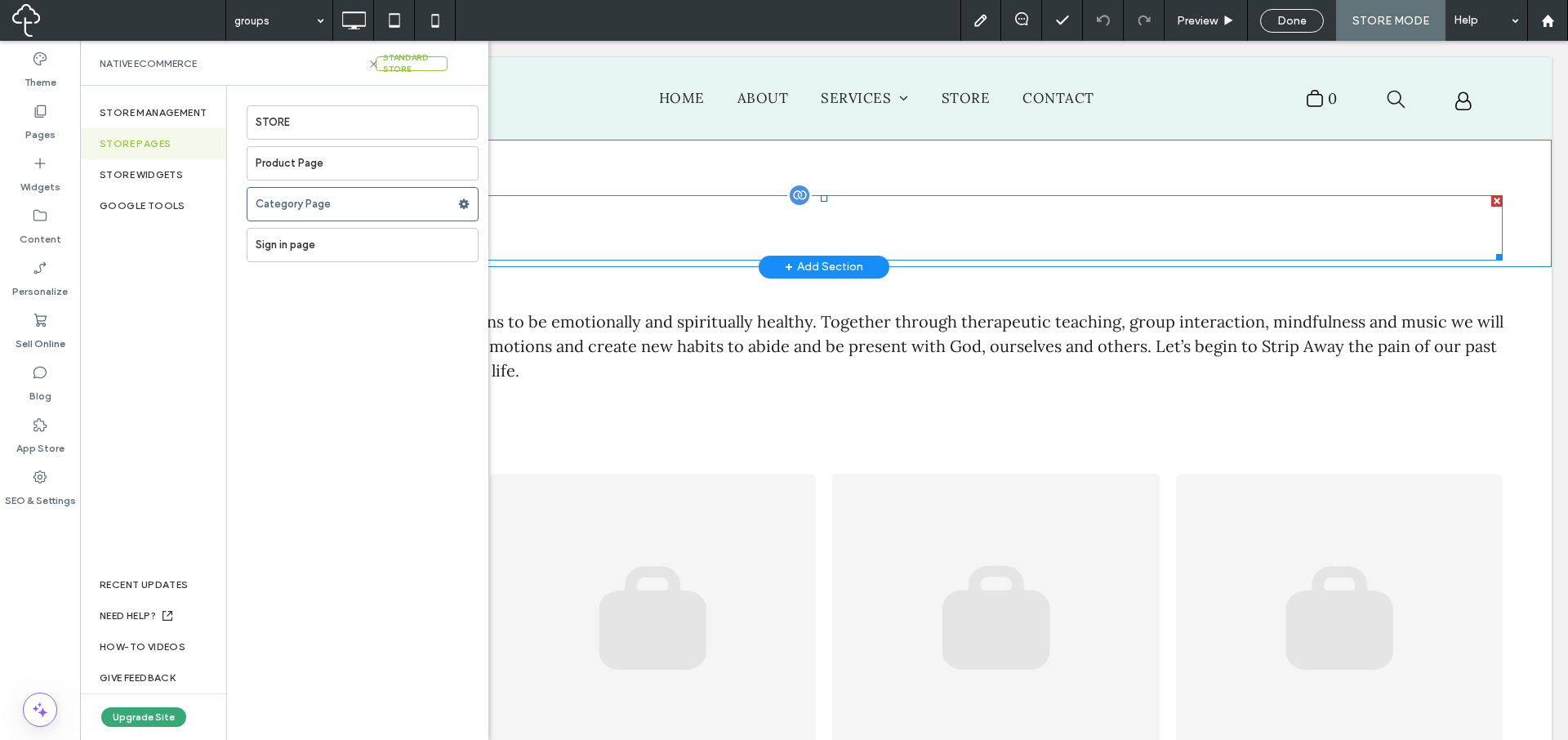
click at [532, 198] on div "Groups" at bounding box center [824, 228] width 1358 height 66
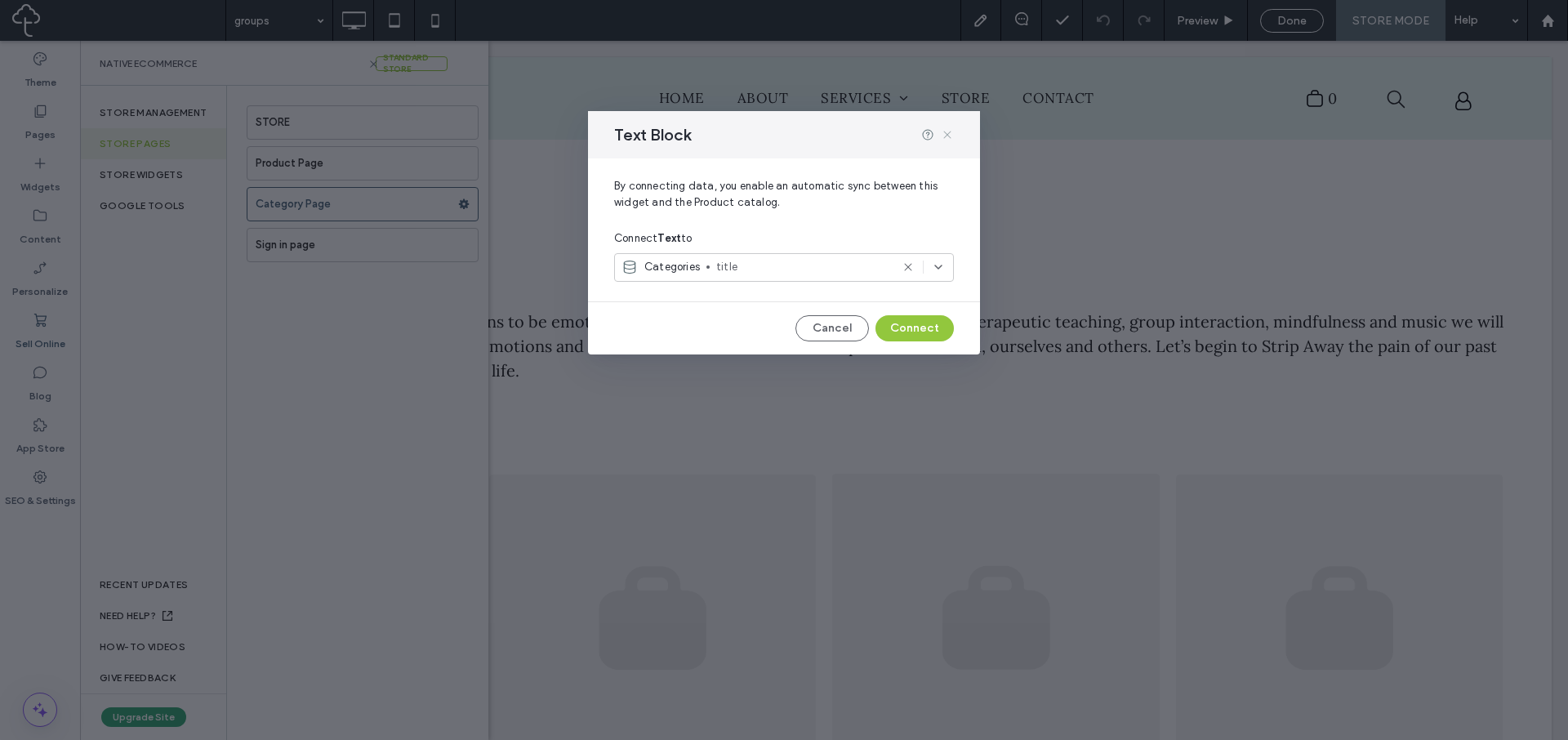
click at [951, 132] on icon at bounding box center [947, 135] width 13 height 13
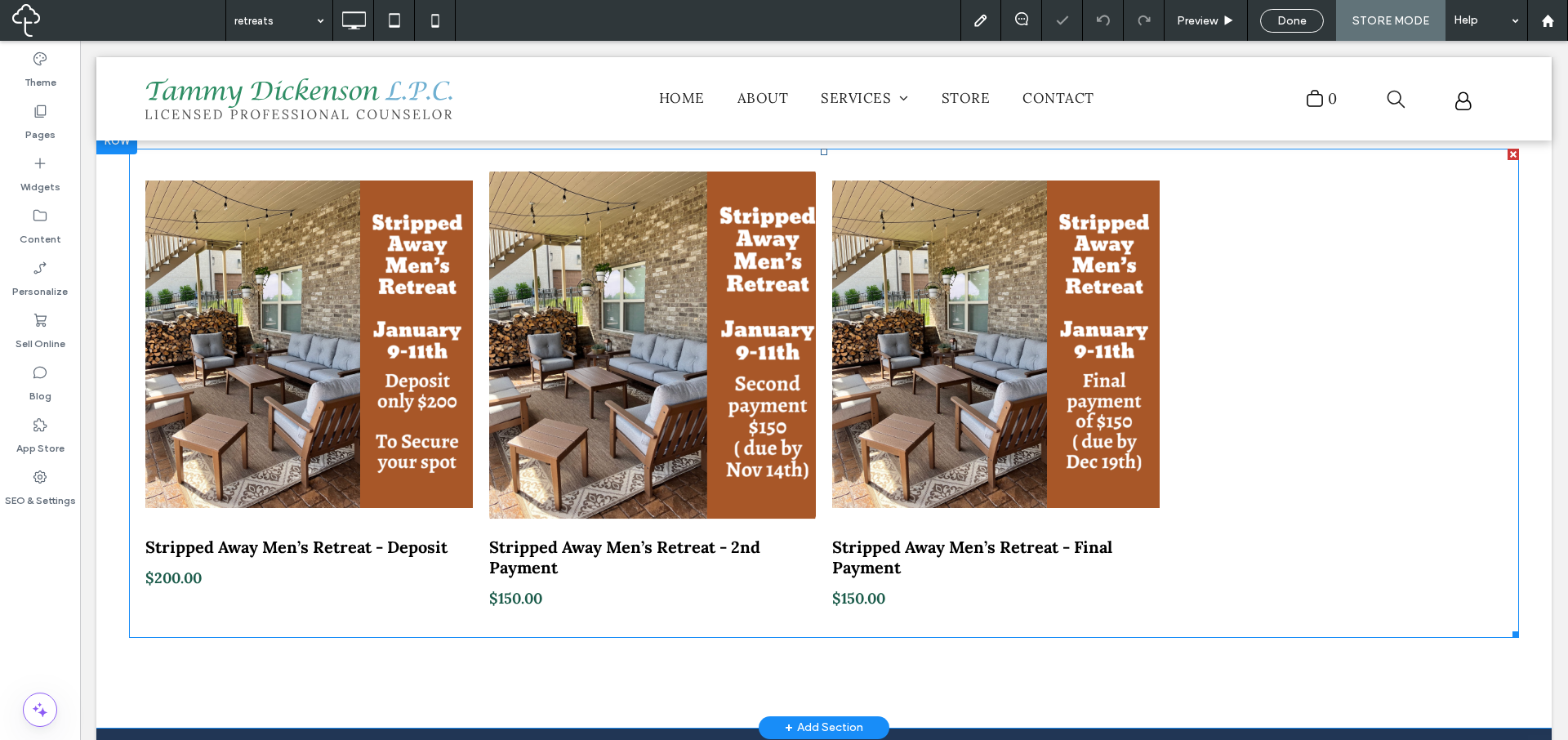
scroll to position [316, 0]
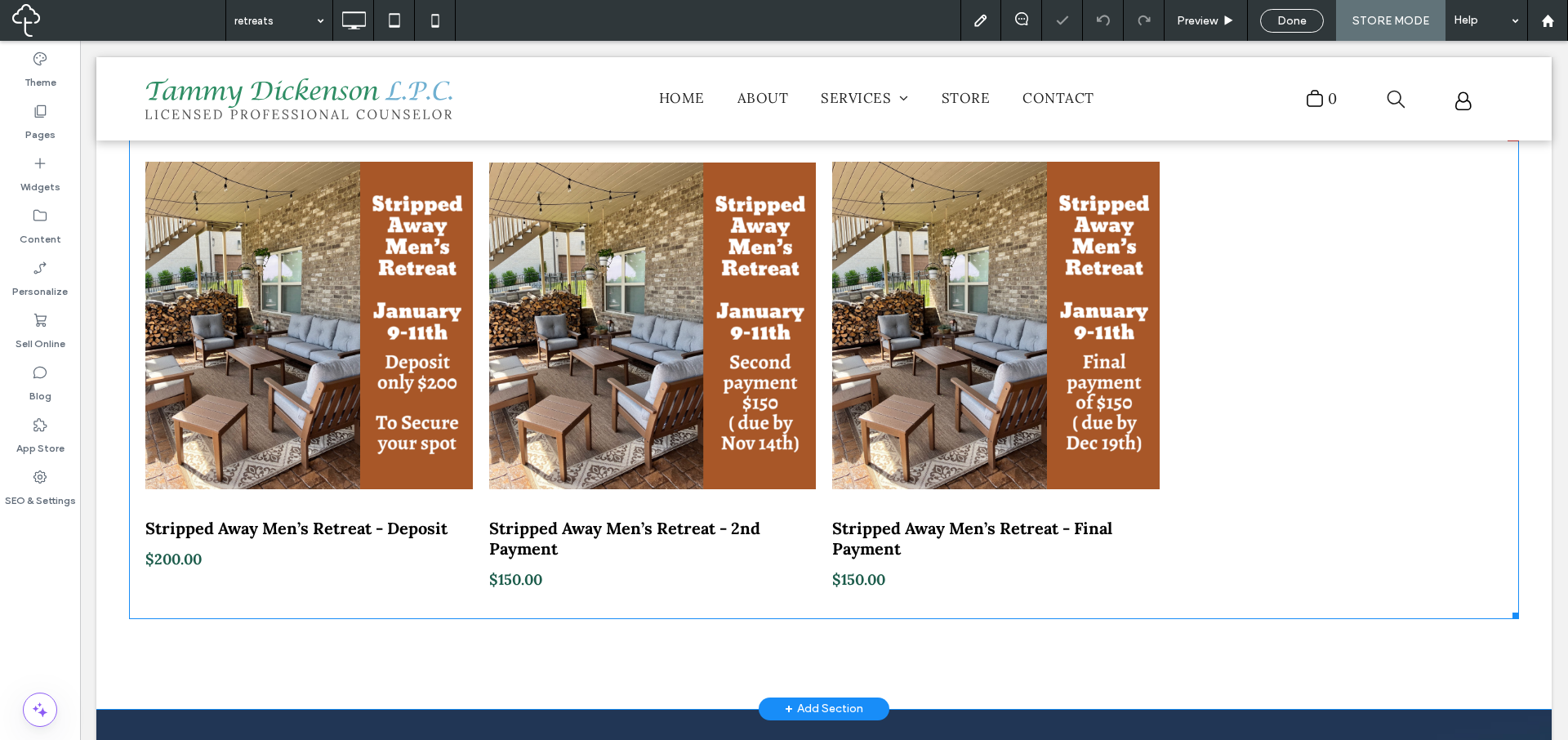
click at [1213, 330] on div at bounding box center [1340, 375] width 344 height 473
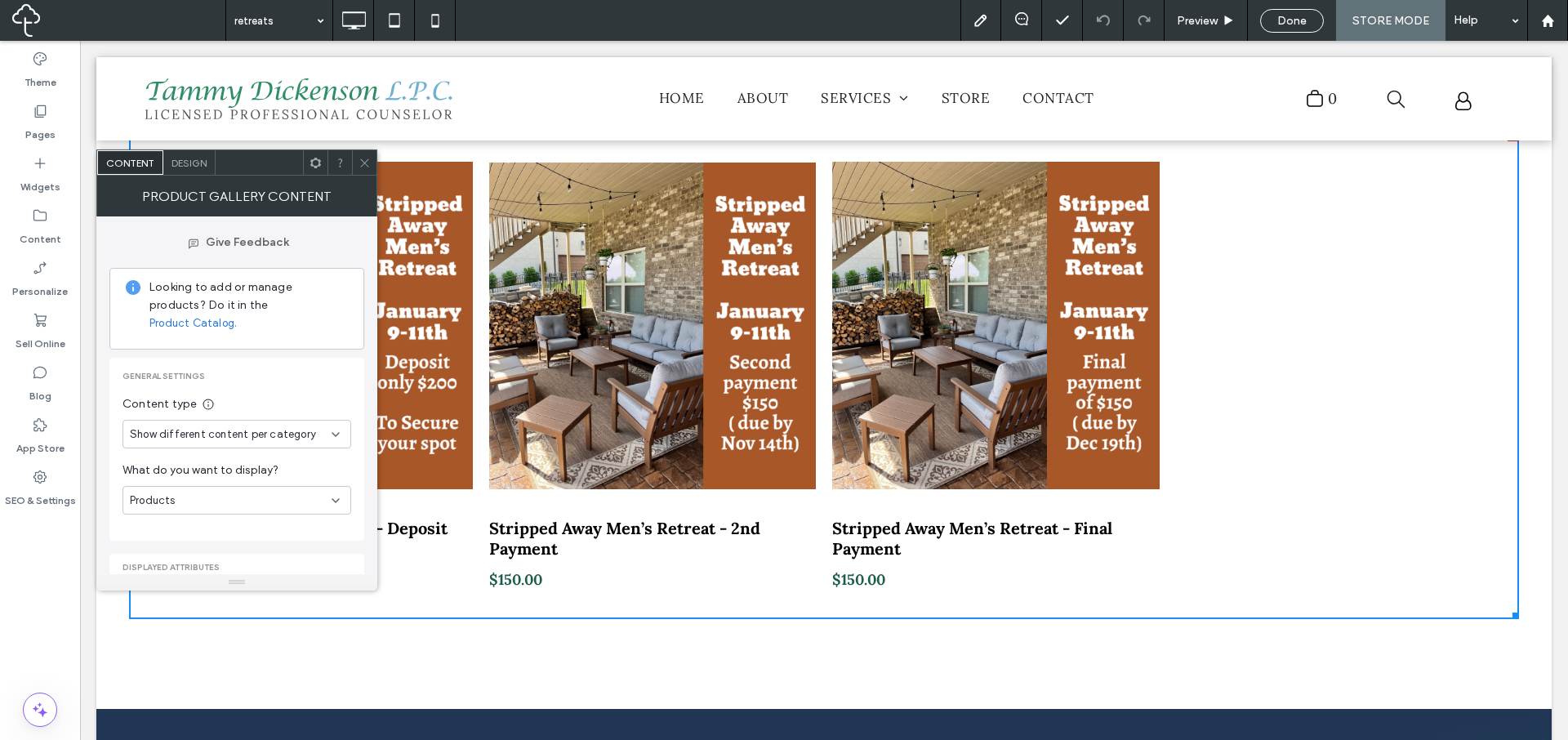
scroll to position [0, 0]
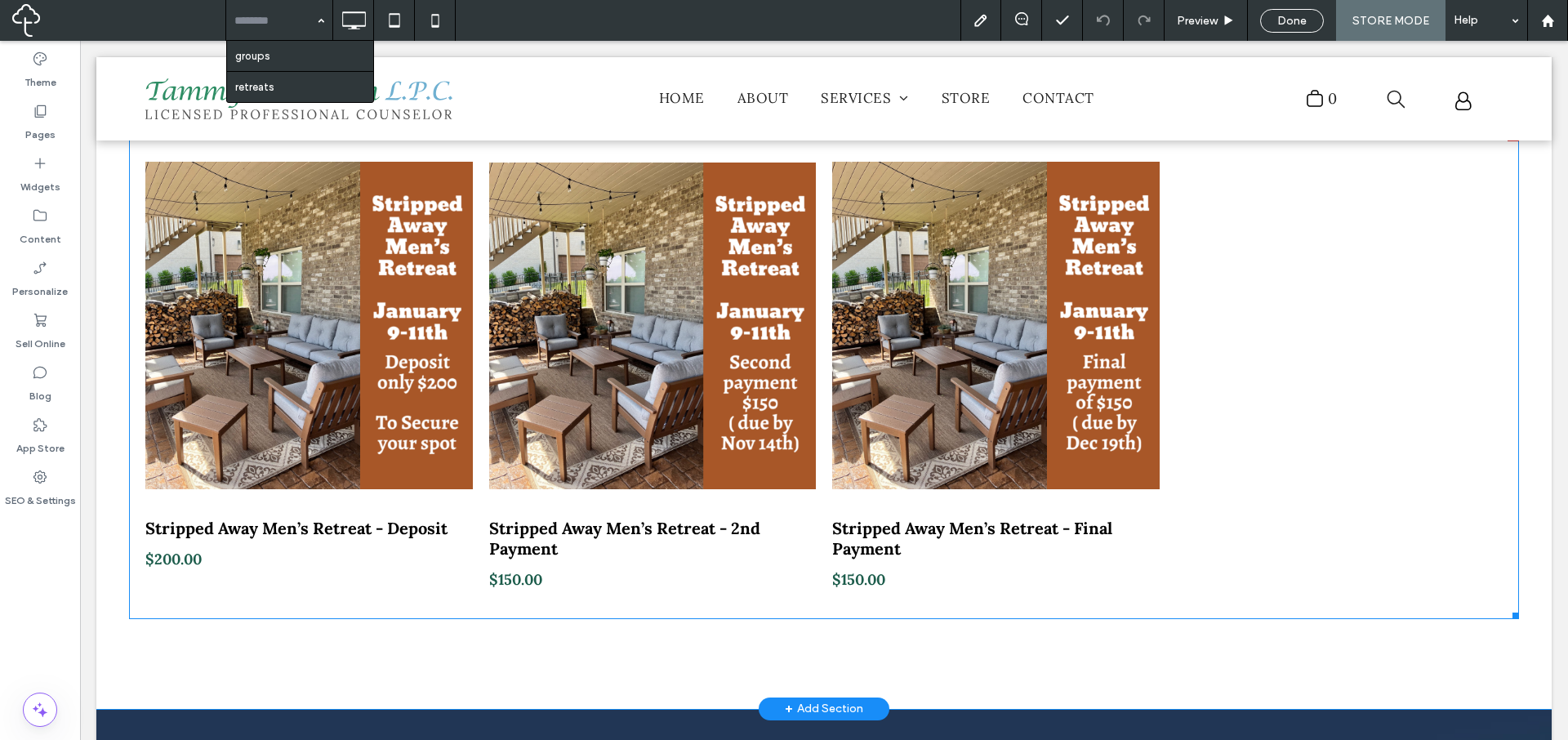
click at [1207, 386] on div at bounding box center [1340, 375] width 344 height 473
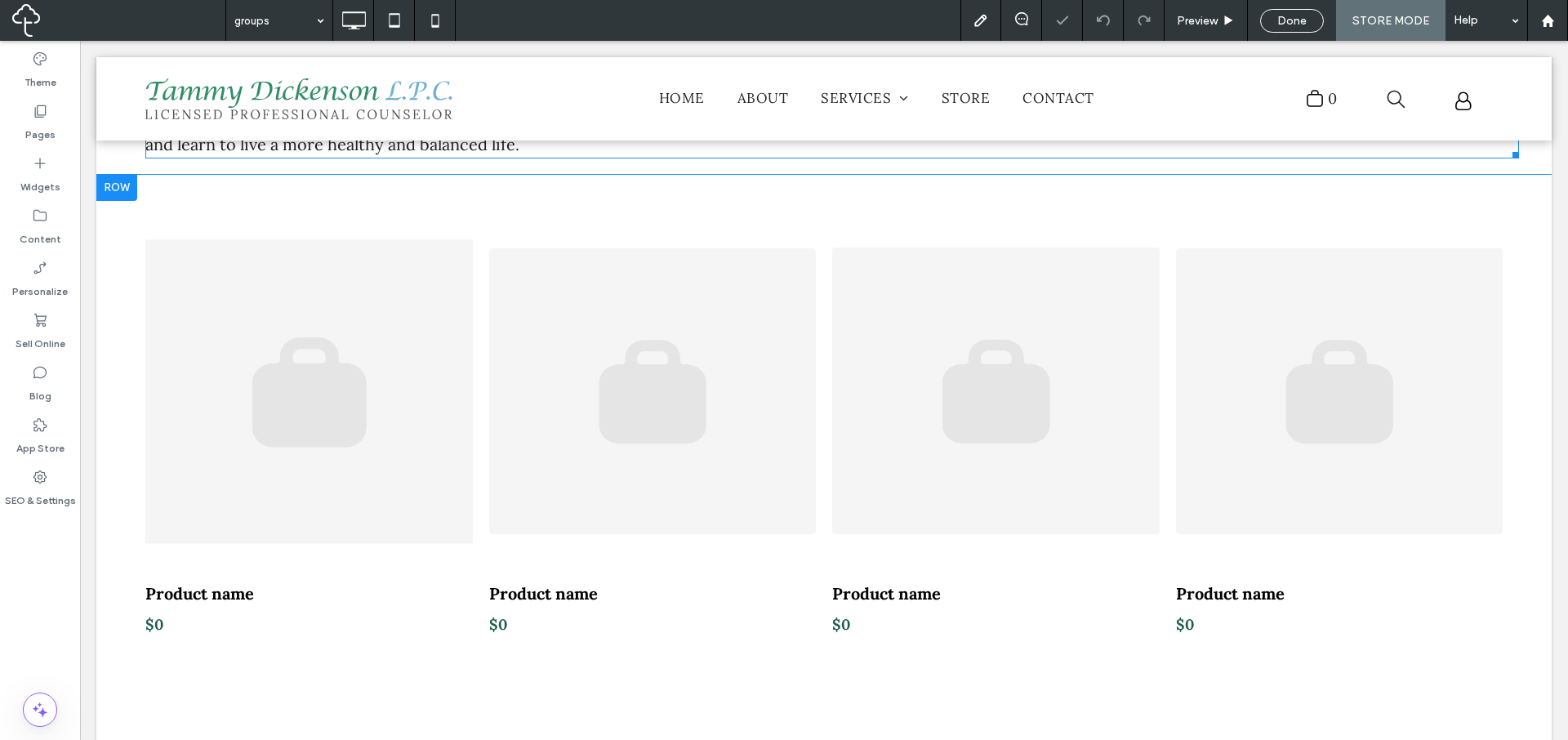
scroll to position [270, 0]
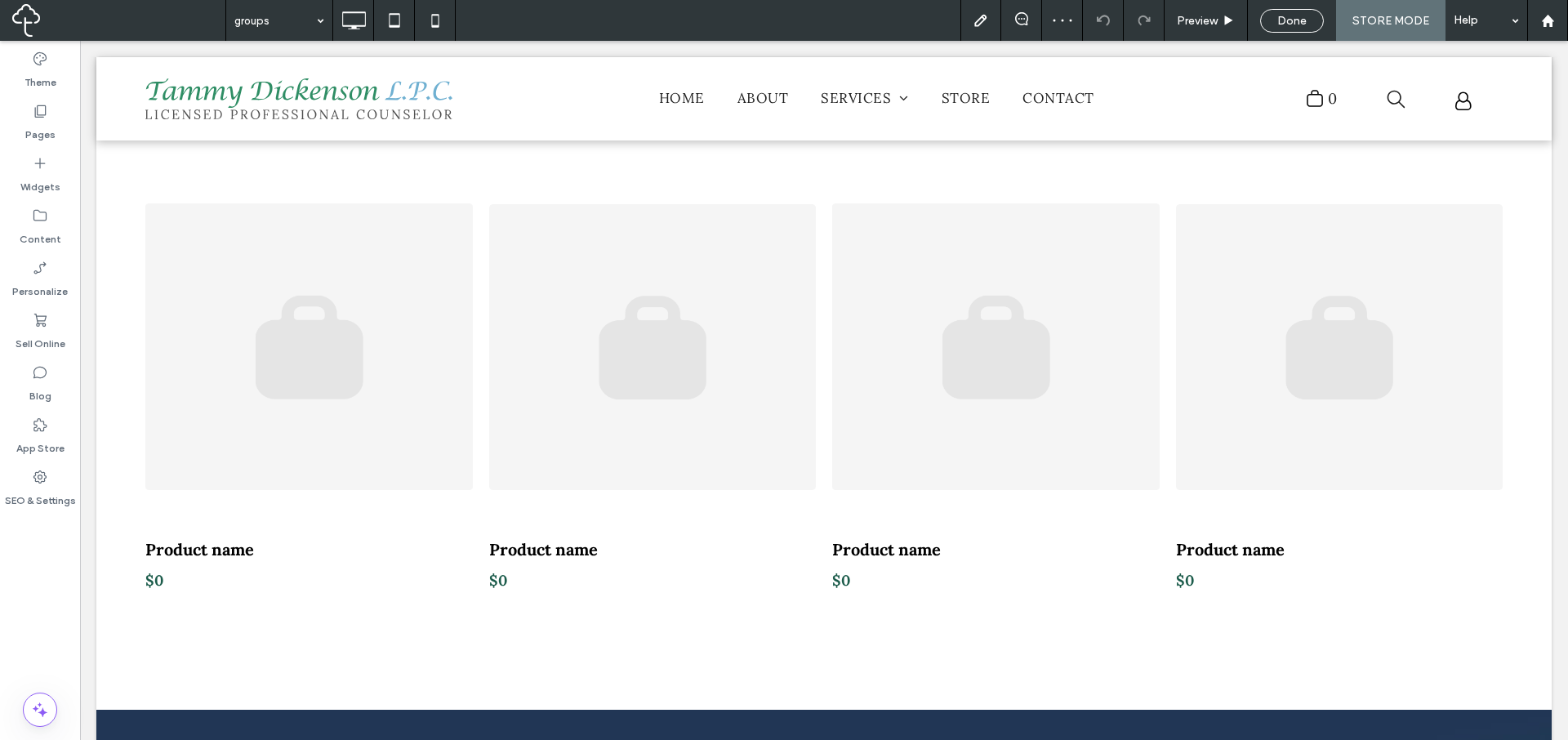
click at [298, 25] on input at bounding box center [275, 21] width 81 height 41
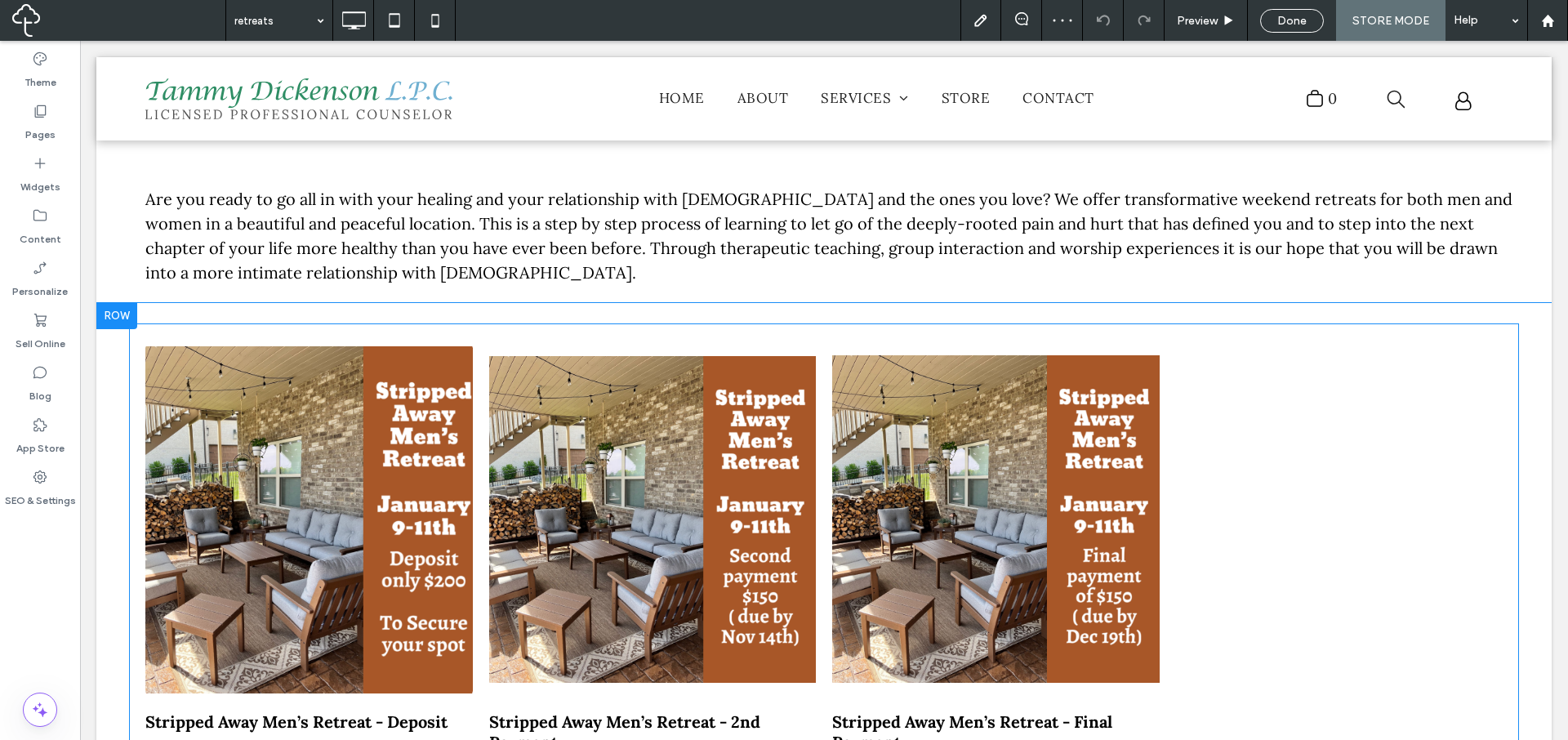
scroll to position [222, 0]
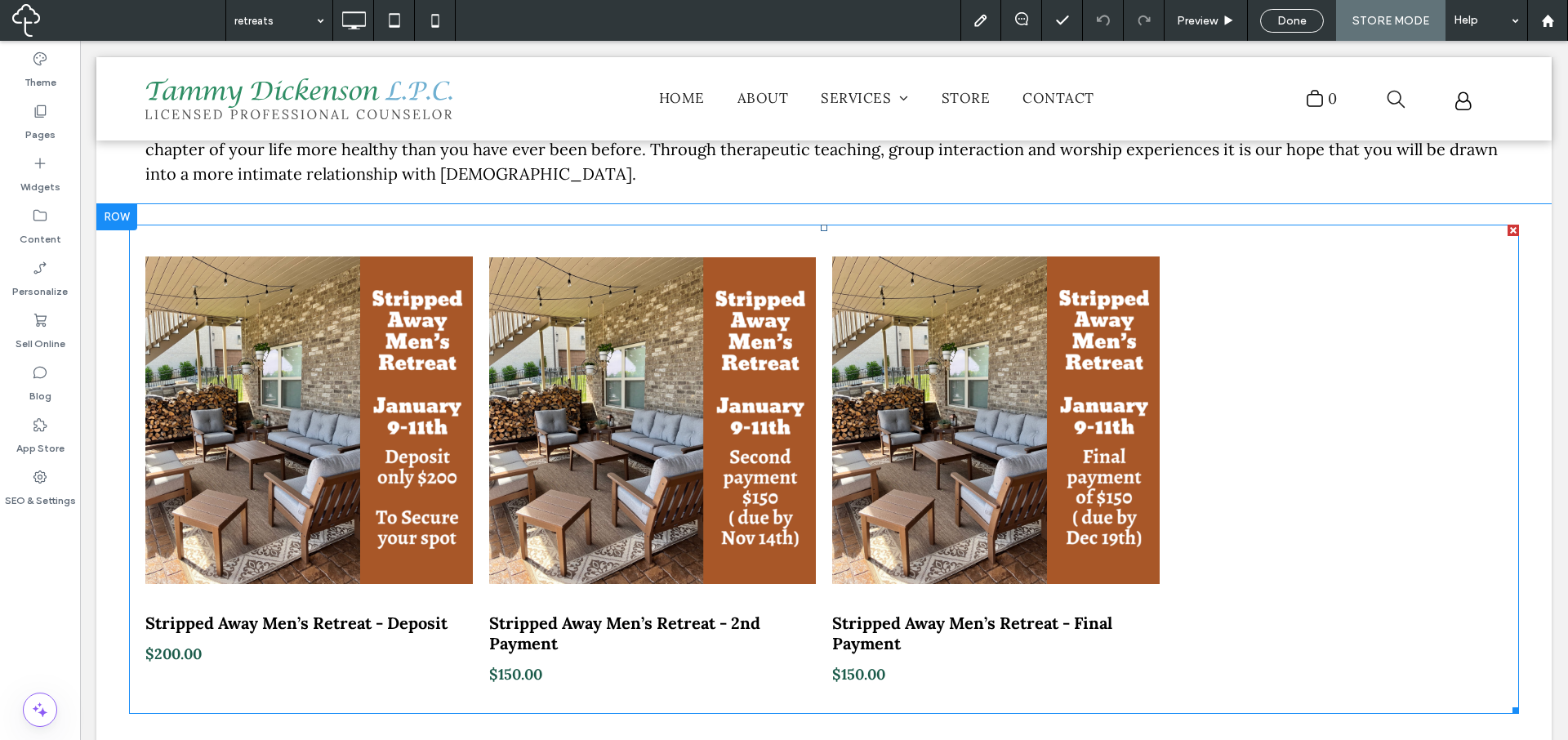
click at [1209, 361] on div at bounding box center [1340, 470] width 344 height 473
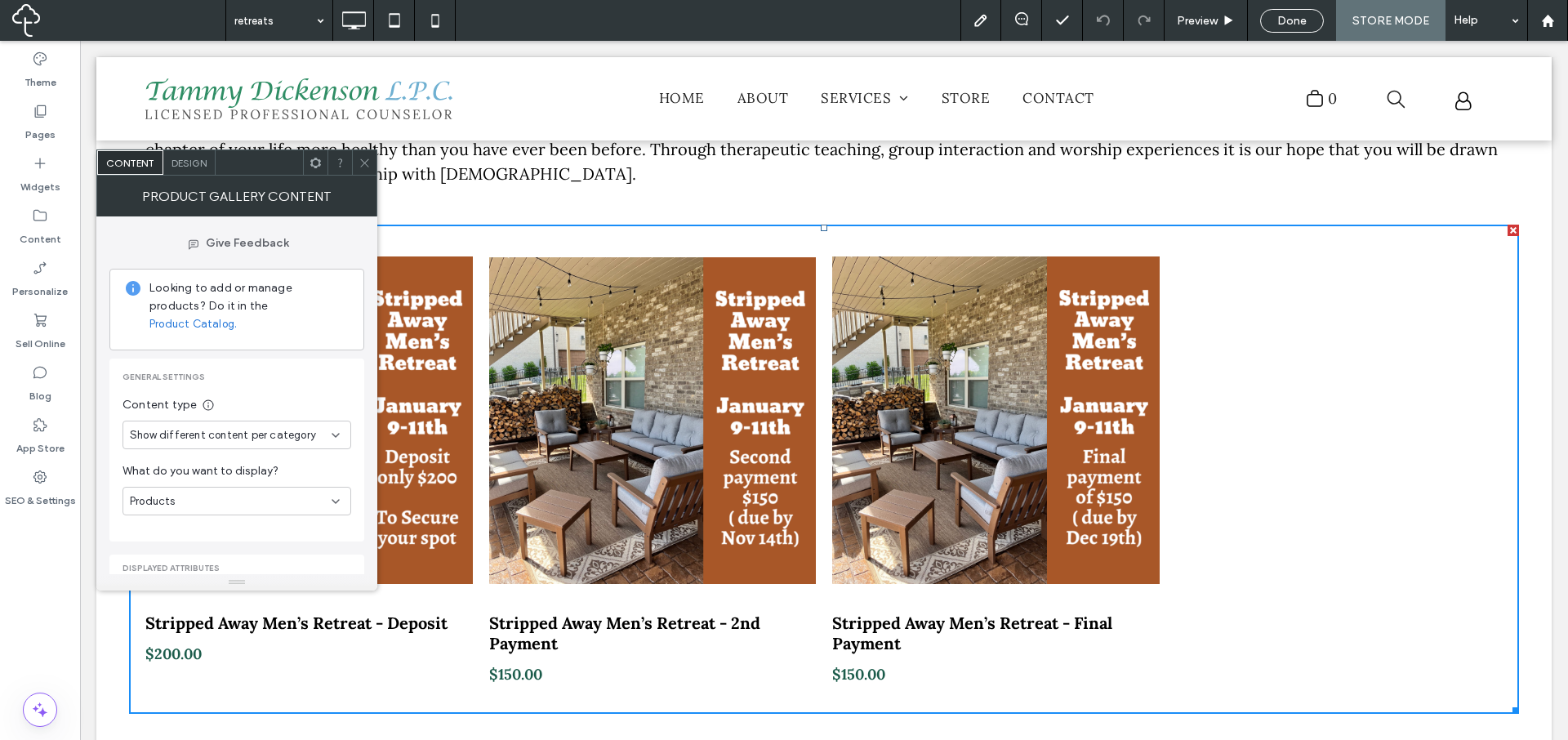
scroll to position [3, 0]
click at [198, 168] on div "Design" at bounding box center [190, 163] width 53 height 25
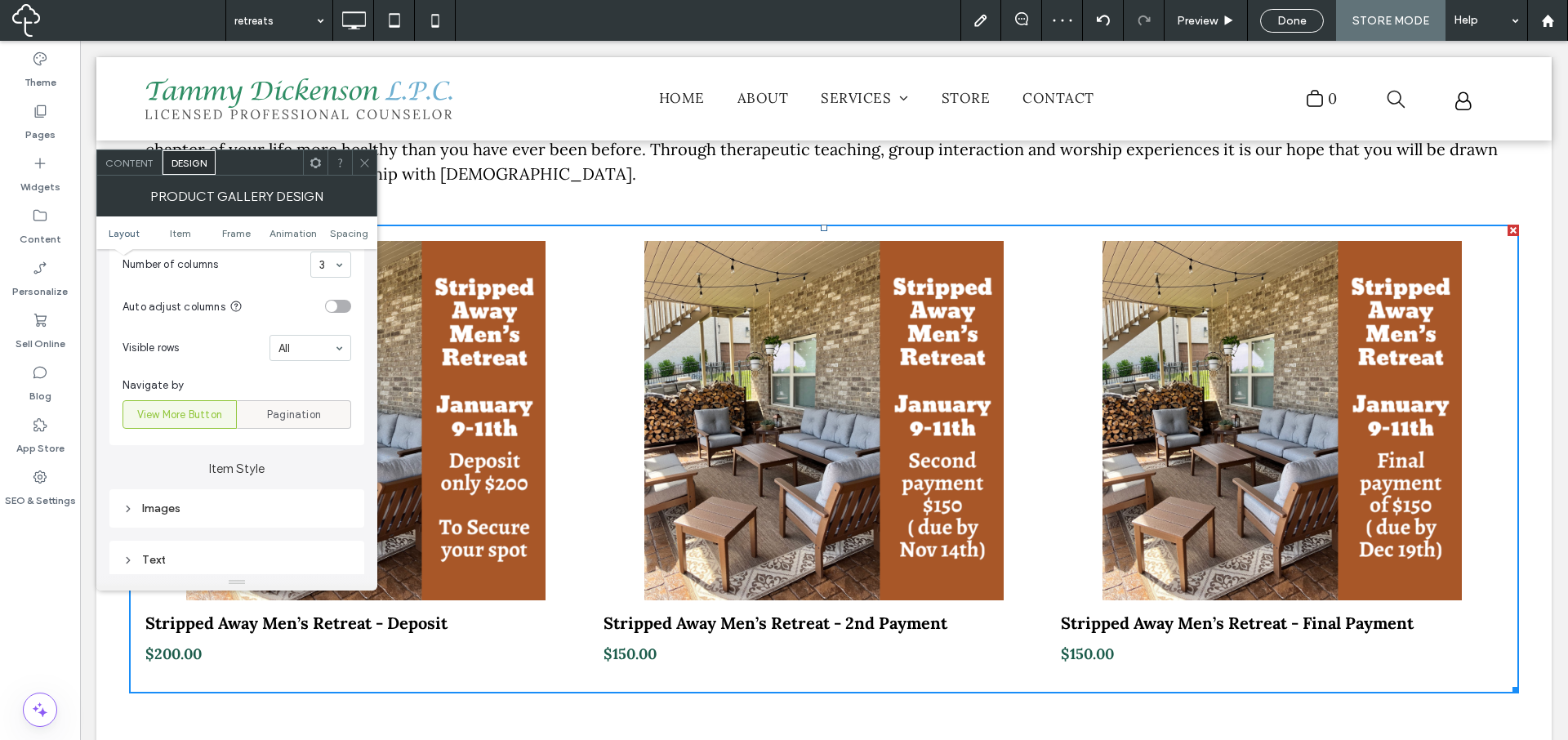
scroll to position [454, 0]
click at [282, 412] on span "Pagination" at bounding box center [294, 411] width 54 height 16
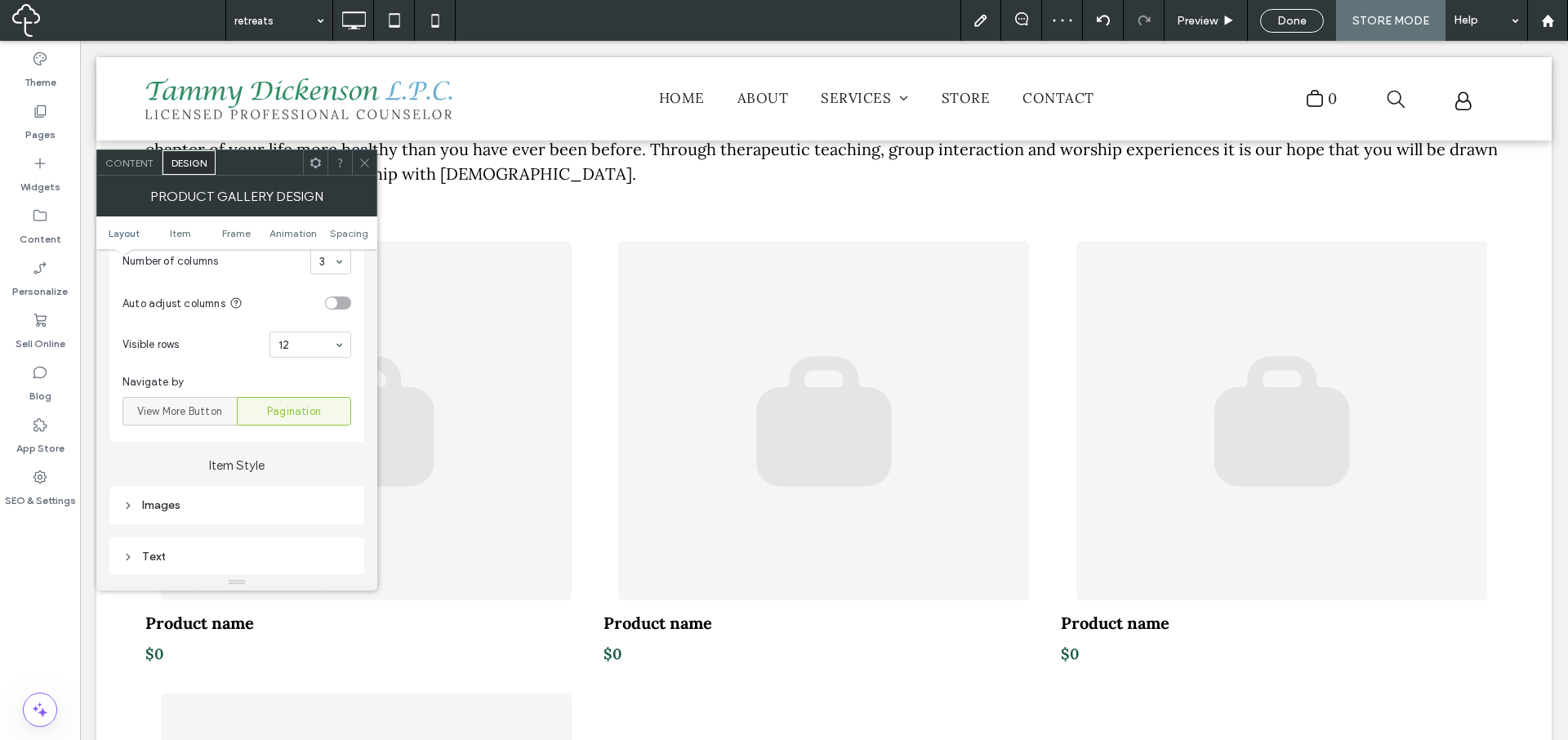
click at [196, 411] on span "View More Button" at bounding box center [179, 411] width 85 height 16
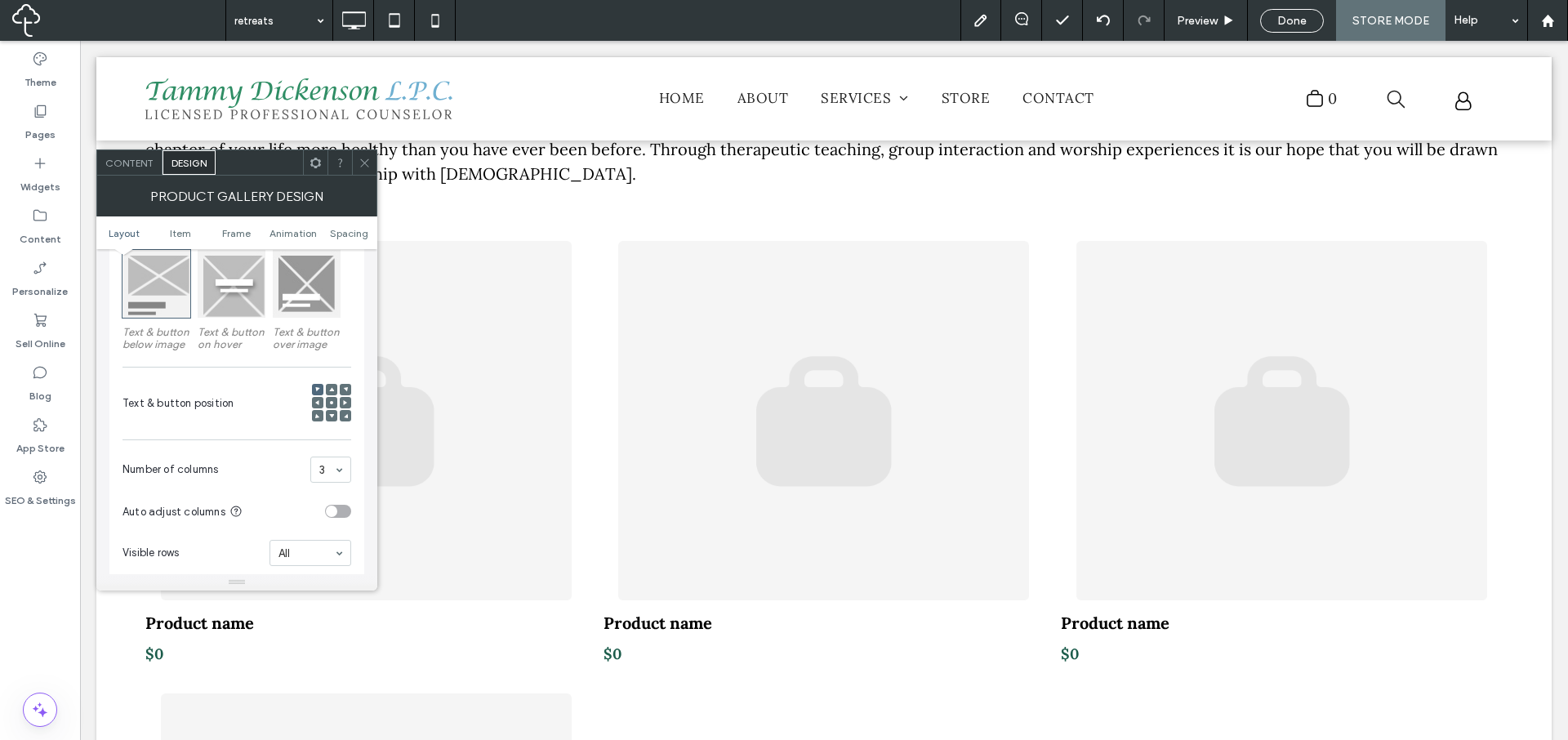
scroll to position [240, 0]
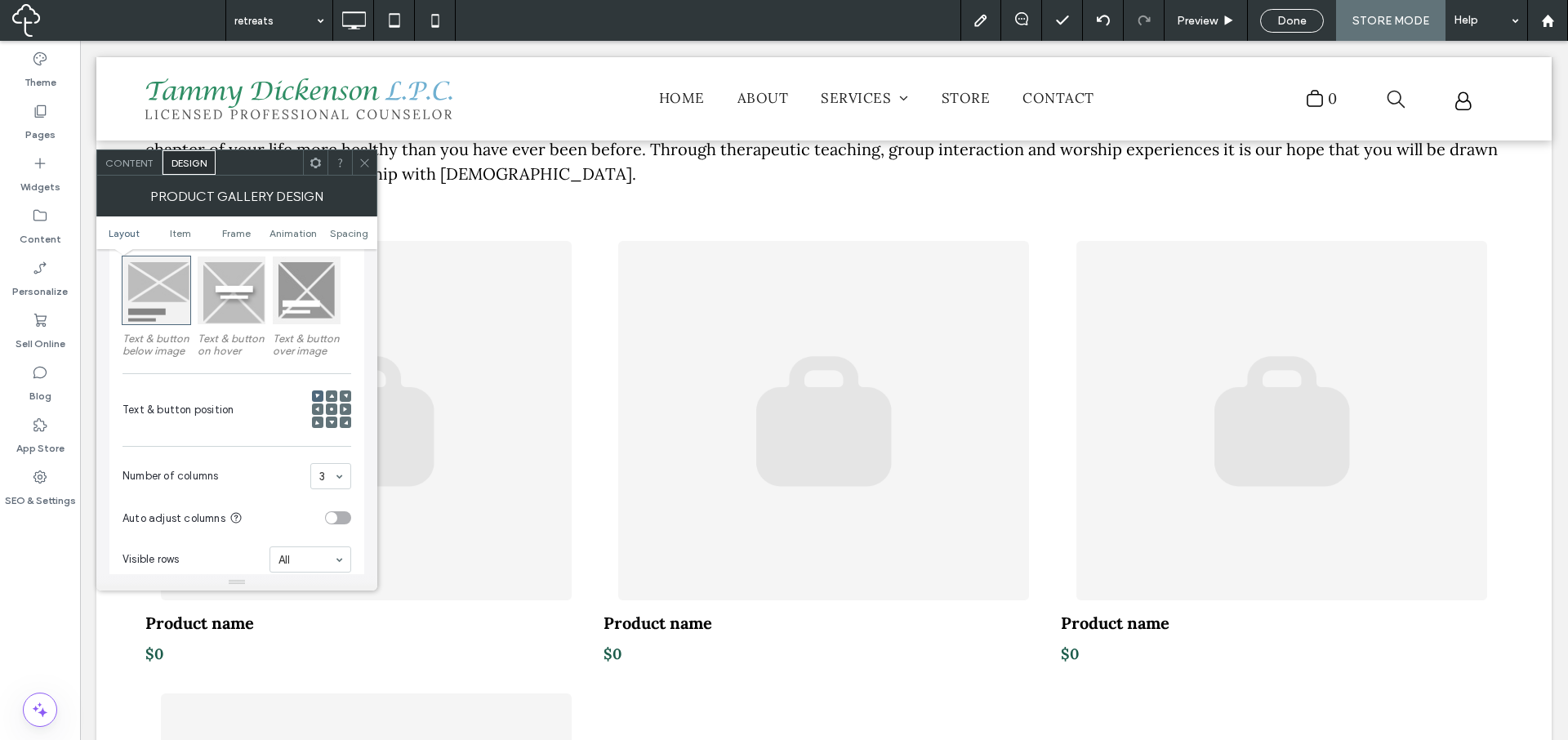
click at [368, 167] on icon at bounding box center [364, 163] width 12 height 12
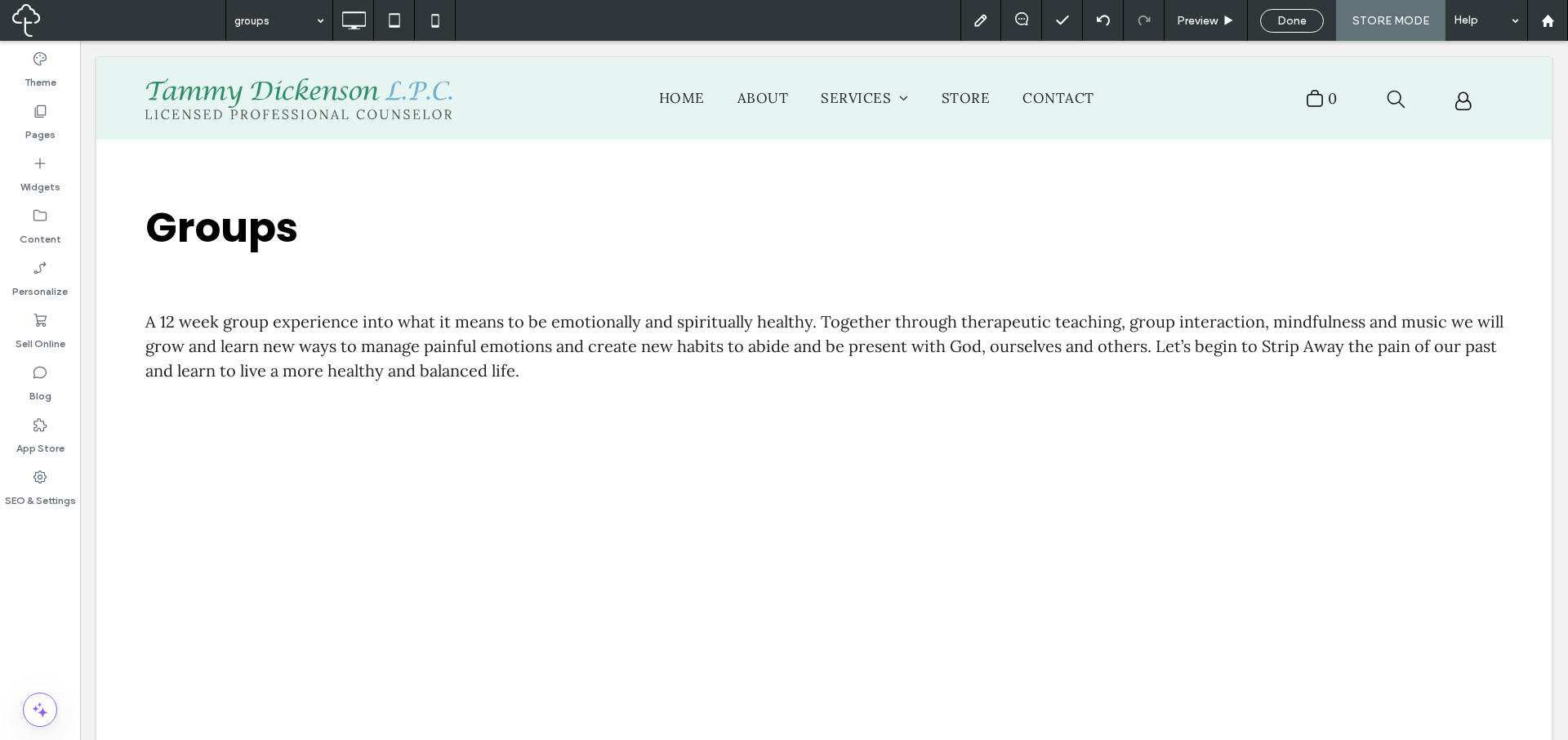
scroll to position [0, 0]
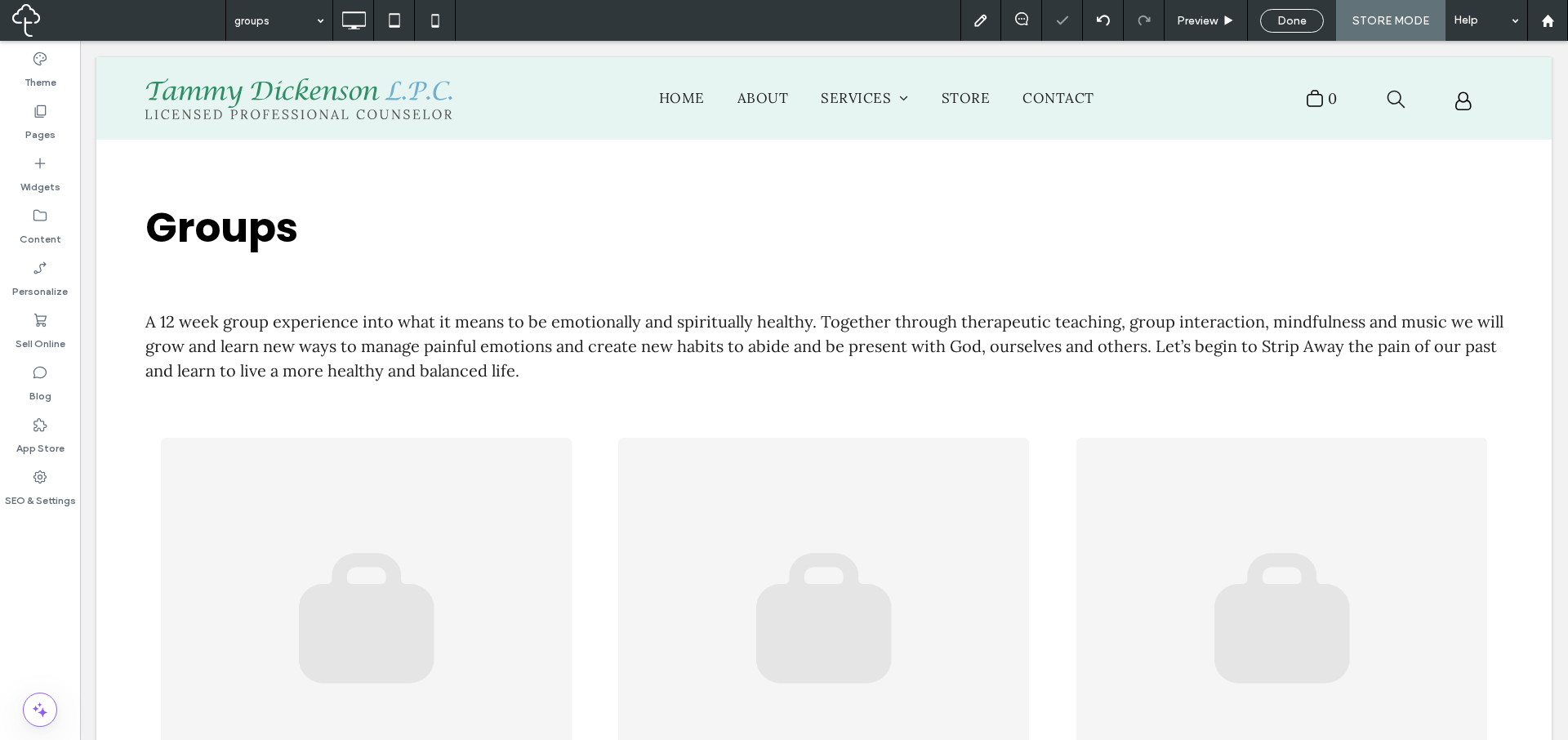
click at [282, 27] on input at bounding box center [275, 21] width 81 height 41
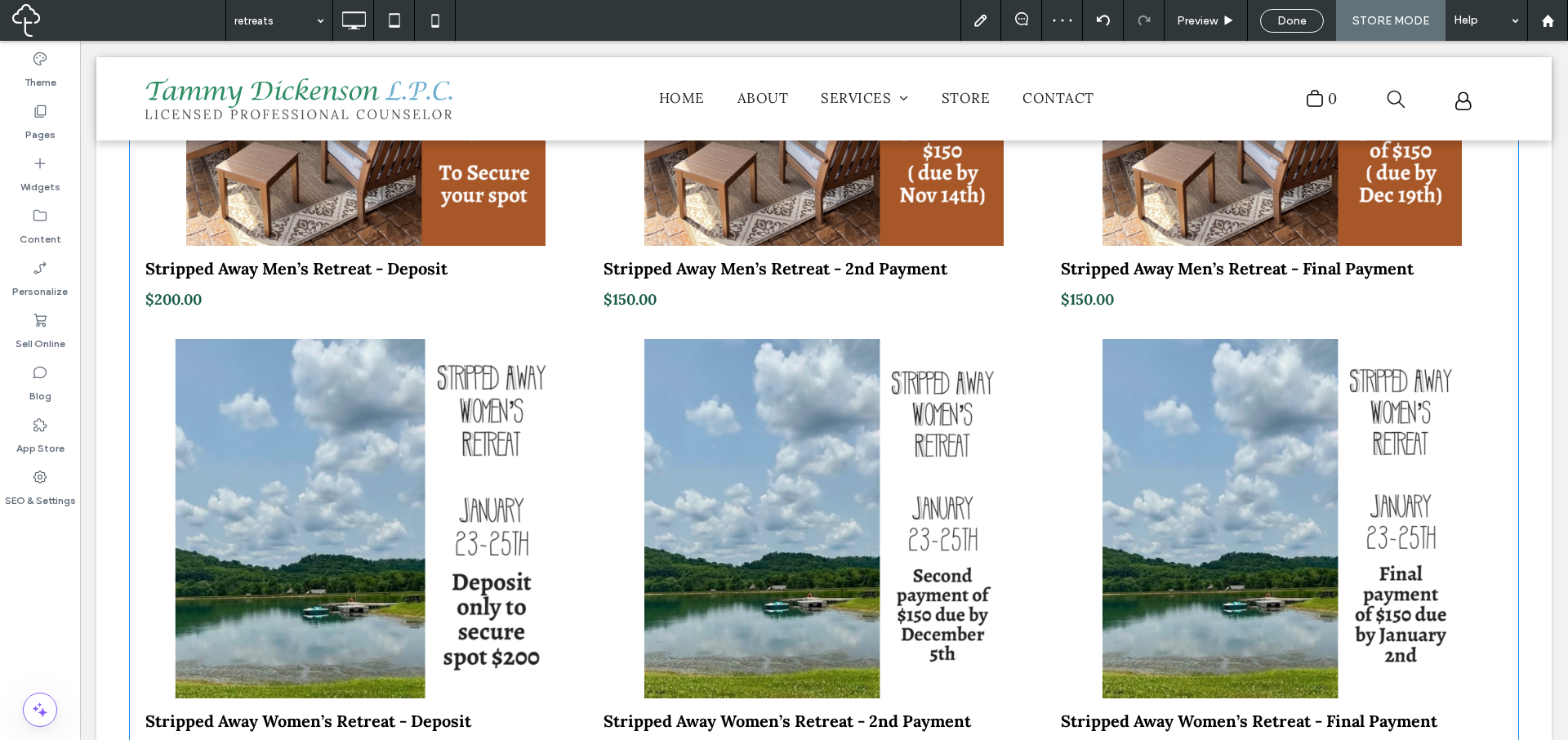
scroll to position [423, 0]
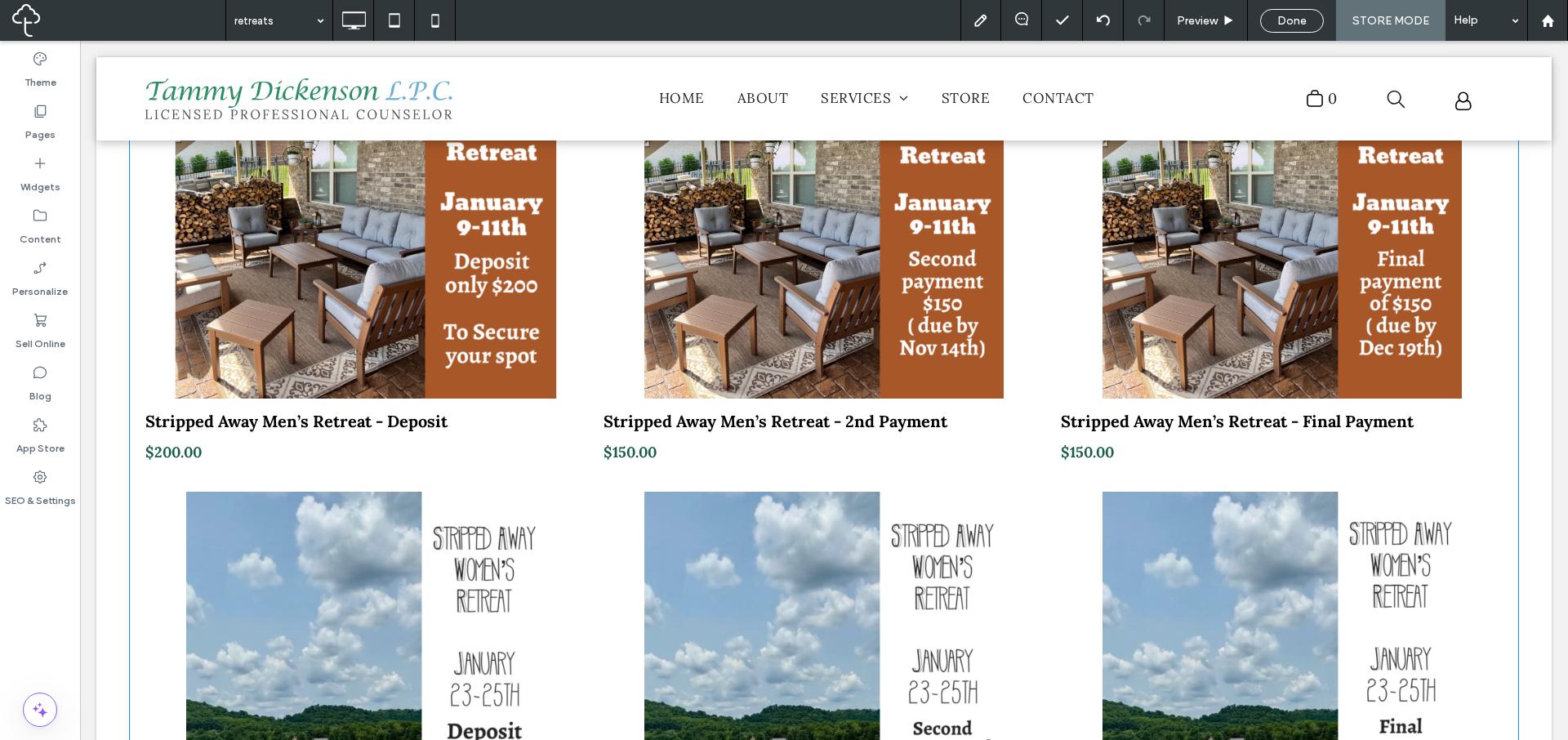
click at [581, 441] on link "Stripped Away Men’s Retreat - Deposit $200.00" at bounding box center [366, 438] width 442 height 77
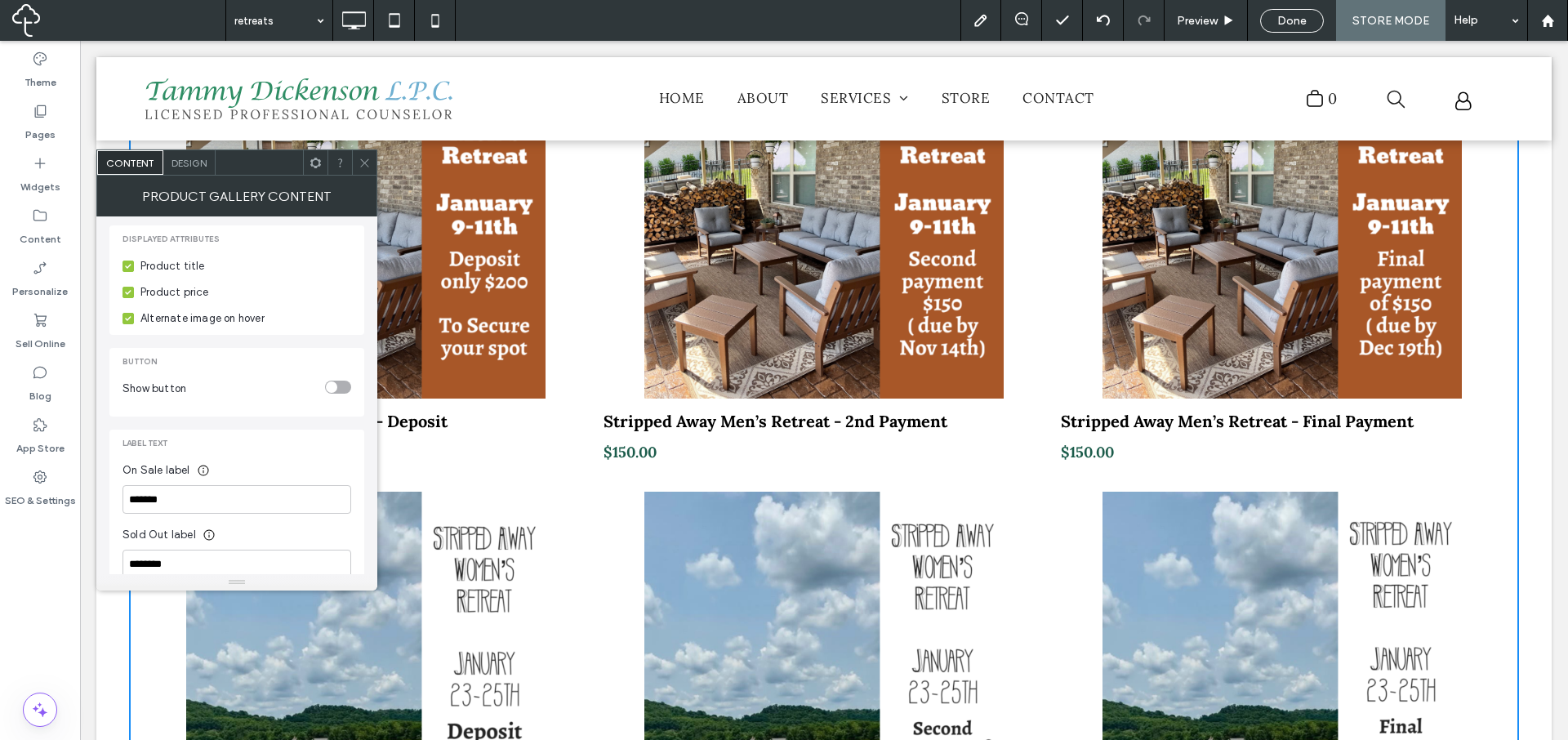
scroll to position [337, 0]
click at [204, 168] on span "Design" at bounding box center [189, 163] width 35 height 12
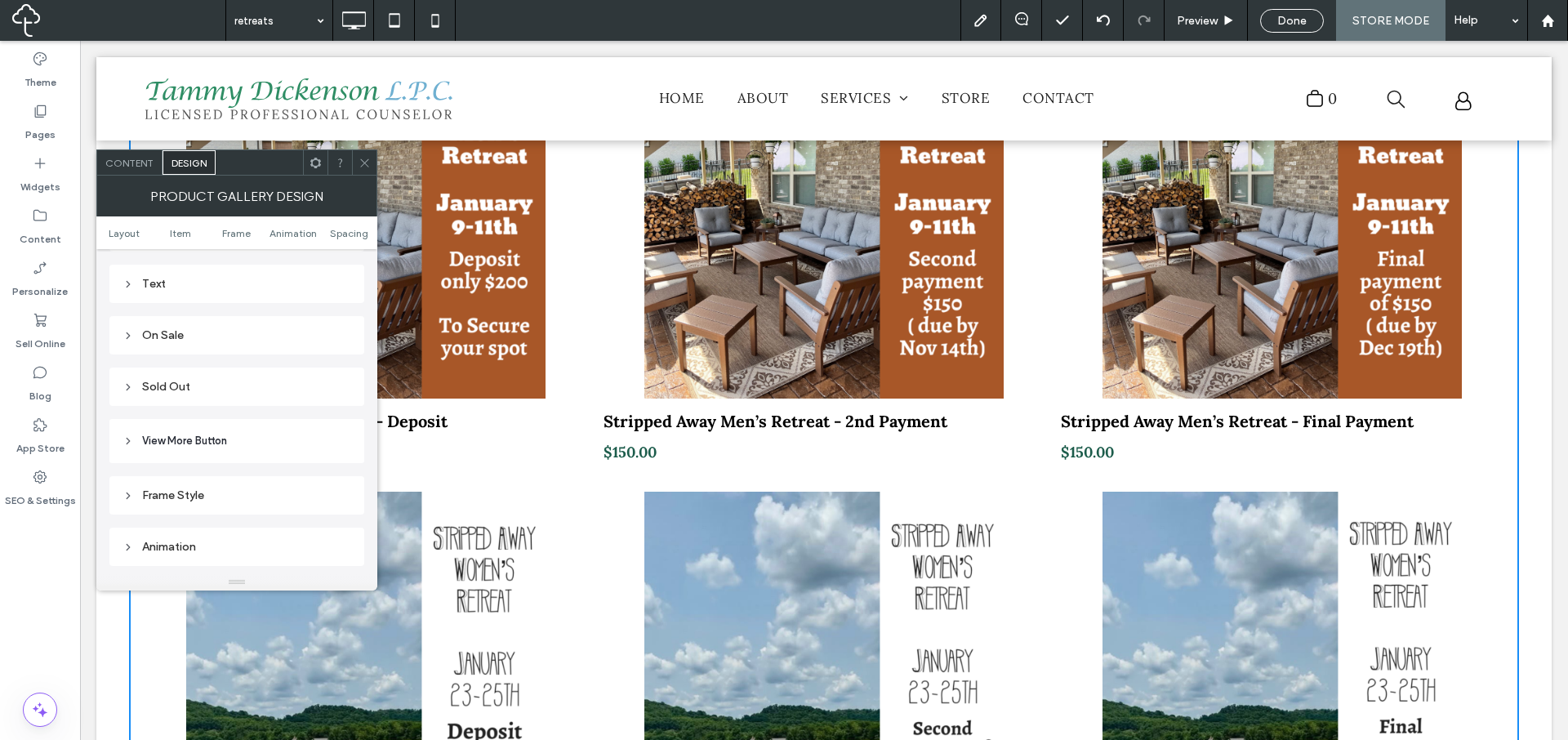
scroll to position [793, 0]
click at [369, 162] on icon at bounding box center [364, 163] width 12 height 12
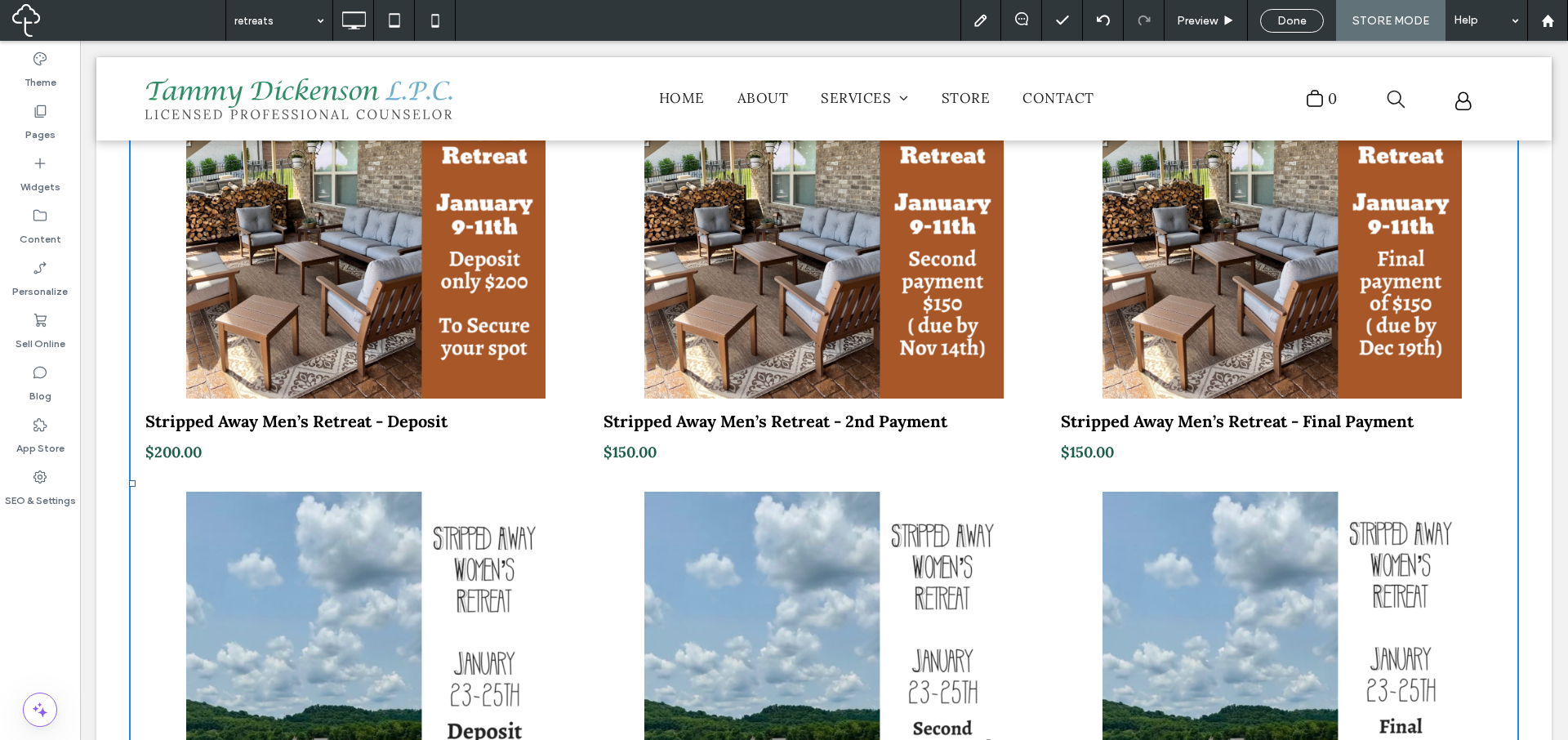
scroll to position [690, 0]
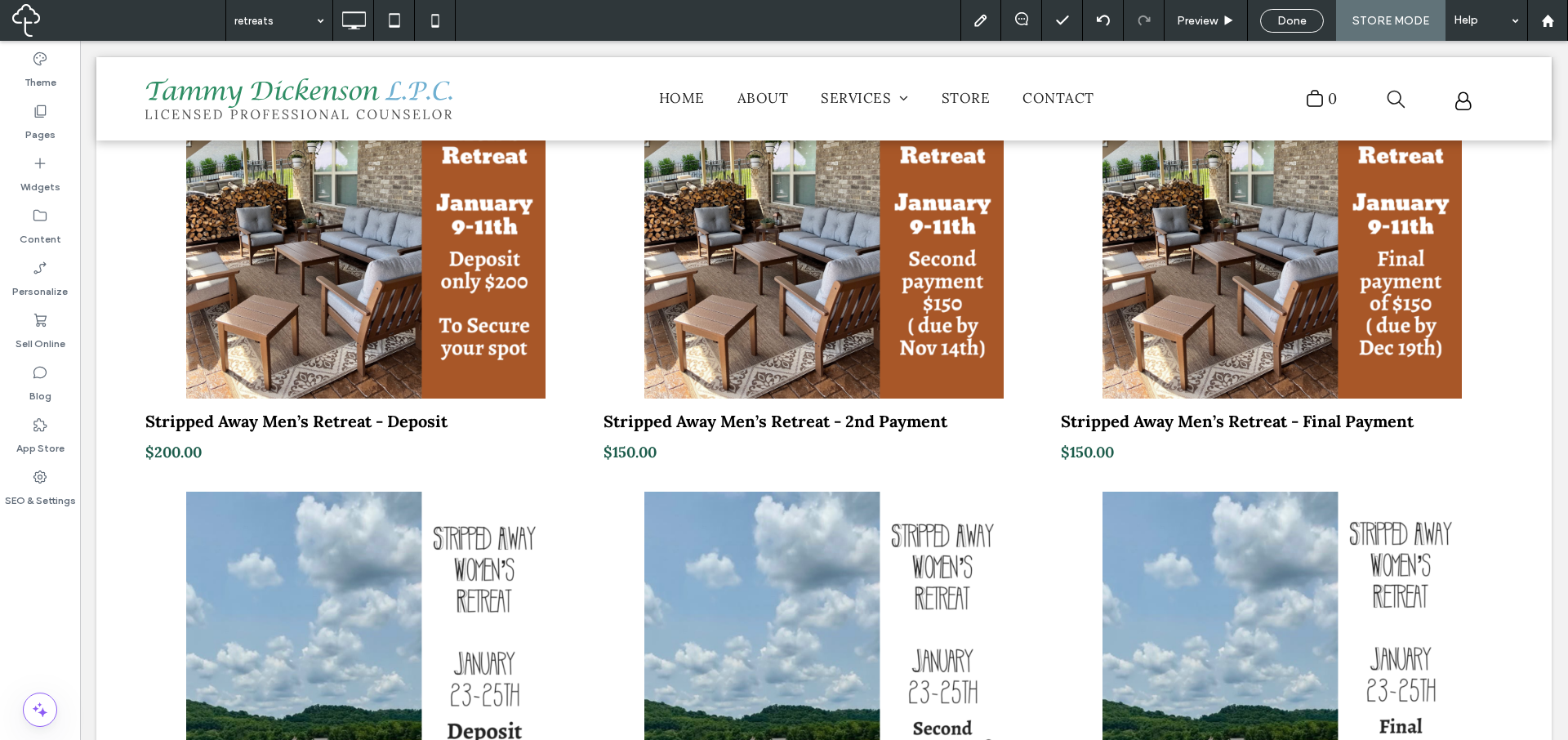
click at [1286, 17] on span "Done" at bounding box center [1292, 21] width 30 height 14
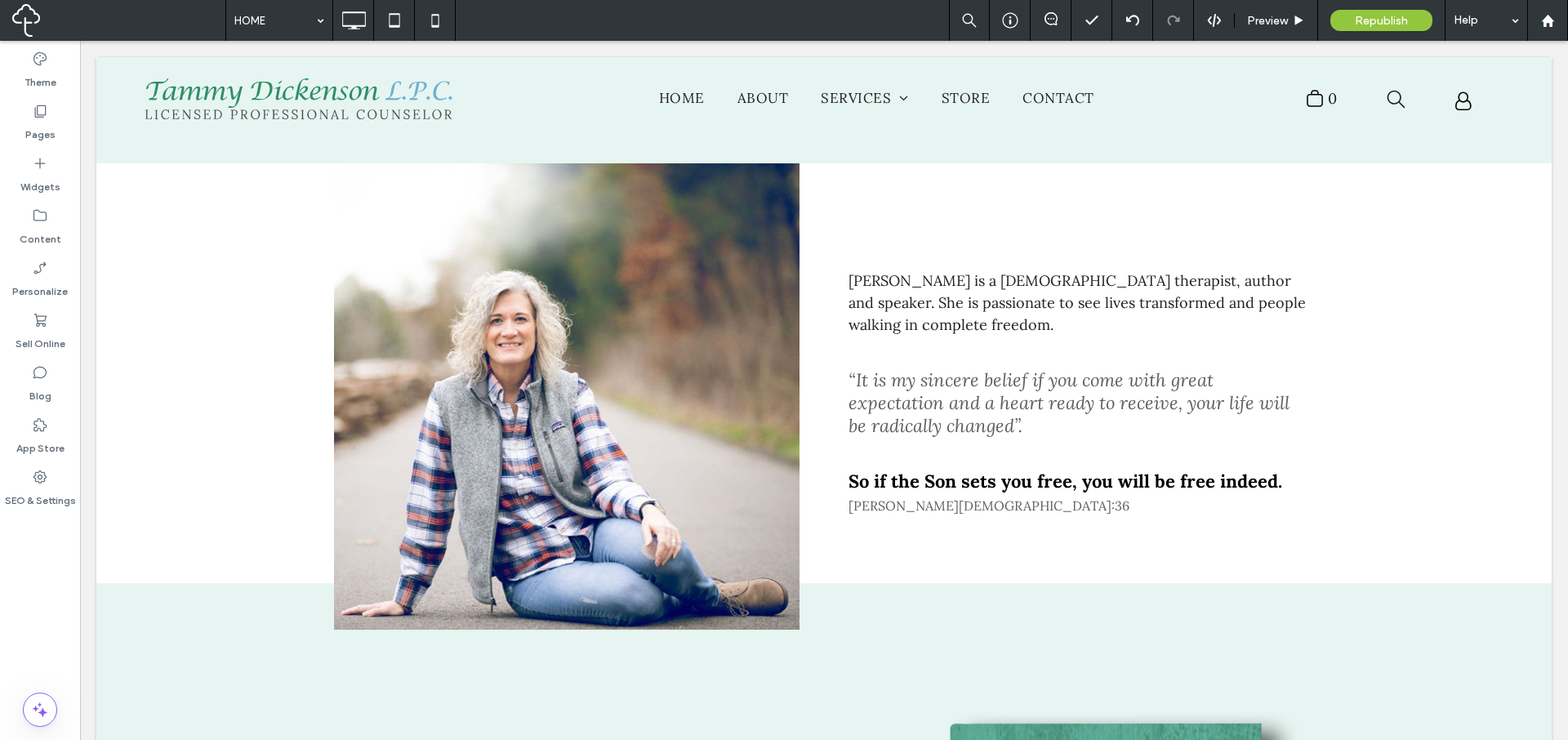
scroll to position [0, 0]
